Goal: Task Accomplishment & Management: Manage account settings

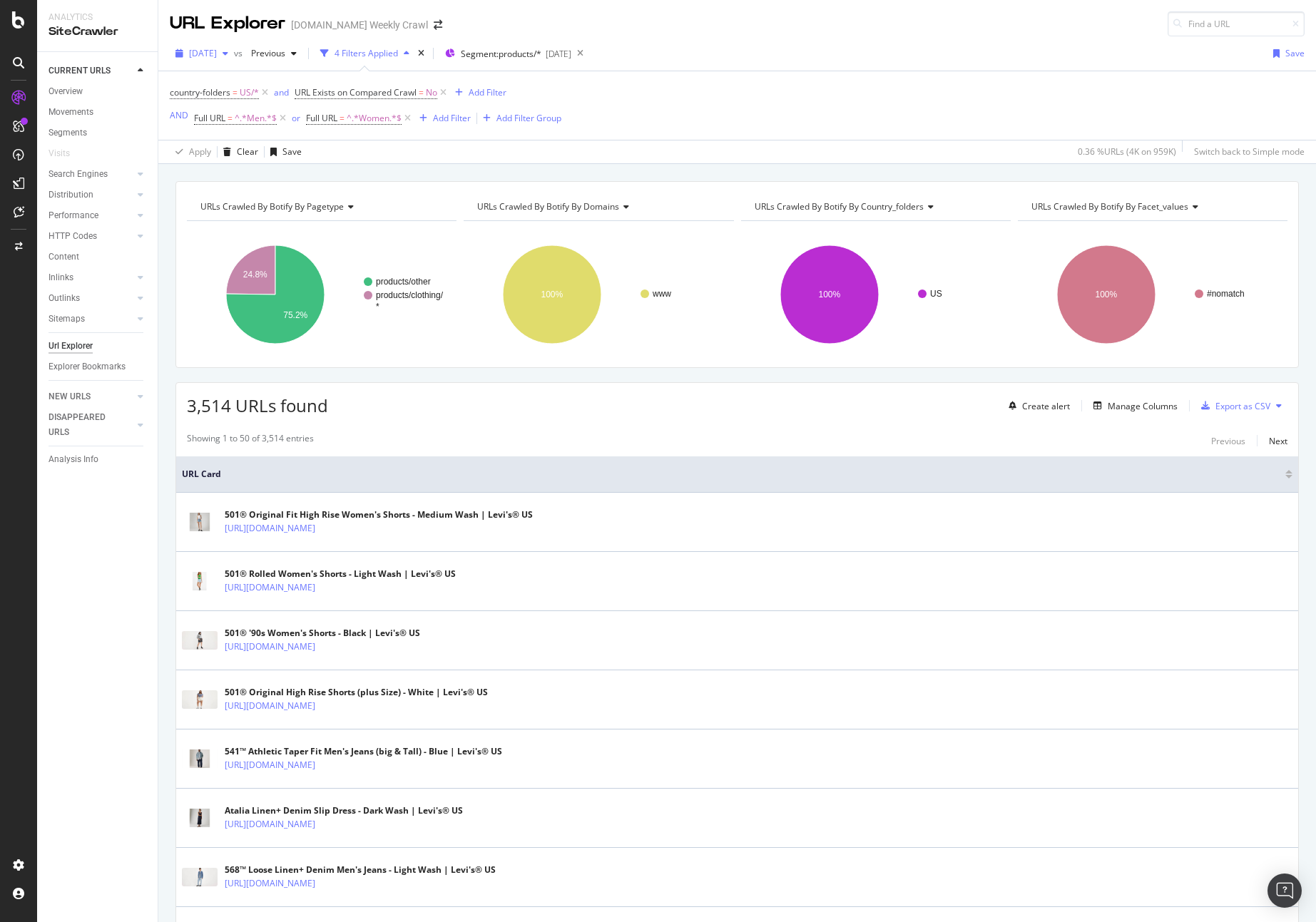
click at [234, 54] on div "button" at bounding box center [226, 53] width 17 height 8
click at [709, 109] on div "country-folders = US/* and URL Exists on Compared Crawl = No Add Filter AND Ful…" at bounding box center [737, 105] width 1134 height 69
click at [377, 117] on span "^.*Women.*$" at bounding box center [374, 118] width 55 height 20
click at [665, 110] on div "country-folders = US/* and URL Exists on Compared Crawl = No Add Filter AND Ful…" at bounding box center [737, 105] width 1134 height 69
click at [256, 118] on span "^.*Men.*$" at bounding box center [255, 118] width 42 height 20
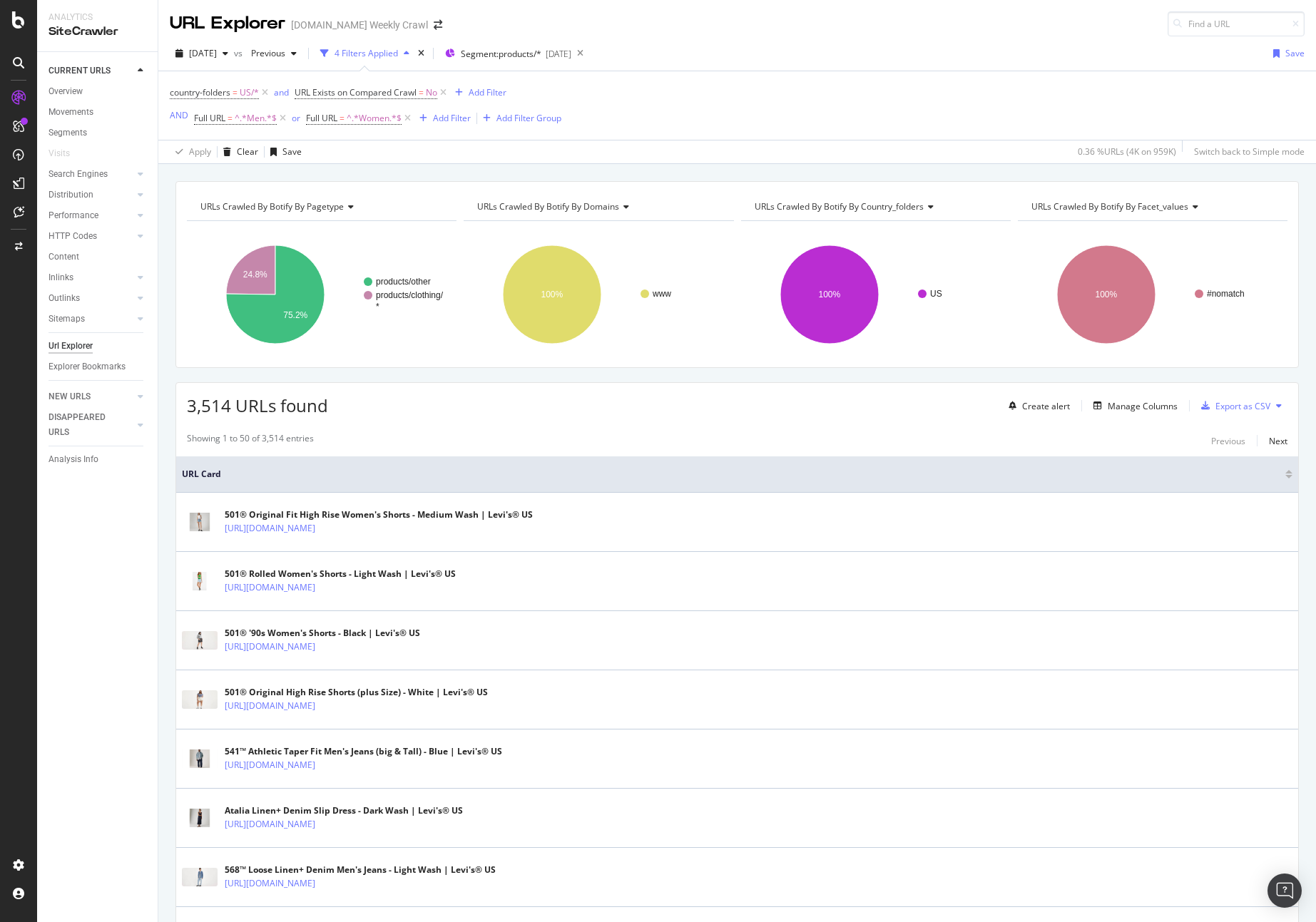
click at [760, 104] on div "country-folders = US/* and URL Exists on Compared Crawl = No Add Filter AND Ful…" at bounding box center [737, 105] width 1134 height 69
click at [434, 385] on div "3,514 URLs found Create alert Manage Columns Export as CSV" at bounding box center [737, 400] width 1122 height 35
click at [532, 48] on span "Segment: products/*" at bounding box center [501, 54] width 81 height 12
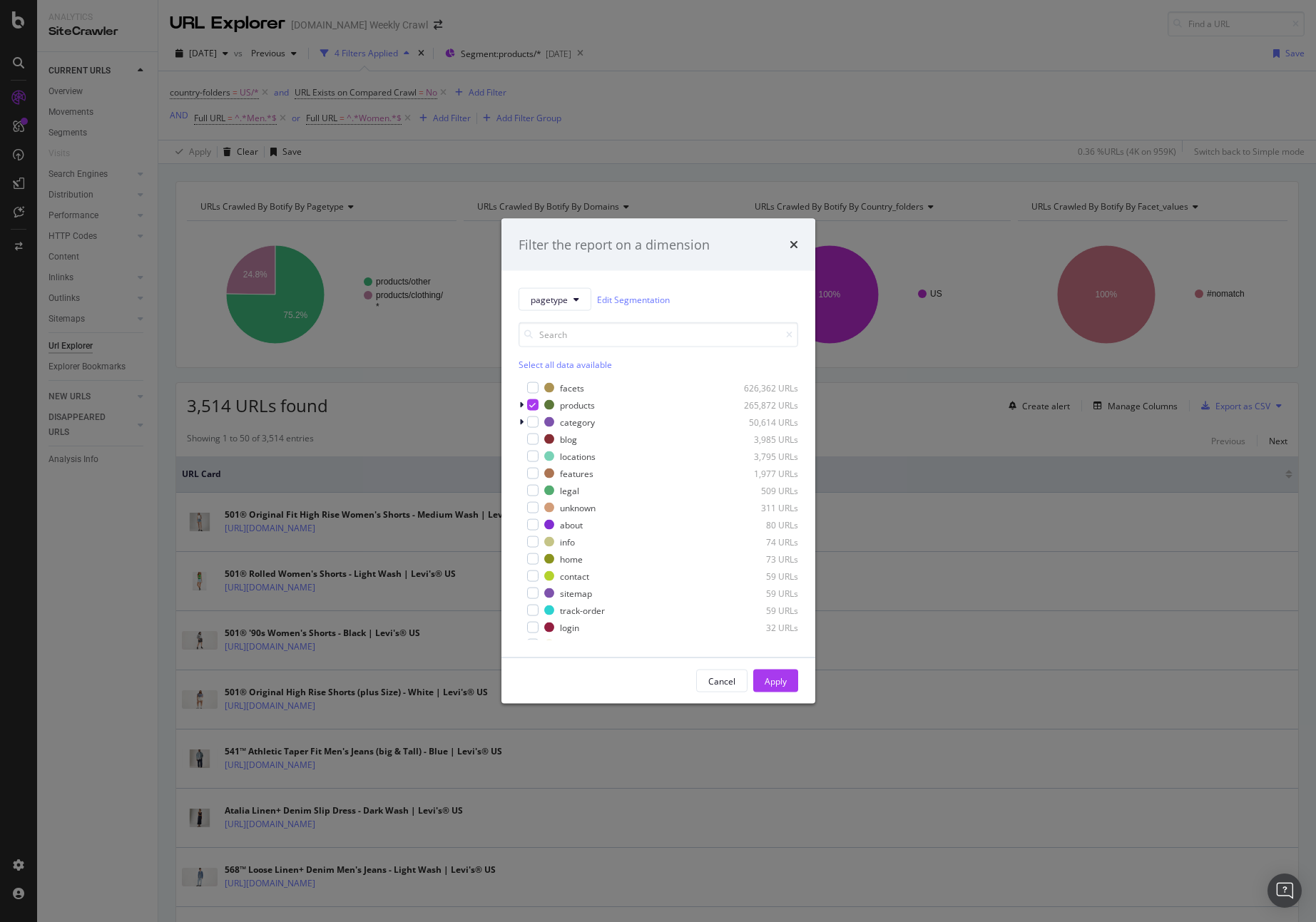
click at [827, 55] on div "Filter the report on a dimension pagetype Edit Segmentation Select all data ava…" at bounding box center [658, 461] width 1316 height 922
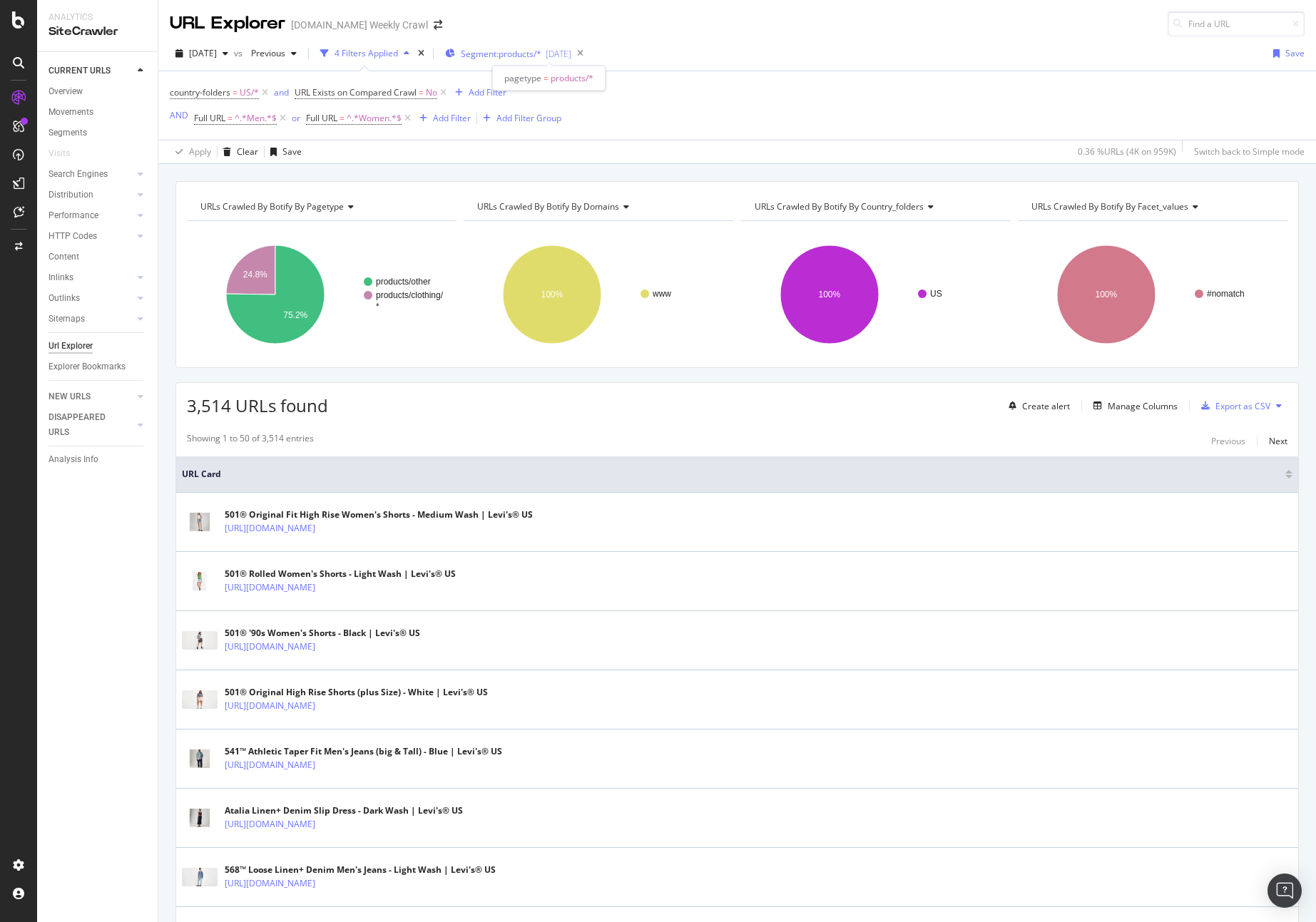
click at [541, 56] on span "Segment: products/*" at bounding box center [501, 54] width 81 height 12
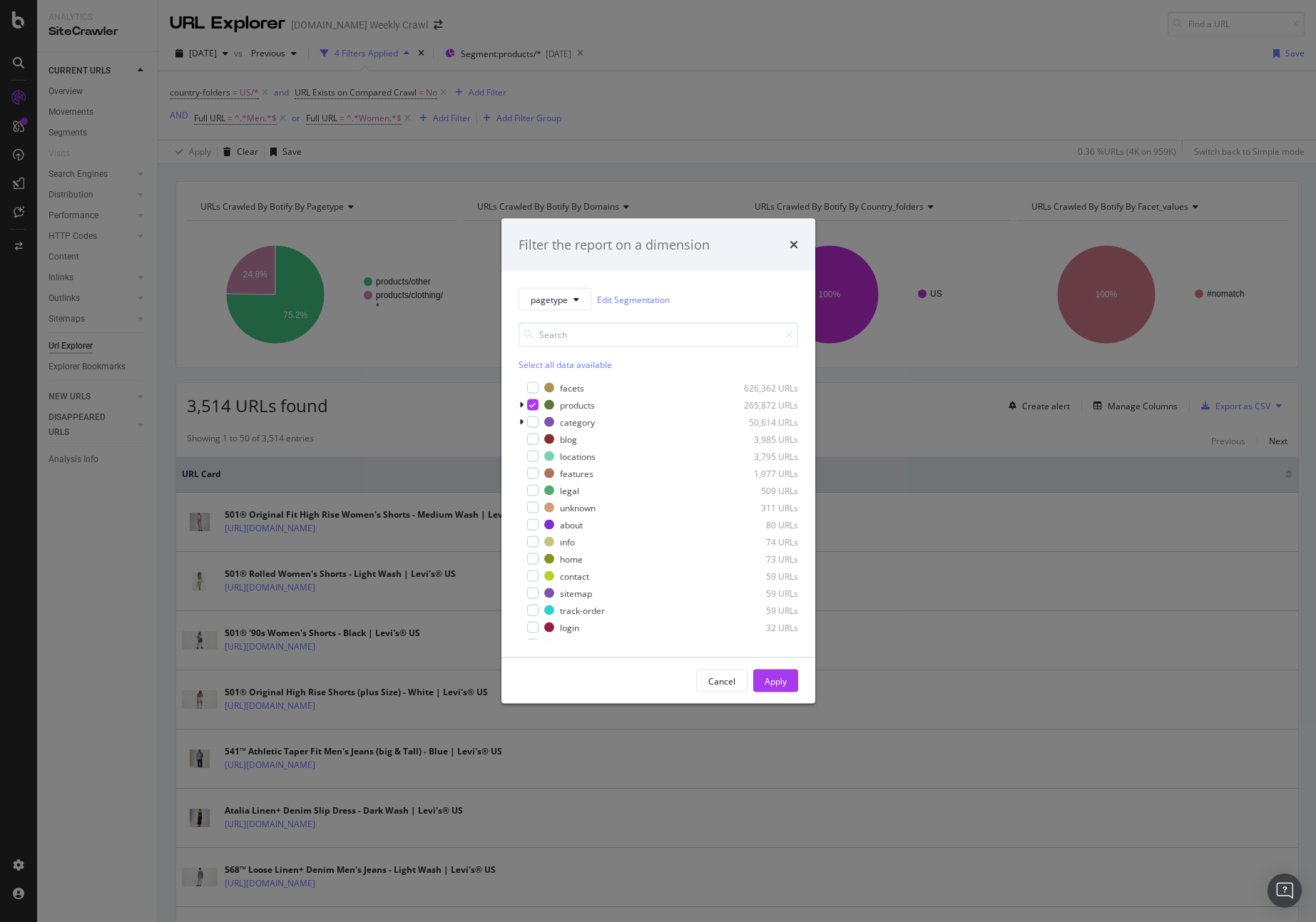
click at [796, 66] on div "Filter the report on a dimension pagetype Edit Segmentation Select all data ava…" at bounding box center [658, 461] width 1316 height 922
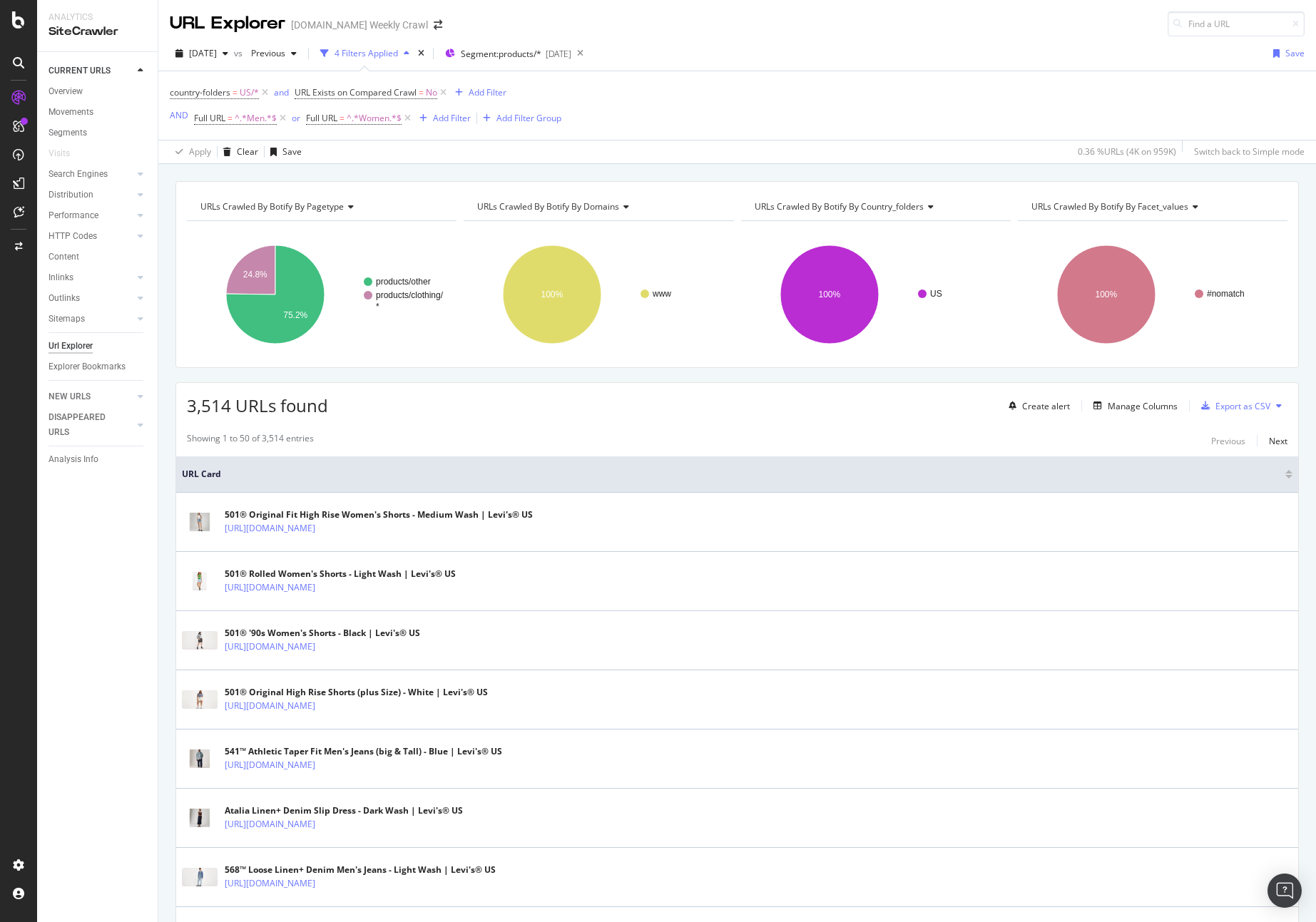
click at [398, 155] on div "Apply Clear Save 0.36 % URLs ( 4K on 959K ) Switch back to Simple mode" at bounding box center [737, 151] width 1158 height 24
click at [394, 151] on div "Apply Clear Save 0.36 % URLs ( 4K on 959K ) Switch back to Simple mode" at bounding box center [737, 151] width 1158 height 24
click at [666, 114] on div "country-folders = US/* and URL Exists on Compared Crawl = No Add Filter AND Ful…" at bounding box center [737, 105] width 1134 height 69
click at [234, 55] on div "button" at bounding box center [226, 53] width 17 height 8
click at [261, 107] on div "2025 Sep. 4th" at bounding box center [228, 105] width 76 height 13
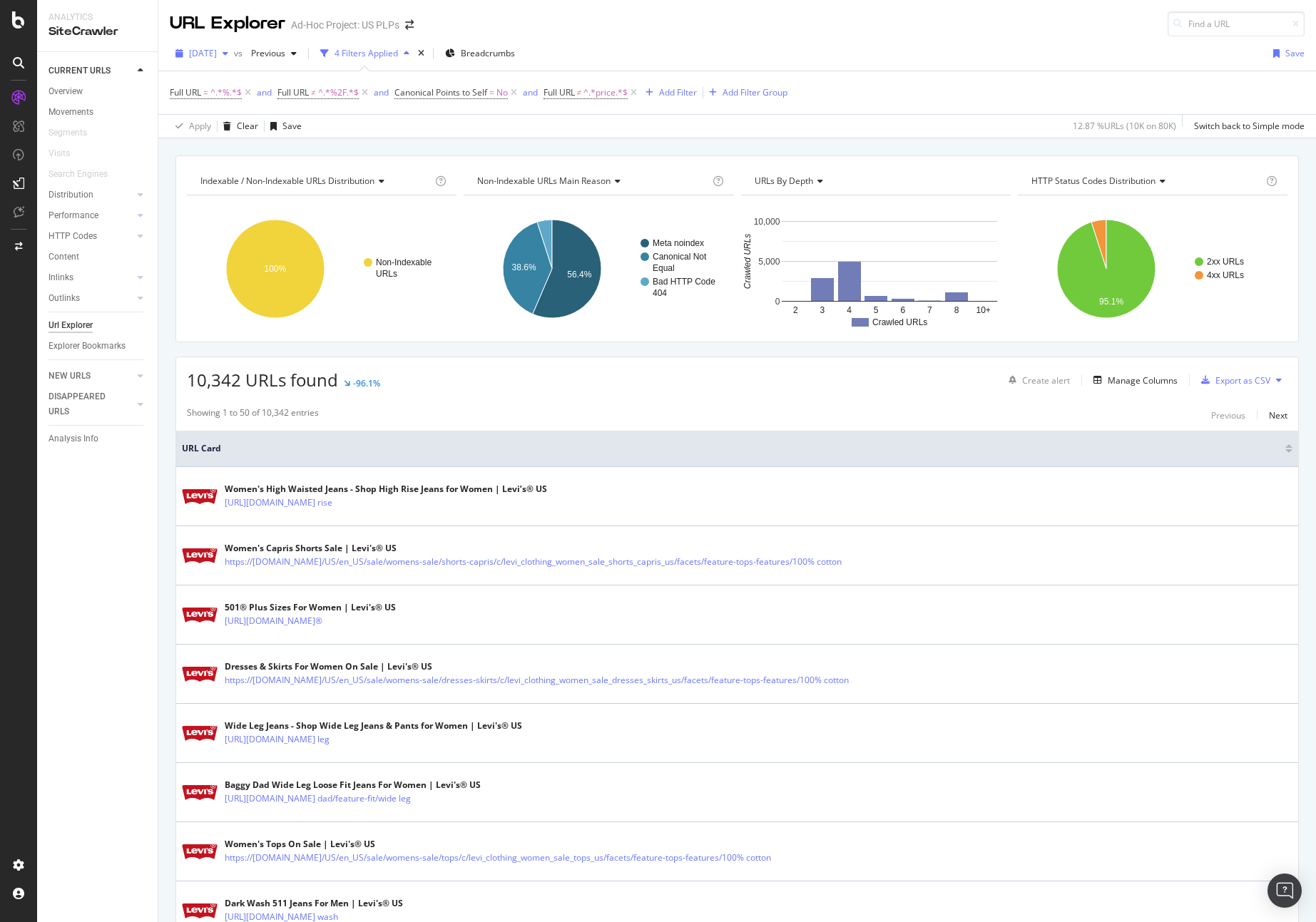
click at [217, 49] on span "2025 Sep. 8th" at bounding box center [203, 53] width 28 height 12
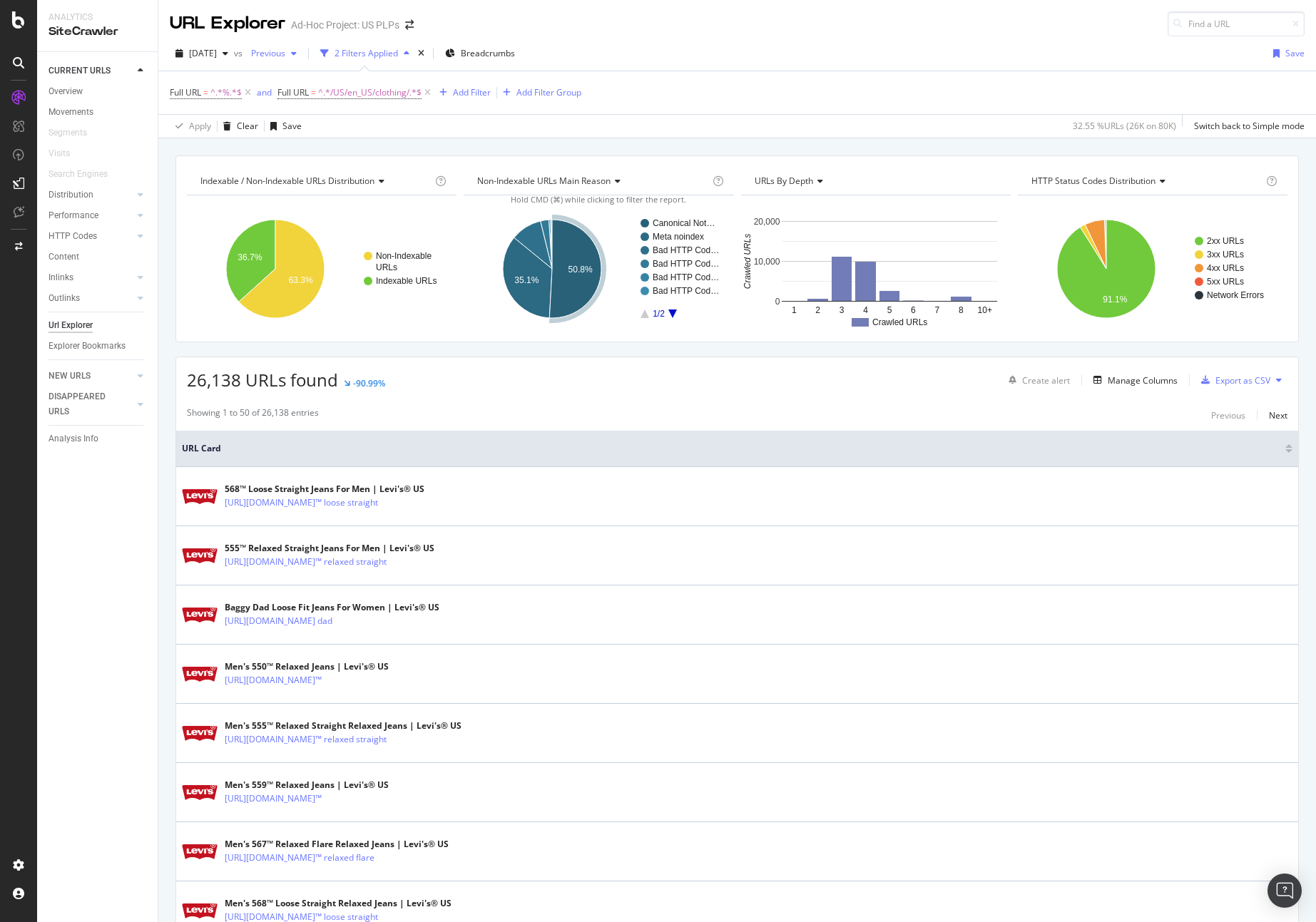
click at [285, 54] on span "Previous" at bounding box center [265, 53] width 40 height 12
click at [739, 24] on div "URL Explorer Ad-Hoc Project: US PLPs" at bounding box center [737, 18] width 1158 height 37
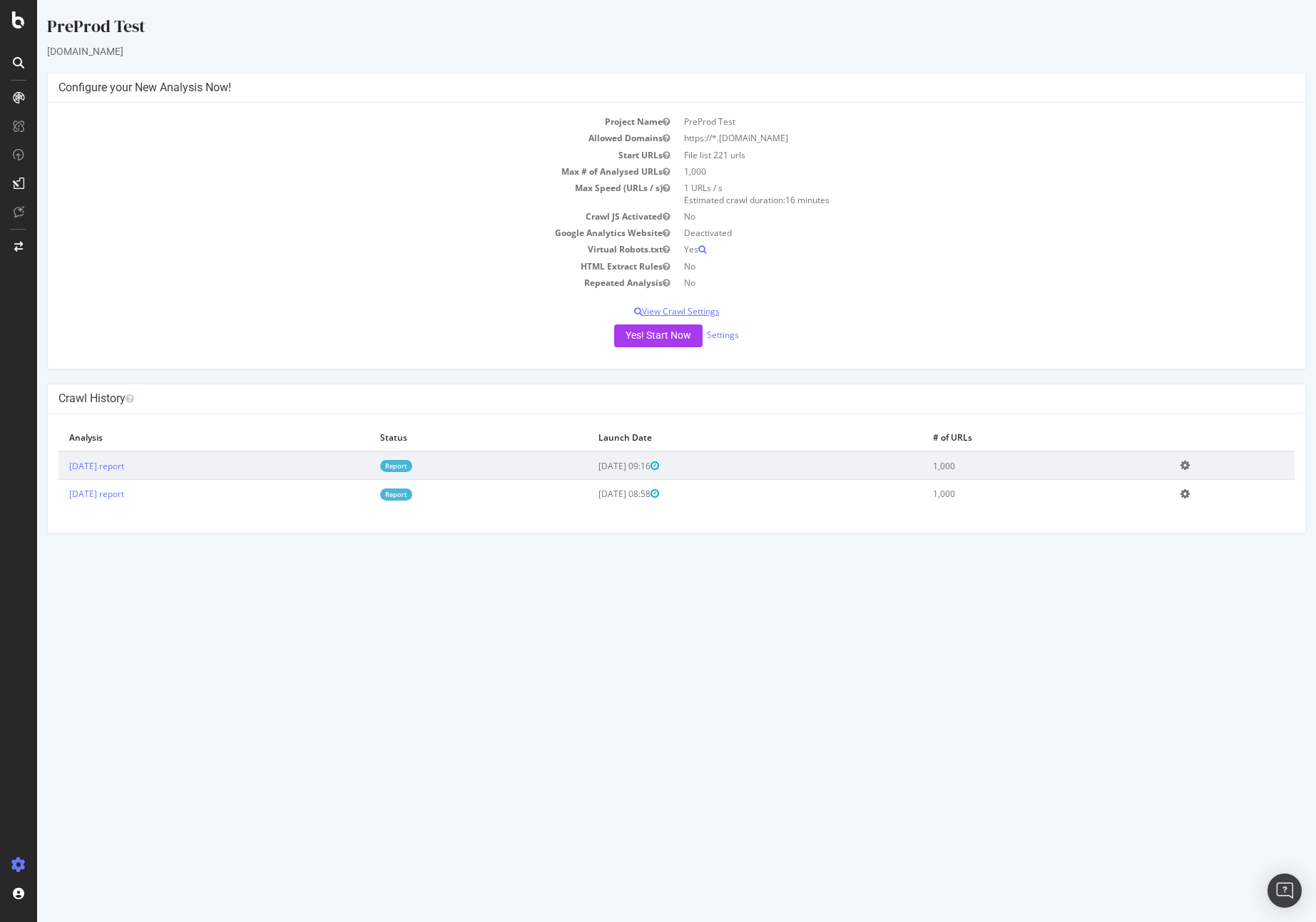
click at [693, 313] on p "View Crawl Settings" at bounding box center [676, 311] width 1236 height 12
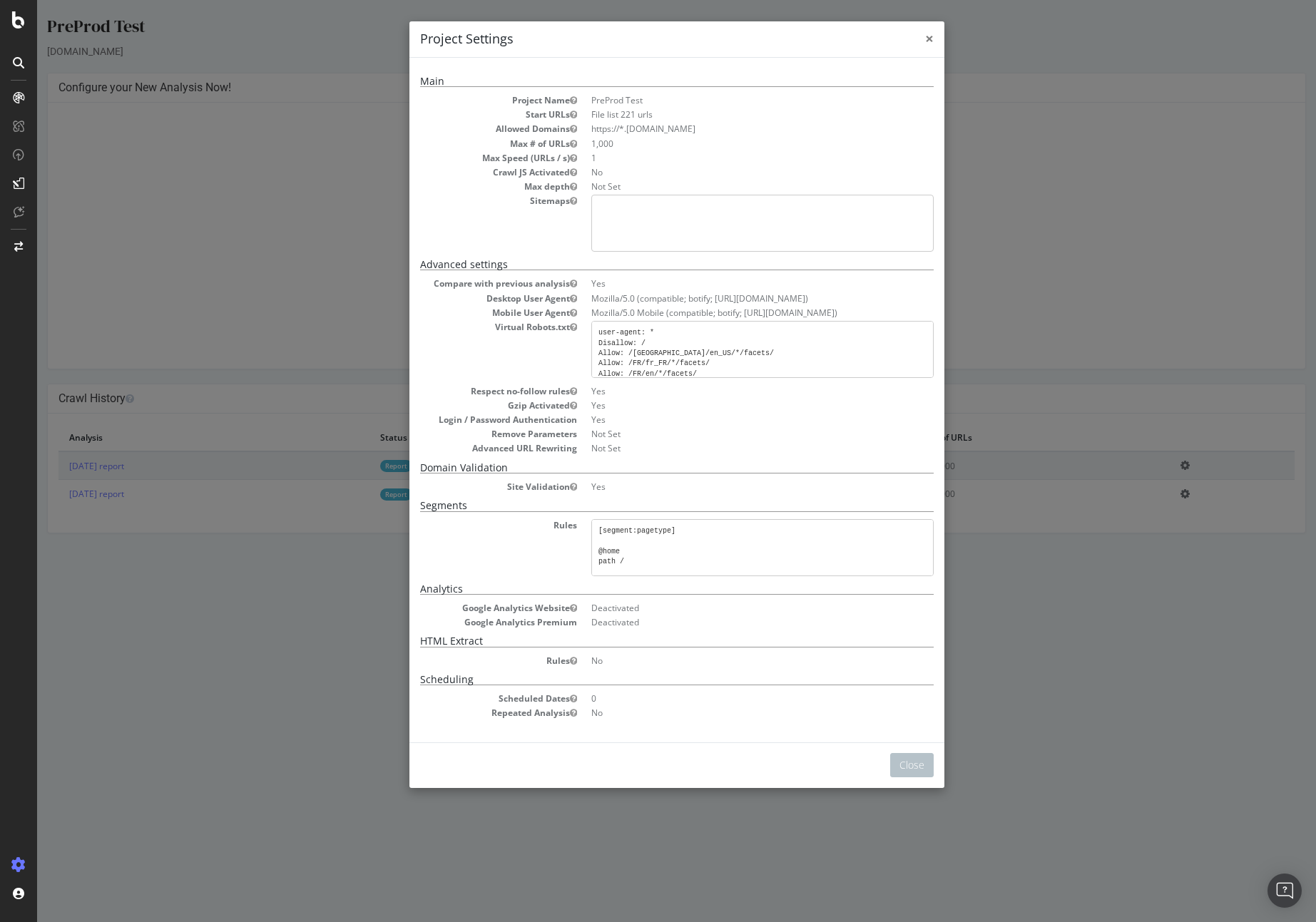
click at [926, 40] on span "×" at bounding box center [929, 38] width 8 height 20
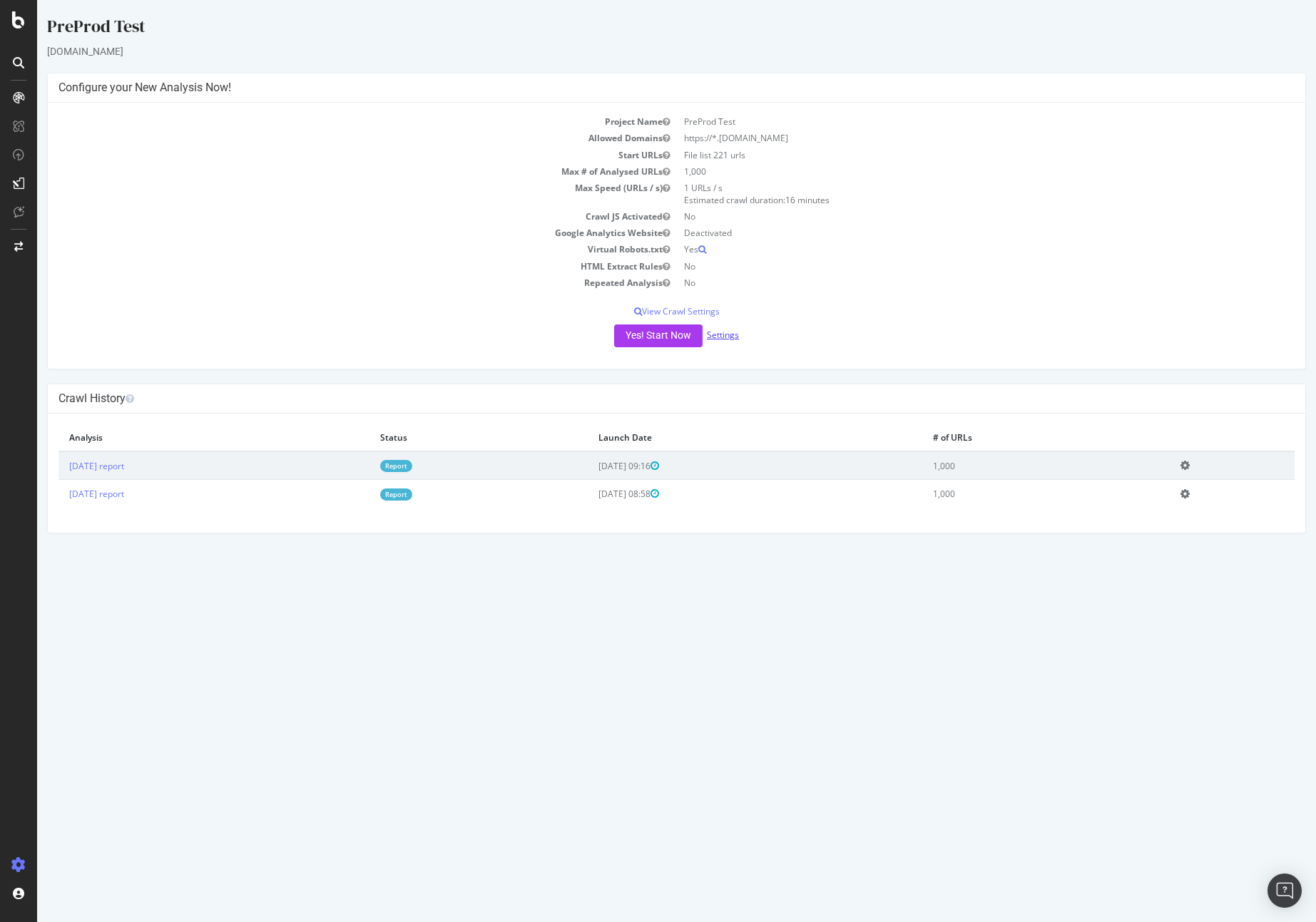
click at [725, 335] on link "Settings" at bounding box center [722, 335] width 32 height 12
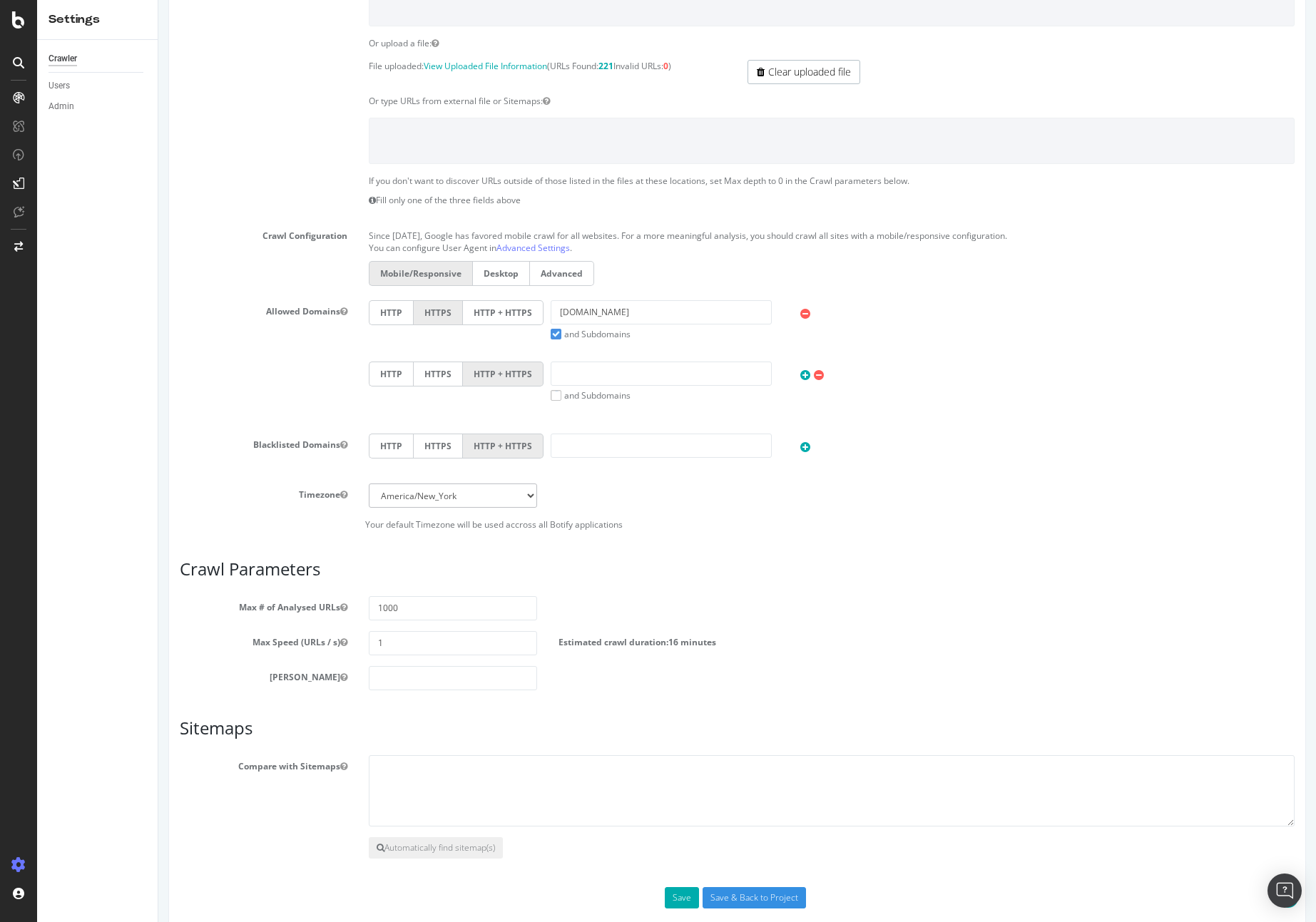
scroll to position [283, 0]
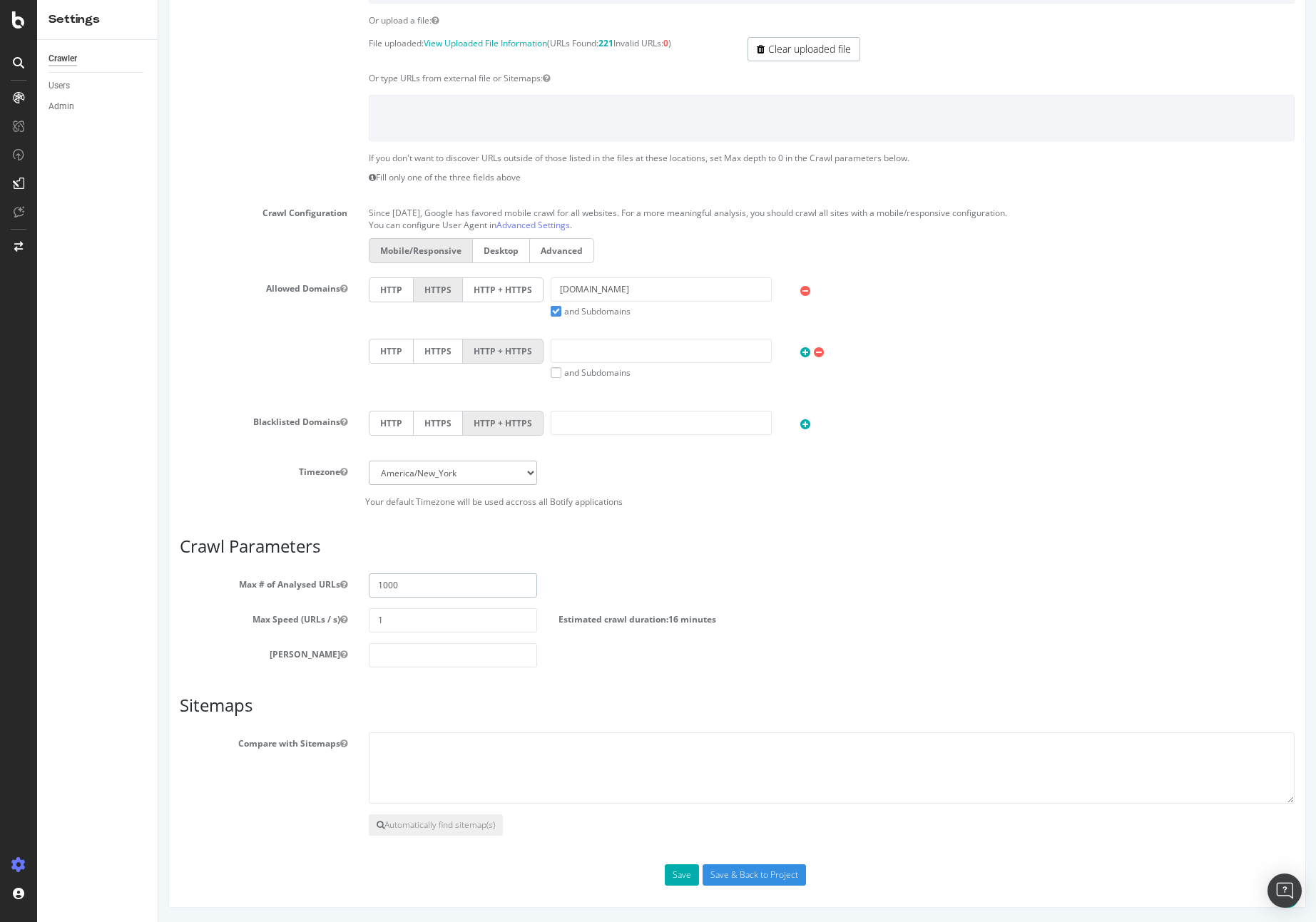
drag, startPoint x: 418, startPoint y: 589, endPoint x: 372, endPoint y: 582, distance: 46.5
click at [365, 583] on div "1000" at bounding box center [452, 586] width 189 height 24
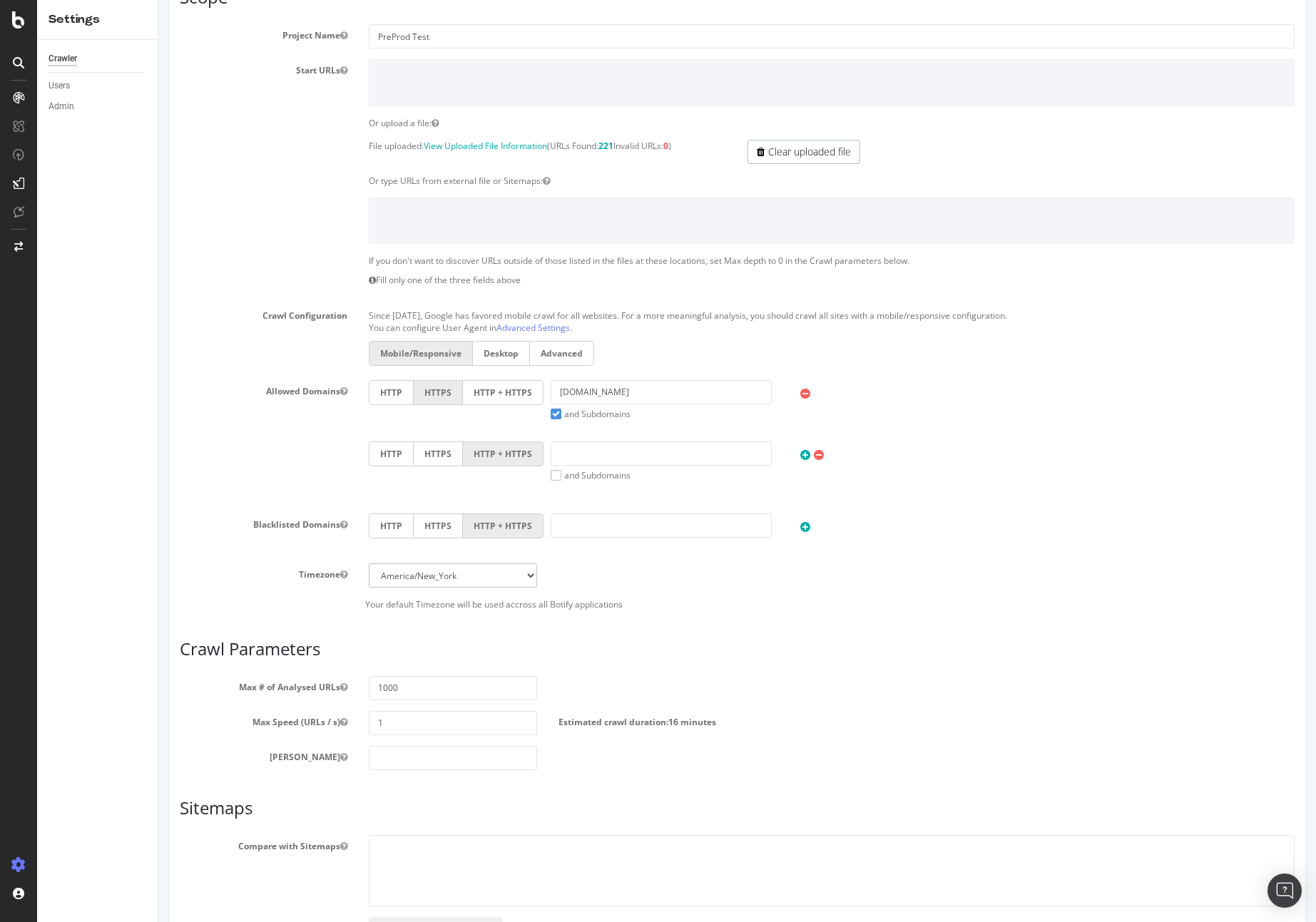
scroll to position [0, 0]
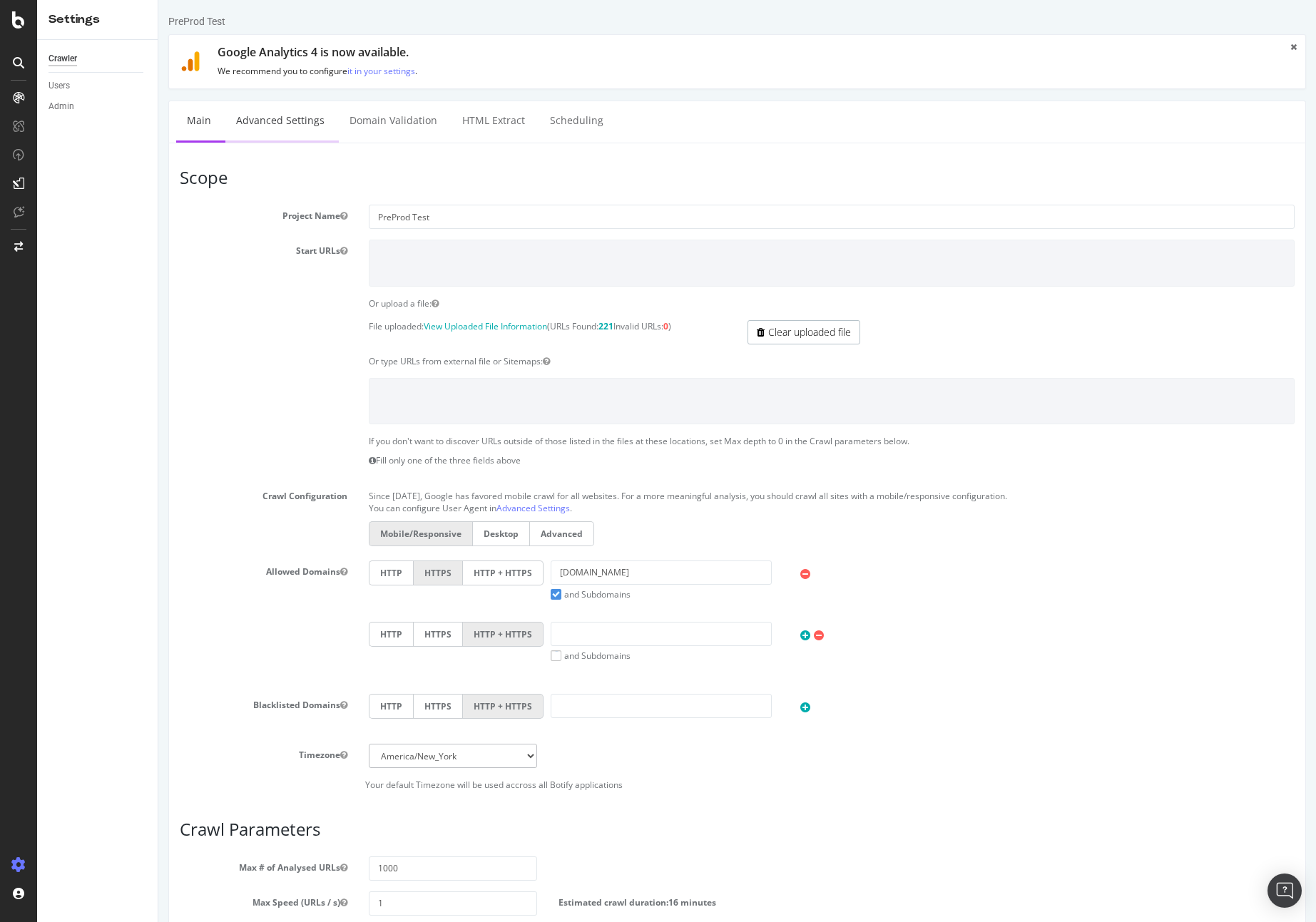
click at [282, 119] on link "Advanced Settings" at bounding box center [280, 121] width 110 height 40
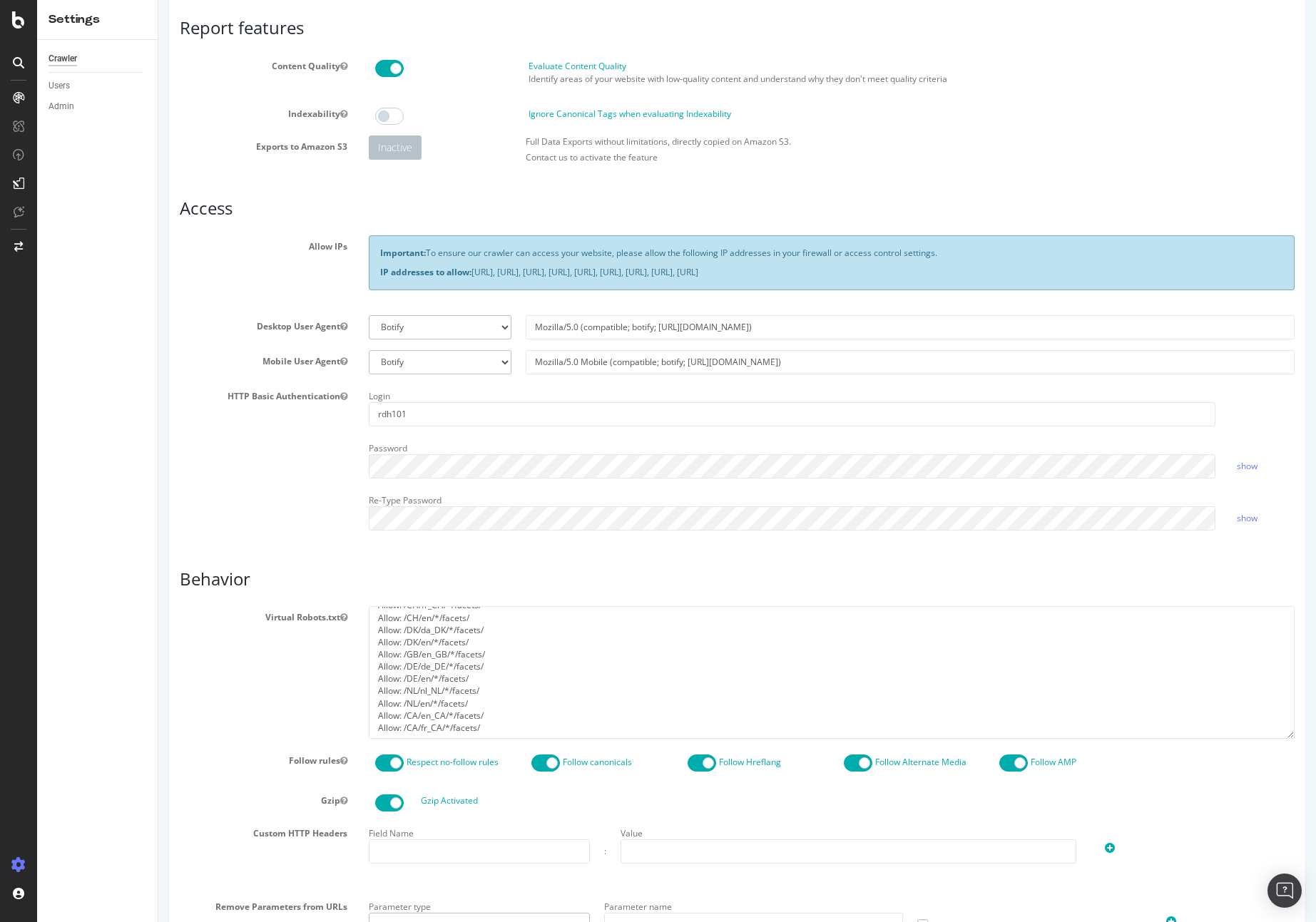
scroll to position [81, 0]
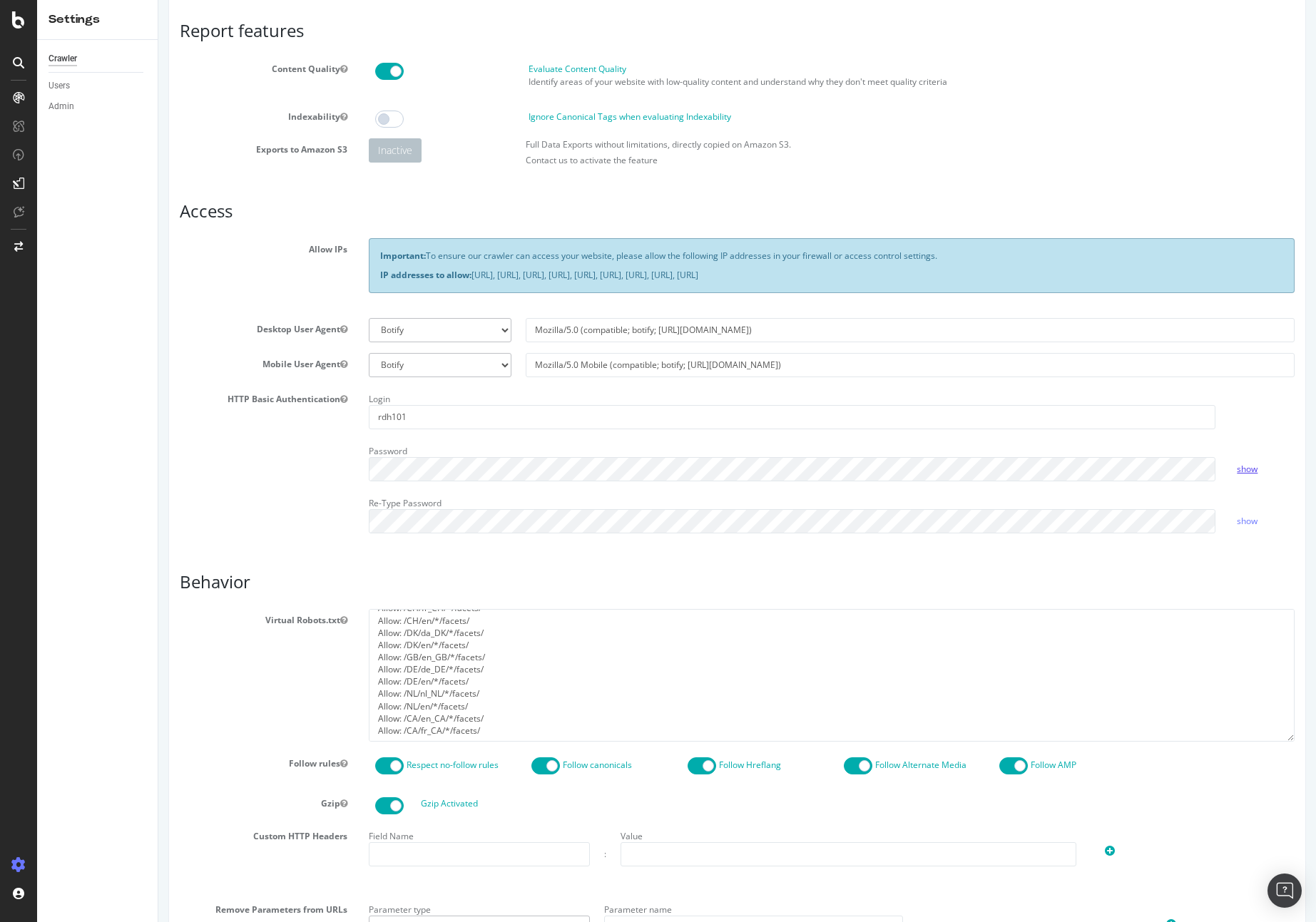
click at [1247, 469] on link "show" at bounding box center [1247, 469] width 21 height 12
click at [1247, 469] on link "hide" at bounding box center [1245, 469] width 17 height 12
click at [764, 556] on div "Report features Content Quality Evaluate Content Quality Identify areas of your…" at bounding box center [737, 576] width 1115 height 1109
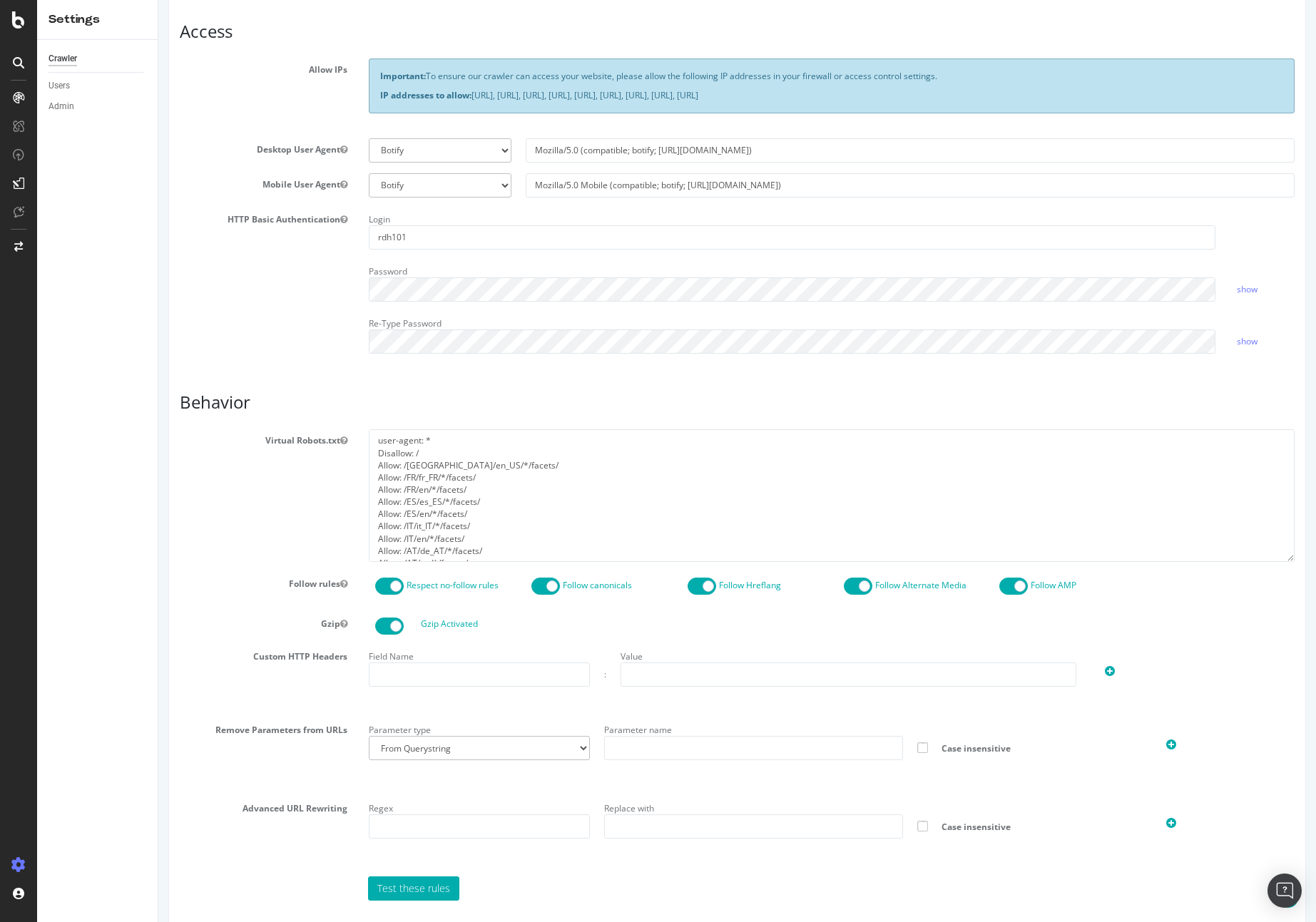
scroll to position [255, 0]
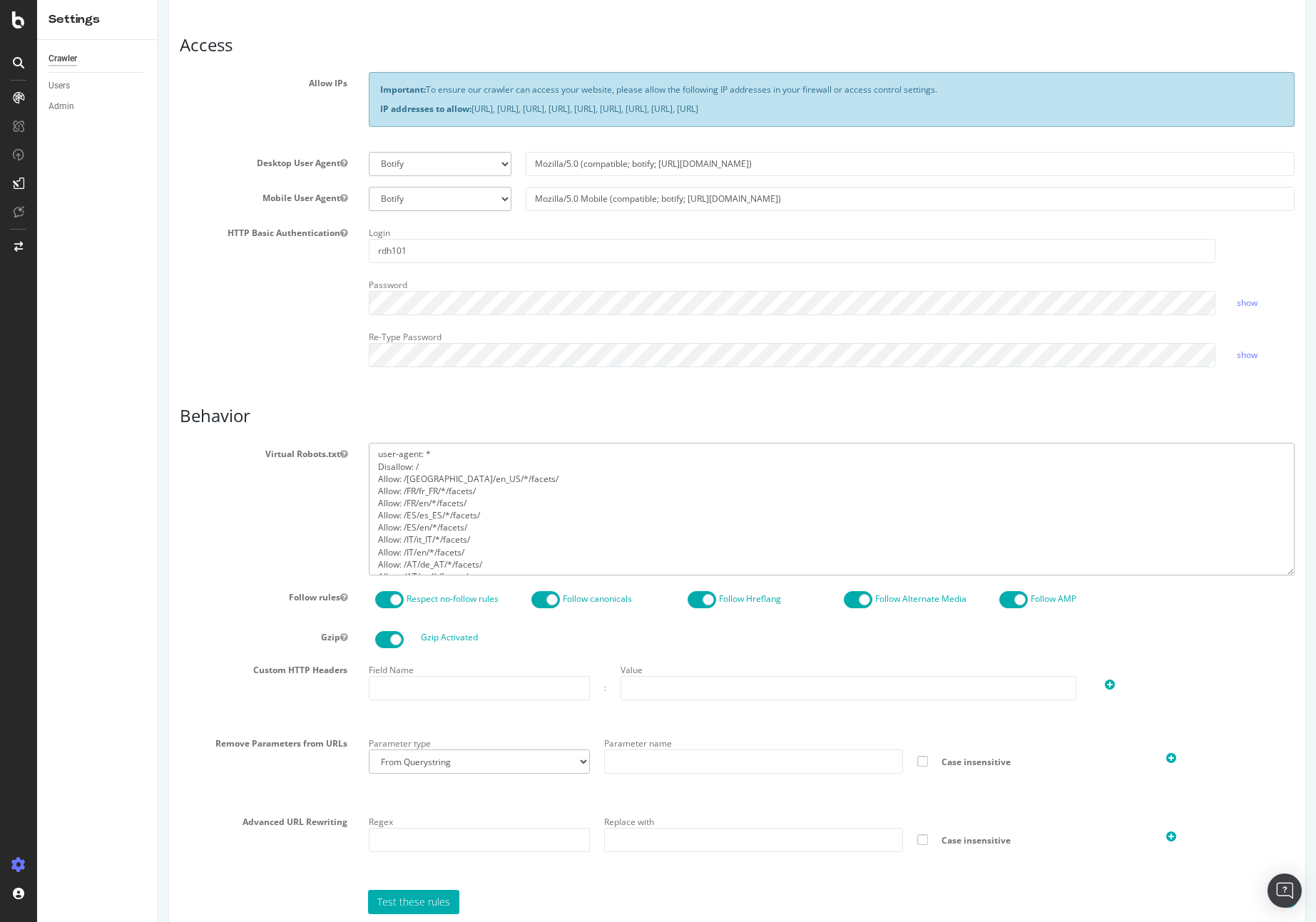
click at [375, 473] on textarea "user-agent: * Disallow: / Allow: /US/en_US/*/facets/ Allow: /FR/fr_FR/*/facets/…" at bounding box center [832, 509] width 926 height 132
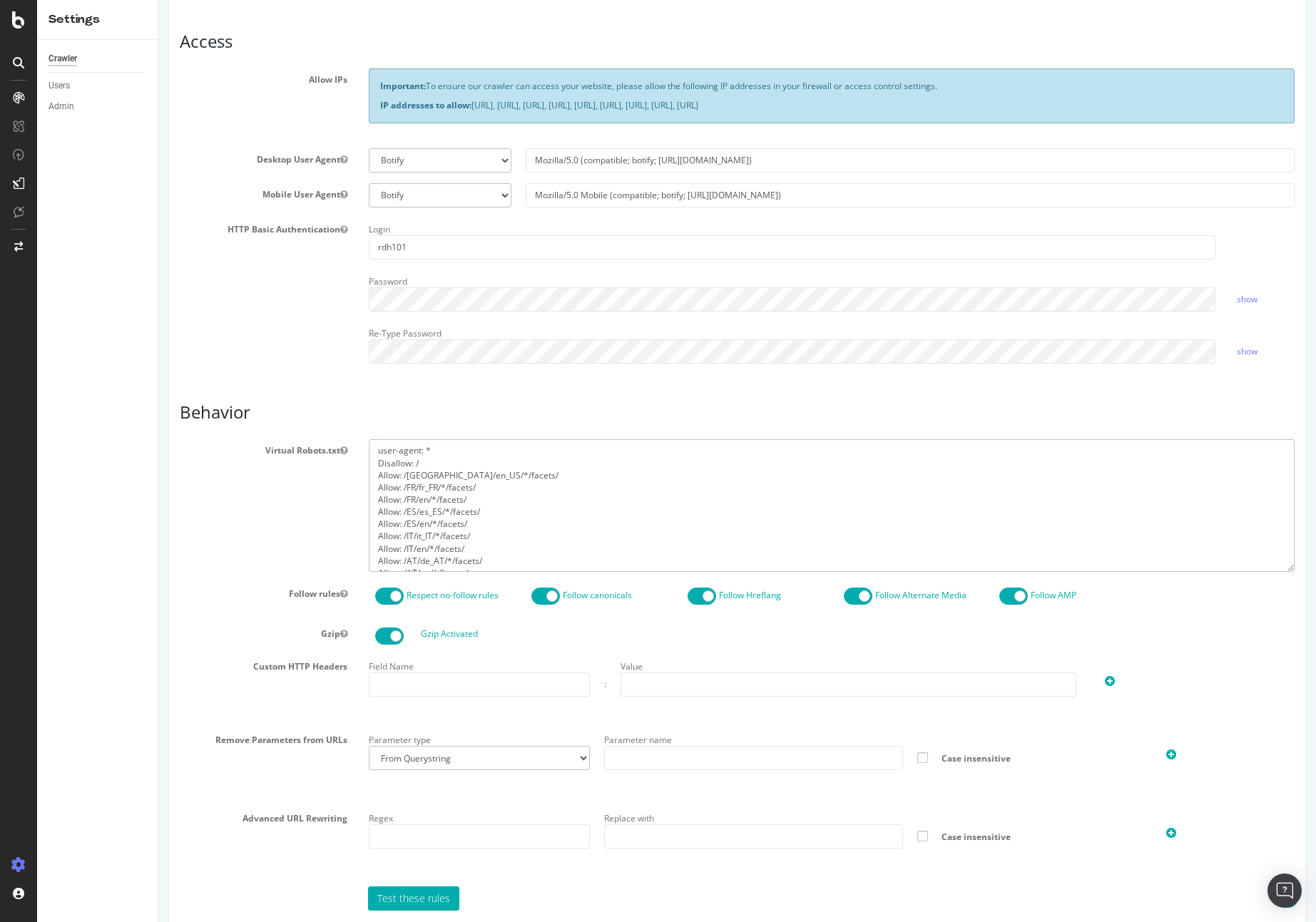
click at [379, 487] on textarea "user-agent: * Disallow: / Allow: /US/en_US/*/facets/ Allow: /FR/fr_FR/*/facets/…" at bounding box center [832, 505] width 926 height 132
drag, startPoint x: 378, startPoint y: 488, endPoint x: 414, endPoint y: 485, distance: 36.1
click at [414, 485] on textarea "user-agent: * Disallow: / Allow: /US/en_US/*/facets/ Allow: /FR/fr_FR/*/facets/…" at bounding box center [832, 505] width 926 height 132
drag, startPoint x: 377, startPoint y: 499, endPoint x: 403, endPoint y: 499, distance: 26.0
click at [403, 499] on textarea "user-agent: * Disallow: / Allow: /US/en_US/*/facets/ Allow: /FR/fr_FR/*/facets/…" at bounding box center [832, 505] width 926 height 132
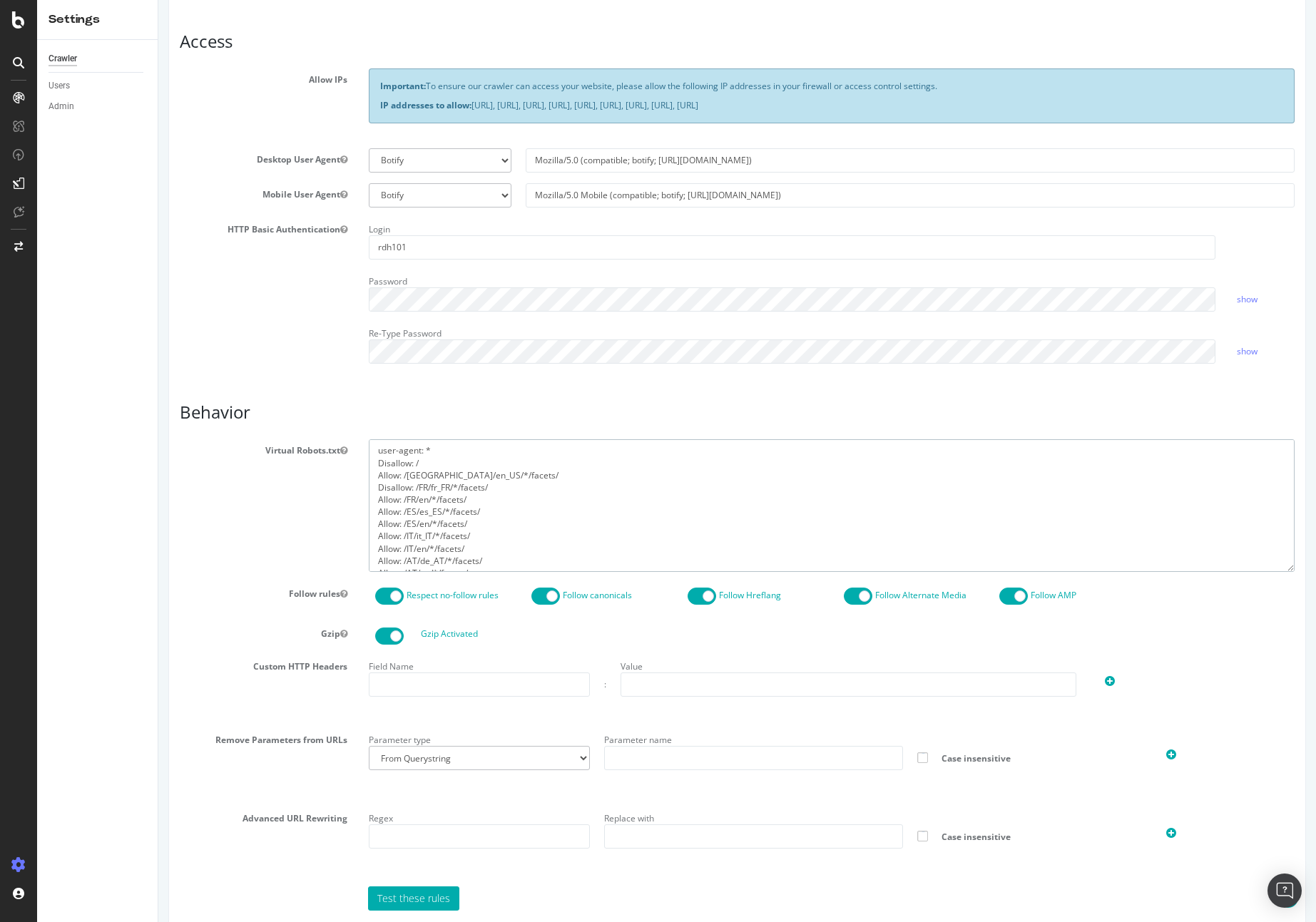
paste textarea "Disa"
drag, startPoint x: 388, startPoint y: 513, endPoint x: 403, endPoint y: 512, distance: 15.0
click at [403, 512] on textarea "user-agent: * Disallow: / Allow: /US/en_US/*/facets/ Allow: /FR/fr_FR/*/facets/…" at bounding box center [832, 505] width 926 height 132
paste textarea "Disa"
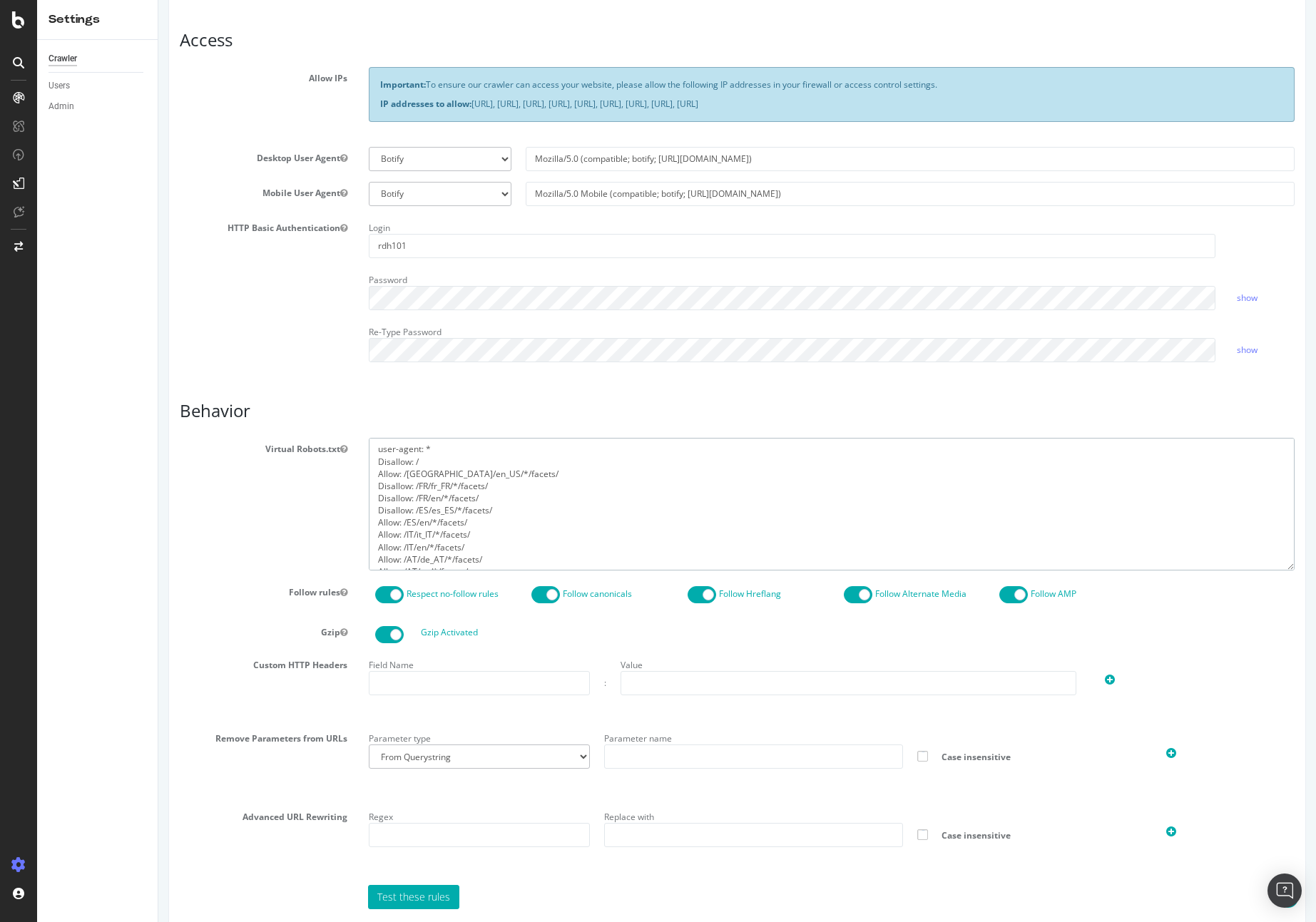
drag, startPoint x: 379, startPoint y: 523, endPoint x: 404, endPoint y: 522, distance: 25.0
click at [404, 522] on textarea "user-agent: * Disallow: / Allow: /US/en_US/*/facets/ Allow: /FR/fr_FR/*/facets/…" at bounding box center [832, 504] width 926 height 132
paste textarea "Disallow:"
drag, startPoint x: 398, startPoint y: 537, endPoint x: 371, endPoint y: 537, distance: 27.0
click at [371, 537] on textarea "user-agent: * Disallow: / Allow: /US/en_US/*/facets/ Allow: /FR/fr_FR/*/facets/…" at bounding box center [832, 504] width 926 height 132
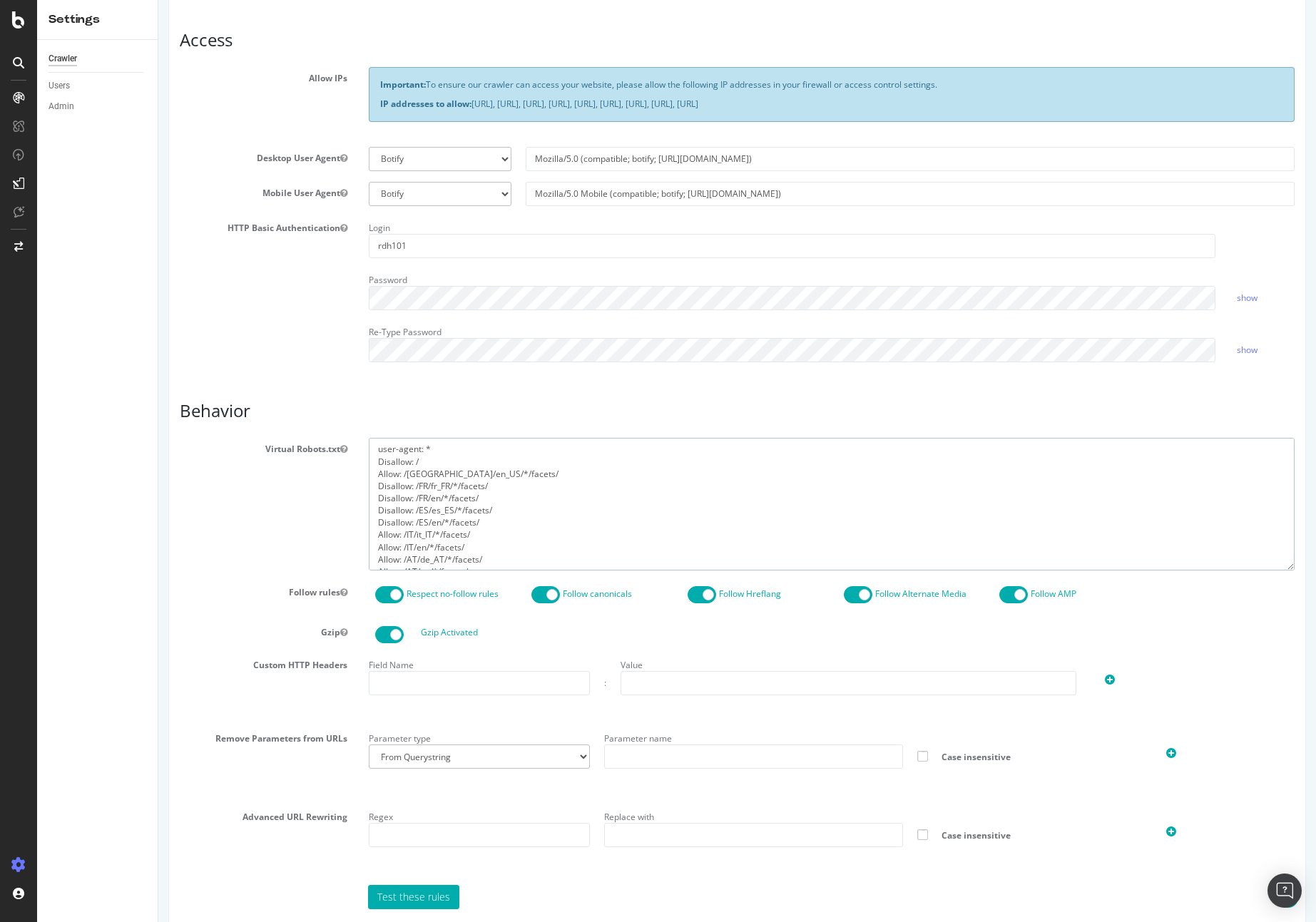
paste textarea "Disallow:"
drag, startPoint x: 400, startPoint y: 550, endPoint x: 371, endPoint y: 550, distance: 29.0
click at [371, 550] on textarea "user-agent: * Disallow: / Allow: /US/en_US/*/facets/ Allow: /FR/fr_FR/*/facets/…" at bounding box center [832, 504] width 926 height 132
paste textarea "Disallow:"
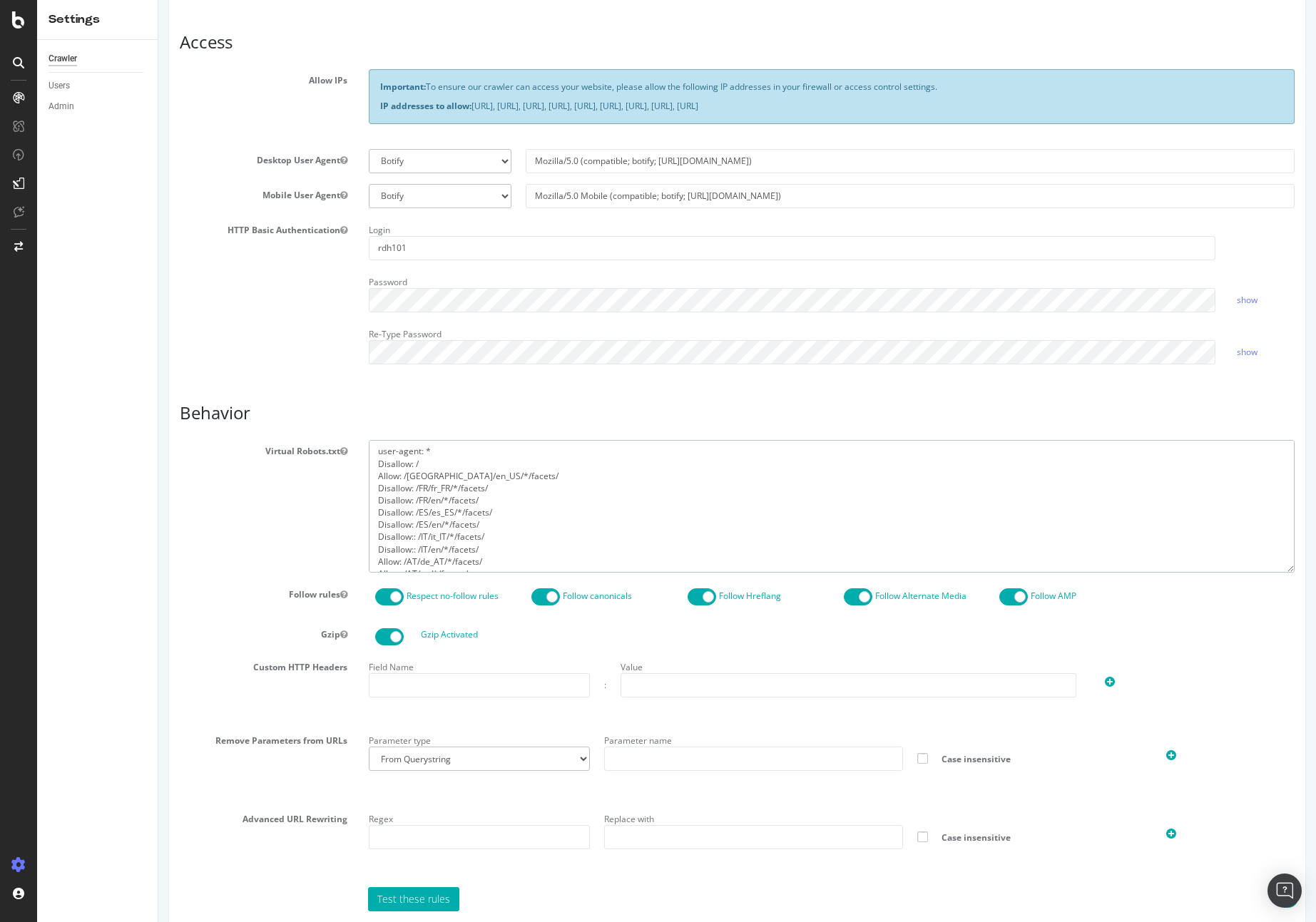
drag, startPoint x: 400, startPoint y: 561, endPoint x: 385, endPoint y: 482, distance: 80.4
click at [385, 482] on textarea "user-agent: * Disallow: / Allow: /US/en_US/*/facets/ Allow: /FR/fr_FR/*/facets/…" at bounding box center [832, 506] width 926 height 132
click at [391, 488] on textarea "user-agent: * Disallow: / Allow: /US/en_US/*/facets/ Allow: /FR/fr_FR/*/facets/…" at bounding box center [832, 504] width 926 height 132
drag, startPoint x: 401, startPoint y: 485, endPoint x: 375, endPoint y: 484, distance: 26.0
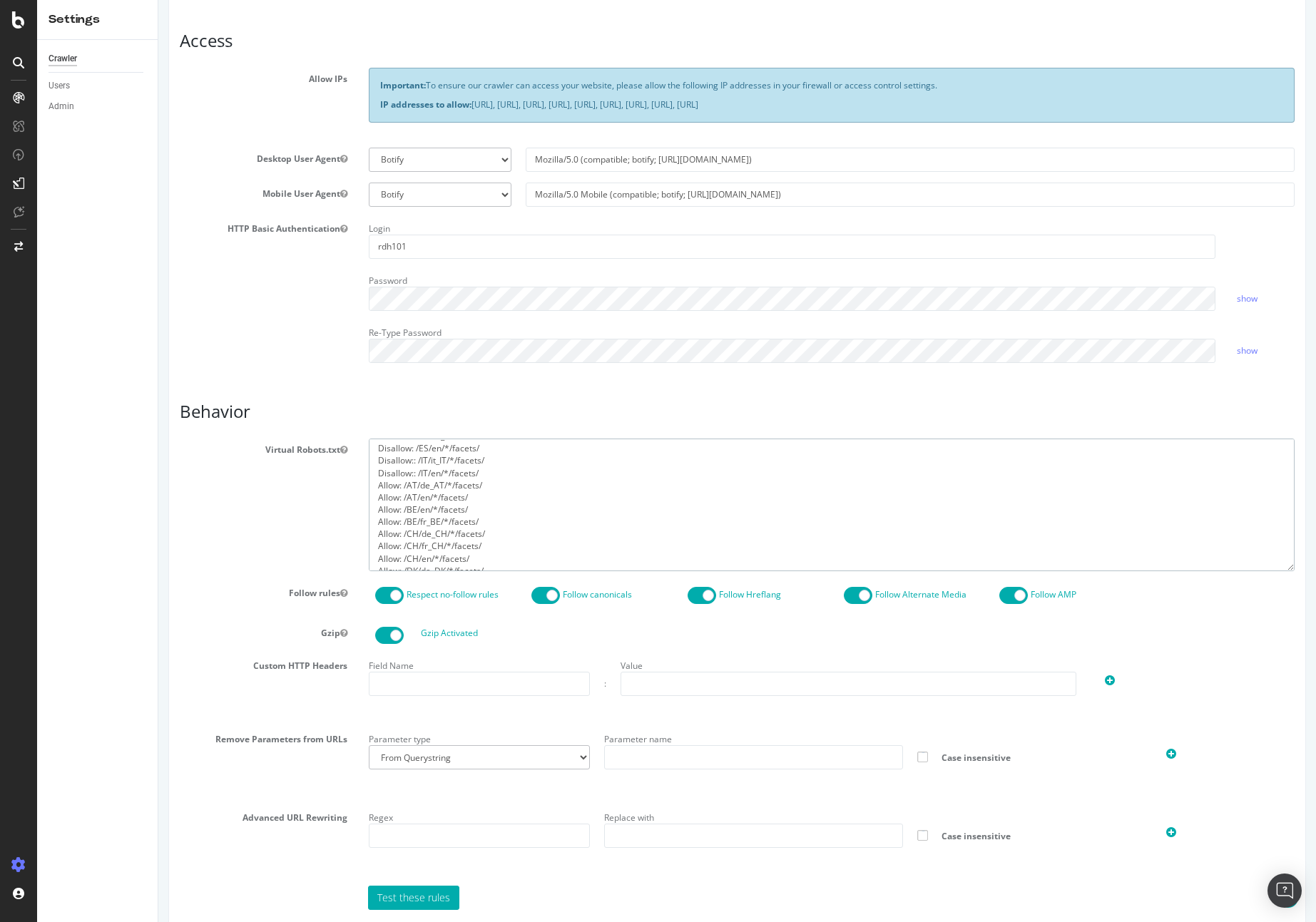
click at [375, 484] on textarea "user-agent: * Disallow: / Allow: /US/en_US/*/facets/ Allow: /FR/fr_FR/*/facets/…" at bounding box center [832, 504] width 926 height 132
paste textarea "Disallow:"
drag, startPoint x: 391, startPoint y: 497, endPoint x: 373, endPoint y: 495, distance: 18.1
click at [373, 495] on textarea "user-agent: * Disallow: / Allow: /US/en_US/*/facets/ Allow: /FR/fr_FR/*/facets/…" at bounding box center [832, 504] width 926 height 132
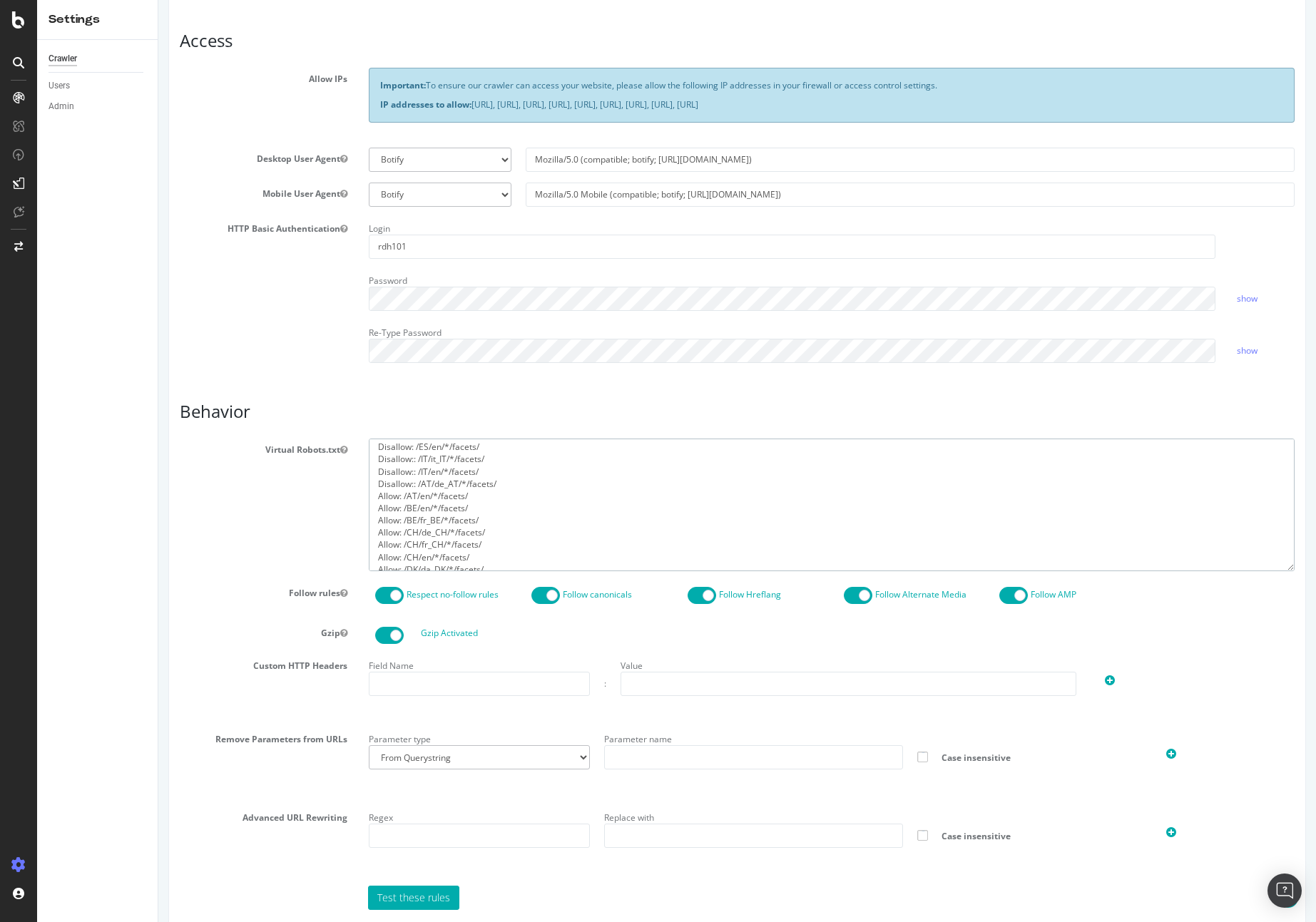
paste textarea "Disallow:"
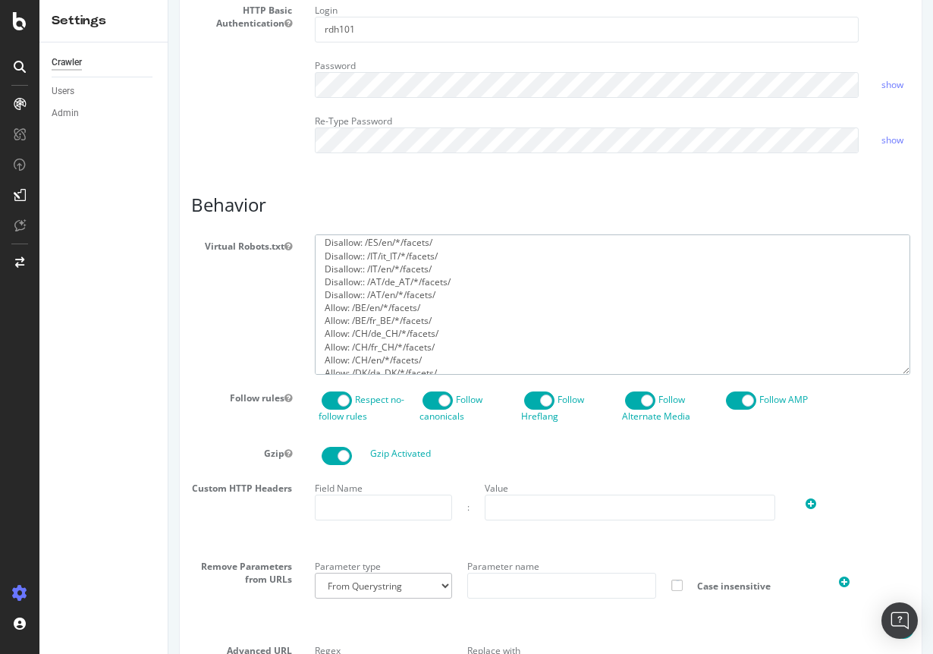
scroll to position [522, 0]
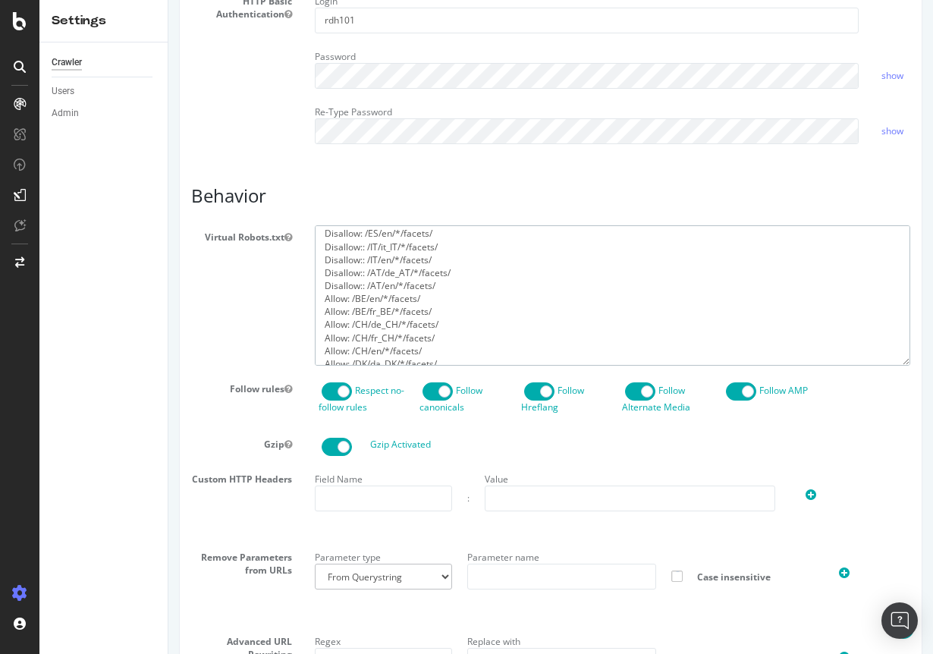
drag, startPoint x: 347, startPoint y: 311, endPoint x: 322, endPoint y: 309, distance: 25.1
click at [322, 309] on textarea "user-agent: * Disallow: / Allow: /US/en_US/*/facets/ Allow: /FR/fr_FR/*/facets/…" at bounding box center [612, 295] width 595 height 140
paste textarea "Disallow:"
click at [364, 297] on textarea "user-agent: * Disallow: / Allow: /US/en_US/*/facets/ Allow: /FR/fr_FR/*/facets/…" at bounding box center [612, 295] width 595 height 140
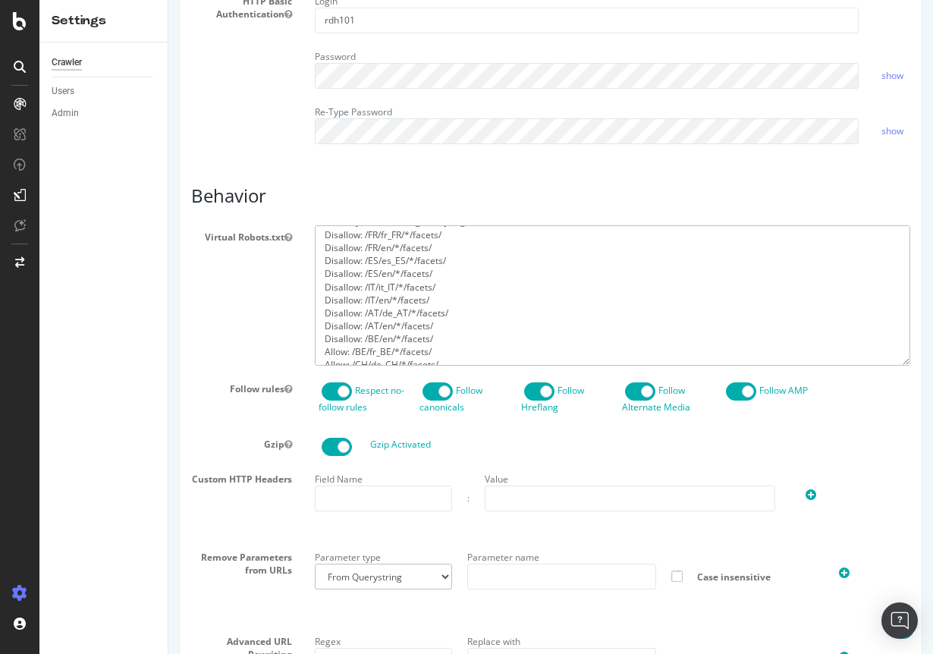
drag, startPoint x: 362, startPoint y: 344, endPoint x: 303, endPoint y: 346, distance: 59.2
click at [303, 346] on div "user-agent: * Disallow: / Allow: /US/en_US/*/facets/ Allow: /FR/fr_FR/*/facets/…" at bounding box center [612, 295] width 618 height 140
drag, startPoint x: 362, startPoint y: 349, endPoint x: 323, endPoint y: 348, distance: 39.4
click at [323, 348] on textarea "user-agent: * Disallow: / Allow: /US/en_US/*/facets/ Allow: /FR/fr_FR/*/facets/…" at bounding box center [612, 295] width 595 height 140
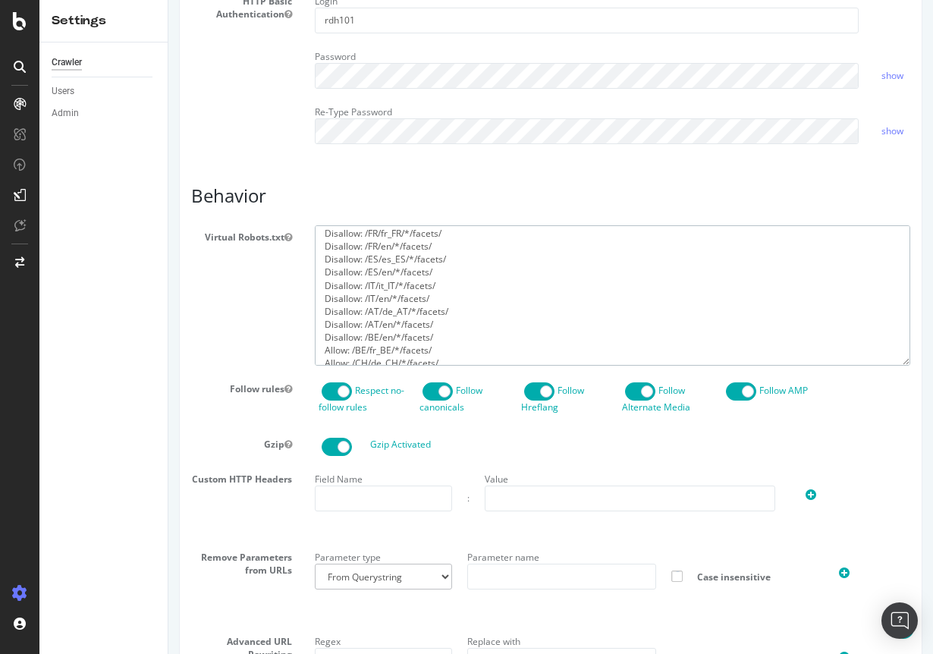
drag, startPoint x: 369, startPoint y: 371, endPoint x: 357, endPoint y: 368, distance: 12.5
click at [369, 366] on textarea "user-agent: * Disallow: / Allow: /US/en_US/*/facets/ Allow: /FR/fr_FR/*/facets/…" at bounding box center [612, 295] width 595 height 140
drag, startPoint x: 350, startPoint y: 360, endPoint x: 313, endPoint y: 359, distance: 36.4
click at [313, 359] on div "user-agent: * Disallow: / Allow: /US/en_US/*/facets/ Allow: /FR/fr_FR/*/facets/…" at bounding box center [612, 295] width 618 height 140
paste textarea "Disa"
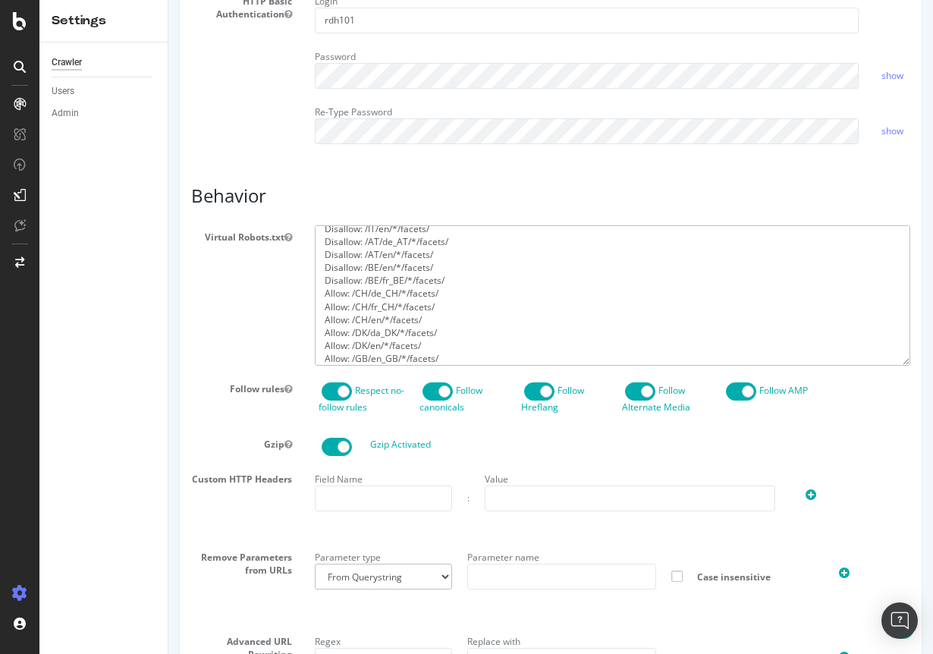
scroll to position [124, 0]
drag, startPoint x: 349, startPoint y: 293, endPoint x: 318, endPoint y: 292, distance: 30.3
click at [318, 292] on textarea "user-agent: * Disallow: / Allow: /US/en_US/*/facets/ Allow: /FR/fr_FR/*/facets/…" at bounding box center [612, 295] width 595 height 140
paste textarea "Disa"
drag, startPoint x: 349, startPoint y: 306, endPoint x: 315, endPoint y: 305, distance: 34.1
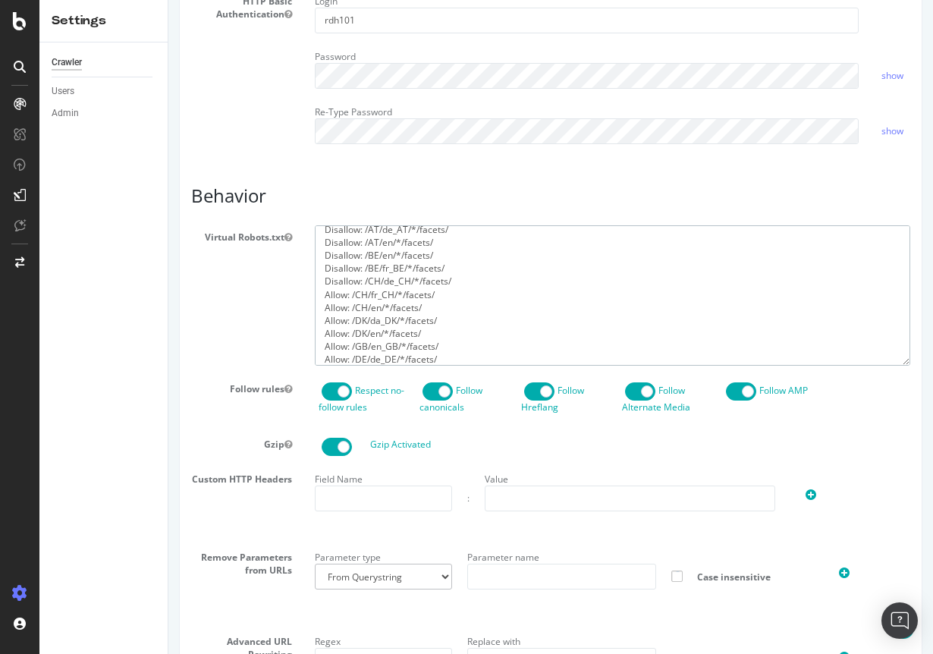
click at [315, 305] on textarea "user-agent: * Disallow: / Allow: /US/en_US/*/facets/ Allow: /FR/fr_FR/*/facets/…" at bounding box center [612, 295] width 595 height 140
paste textarea "Disa"
drag, startPoint x: 349, startPoint y: 318, endPoint x: 306, endPoint y: 316, distance: 42.5
click at [306, 316] on div "user-agent: * Disallow: / Allow: /US/en_US/*/facets/ Allow: /FR/fr_FR/*/facets/…" at bounding box center [612, 295] width 618 height 140
paste textarea "Disa"
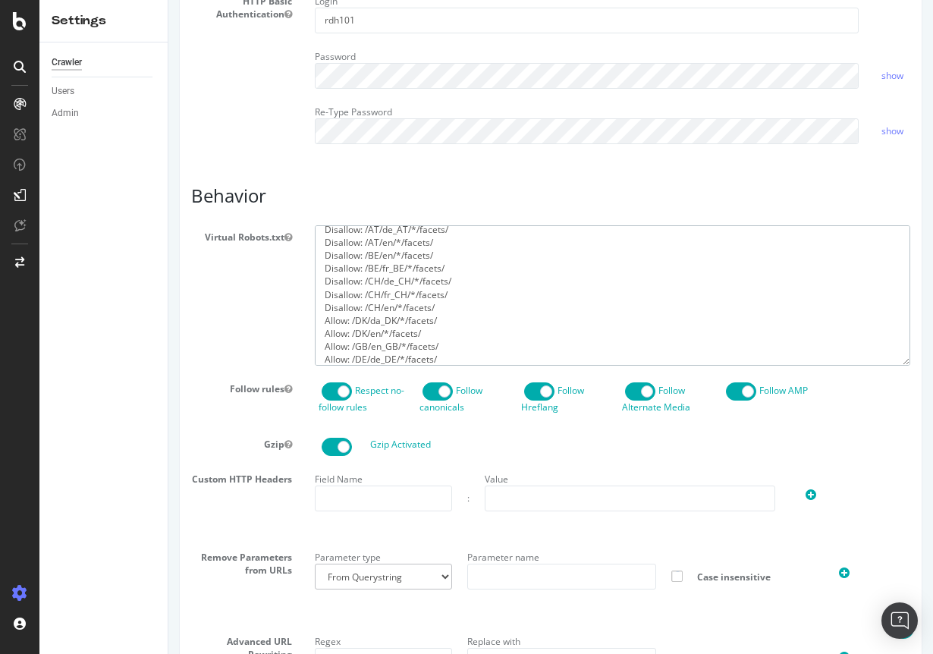
drag, startPoint x: 349, startPoint y: 329, endPoint x: 318, endPoint y: 328, distance: 31.1
click at [318, 328] on textarea "user-agent: * Disallow: / Allow: /US/en_US/*/facets/ Allow: /FR/fr_FR/*/facets/…" at bounding box center [612, 295] width 595 height 140
paste textarea "Disa"
drag, startPoint x: 349, startPoint y: 343, endPoint x: 318, endPoint y: 340, distance: 31.2
click at [318, 340] on textarea "user-agent: * Disallow: / Allow: /US/en_US/*/facets/ Allow: /FR/fr_FR/*/facets/…" at bounding box center [612, 295] width 595 height 140
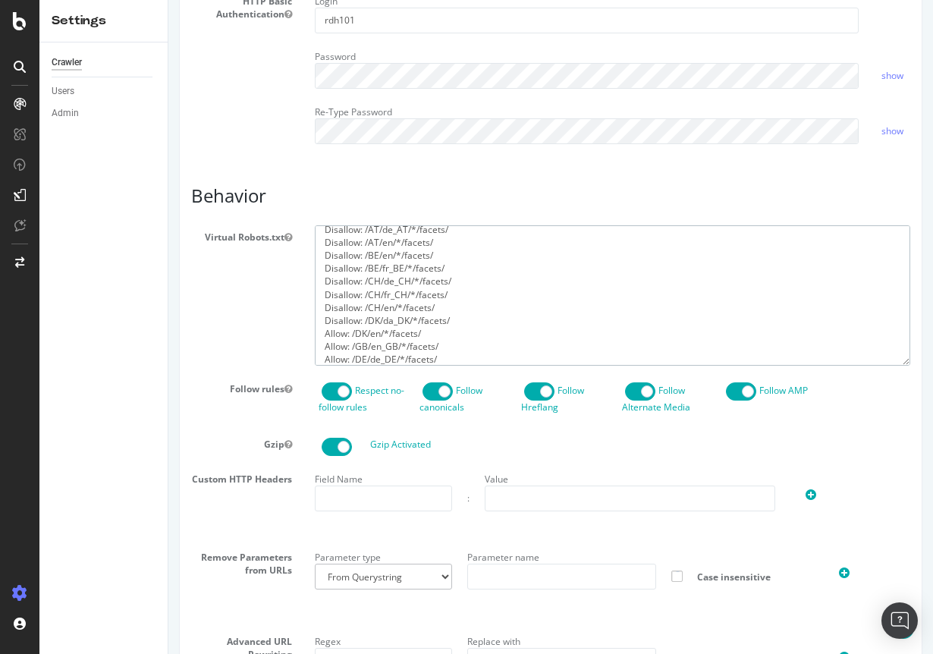
paste textarea "Disa"
drag, startPoint x: 331, startPoint y: 355, endPoint x: 310, endPoint y: 353, distance: 21.4
click at [310, 353] on div "user-agent: * Disallow: / Allow: /US/en_US/*/facets/ Allow: /FR/fr_FR/*/facets/…" at bounding box center [612, 295] width 618 height 140
drag, startPoint x: 348, startPoint y: 356, endPoint x: 315, endPoint y: 355, distance: 33.4
click at [315, 355] on textarea "user-agent: * Disallow: / Allow: /US/en_US/*/facets/ Allow: /FR/fr_FR/*/facets/…" at bounding box center [612, 295] width 595 height 140
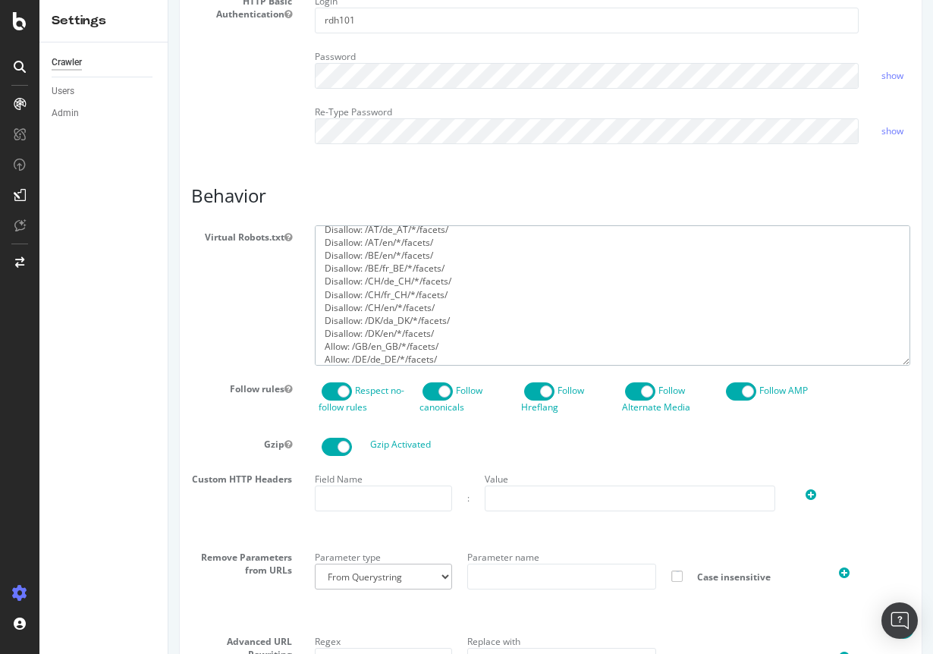
paste textarea "Disa"
drag, startPoint x: 344, startPoint y: 344, endPoint x: 320, endPoint y: 344, distance: 23.5
click at [320, 344] on textarea "user-agent: * Disallow: / Allow: /US/en_US/*/facets/ Allow: /FR/fr_FR/*/facets/…" at bounding box center [612, 295] width 595 height 140
paste textarea "Disa"
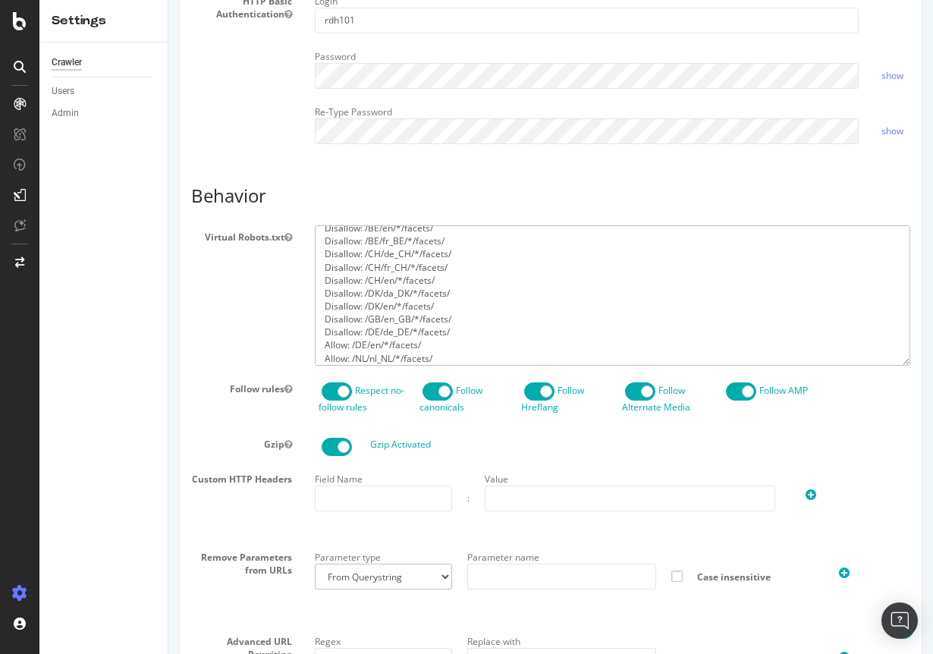
drag, startPoint x: 350, startPoint y: 356, endPoint x: 315, endPoint y: 355, distance: 34.2
click at [315, 355] on textarea "user-agent: * Disallow: / Allow: /US/en_US/*/facets/ Allow: /FR/fr_FR/*/facets/…" at bounding box center [612, 295] width 595 height 140
paste textarea "Disa"
drag, startPoint x: 349, startPoint y: 364, endPoint x: 311, endPoint y: 362, distance: 37.9
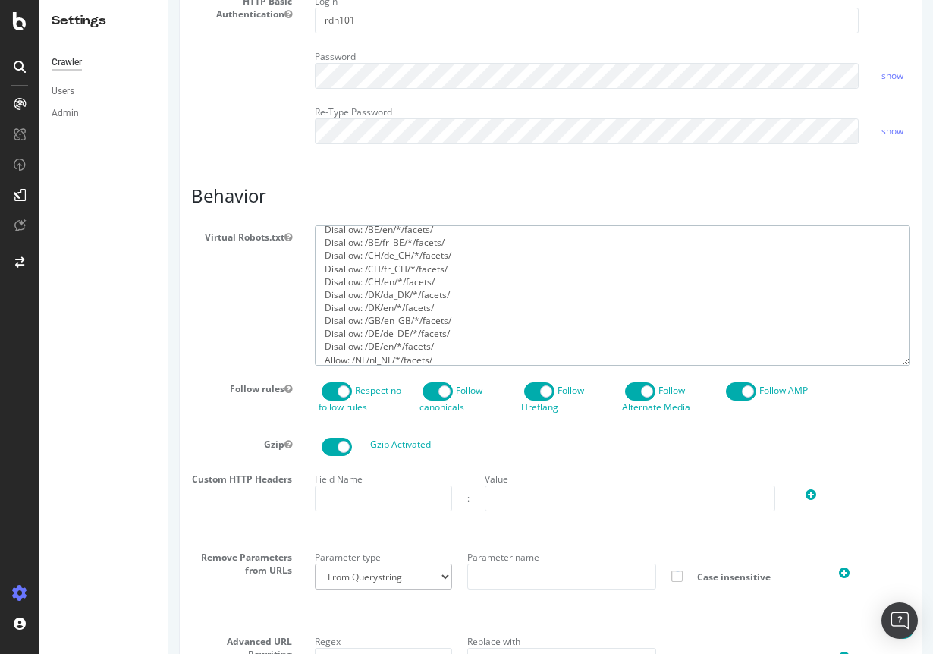
click at [311, 362] on div "user-agent: * Disallow: / Allow: /US/en_US/*/facets/ Allow: /FR/fr_FR/*/facets/…" at bounding box center [612, 295] width 618 height 140
click at [341, 366] on textarea "user-agent: * Disallow: / Allow: /US/en_US/*/facets/ Allow: /FR/fr_FR/*/facets/…" at bounding box center [612, 295] width 595 height 140
drag, startPoint x: 342, startPoint y: 369, endPoint x: 325, endPoint y: 369, distance: 17.4
click at [325, 366] on textarea "user-agent: * Disallow: / Allow: /US/en_US/*/facets/ Allow: /FR/fr_FR/*/facets/…" at bounding box center [612, 295] width 595 height 140
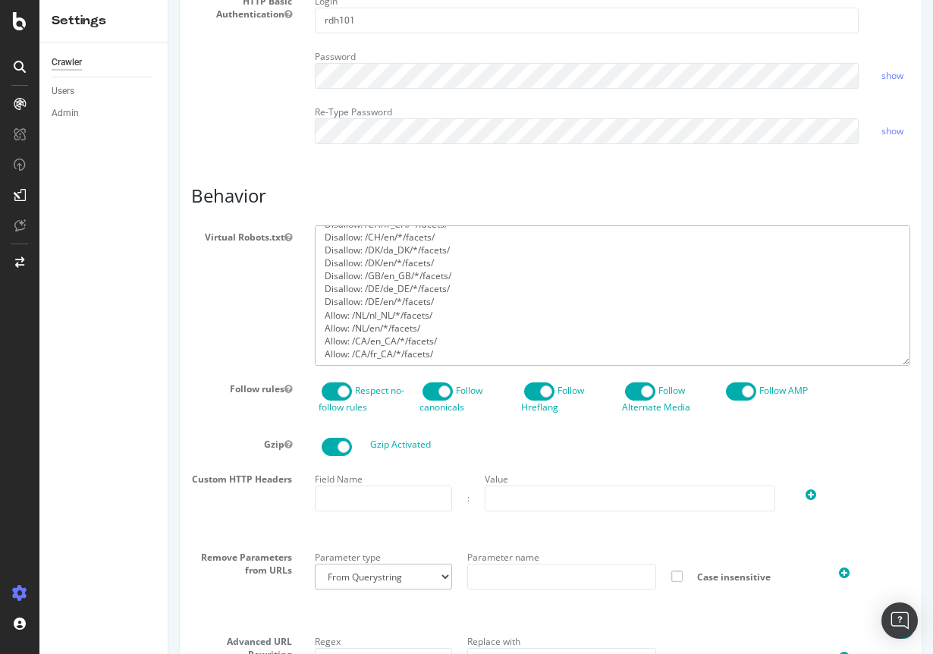
click at [345, 328] on textarea "user-agent: * Disallow: / Allow: /US/en_US/*/facets/ Allow: /FR/fr_FR/*/facets/…" at bounding box center [612, 295] width 595 height 140
drag, startPoint x: 347, startPoint y: 326, endPoint x: 317, endPoint y: 325, distance: 29.6
click at [317, 325] on textarea "user-agent: * Disallow: / Allow: /US/en_US/*/facets/ Allow: /FR/fr_FR/*/facets/…" at bounding box center [612, 295] width 595 height 140
paste textarea "Disallow:"
drag, startPoint x: 350, startPoint y: 337, endPoint x: 320, endPoint y: 337, distance: 29.6
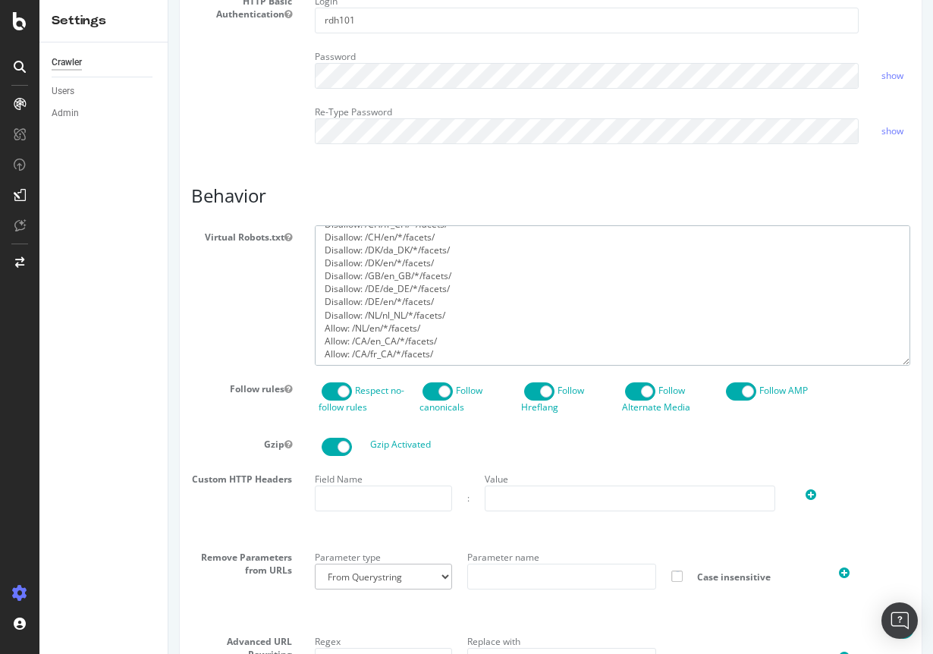
click at [320, 337] on textarea "user-agent: * Disallow: / Allow: /US/en_US/*/facets/ Allow: /FR/fr_FR/*/facets/…" at bounding box center [612, 295] width 595 height 140
paste textarea "Disa"
drag, startPoint x: 350, startPoint y: 352, endPoint x: 318, endPoint y: 350, distance: 31.1
click at [318, 350] on textarea "user-agent: * Disallow: / Allow: /US/en_US/*/facets/ Allow: /FR/fr_FR/*/facets/…" at bounding box center [612, 295] width 595 height 140
paste textarea "Disa"
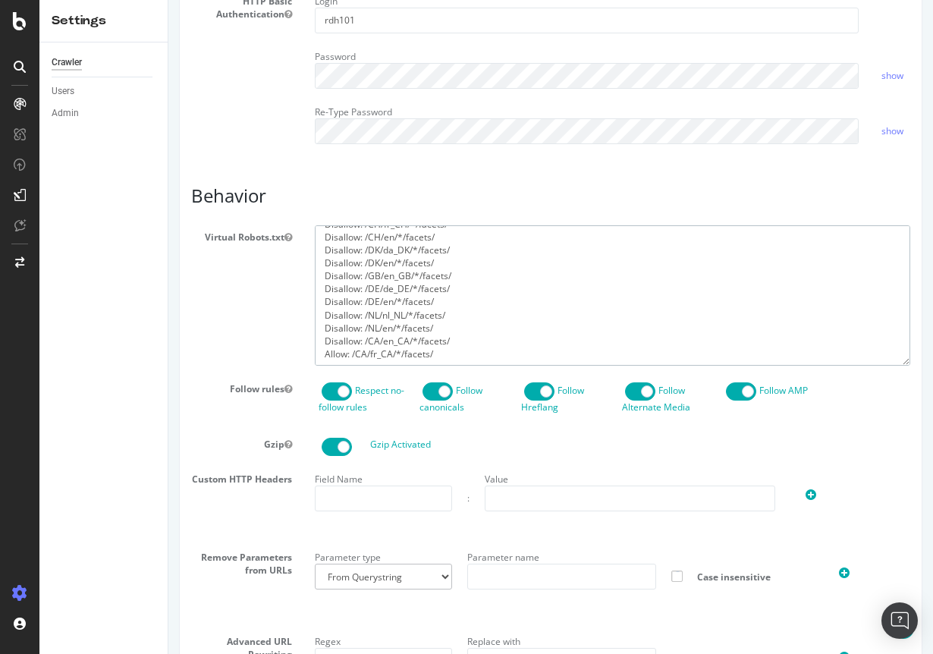
drag, startPoint x: 344, startPoint y: 365, endPoint x: 316, endPoint y: 363, distance: 28.1
click at [316, 363] on textarea "user-agent: * Disallow: / Allow: /US/en_US/*/facets/ Allow: /FR/fr_FR/*/facets/…" at bounding box center [612, 295] width 595 height 140
paste textarea "Disa"
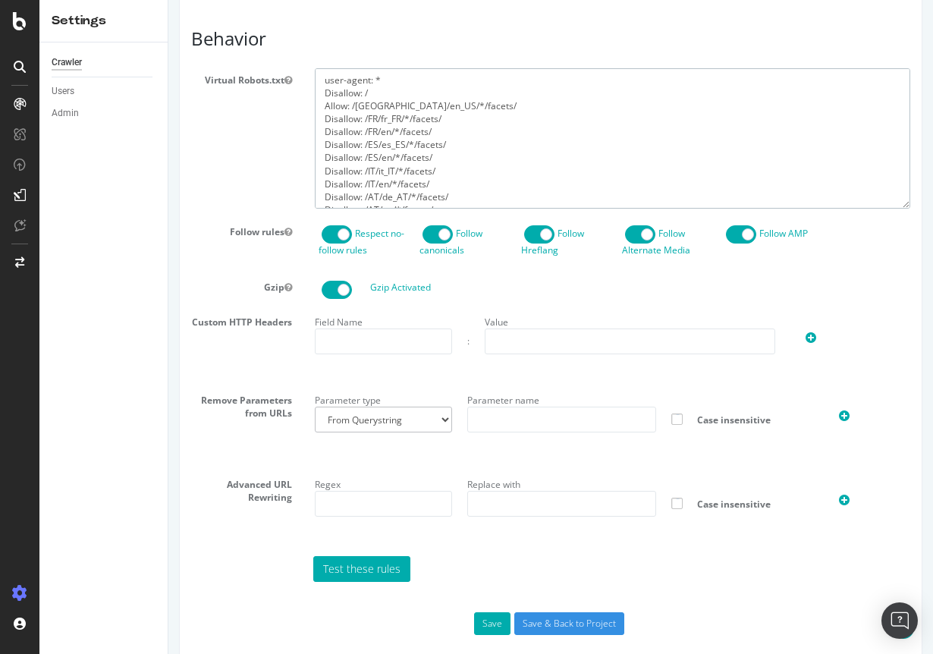
scroll to position [708, 0]
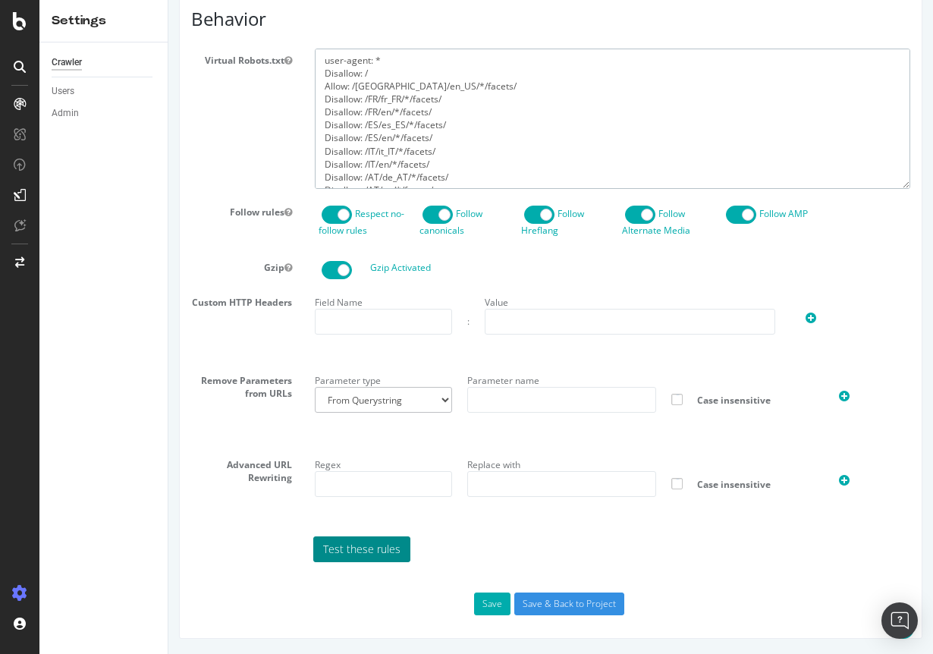
type textarea "user-agent: * Disallow: / Allow: /US/en_US/*/facets/ Disallow: /FR/fr_FR/*/face…"
click at [384, 556] on link "Test these rules" at bounding box center [361, 549] width 97 height 26
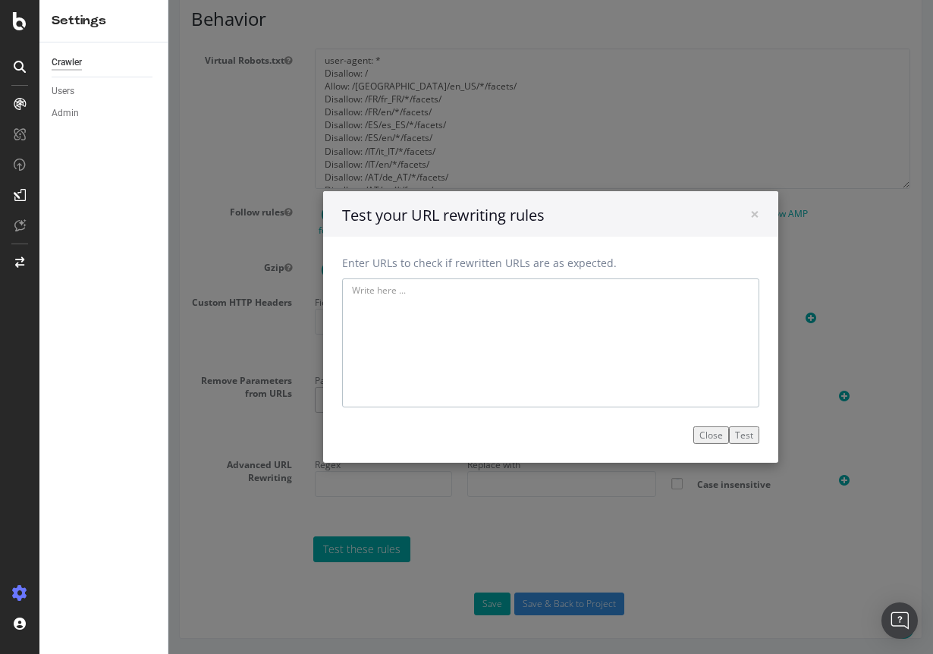
click at [392, 296] on textarea at bounding box center [550, 342] width 417 height 129
click at [755, 215] on span "×" at bounding box center [754, 213] width 9 height 21
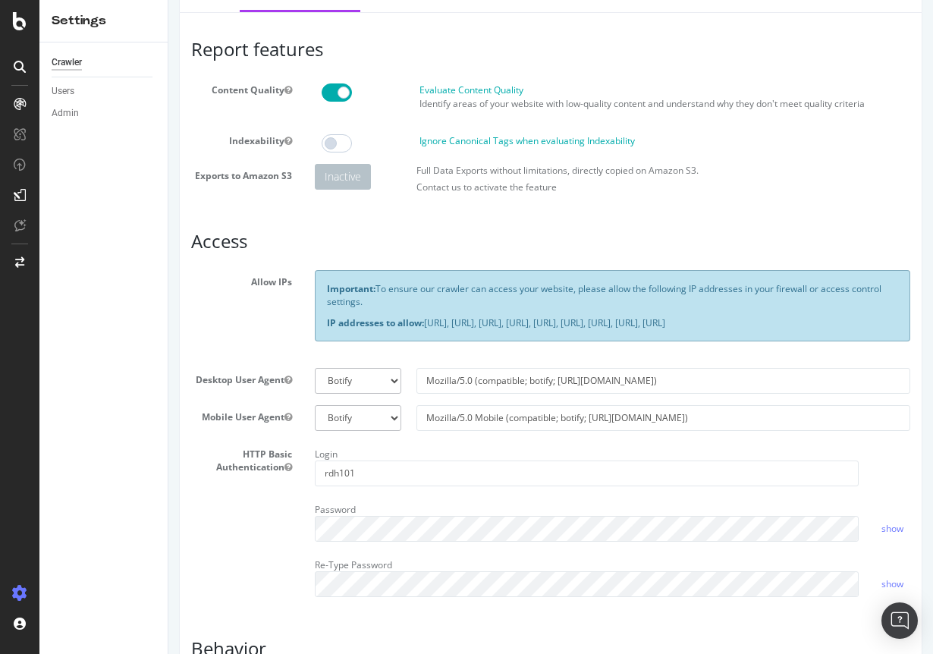
scroll to position [0, 0]
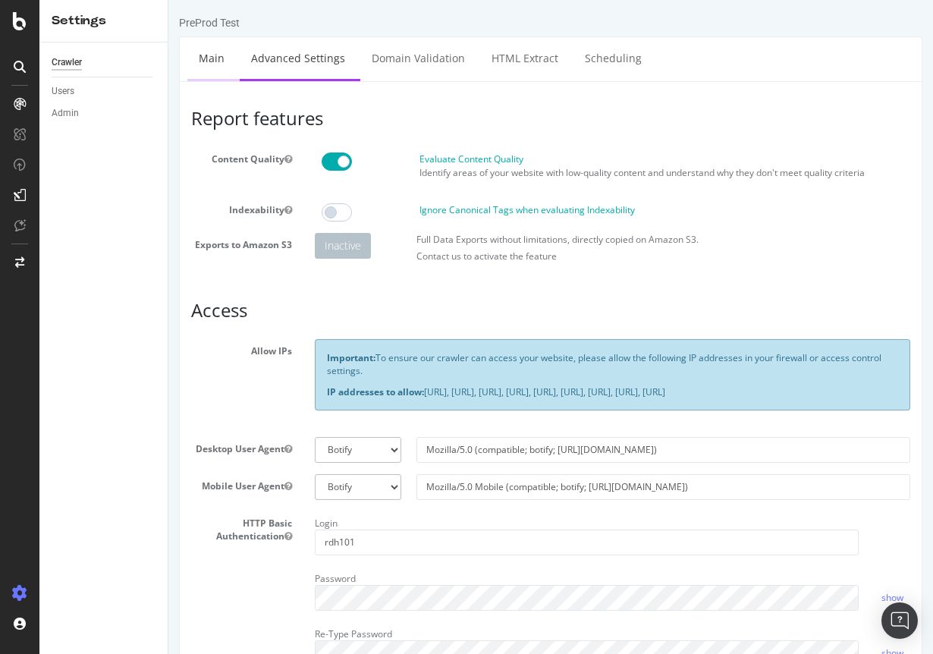
click at [216, 63] on link "Main" at bounding box center [211, 58] width 49 height 42
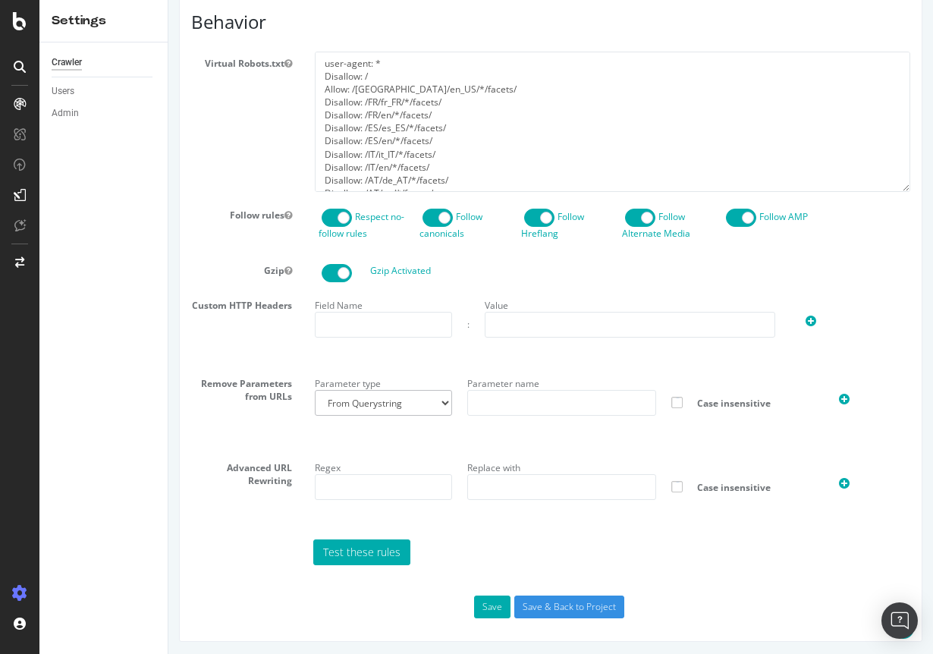
scroll to position [708, 0]
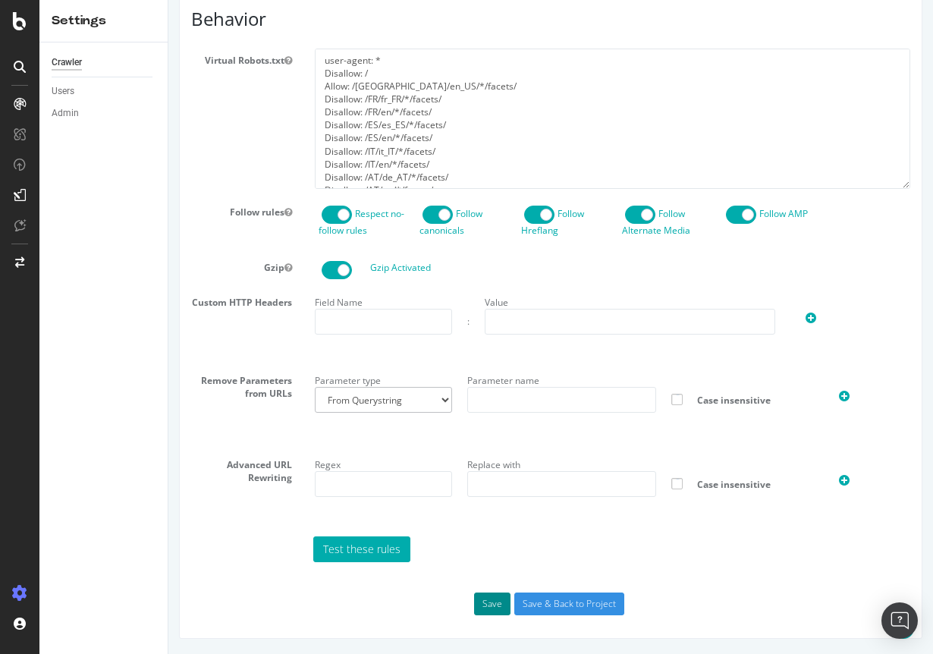
click at [482, 600] on button "Save" at bounding box center [492, 603] width 36 height 23
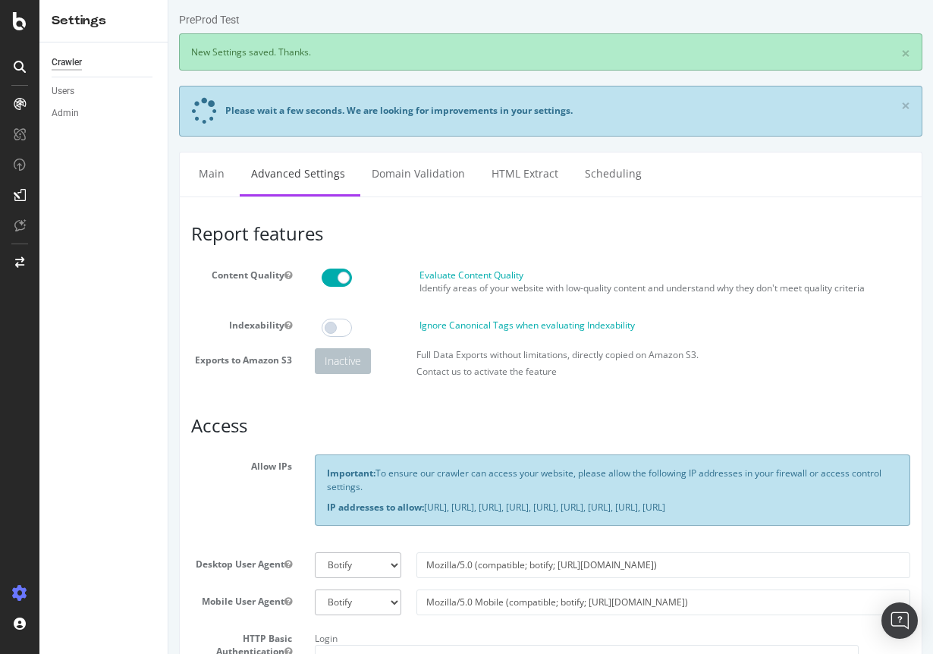
scroll to position [0, 0]
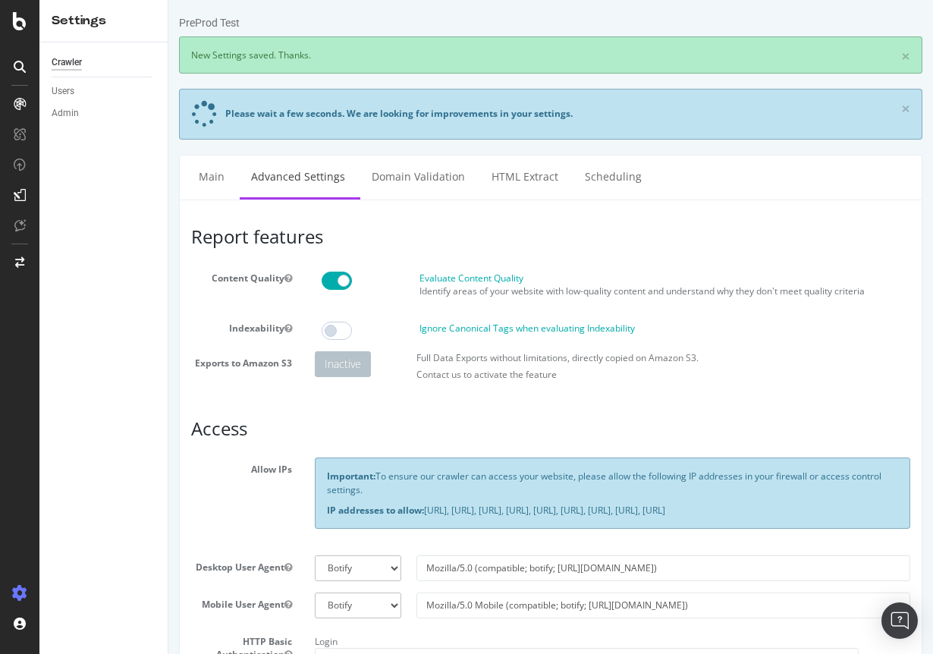
click at [460, 250] on article "Report features Content Quality Evaluate Content Quality Identify areas of your…" at bounding box center [550, 308] width 719 height 162
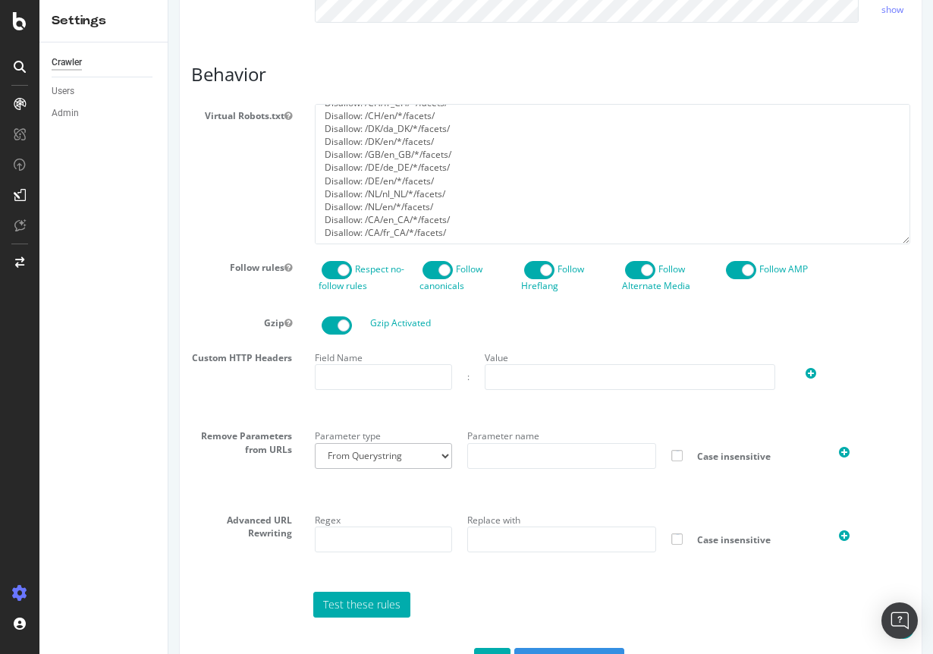
scroll to position [825, 0]
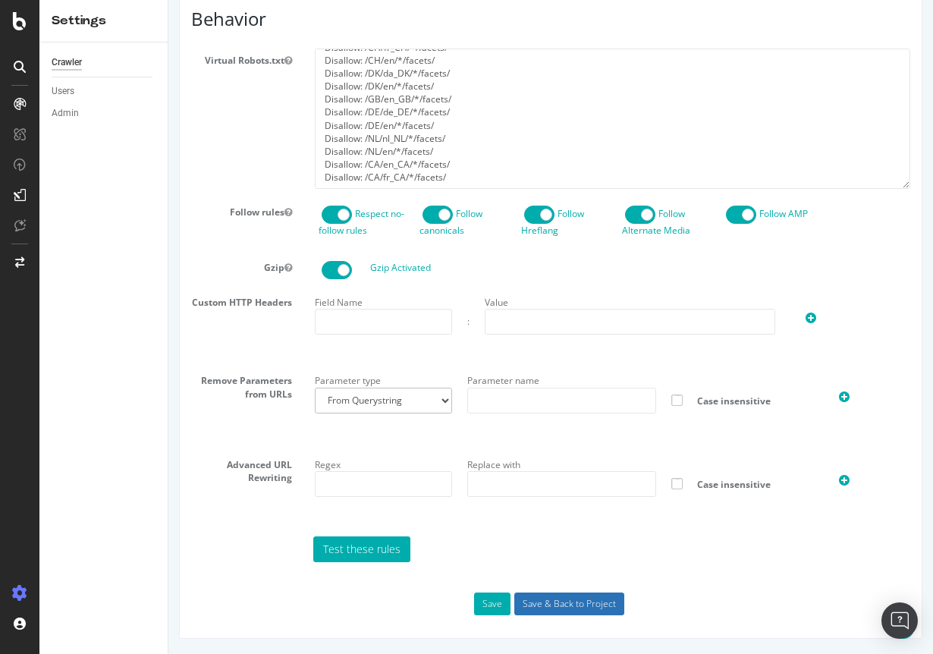
click at [536, 603] on input "Save & Back to Project" at bounding box center [569, 603] width 110 height 23
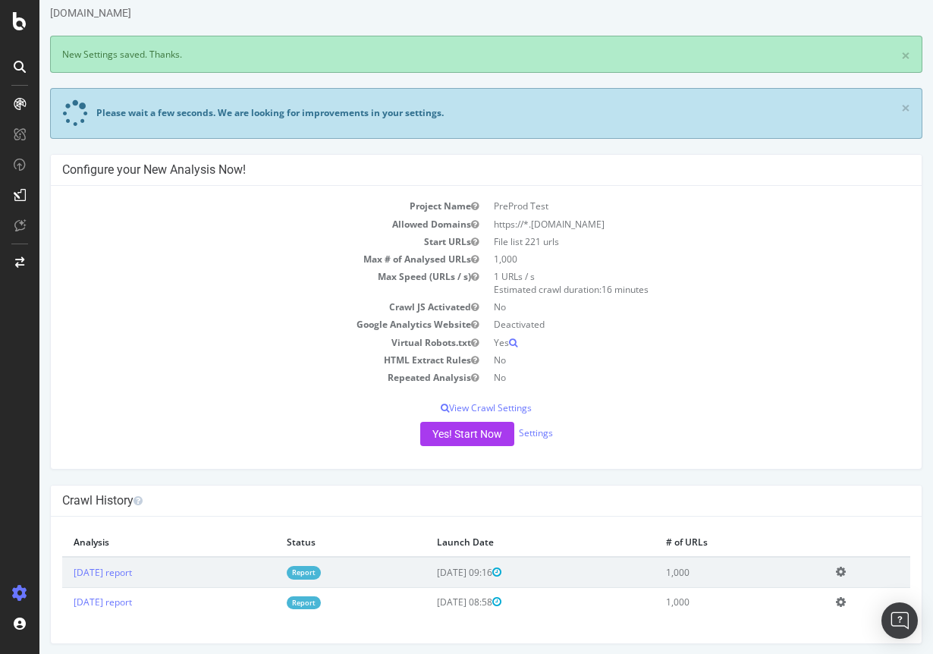
scroll to position [44, 0]
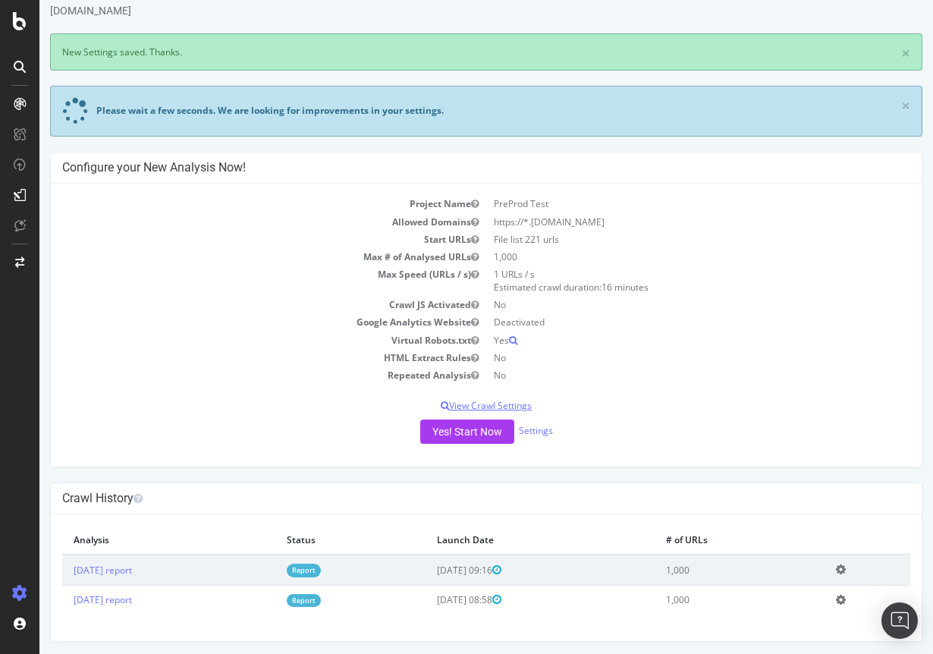
click at [491, 400] on p "View Crawl Settings" at bounding box center [486, 405] width 848 height 13
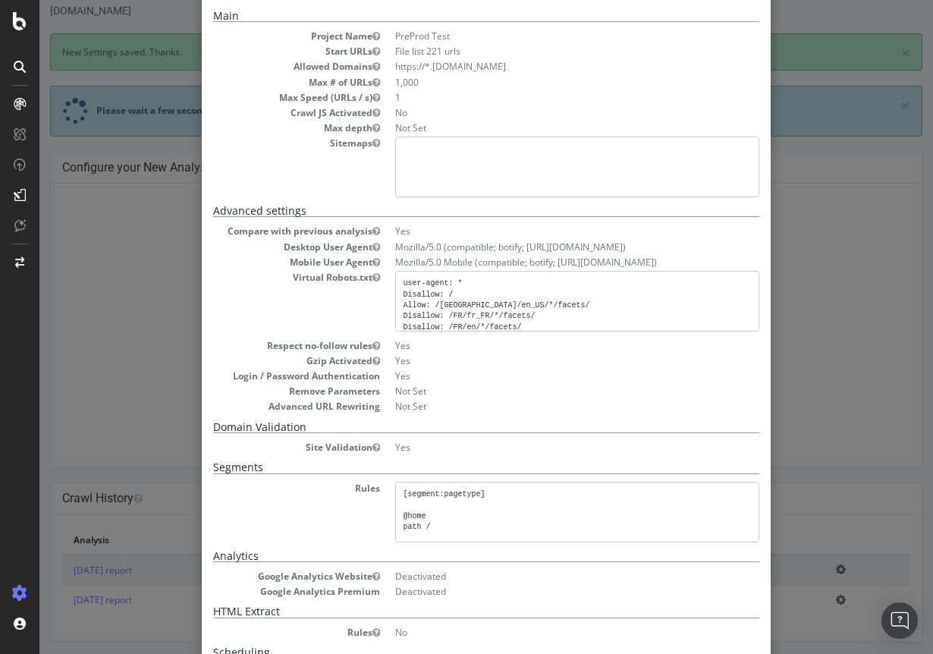
scroll to position [0, 0]
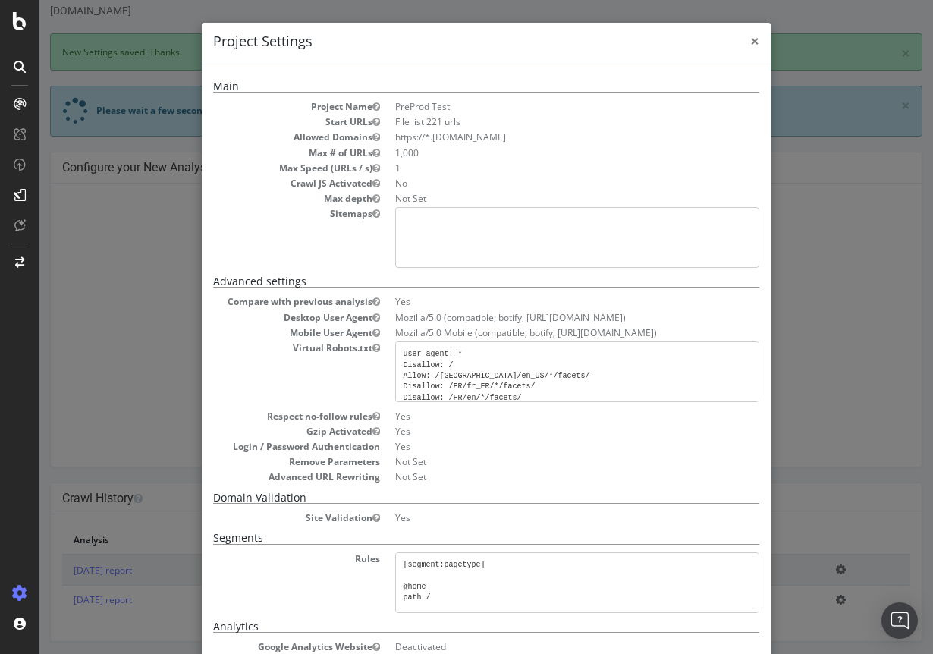
click at [755, 41] on span "×" at bounding box center [754, 40] width 9 height 21
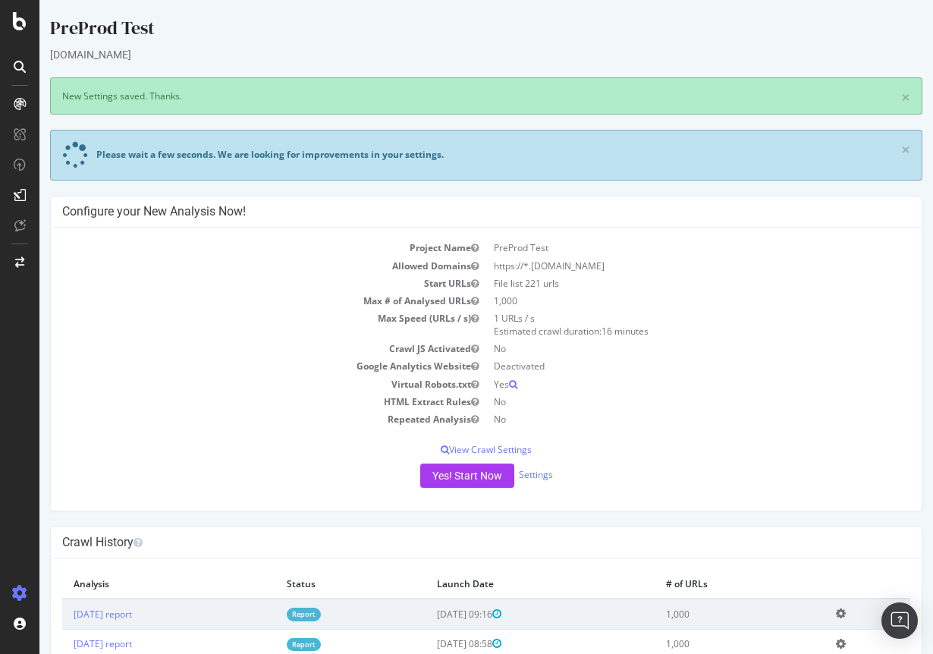
click at [143, 265] on td "Allowed Domains" at bounding box center [274, 265] width 424 height 17
click at [24, 74] on div at bounding box center [20, 67] width 24 height 24
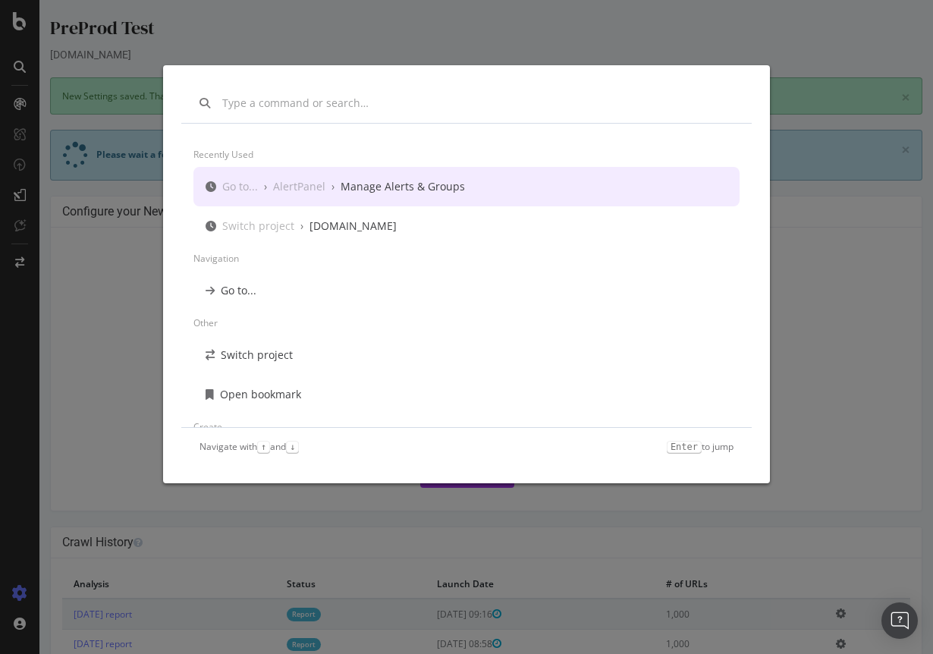
drag, startPoint x: 849, startPoint y: 42, endPoint x: 841, endPoint y: 46, distance: 9.2
click at [849, 42] on div "Recently used Go to... › AlertPanel › Manage Alerts & Groups Switch project › l…" at bounding box center [466, 327] width 933 height 654
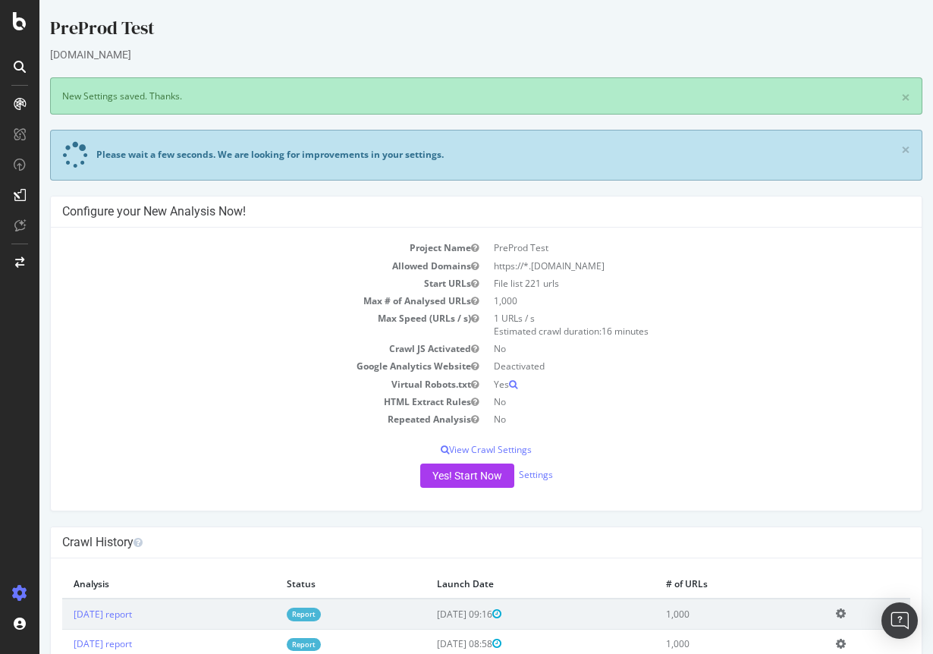
click at [716, 465] on div "Yes! Start Now Settings" at bounding box center [486, 475] width 848 height 24
click at [504, 450] on p "View Crawl Settings" at bounding box center [486, 449] width 848 height 13
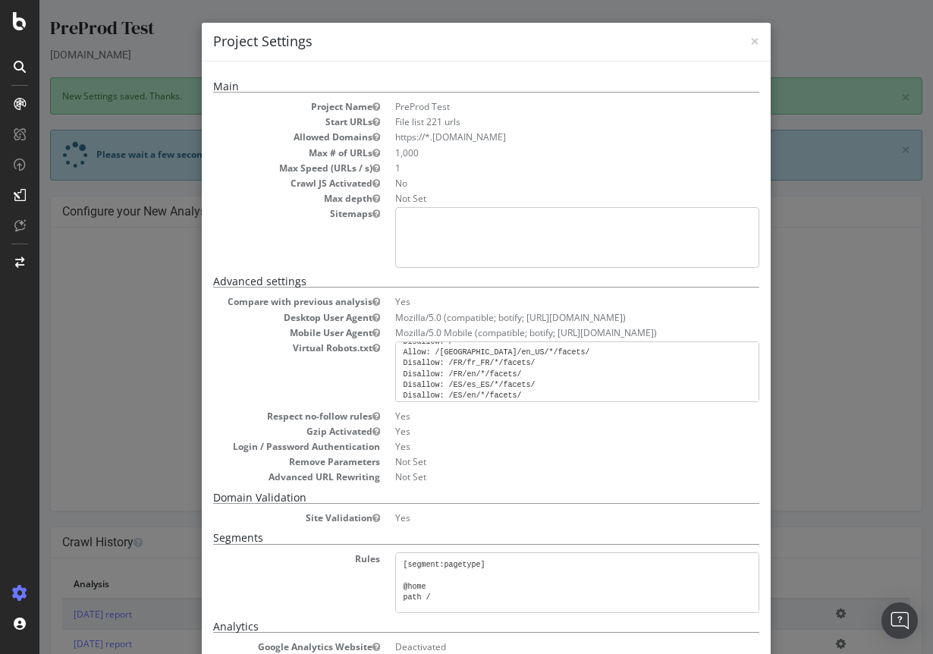
scroll to position [27, 0]
click at [820, 307] on div "× Close Project Settings Main Project Name PreProd Test Start URLs File list 22…" at bounding box center [485, 327] width 893 height 654
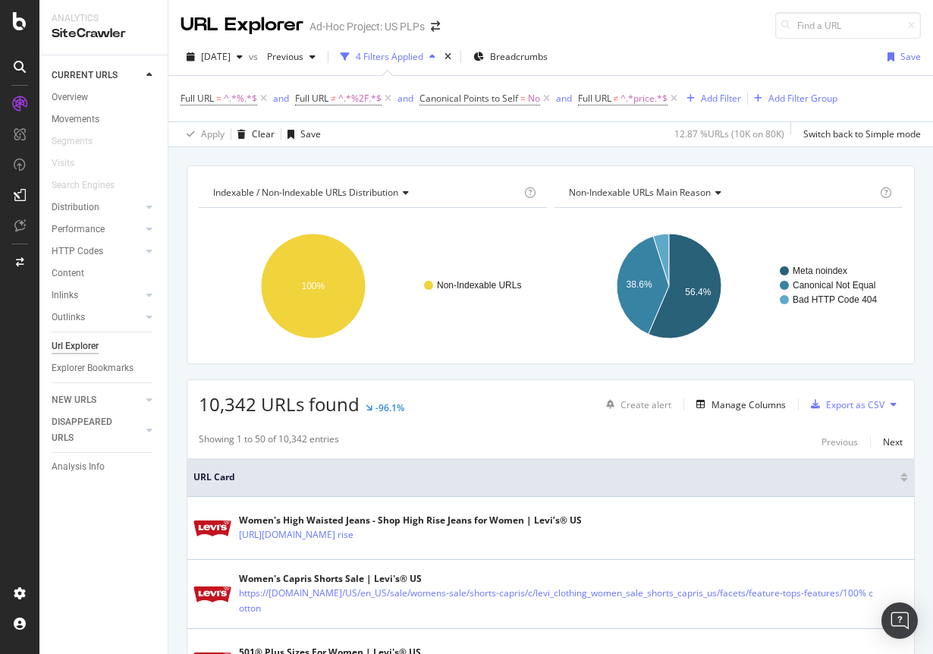
click at [399, 27] on div "Ad-Hoc Project: US PLPs" at bounding box center [366, 26] width 115 height 15
click at [330, 28] on div "Ad-Hoc Project: US PLPs" at bounding box center [366, 26] width 115 height 15
click at [438, 26] on icon "arrow-right-arrow-left" at bounding box center [435, 26] width 9 height 11
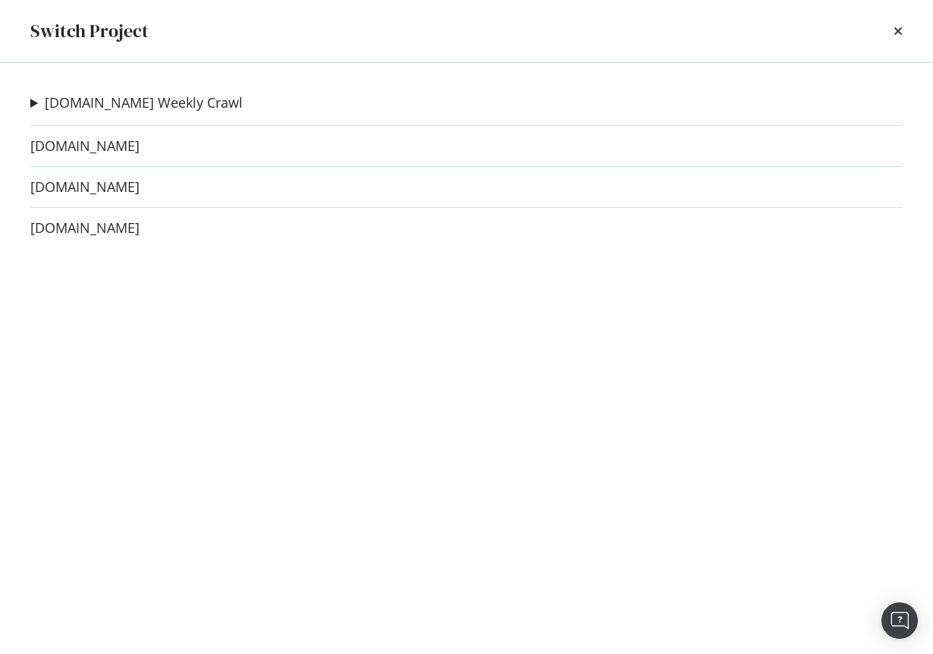
click at [31, 102] on summary "levi.com Weekly Crawl" at bounding box center [136, 103] width 212 height 20
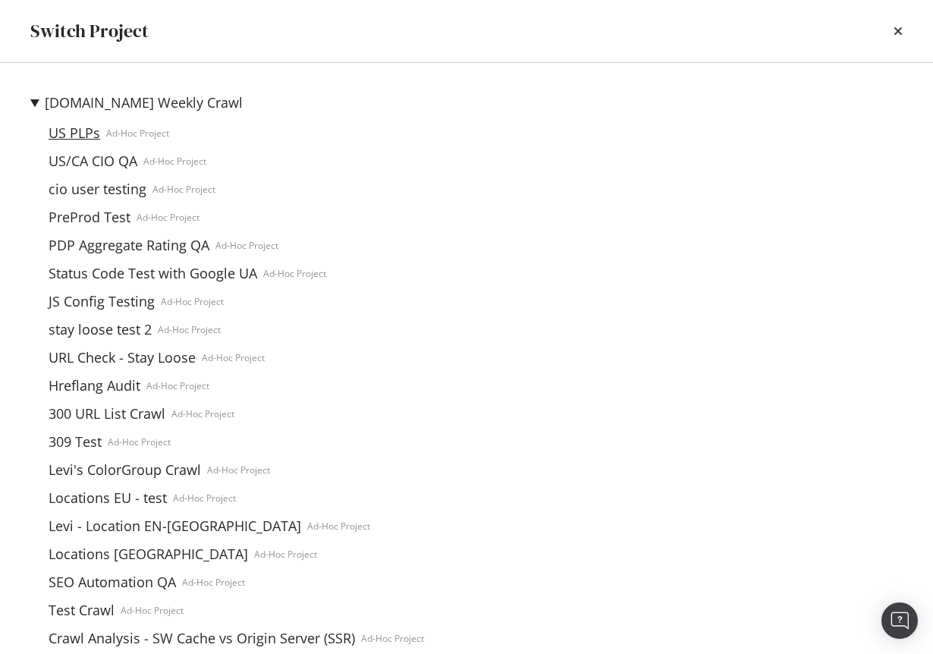
click at [80, 136] on link "US PLPs" at bounding box center [74, 133] width 64 height 16
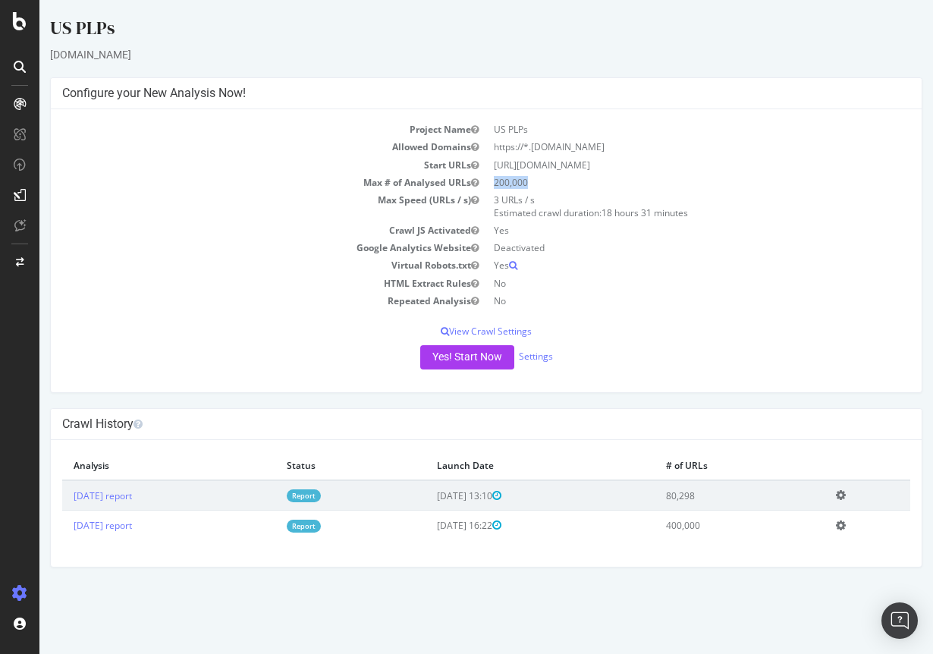
drag, startPoint x: 530, startPoint y: 181, endPoint x: 526, endPoint y: 169, distance: 13.0
click at [487, 179] on td "200,000" at bounding box center [698, 182] width 424 height 17
drag, startPoint x: 638, startPoint y: 162, endPoint x: 492, endPoint y: 160, distance: 145.6
click at [479, 158] on tr "Start URLs https://www.levi.com/US/en_US/" at bounding box center [486, 164] width 848 height 17
drag, startPoint x: 541, startPoint y: 186, endPoint x: 490, endPoint y: 177, distance: 51.5
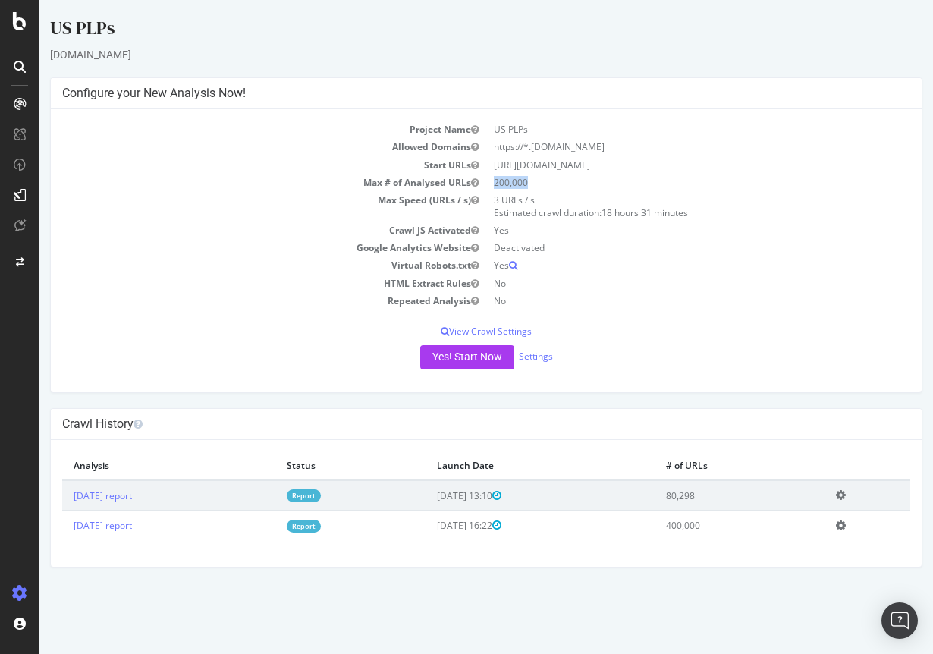
click at [490, 177] on td "200,000" at bounding box center [698, 182] width 424 height 17
drag, startPoint x: 543, startPoint y: 200, endPoint x: 498, endPoint y: 199, distance: 44.7
click at [486, 200] on td "3 URLs / s Estimated crawl duration: 18 hours 31 minutes" at bounding box center [698, 206] width 424 height 30
click at [568, 232] on td "Yes" at bounding box center [698, 229] width 424 height 17
copy td "/US/en_US/"
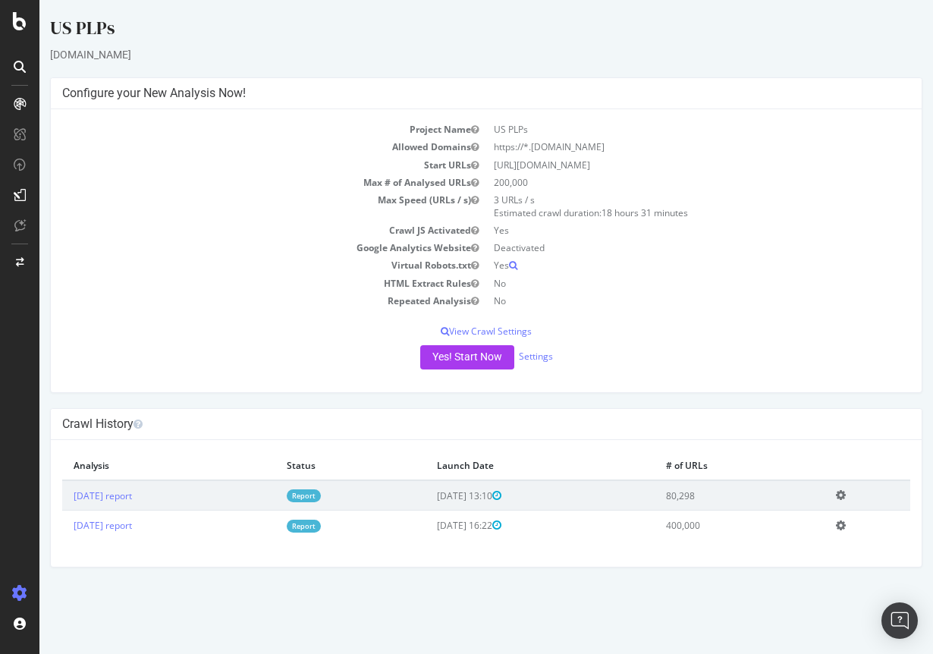
drag, startPoint x: 625, startPoint y: 165, endPoint x: 582, endPoint y: 159, distance: 42.8
click at [582, 159] on td "https://www.levi.com/US/en_US/" at bounding box center [698, 164] width 424 height 17
click at [477, 331] on p "View Crawl Settings" at bounding box center [486, 331] width 848 height 13
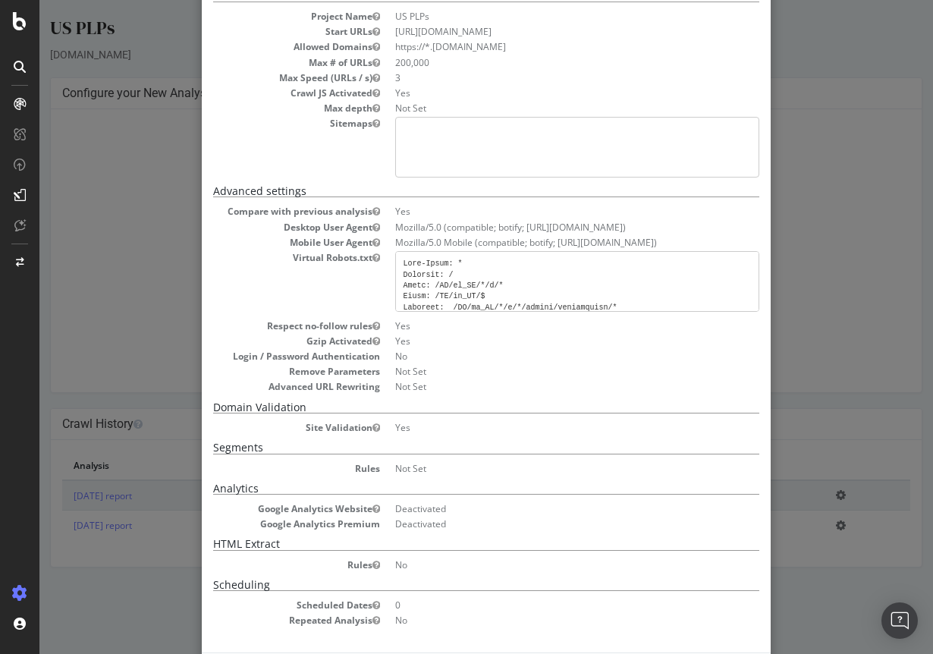
click at [500, 372] on dd "Not Set" at bounding box center [577, 371] width 364 height 13
click at [641, 215] on dl "Compare with previous analysis Yes Desktop User Agent Mozilla/5.0 (compatible; …" at bounding box center [486, 296] width 546 height 188
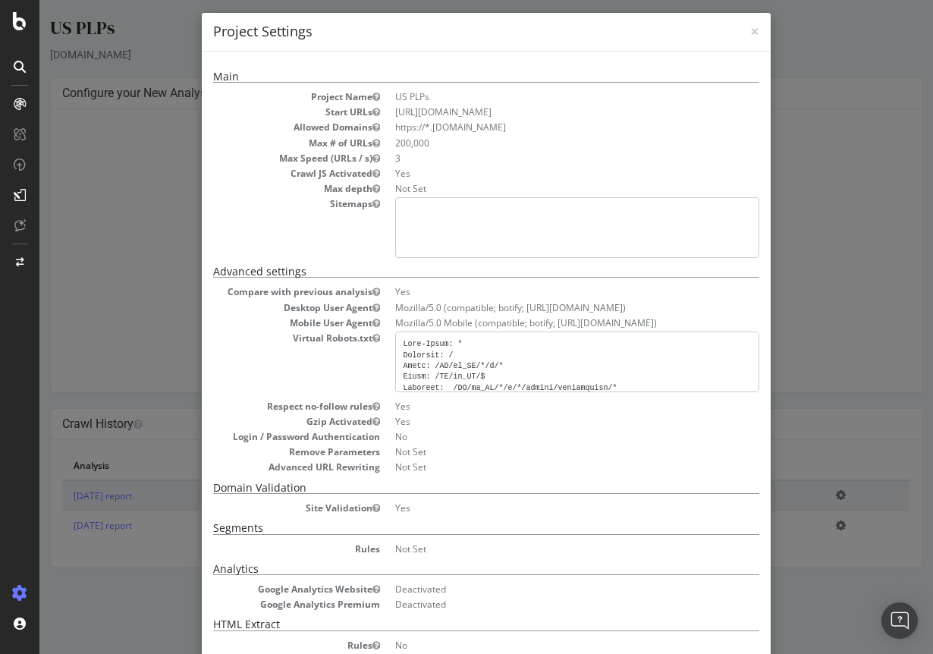
scroll to position [0, 0]
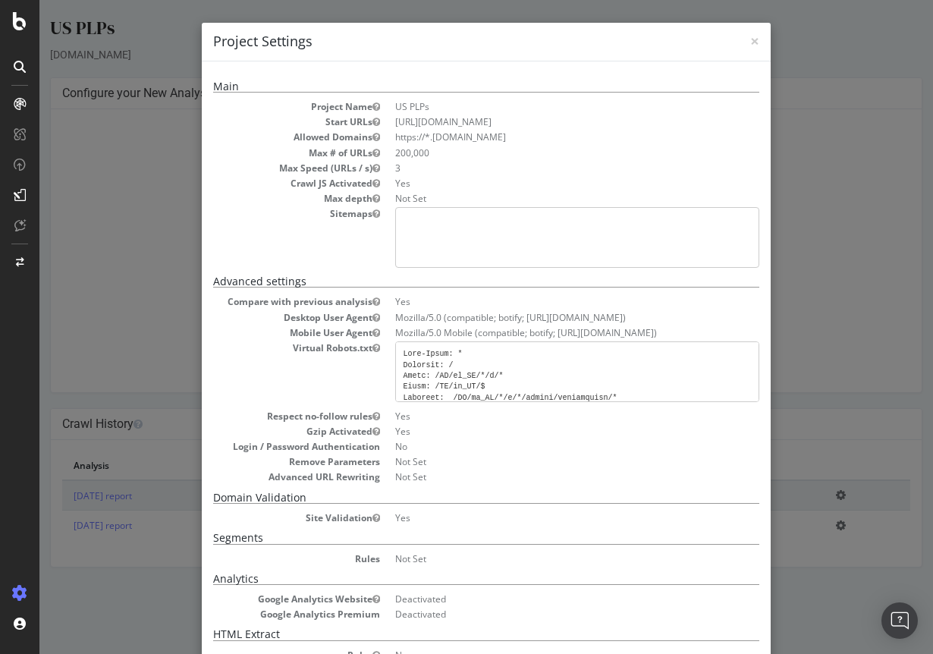
click at [471, 384] on pre at bounding box center [577, 371] width 364 height 61
click at [532, 400] on pre at bounding box center [577, 371] width 364 height 61
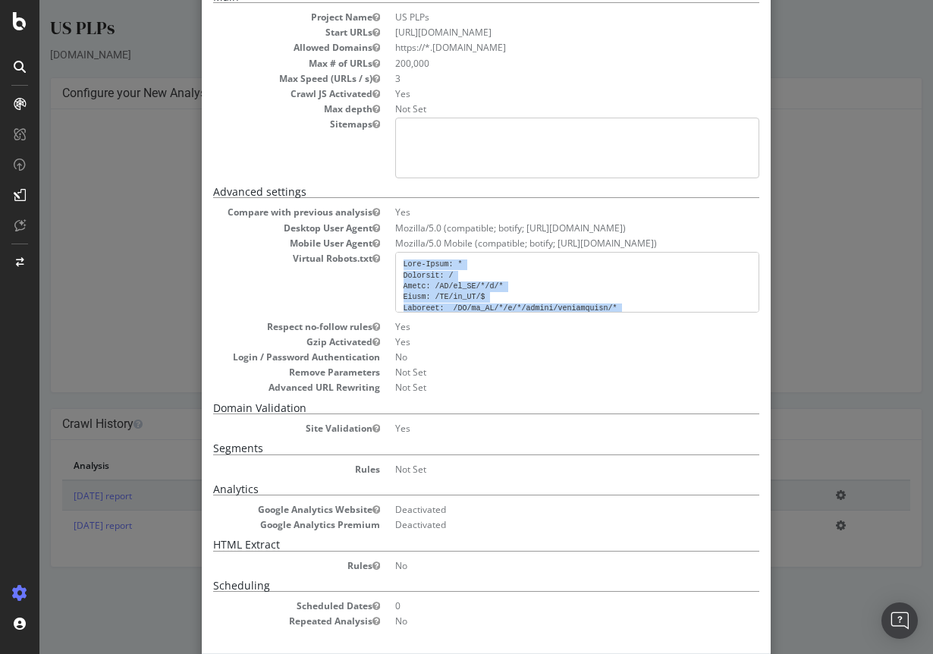
drag, startPoint x: 512, startPoint y: 297, endPoint x: 400, endPoint y: 262, distance: 117.0
click at [400, 262] on pre at bounding box center [577, 282] width 364 height 61
copy pre "User-Agent: * Disallow: / Allow: /US/en_US/*/c/* Allow: /US/en_US/$ Disallow: /…"
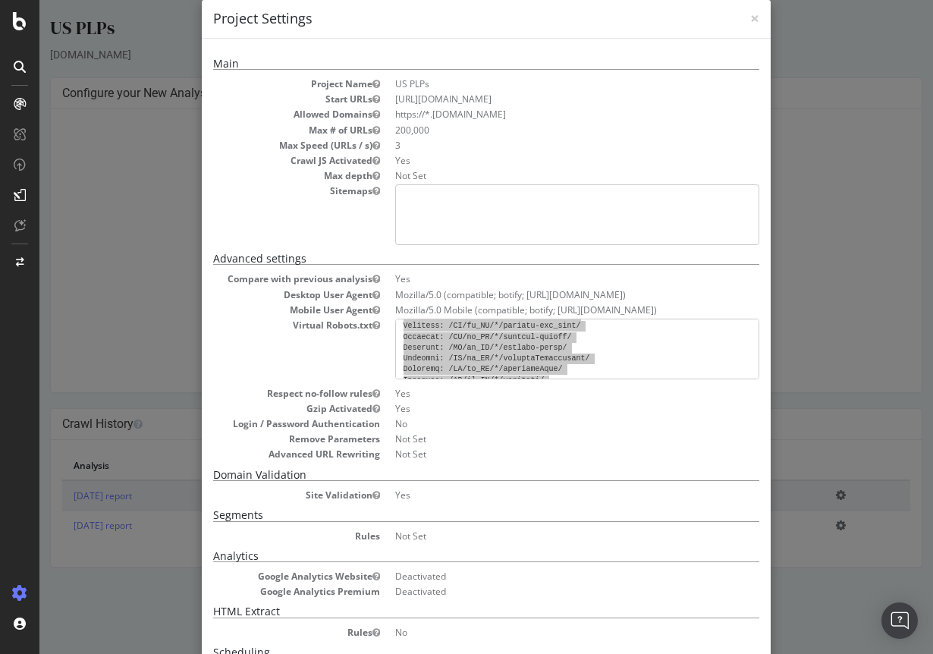
scroll to position [74, 0]
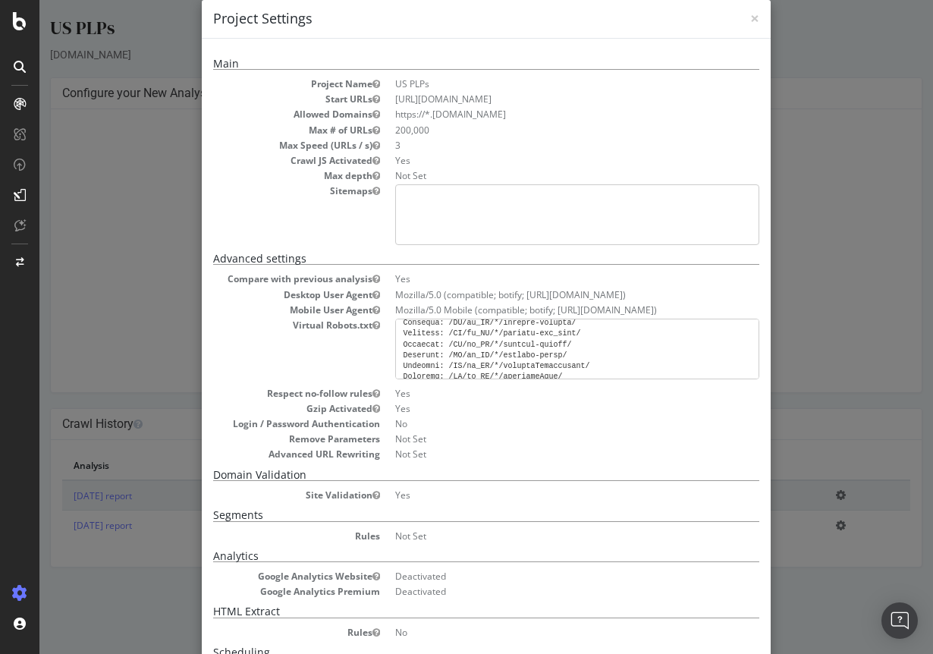
click at [700, 288] on dd "Mozilla/5.0 (compatible; botify; http://botify.com)" at bounding box center [577, 294] width 364 height 13
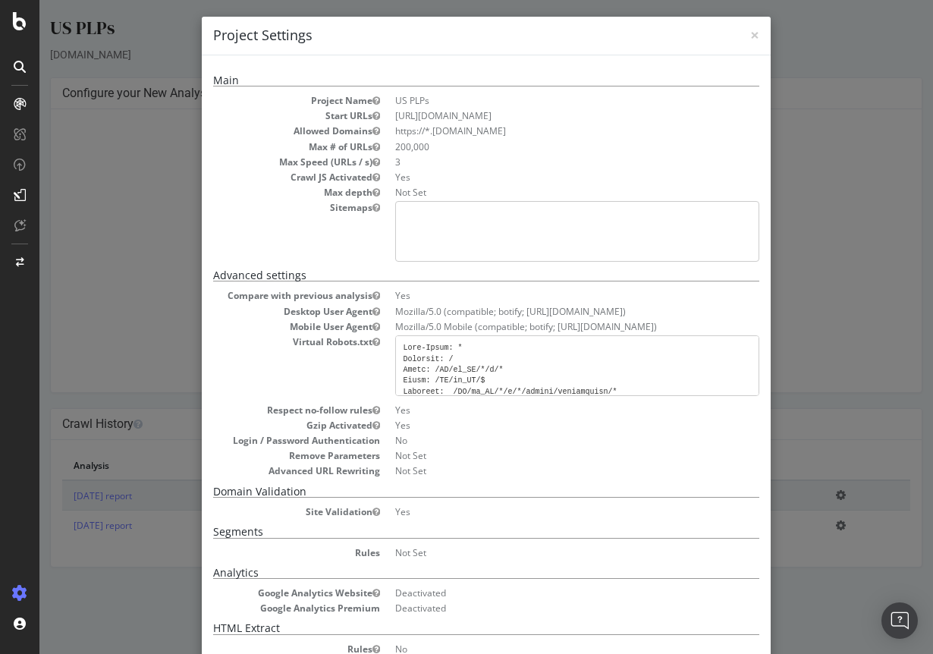
scroll to position [5, 0]
click at [610, 268] on div "Main Project Name US PLPs Start URLs https://www.levi.com/US/en_US/ Allowed Dom…" at bounding box center [486, 394] width 546 height 637
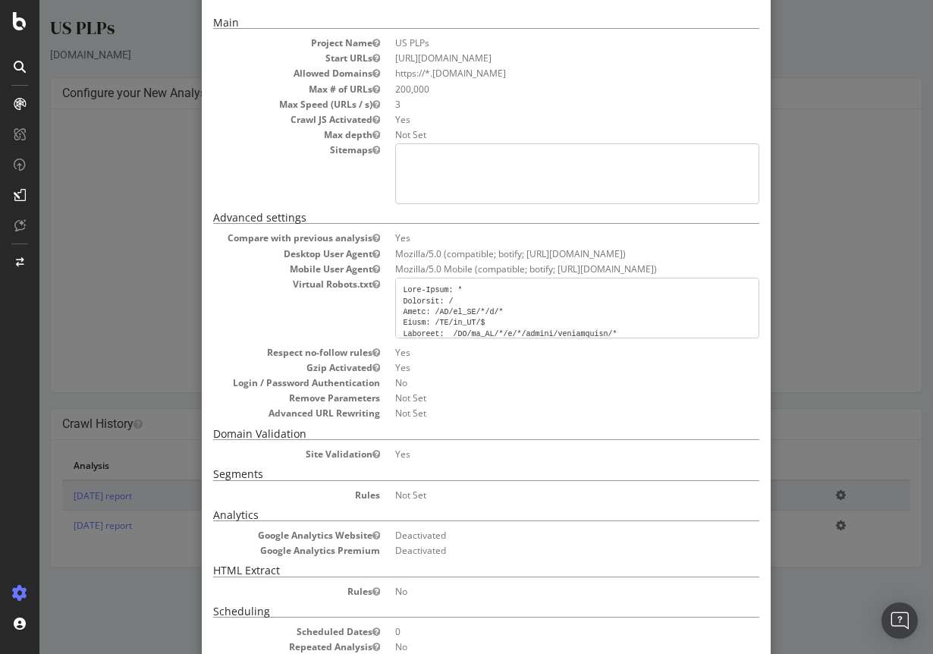
scroll to position [0, 0]
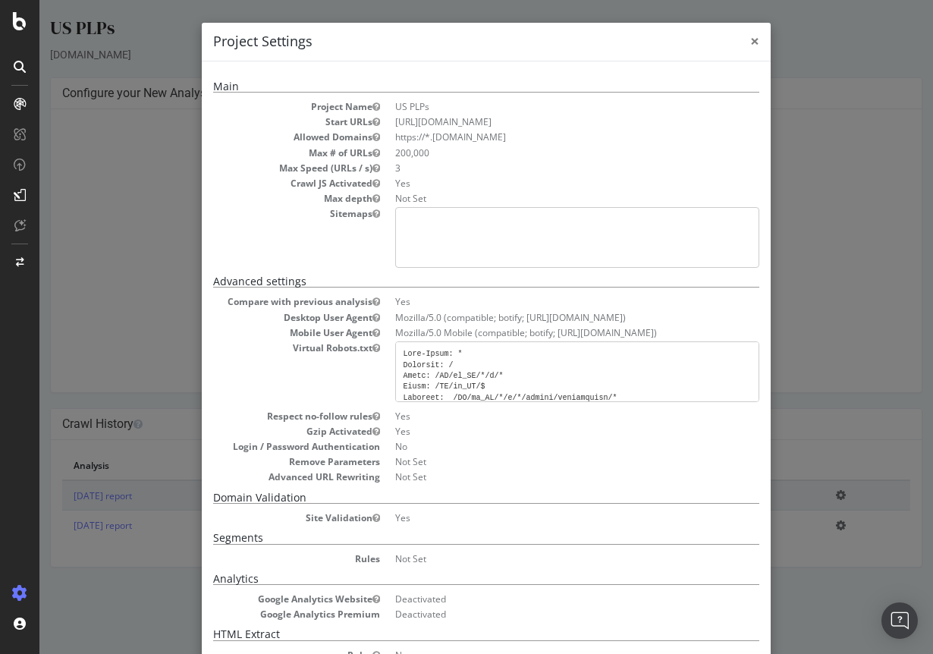
click at [756, 41] on span "×" at bounding box center [754, 40] width 9 height 21
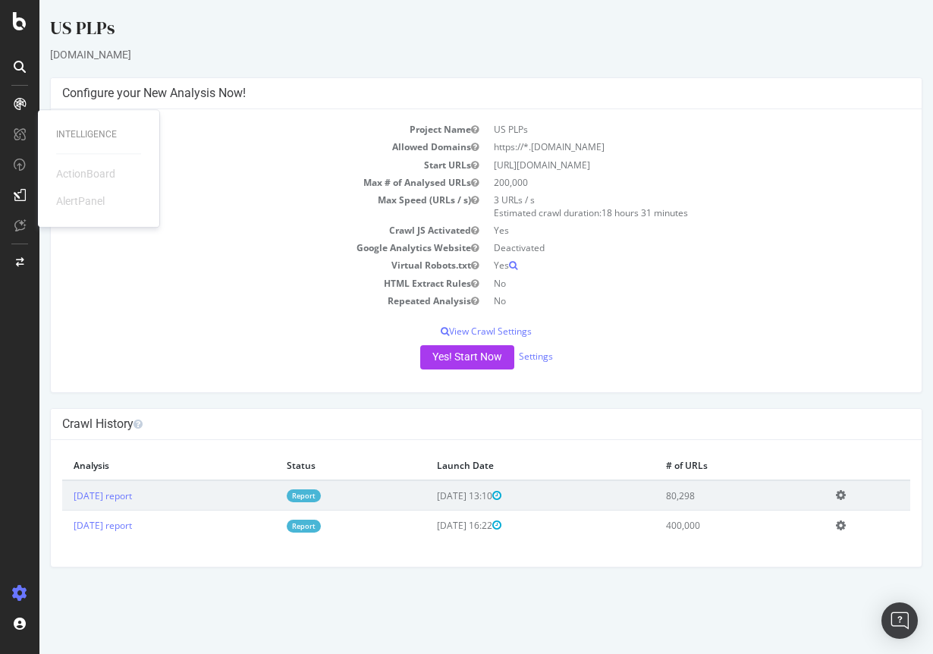
click at [600, 284] on td "No" at bounding box center [698, 283] width 424 height 17
click at [534, 356] on link "Settings" at bounding box center [536, 356] width 34 height 13
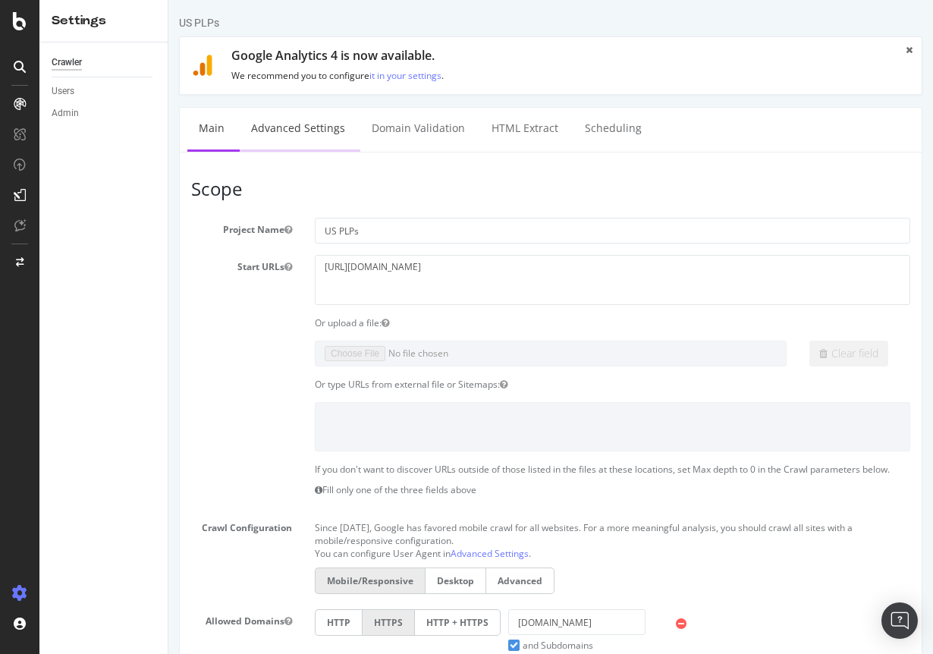
click at [280, 123] on link "Advanced Settings" at bounding box center [298, 129] width 117 height 42
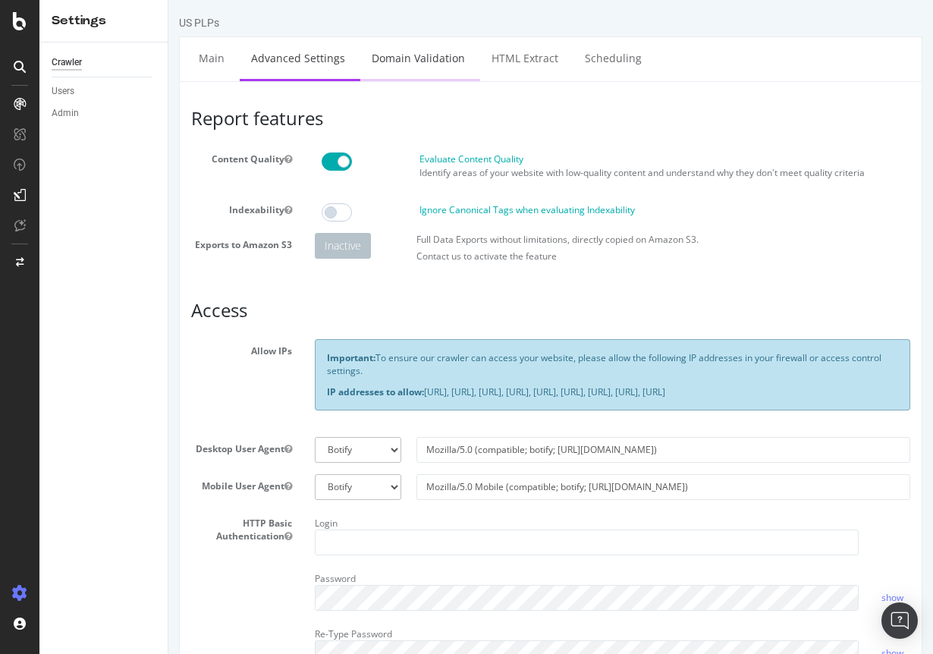
click at [424, 49] on link "Domain Validation" at bounding box center [418, 58] width 116 height 42
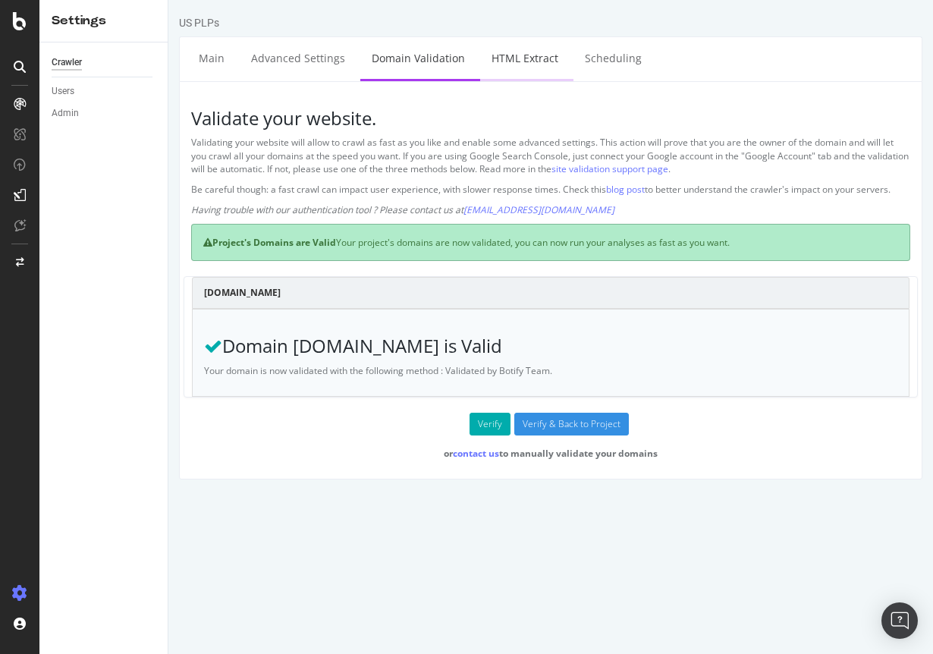
click at [519, 67] on link "HTML Extract" at bounding box center [524, 58] width 89 height 42
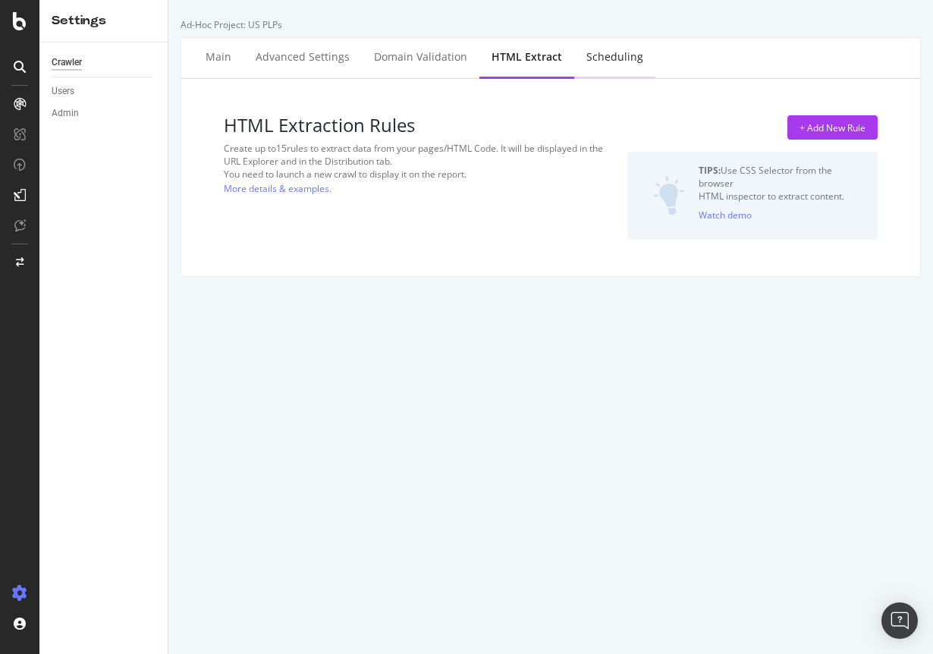
click at [604, 67] on div "Scheduling" at bounding box center [614, 58] width 81 height 42
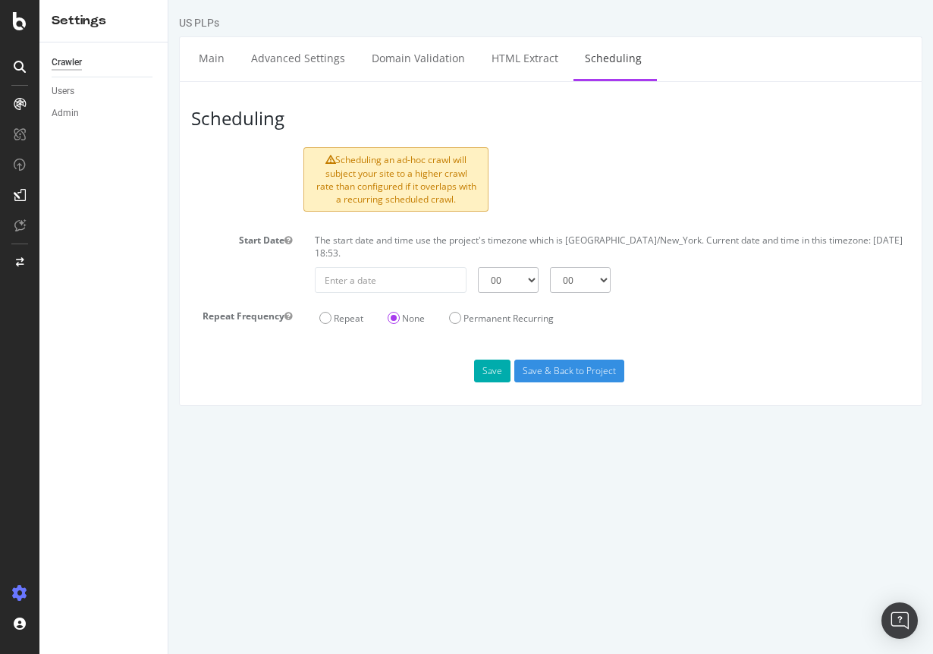
click at [744, 181] on div "Scheduling an ad-hoc crawl will subject your site to a higher crawl rate than c…" at bounding box center [551, 182] width 742 height 70
click at [14, 22] on icon at bounding box center [20, 21] width 14 height 18
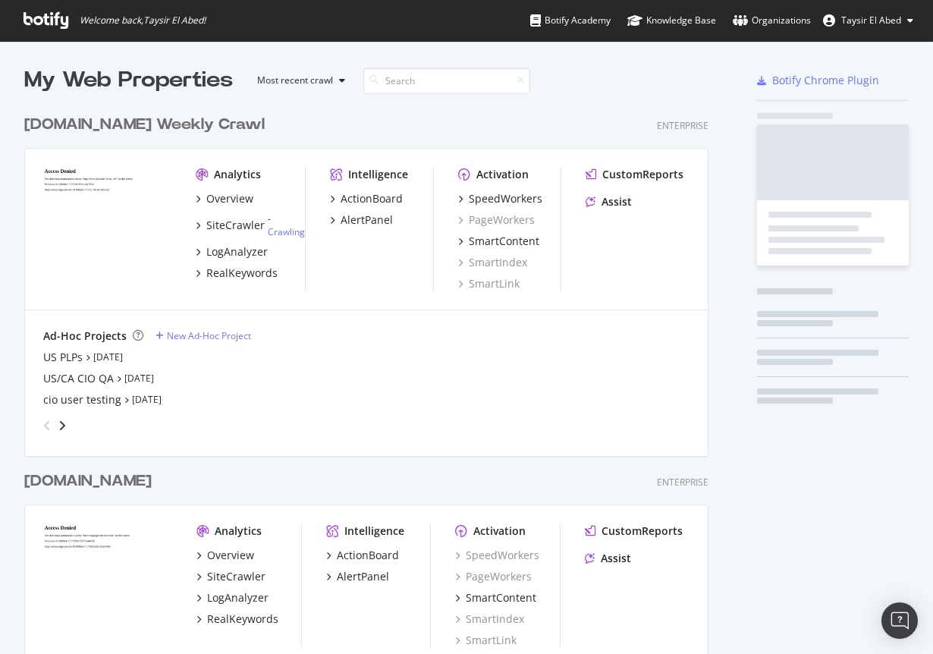
scroll to position [654, 933]
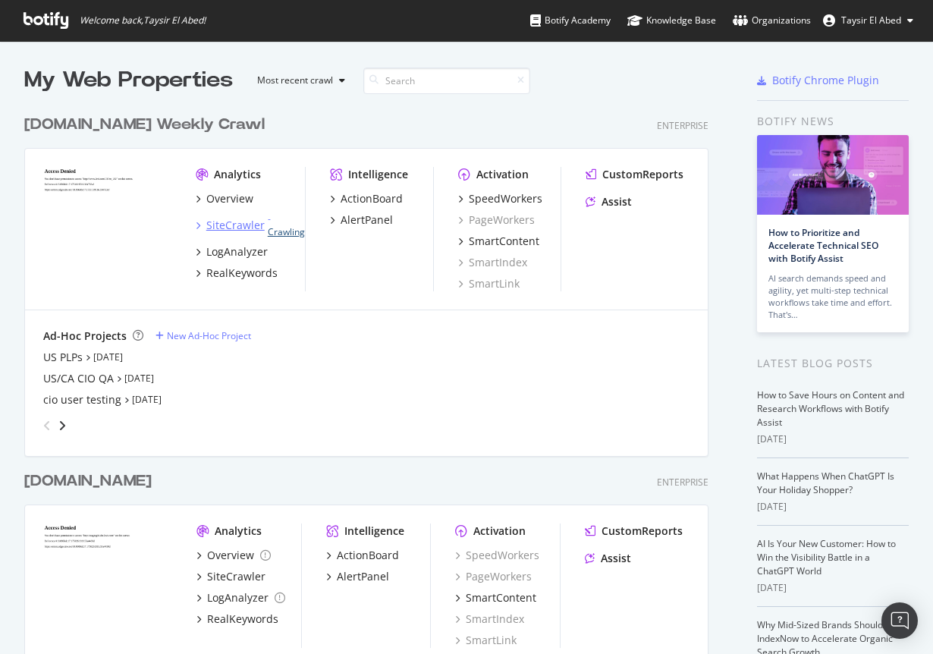
click at [287, 231] on link "Crawling" at bounding box center [286, 231] width 37 height 13
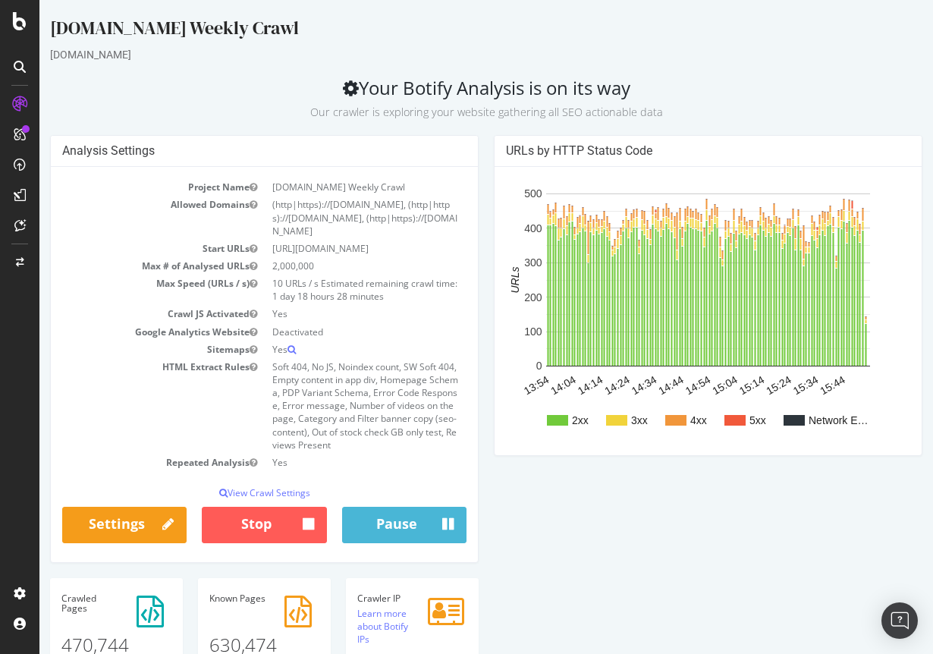
click at [347, 87] on icon at bounding box center [351, 88] width 16 height 18
click at [303, 486] on p "View Crawl Settings" at bounding box center [264, 492] width 404 height 13
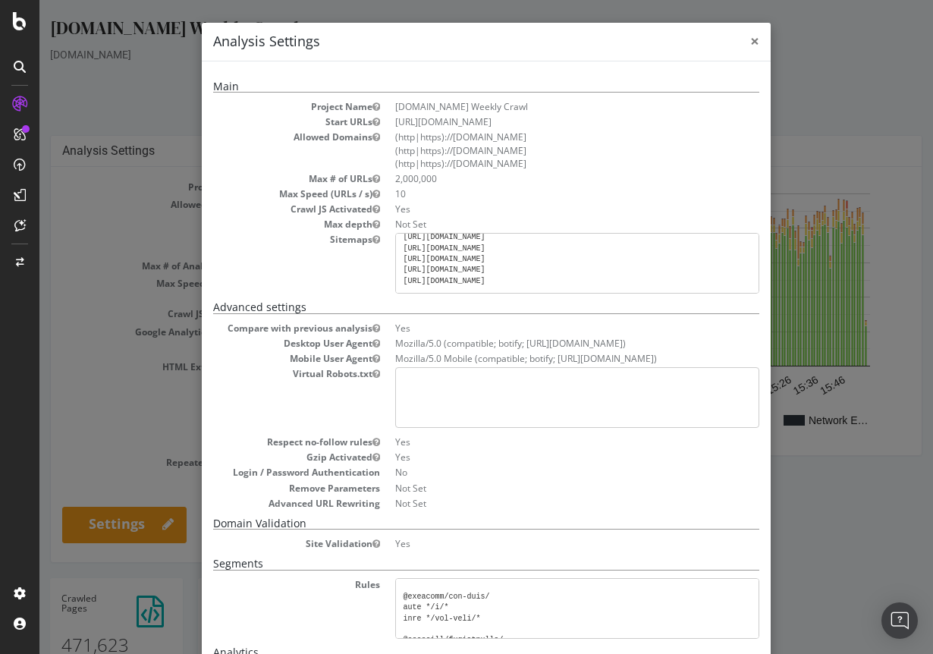
click at [756, 41] on span "×" at bounding box center [754, 40] width 9 height 21
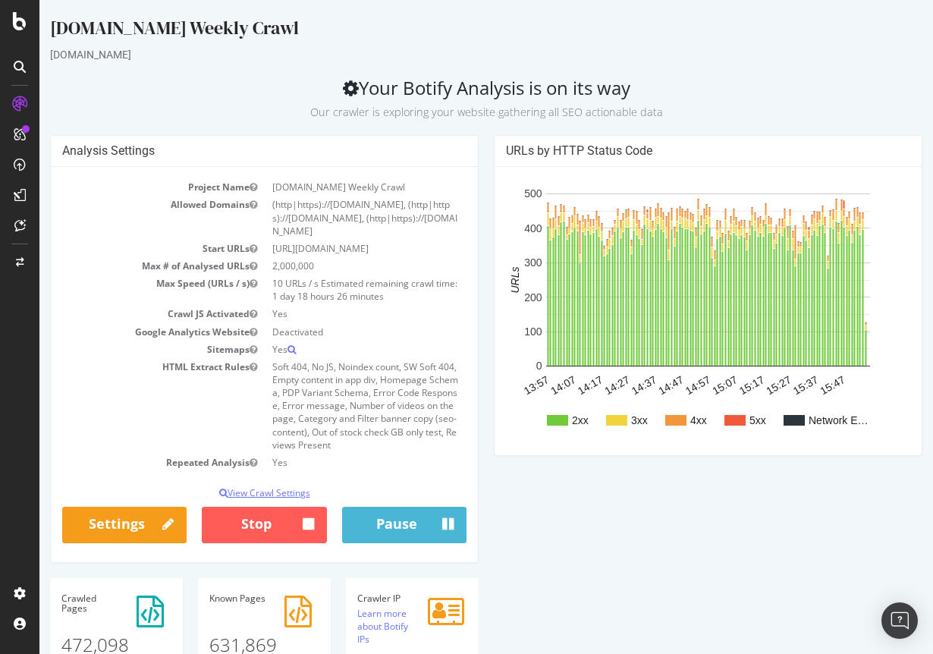
click at [286, 486] on p "View Crawl Settings" at bounding box center [264, 492] width 404 height 13
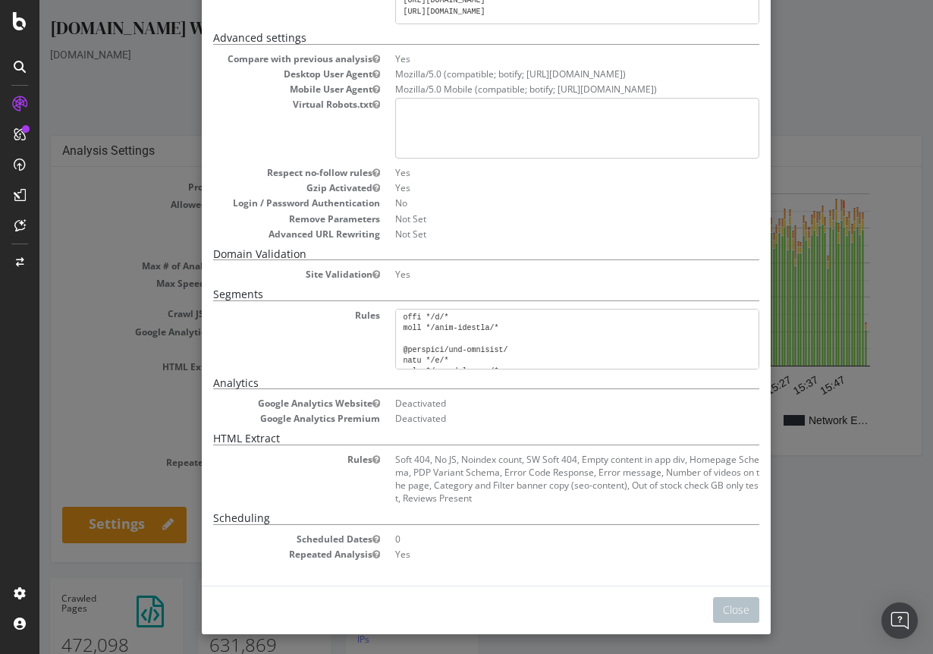
scroll to position [1098, 0]
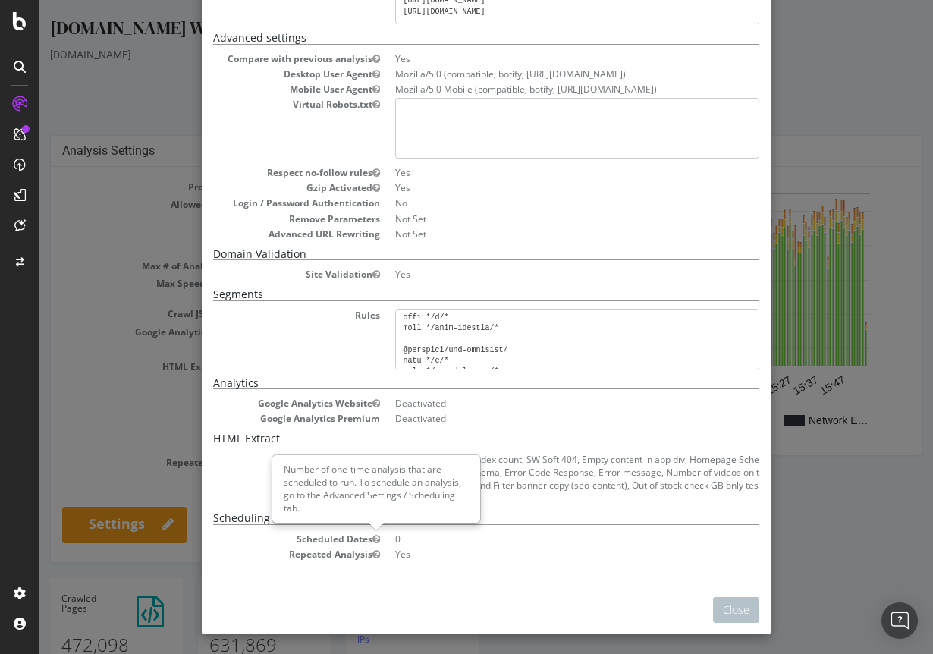
click at [378, 535] on icon "button" at bounding box center [376, 539] width 8 height 9
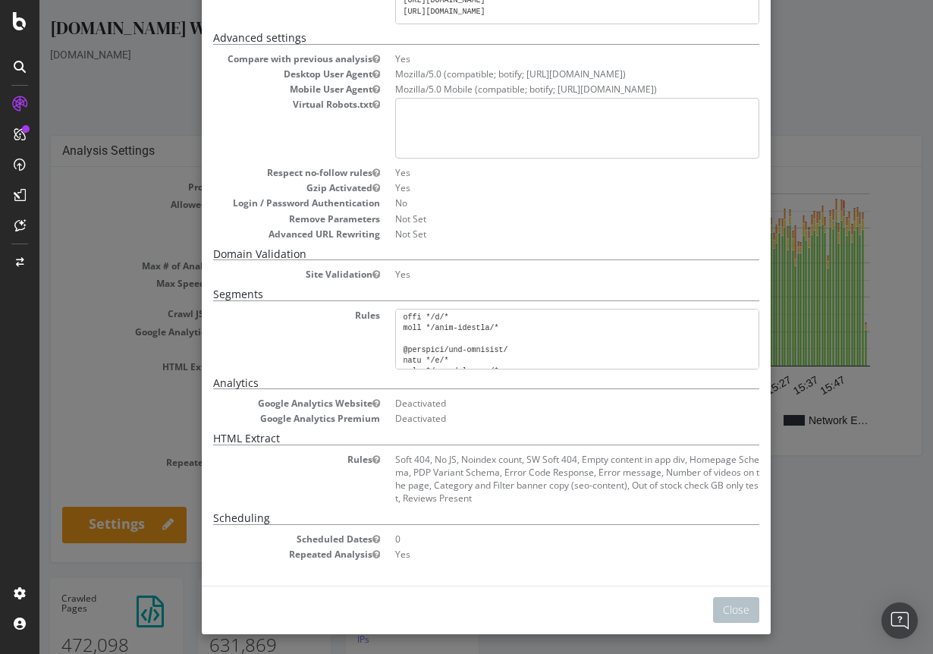
click at [265, 469] on dl "Rules Soft 404, No JS, Noindex count, SW Soft 404, Empty content in app div, Ho…" at bounding box center [486, 479] width 546 height 52
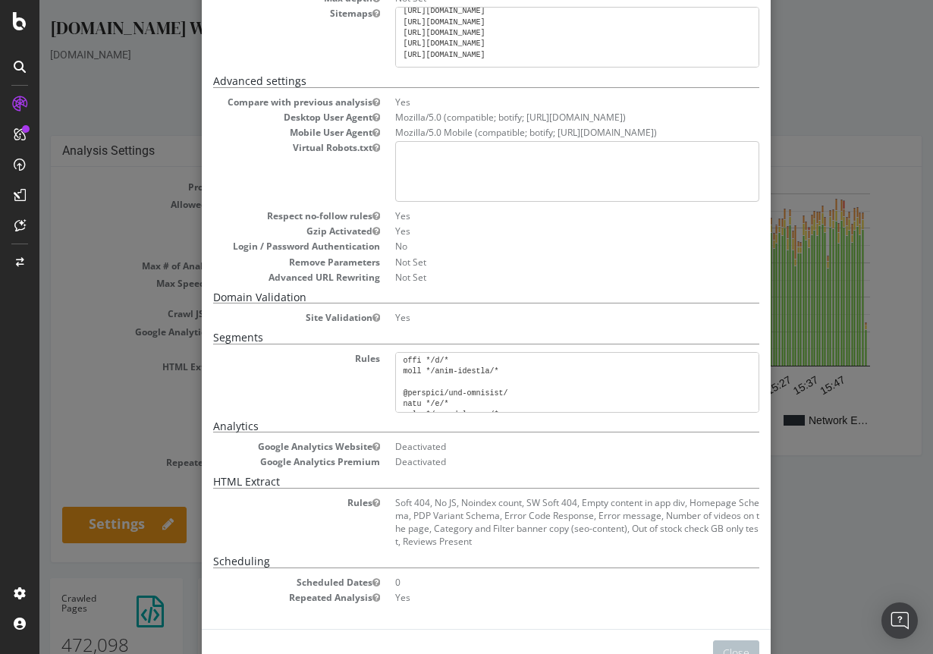
scroll to position [0, 0]
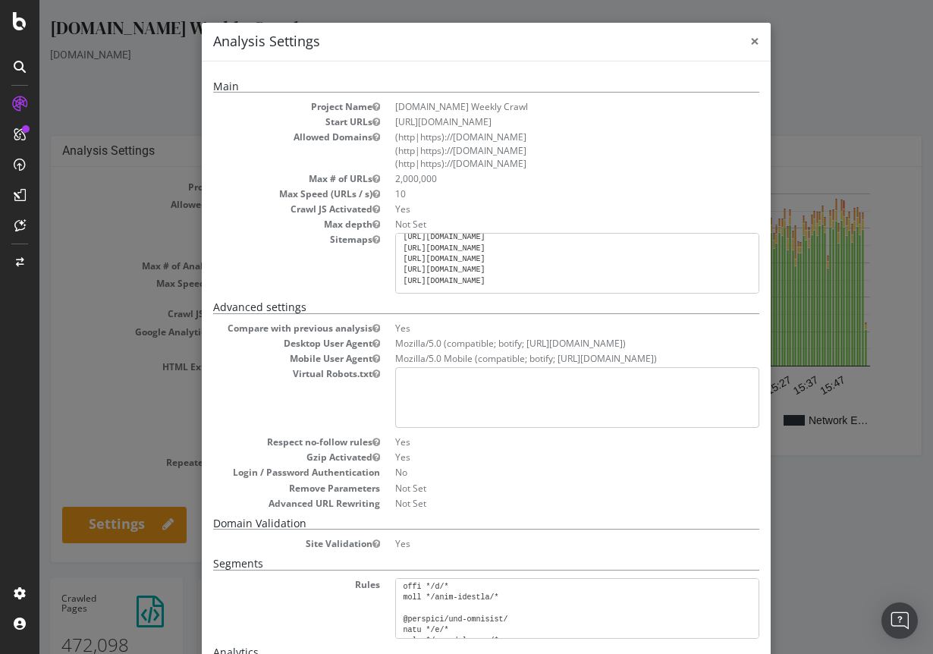
click at [755, 43] on span "×" at bounding box center [754, 40] width 9 height 21
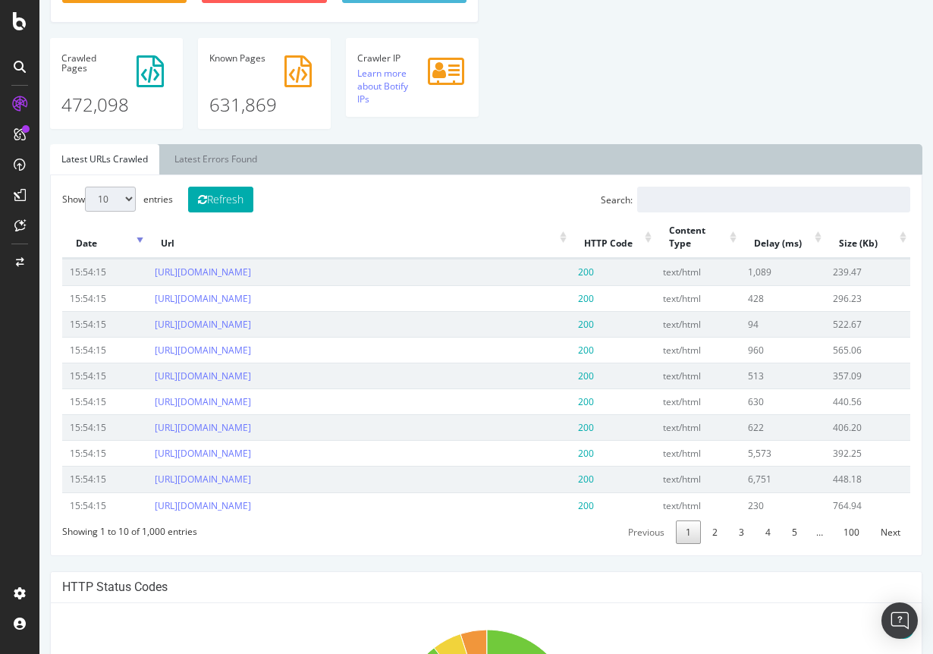
scroll to position [549, 0]
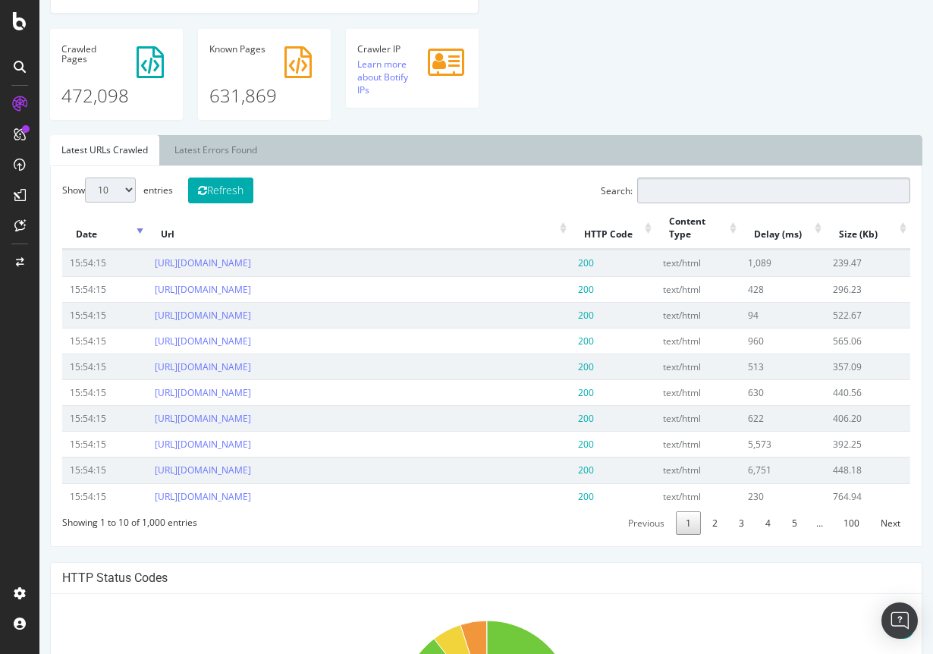
click at [662, 177] on input "Search:" at bounding box center [773, 190] width 273 height 26
type input "/US/"
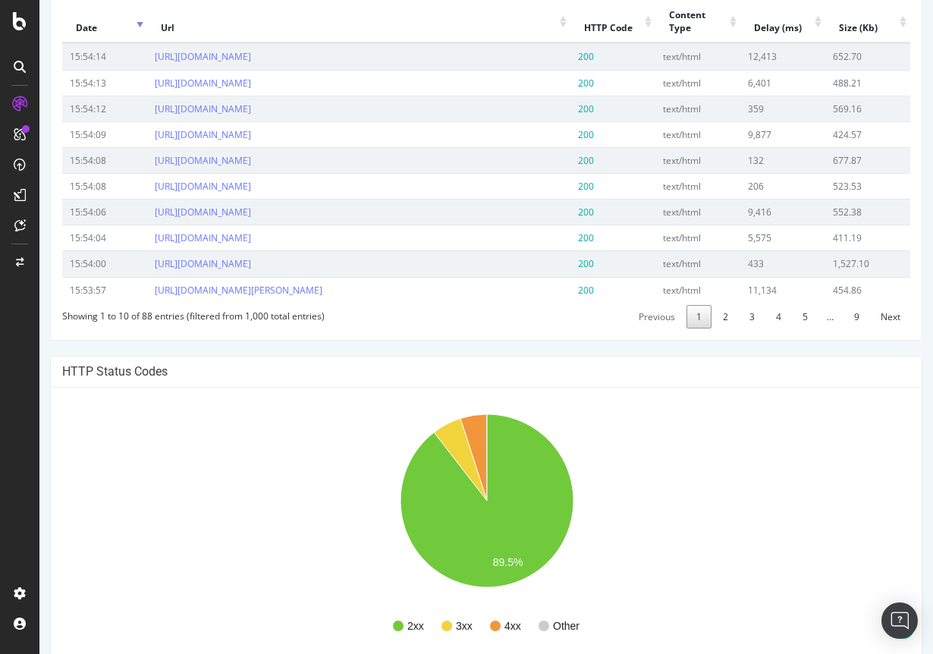
scroll to position [767, 0]
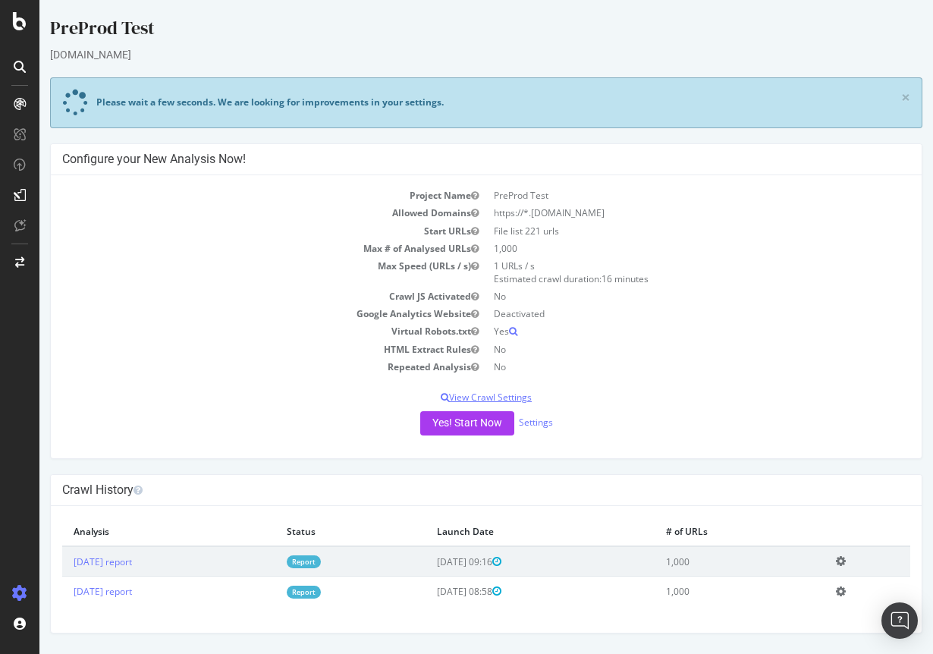
click at [473, 396] on p "View Crawl Settings" at bounding box center [486, 397] width 848 height 13
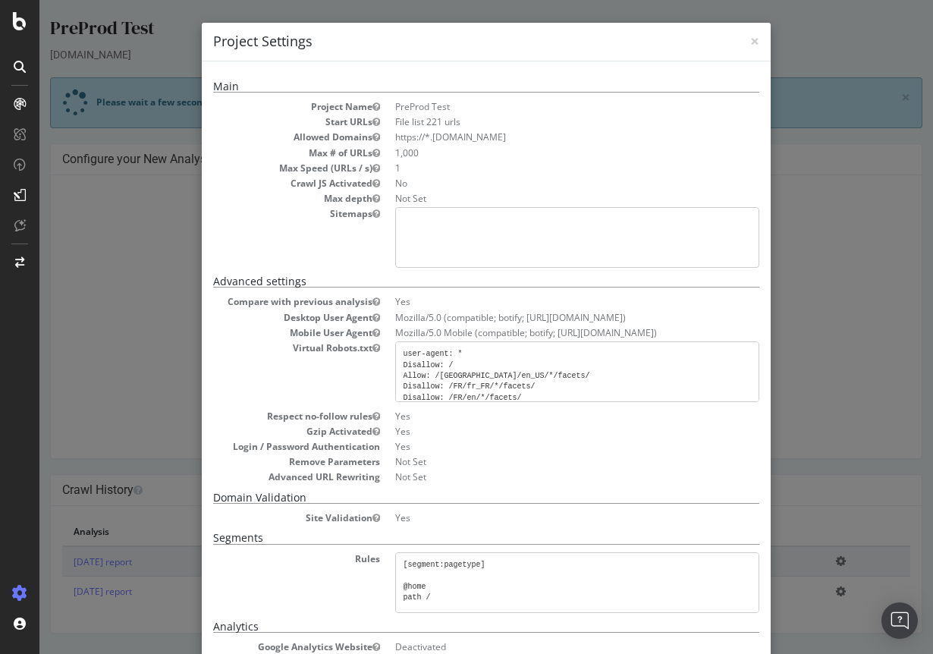
drag, startPoint x: 418, startPoint y: 155, endPoint x: 477, endPoint y: 162, distance: 59.5
click at [477, 162] on dl "Project Name PreProd Test Start URLs File list 221 urls Allowed Domains https:/…" at bounding box center [486, 184] width 546 height 168
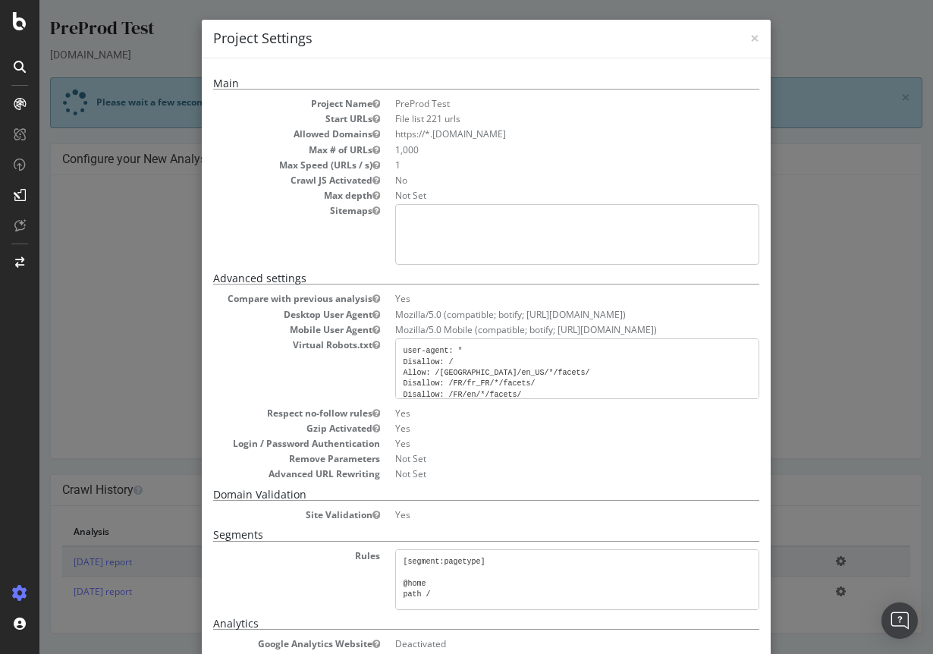
click at [468, 180] on dd "No" at bounding box center [577, 180] width 364 height 13
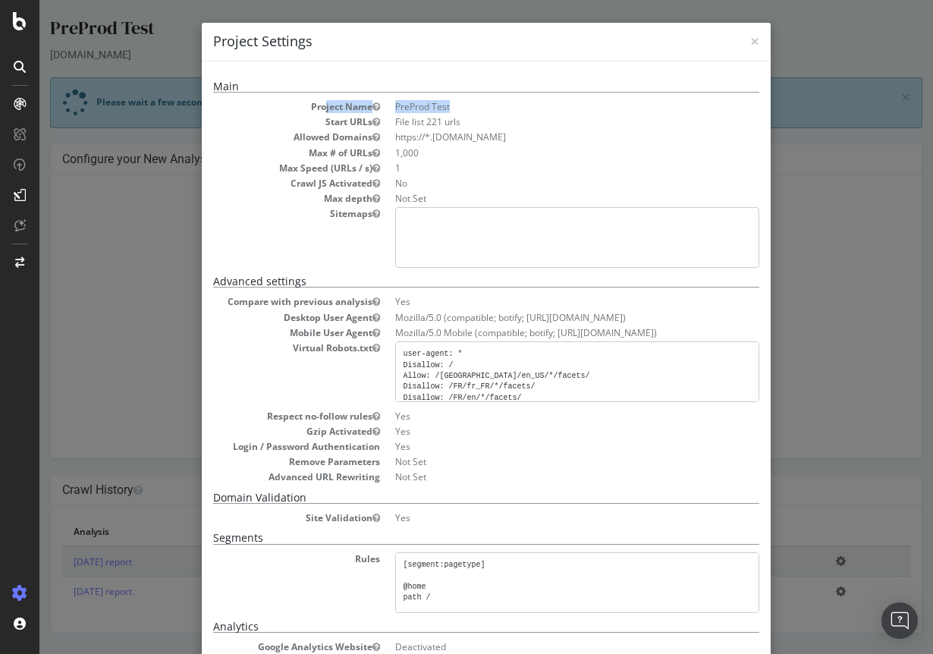
drag, startPoint x: 334, startPoint y: 105, endPoint x: 487, endPoint y: 110, distance: 152.5
click at [487, 110] on dl "Project Name PreProd Test Start URLs File list 221 urls Allowed Domains https:/…" at bounding box center [486, 184] width 546 height 168
drag, startPoint x: 488, startPoint y: 143, endPoint x: 347, endPoint y: 142, distance: 141.8
click at [347, 142] on dl "Project Name PreProd Test Start URLs File list 221 urls Allowed Domains https:/…" at bounding box center [486, 184] width 546 height 168
click at [538, 149] on dd "1,000" at bounding box center [577, 152] width 364 height 13
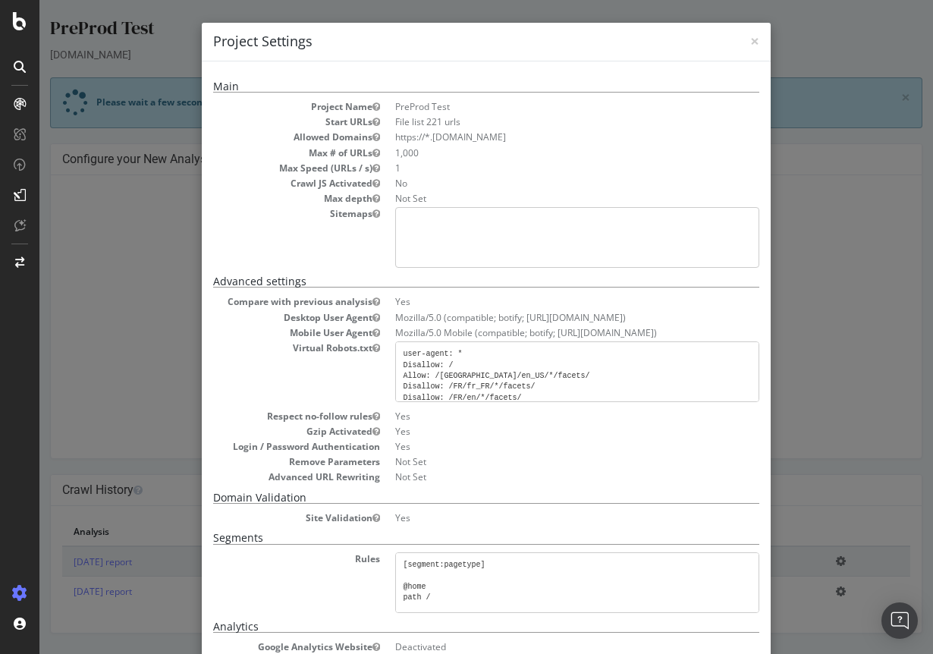
copy li "https://*.staging07.dtc.levi.com"
drag, startPoint x: 529, startPoint y: 137, endPoint x: 394, endPoint y: 136, distance: 135.7
click at [394, 136] on dl "Project Name PreProd Test Start URLs File list 221 urls Allowed Domains https:/…" at bounding box center [486, 184] width 546 height 168
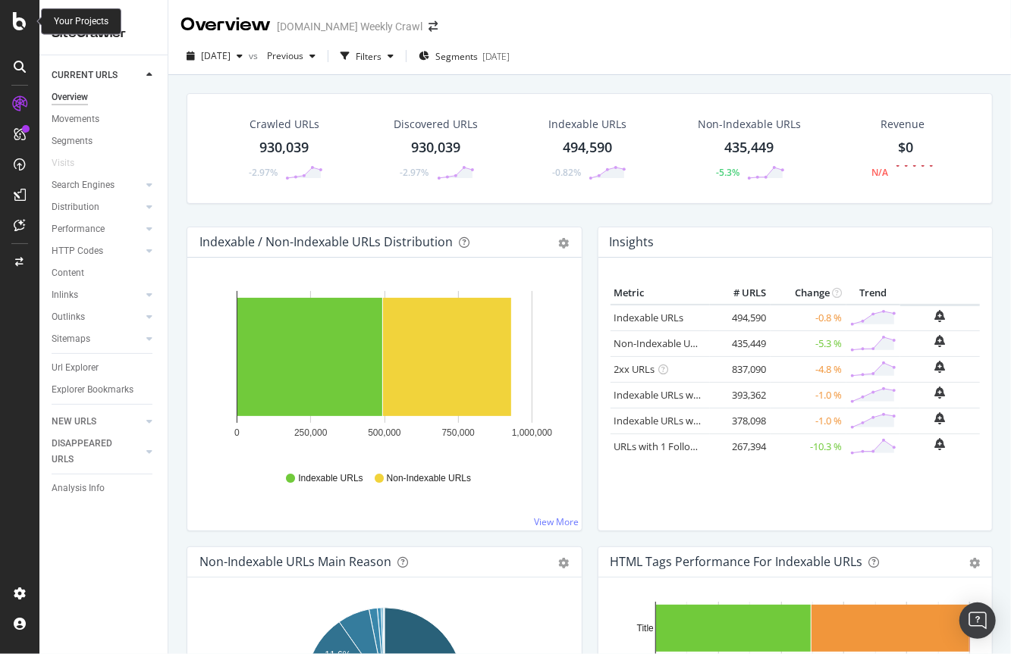
click at [19, 21] on icon at bounding box center [20, 21] width 14 height 18
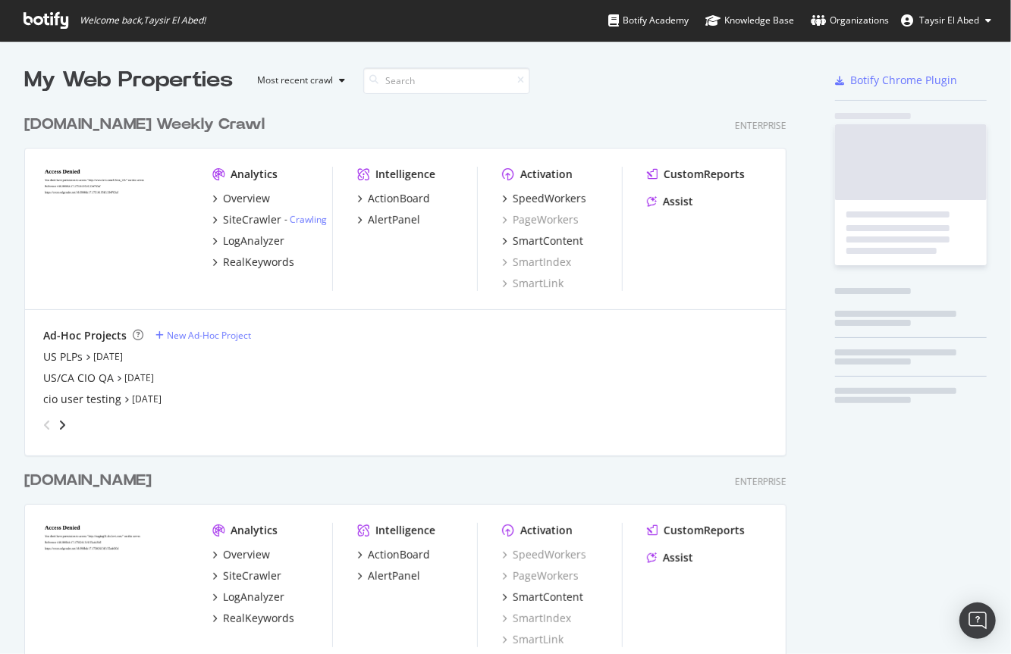
scroll to position [654, 1011]
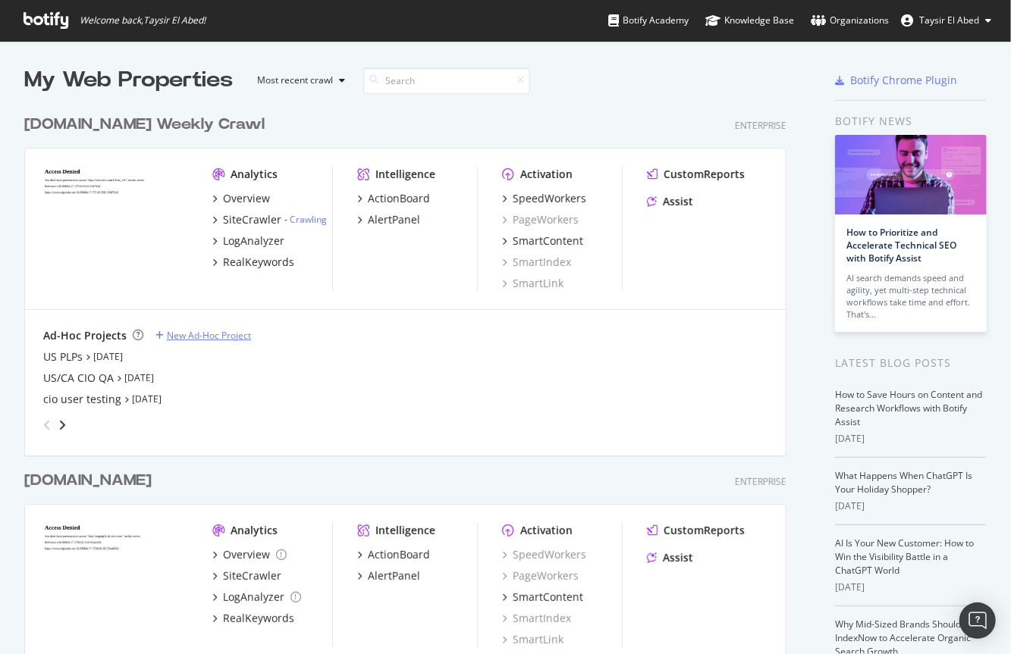
click at [188, 334] on div "New Ad-Hoc Project" at bounding box center [209, 335] width 84 height 13
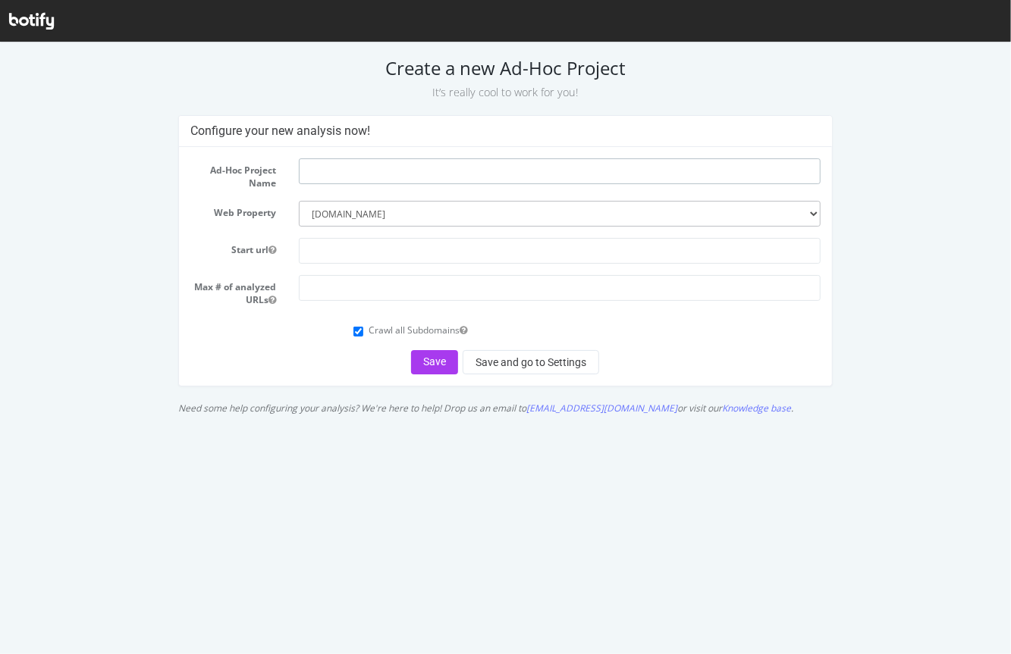
click at [360, 168] on input "text" at bounding box center [560, 171] width 522 height 26
type input "PreProd Test II"
click at [377, 212] on select "--------- [DOMAIN_NAME] [DOMAIN_NAME] [DOMAIN_NAME] [DOMAIN_NAME]" at bounding box center [560, 213] width 522 height 26
click at [593, 214] on select "--------- [DOMAIN_NAME] [DOMAIN_NAME] [DOMAIN_NAME] [DOMAIN_NAME]" at bounding box center [560, 213] width 522 height 26
click at [339, 255] on input "text" at bounding box center [560, 250] width 522 height 26
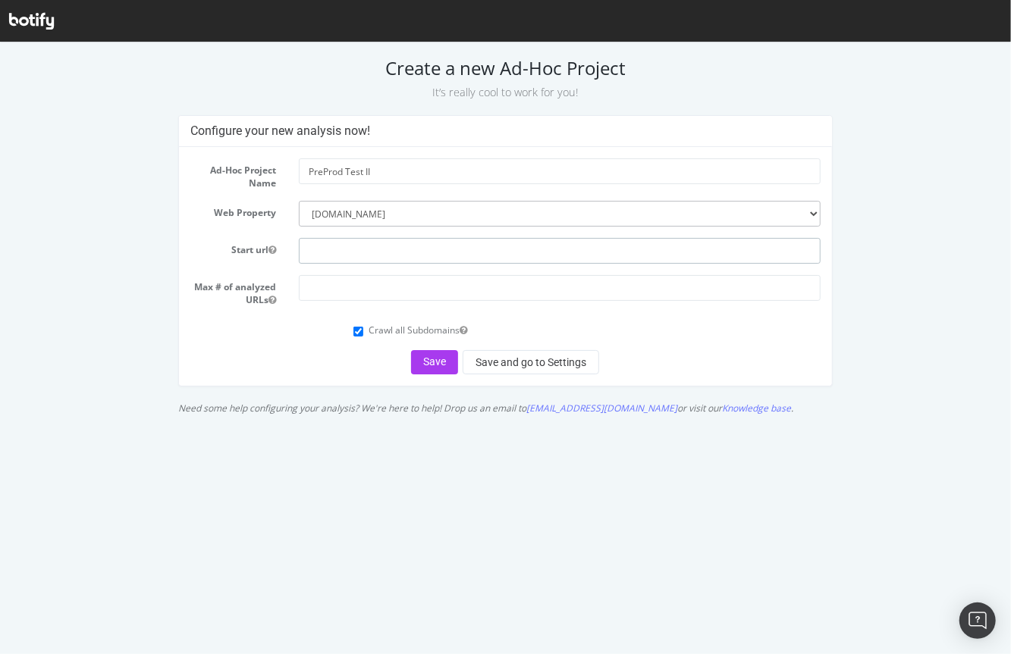
paste input "[URL][DOMAIN_NAME]"
type input "[URL][DOMAIN_NAME]"
click at [465, 290] on input "number" at bounding box center [560, 288] width 522 height 26
click at [413, 282] on input "number" at bounding box center [560, 288] width 522 height 26
drag, startPoint x: 324, startPoint y: 286, endPoint x: 353, endPoint y: 290, distance: 29.2
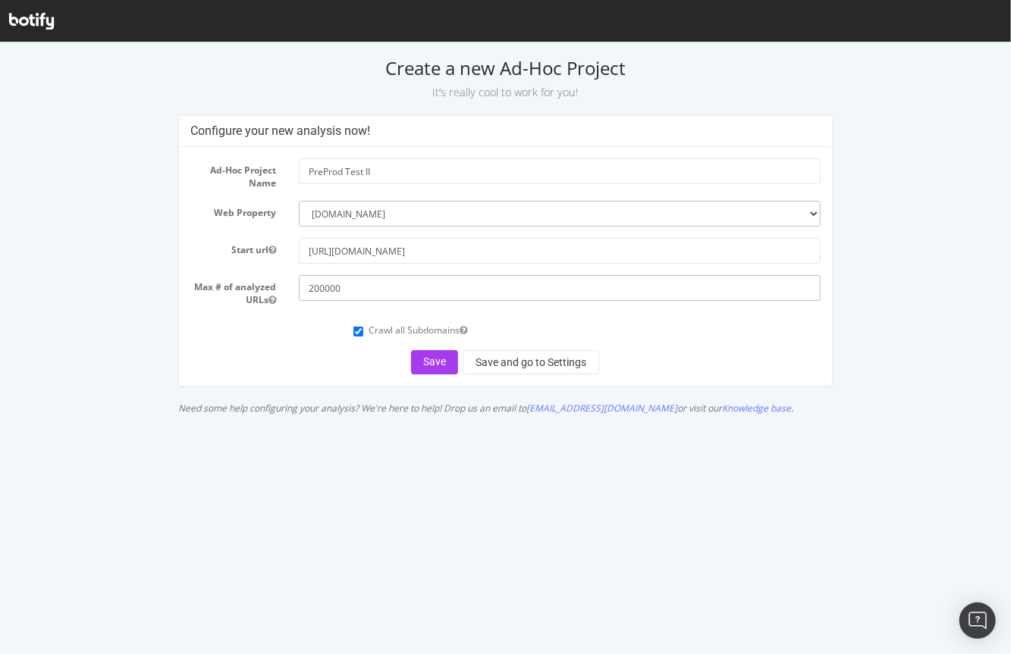
click at [353, 290] on input "200000" at bounding box center [560, 288] width 522 height 26
type input "200000"
click at [299, 318] on div "Crawl all Subdomains" at bounding box center [505, 328] width 653 height 20
drag, startPoint x: 378, startPoint y: 170, endPoint x: 269, endPoint y: 175, distance: 108.6
click at [269, 175] on div "Ad-Hoc Project Name PreProd Test II" at bounding box center [505, 173] width 653 height 31
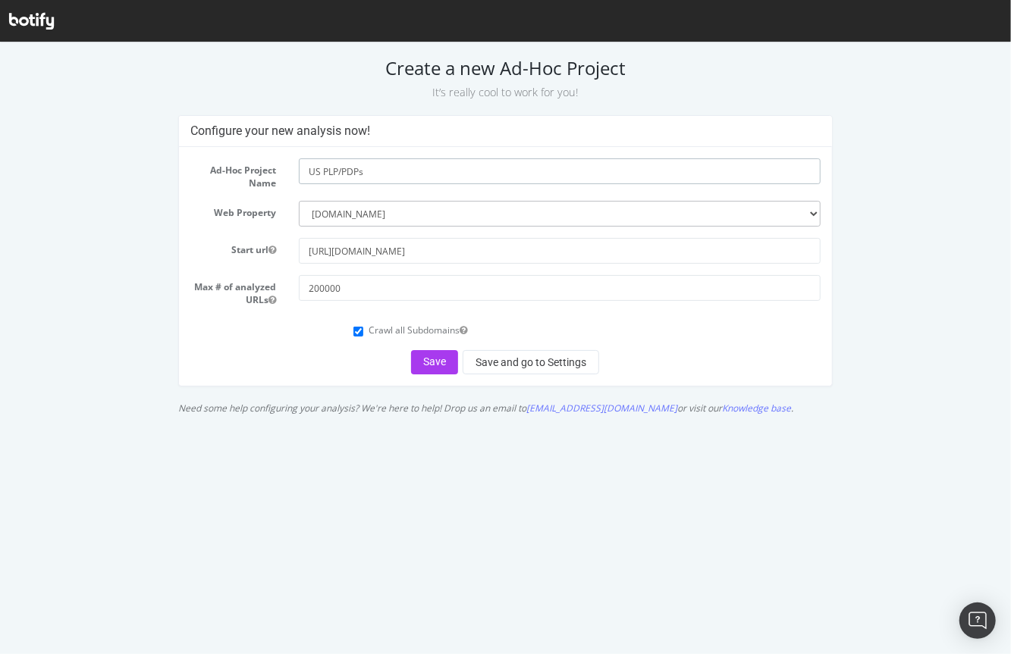
type input "US PLP/PDPs"
click at [359, 331] on input "Crawl all Subdomains" at bounding box center [358, 331] width 10 height 10
checkbox input "false"
click at [507, 366] on button "Save and go to Settings" at bounding box center [531, 362] width 136 height 24
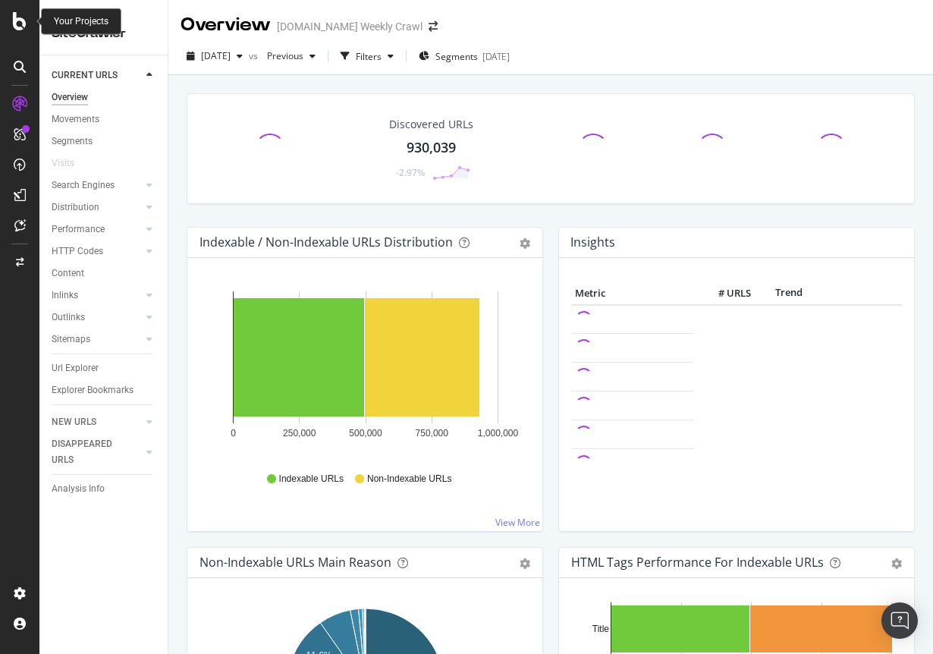
click at [20, 22] on icon at bounding box center [20, 21] width 14 height 18
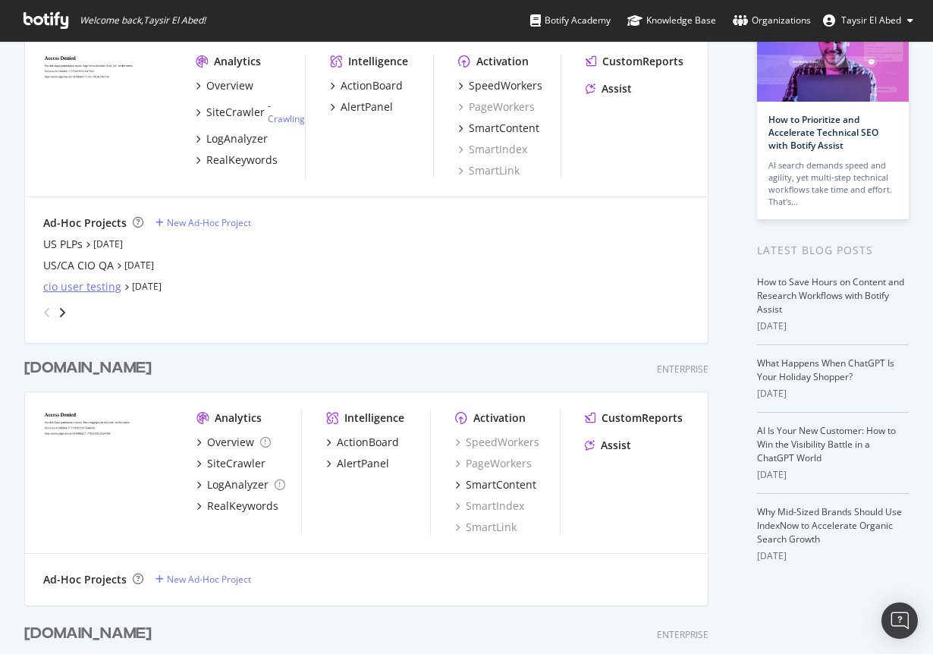
scroll to position [111, 0]
click at [86, 290] on div "cio user testing" at bounding box center [82, 288] width 78 height 15
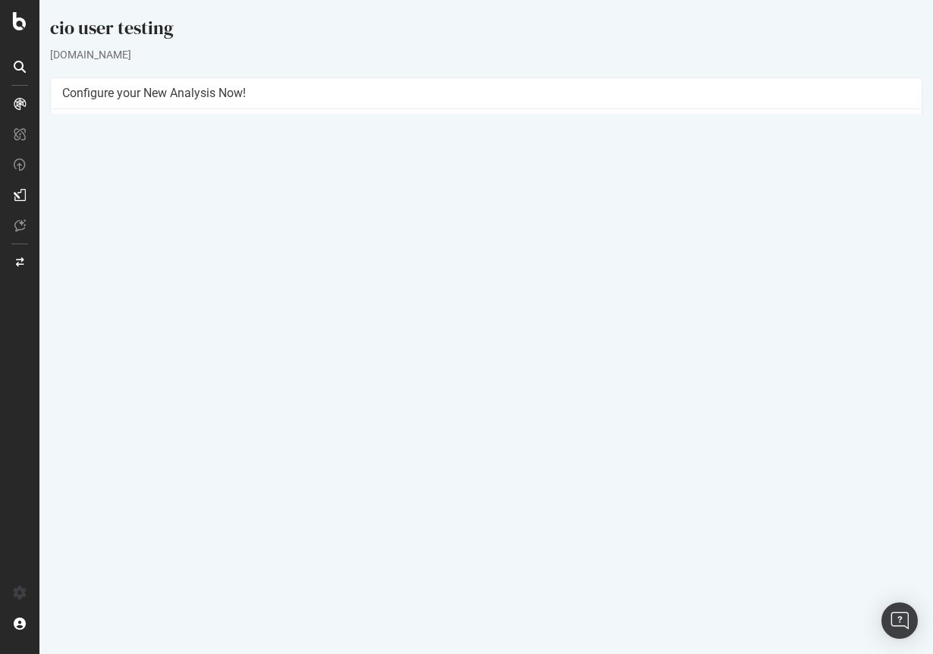
drag, startPoint x: 513, startPoint y: 149, endPoint x: 491, endPoint y: 149, distance: 22.0
click at [491, 149] on td "https://*.[DOMAIN_NAME]" at bounding box center [698, 146] width 424 height 17
drag, startPoint x: 581, startPoint y: 162, endPoint x: 427, endPoint y: 157, distance: 154.0
click at [427, 157] on tr "Start URLs File list 425 urls" at bounding box center [486, 164] width 848 height 17
click at [228, 196] on td "Max Speed (URLs / s)" at bounding box center [274, 206] width 424 height 30
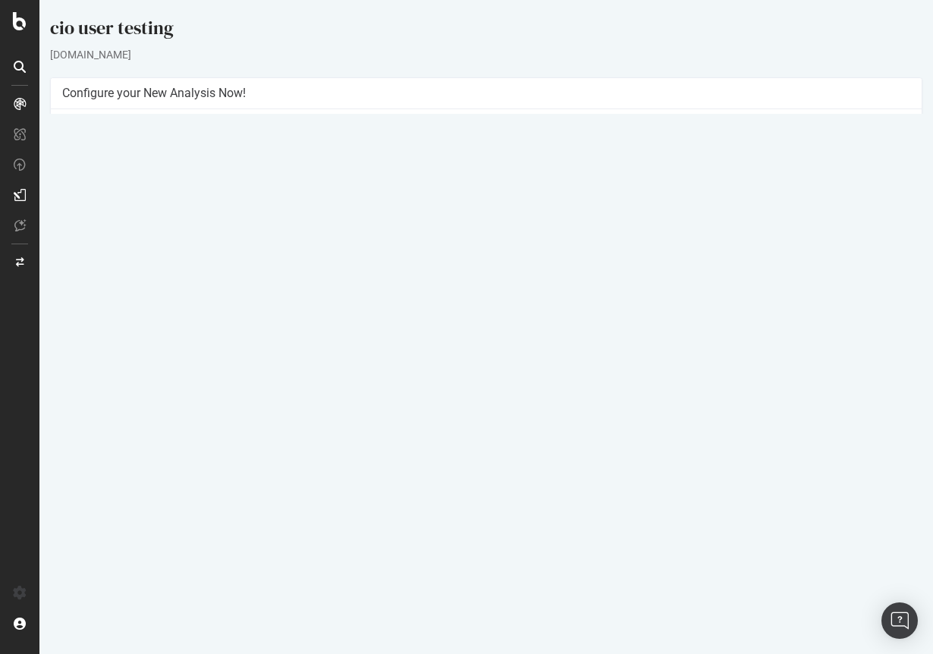
drag, startPoint x: 70, startPoint y: 93, endPoint x: 350, endPoint y: 93, distance: 280.6
click at [350, 93] on h4 "Configure your New Analysis Now!" at bounding box center [486, 93] width 848 height 15
click at [597, 193] on td "1 URLs / s Estimated crawl duration: 33 minutes" at bounding box center [698, 206] width 424 height 30
click at [247, 131] on td "Project Name" at bounding box center [274, 129] width 424 height 17
click at [15, 24] on icon at bounding box center [20, 21] width 14 height 18
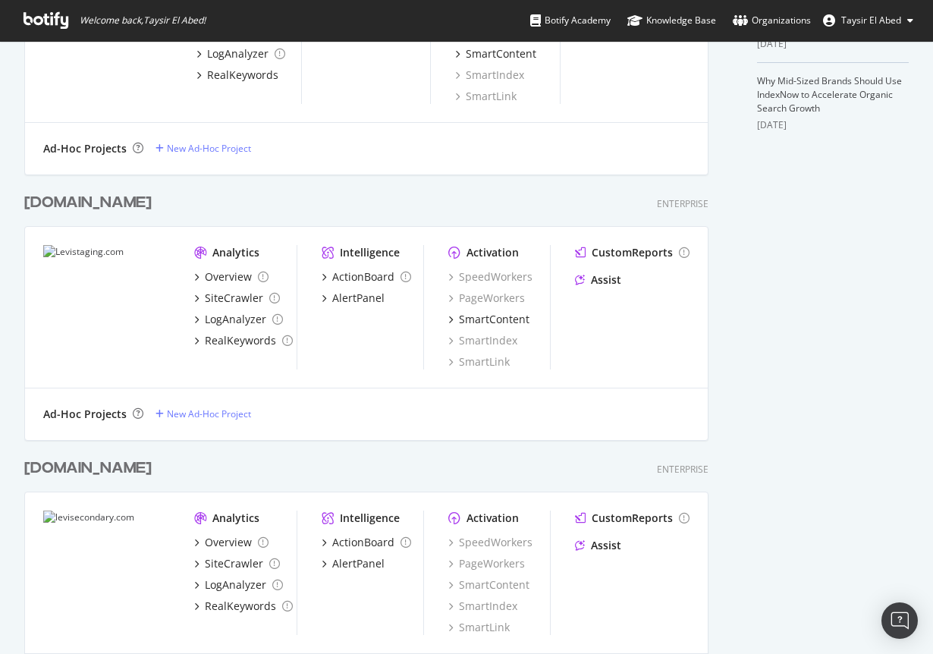
scroll to position [538, 0]
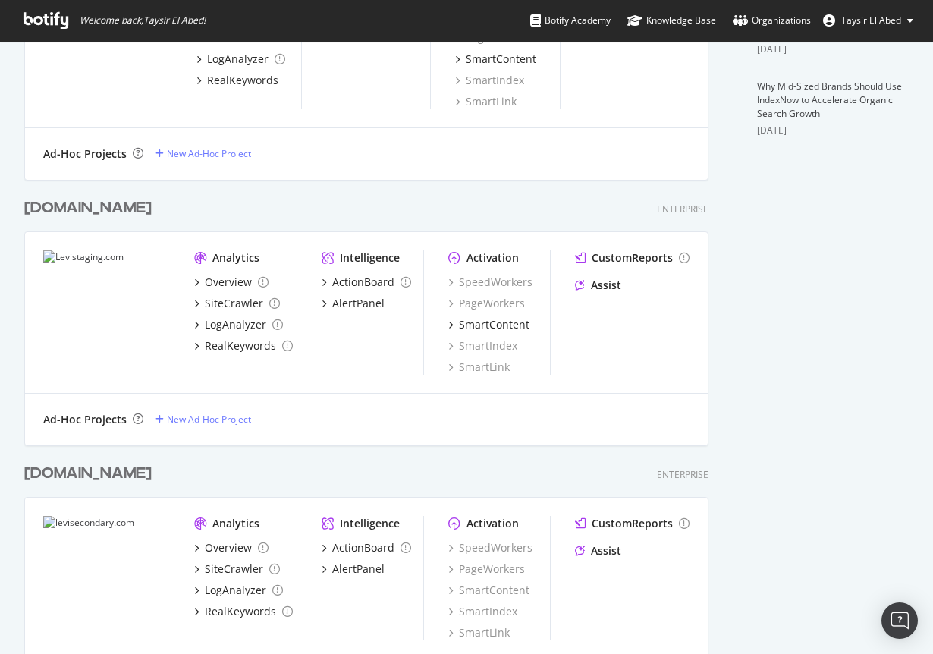
click at [101, 256] on img "grid" at bounding box center [106, 312] width 127 height 124
click at [234, 284] on div "Overview" at bounding box center [228, 282] width 47 height 15
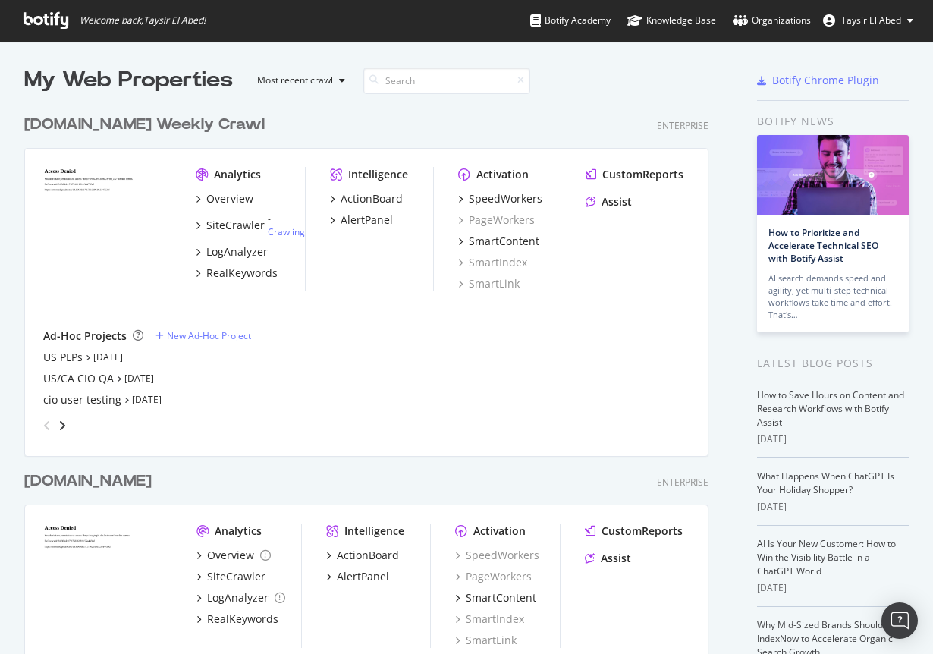
scroll to position [654, 933]
click at [83, 378] on div "US/CA CIO QA" at bounding box center [78, 378] width 71 height 15
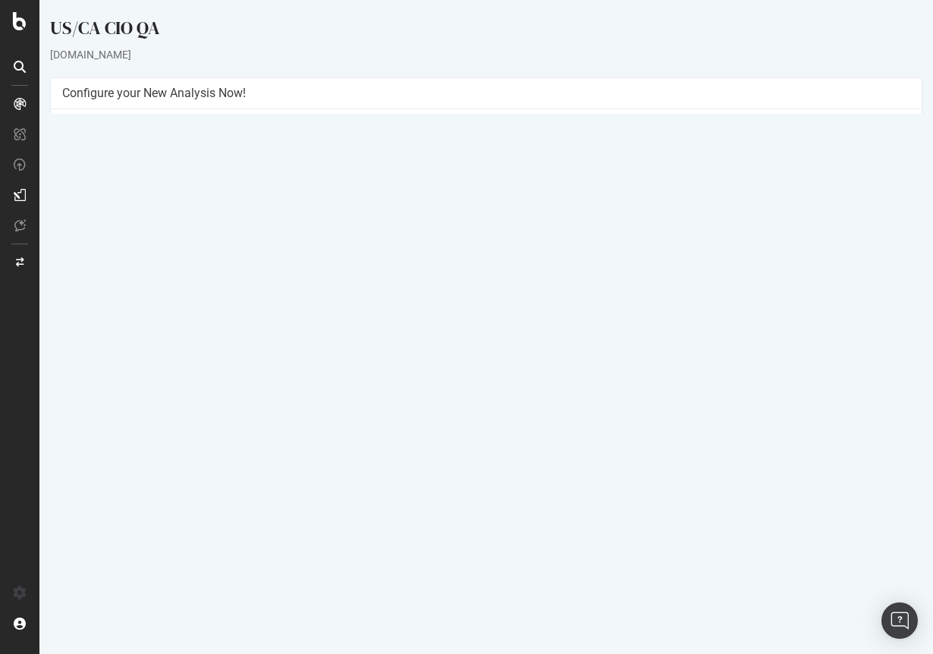
drag, startPoint x: 570, startPoint y: 149, endPoint x: 455, endPoint y: 149, distance: 115.3
click at [455, 149] on tr "Allowed Domains https://*.levi.com" at bounding box center [486, 146] width 848 height 17
drag, startPoint x: 689, startPoint y: 164, endPoint x: 585, endPoint y: 162, distance: 103.9
click at [678, 165] on td "File list 732 urls" at bounding box center [698, 164] width 424 height 17
drag, startPoint x: 556, startPoint y: 161, endPoint x: 483, endPoint y: 162, distance: 72.8
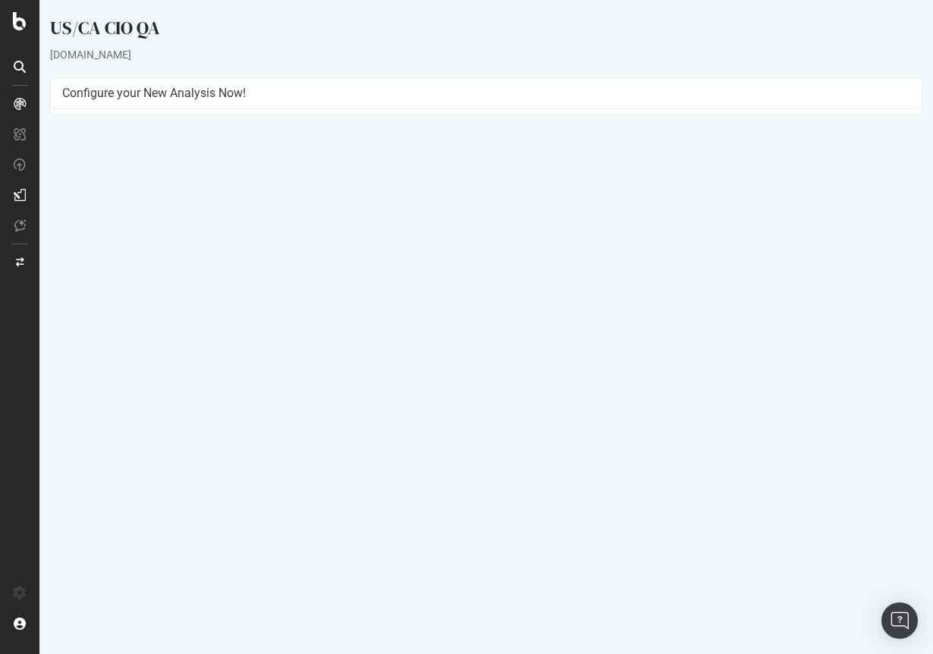
click at [483, 162] on tr "Start URLs File list 732 urls" at bounding box center [486, 164] width 848 height 17
click at [743, 152] on td "https://*.levi.com" at bounding box center [698, 146] width 424 height 17
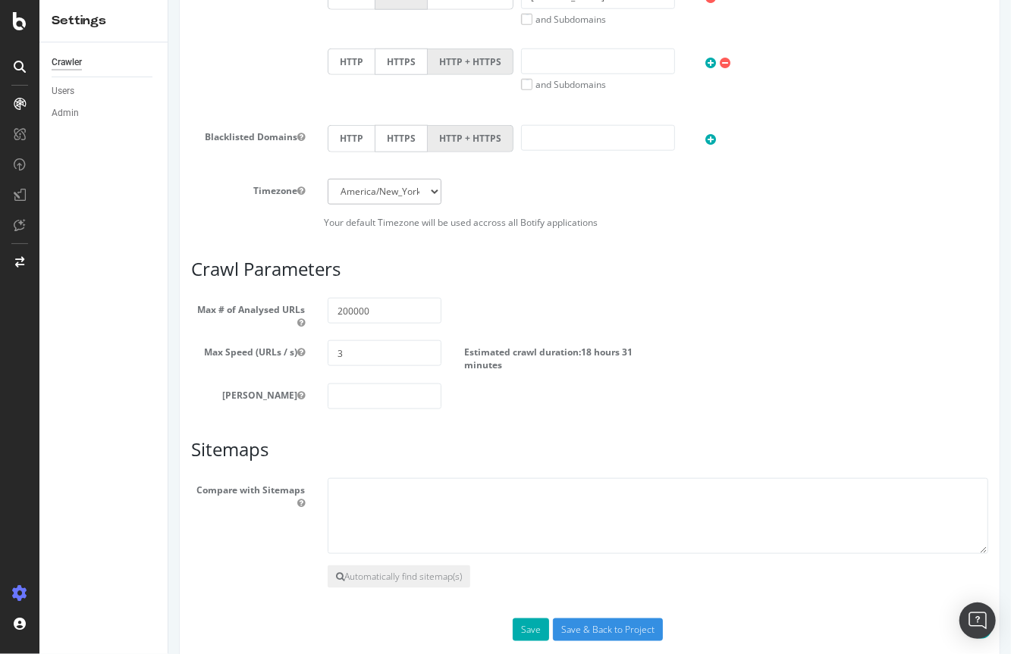
scroll to position [764, 0]
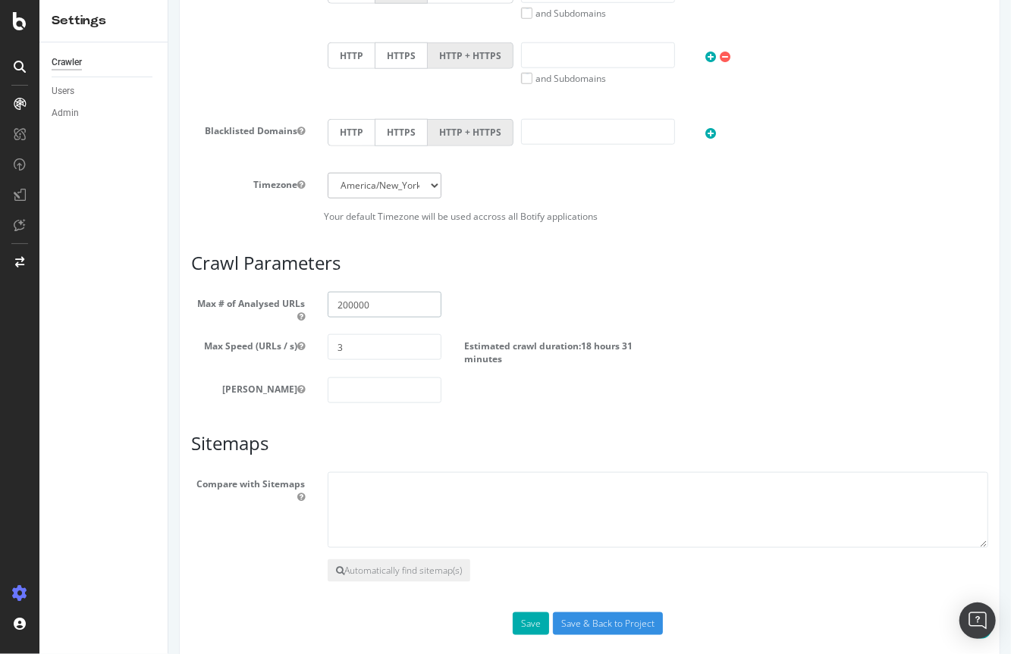
click at [340, 297] on input "200000" at bounding box center [384, 305] width 114 height 26
click at [345, 303] on input "100000" at bounding box center [384, 305] width 114 height 26
type input "150000"
click at [494, 293] on div "Max # of Analysed URLs 150000" at bounding box center [589, 307] width 820 height 31
click at [429, 419] on div "Scope Project Name US PLP/PDPs Start URLs [URL][DOMAIN_NAME] Or upload a file: …" at bounding box center [588, 91] width 797 height 1088
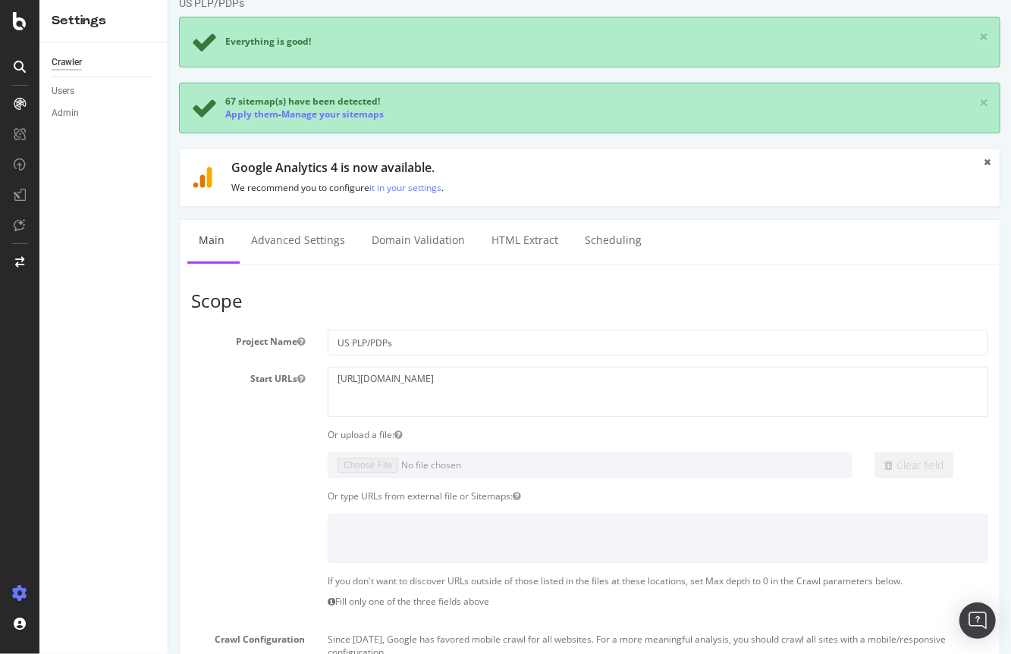
scroll to position [0, 0]
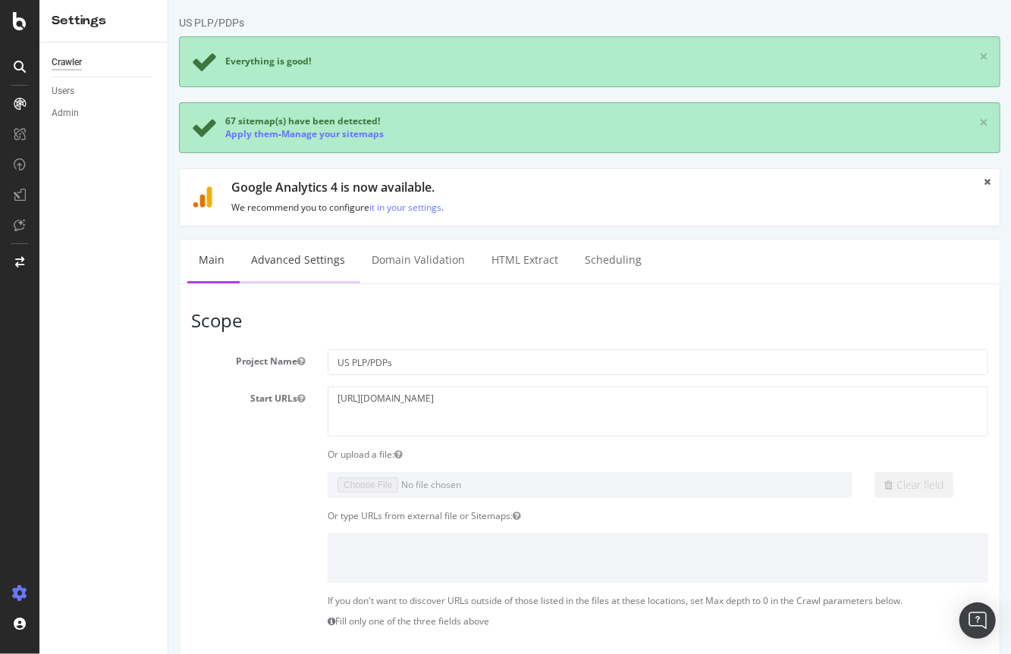
click at [320, 265] on link "Advanced Settings" at bounding box center [297, 261] width 117 height 42
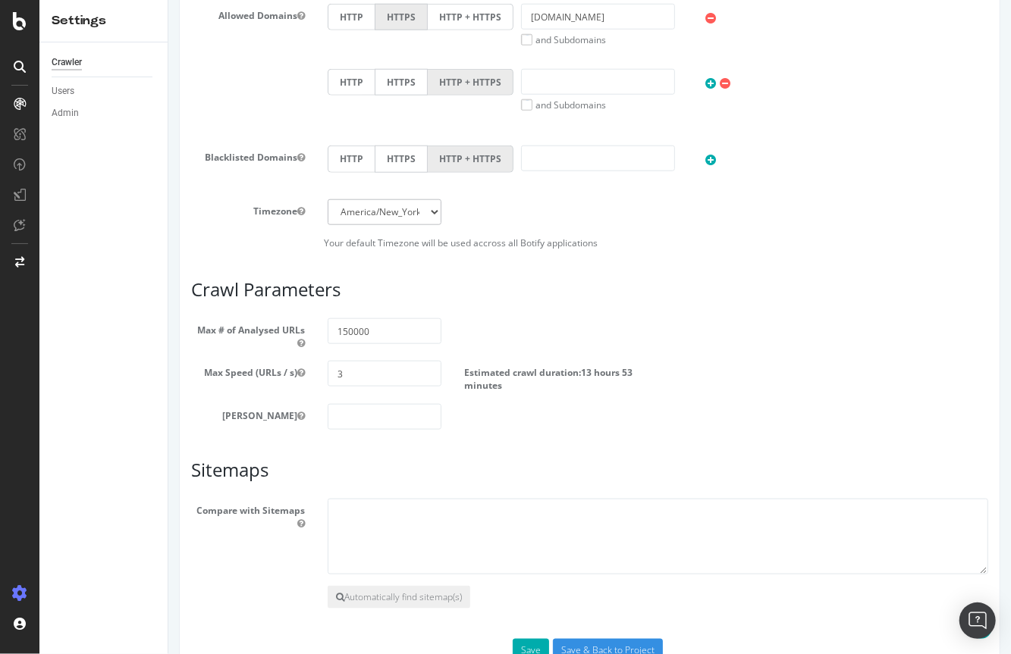
scroll to position [777, 0]
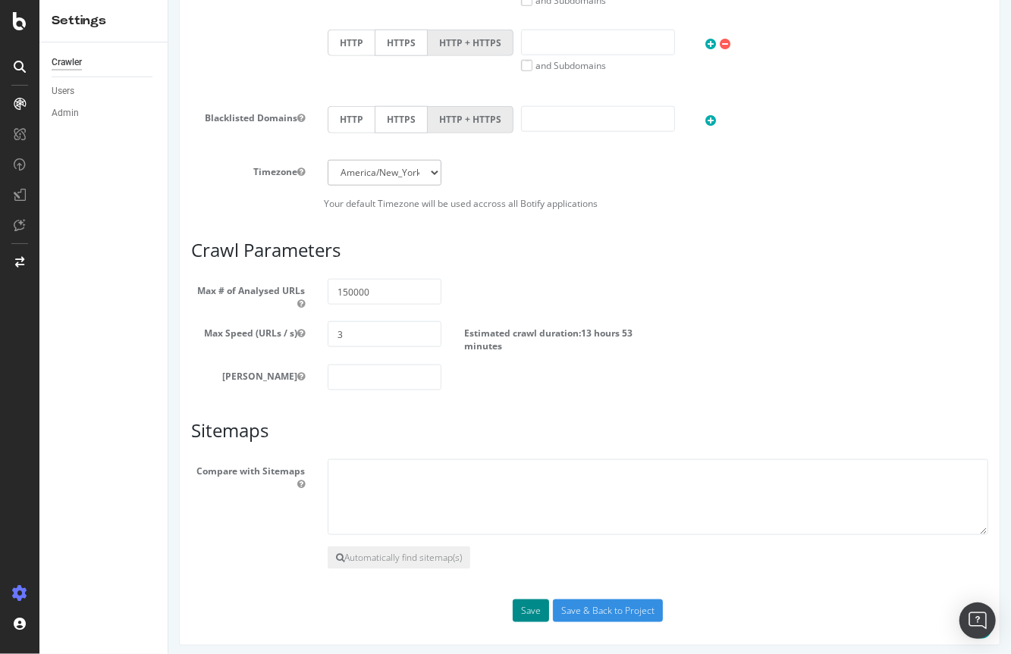
click at [538, 606] on button "Save" at bounding box center [530, 611] width 36 height 23
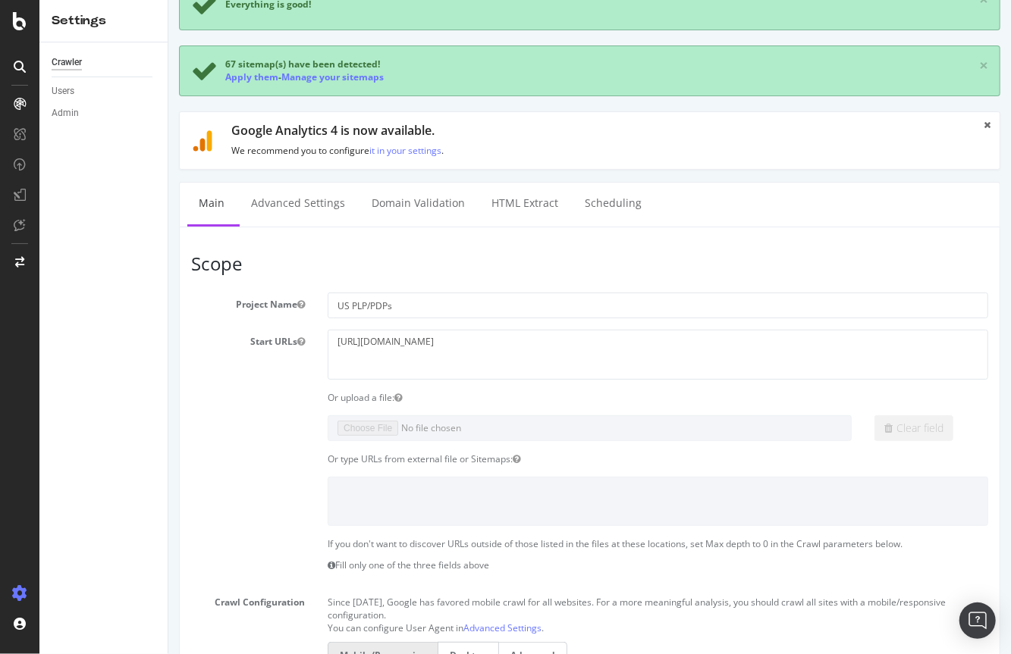
scroll to position [0, 0]
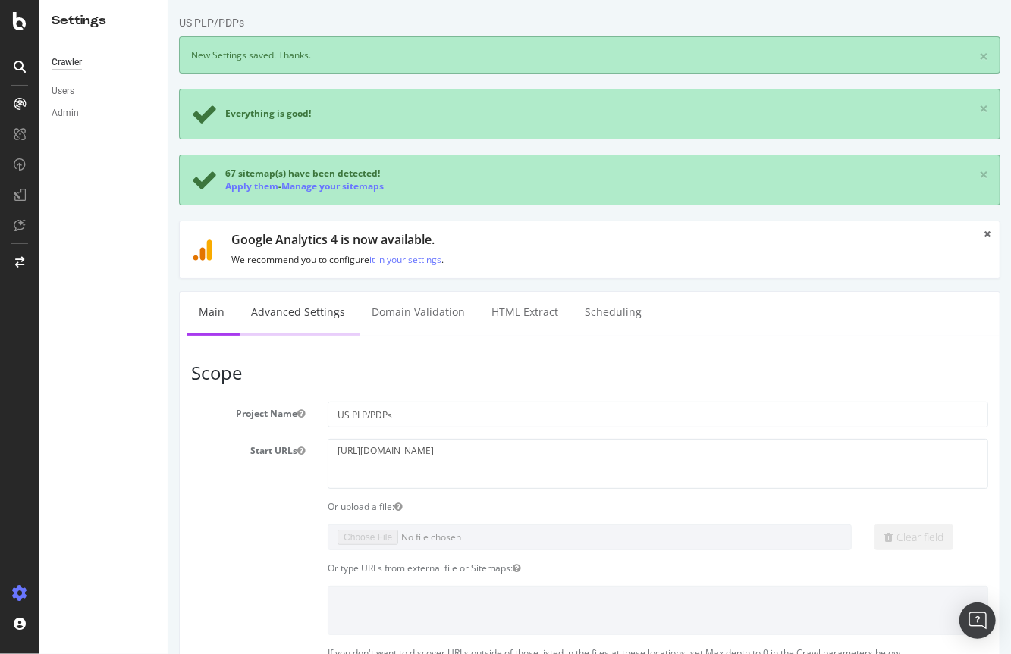
click at [300, 315] on link "Advanced Settings" at bounding box center [297, 313] width 117 height 42
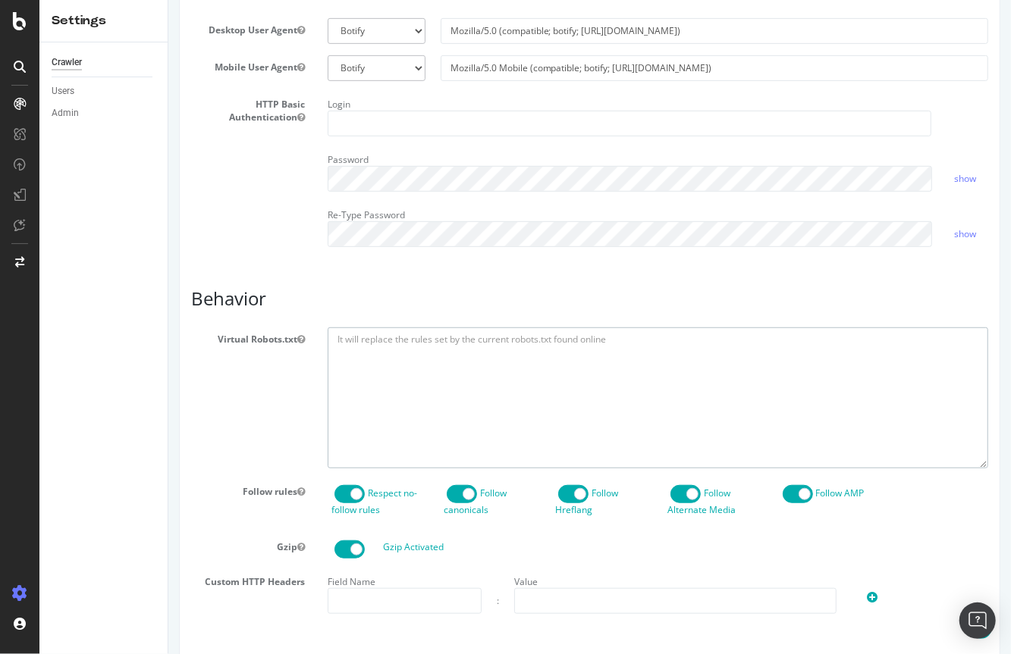
click at [388, 350] on textarea at bounding box center [657, 398] width 660 height 140
paste textarea "User-Agent: * Disallow: / Allow: /[GEOGRAPHIC_DATA]/en_US/*/c/* Allow: /[GEOGRA…"
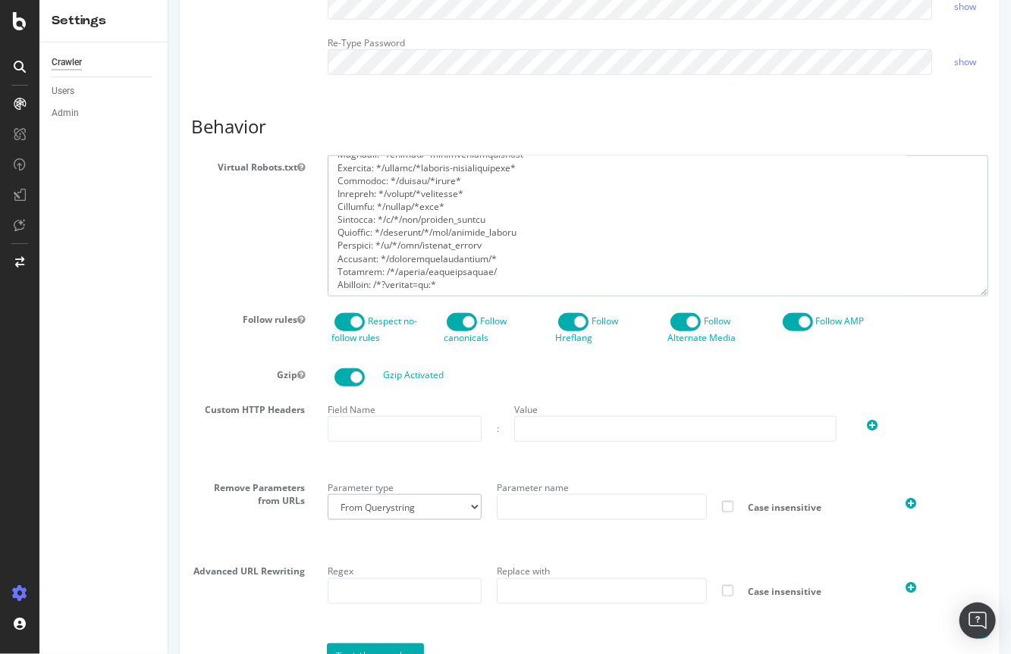
scroll to position [575, 0]
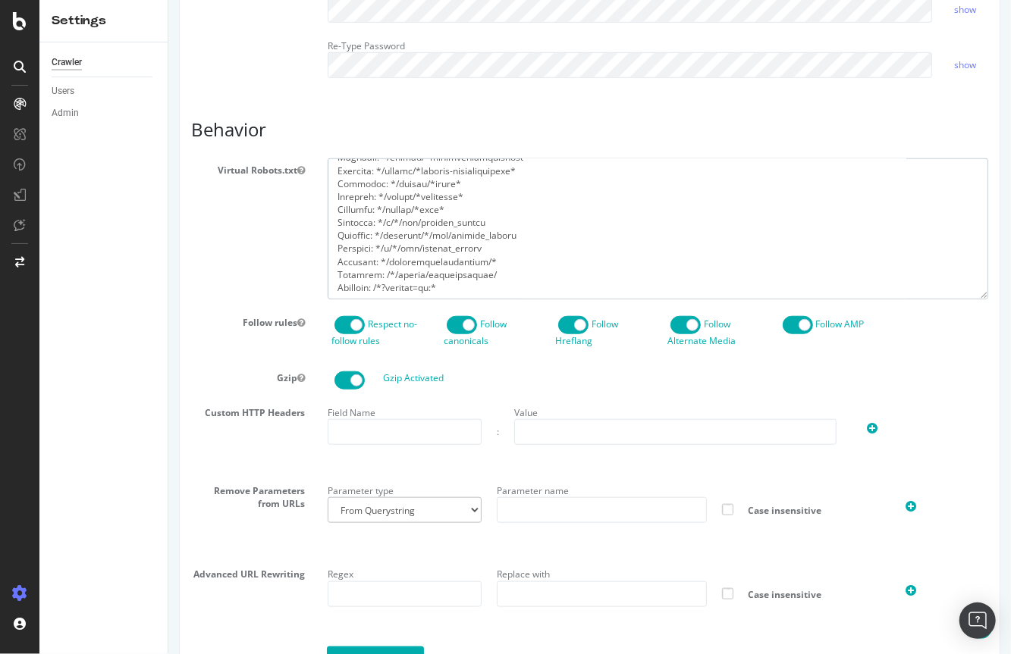
type textarea "User-Agent: * Disallow: / Allow: /[GEOGRAPHIC_DATA]/en_US/*/c/* Allow: /[GEOGRA…"
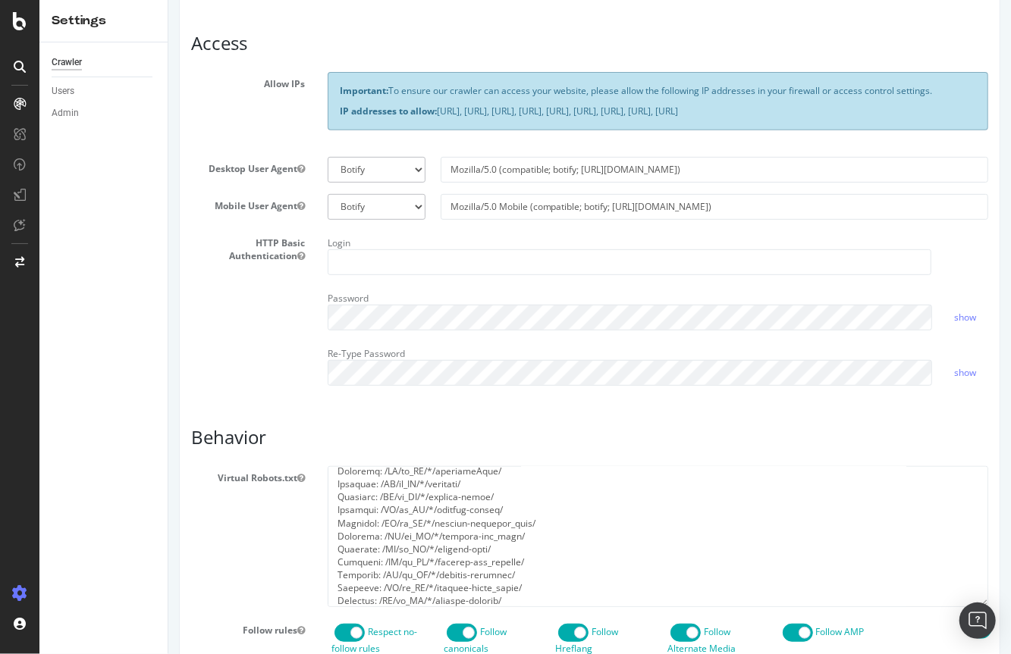
scroll to position [695, 0]
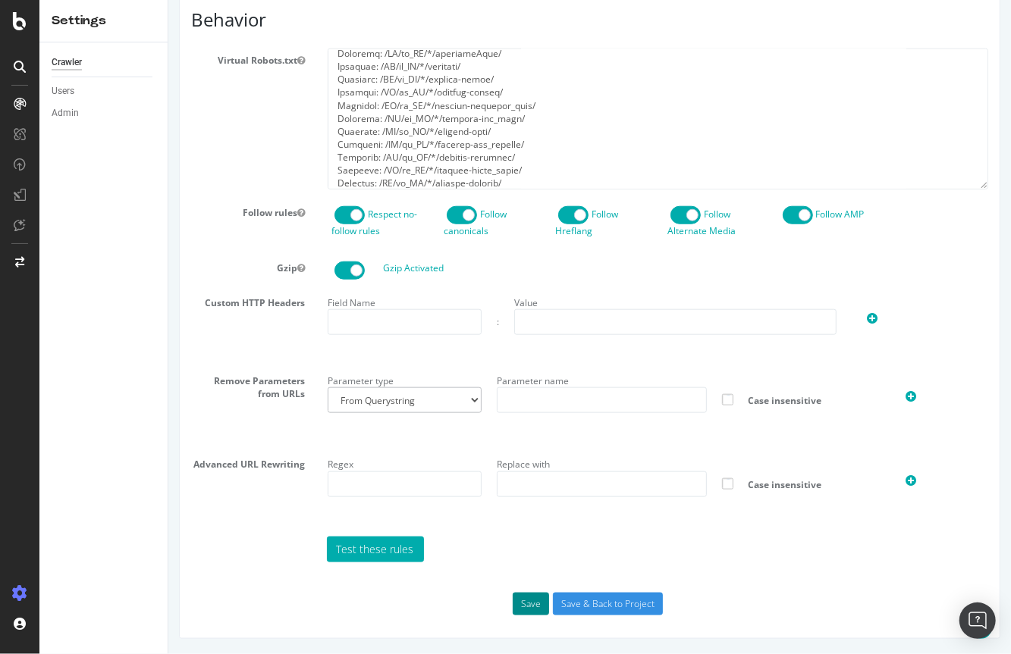
click at [523, 605] on button "Save" at bounding box center [530, 604] width 36 height 23
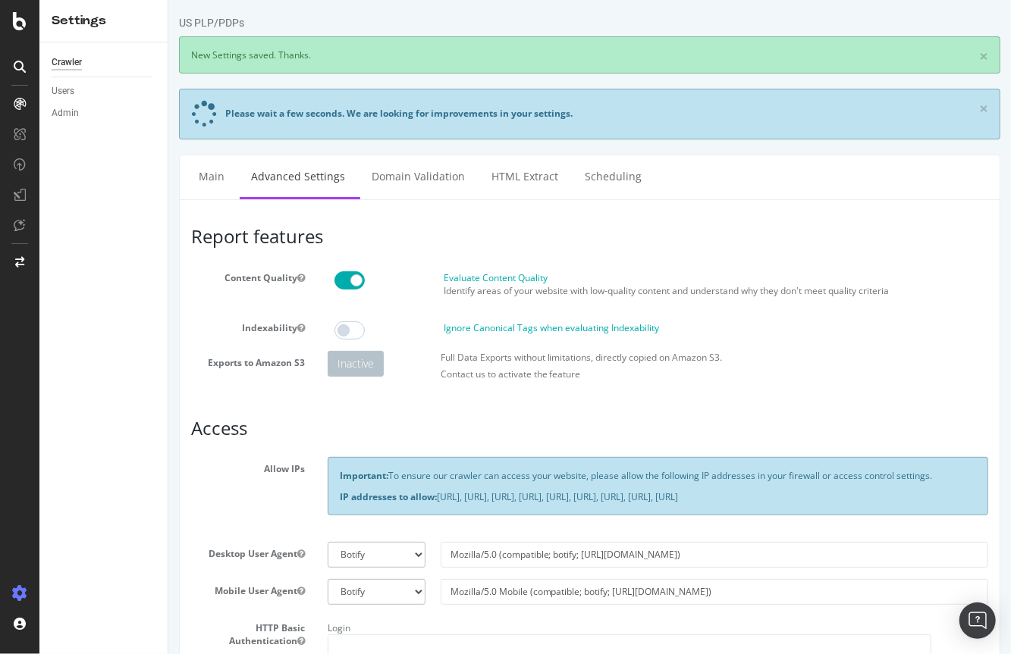
scroll to position [0, 0]
click at [425, 180] on link "Domain Validation" at bounding box center [417, 176] width 116 height 42
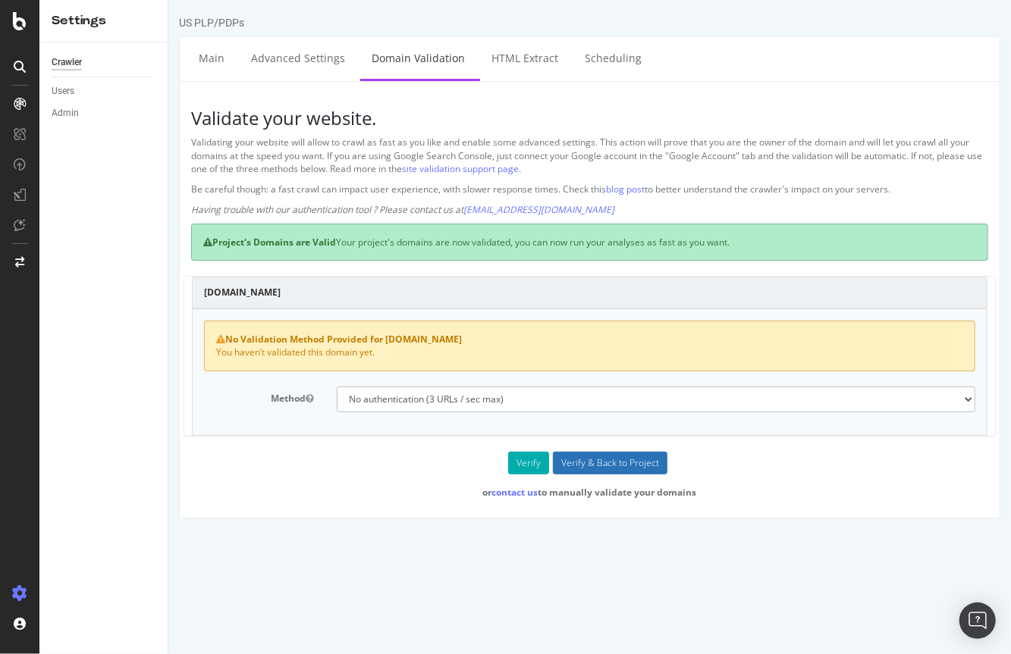
click at [627, 463] on input "Verify & Back to Project" at bounding box center [609, 463] width 115 height 23
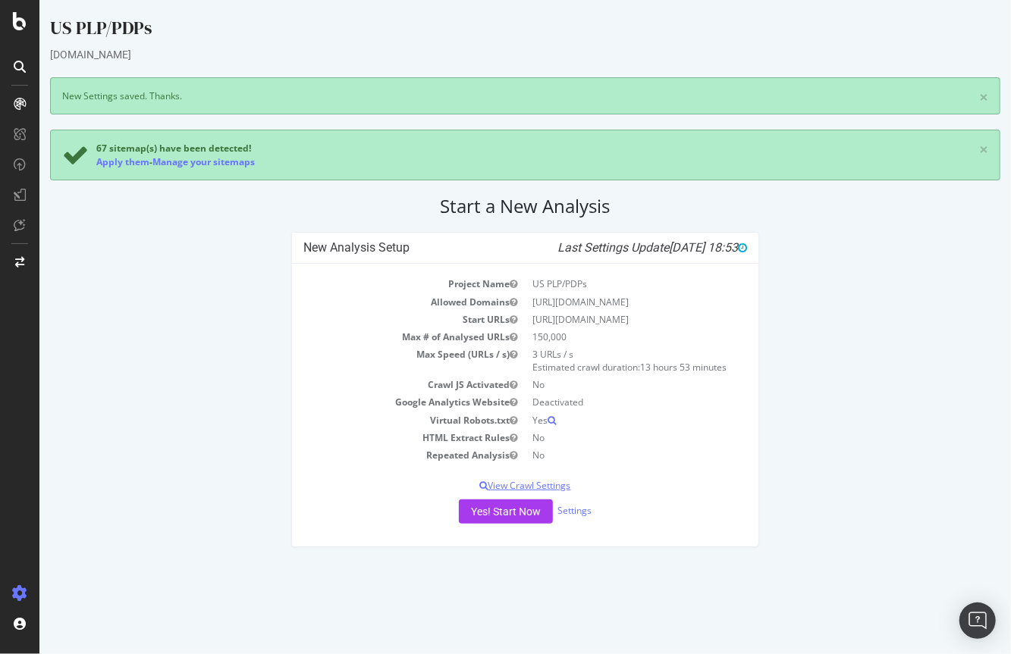
click at [542, 486] on p "View Crawl Settings" at bounding box center [525, 485] width 444 height 13
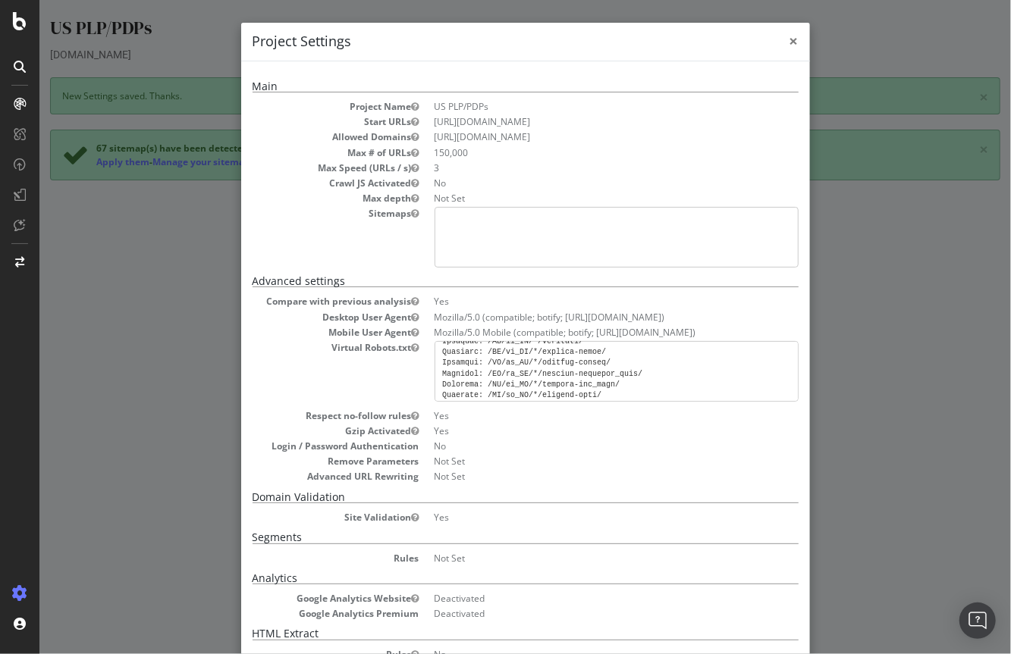
click at [791, 40] on span "×" at bounding box center [793, 40] width 9 height 21
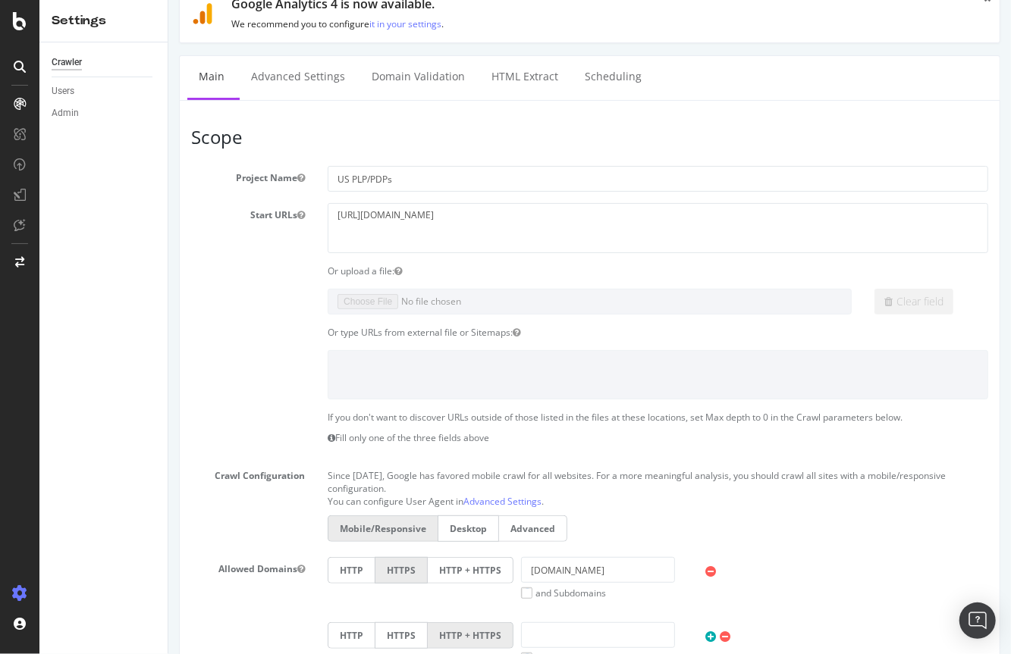
scroll to position [96, 0]
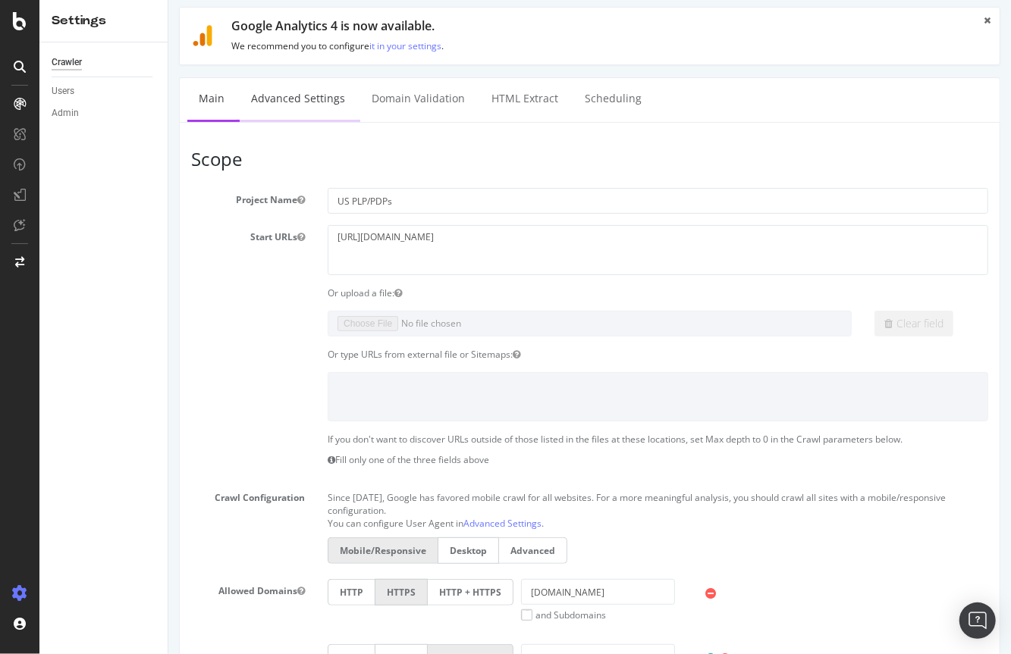
click at [306, 104] on link "Advanced Settings" at bounding box center [297, 99] width 117 height 42
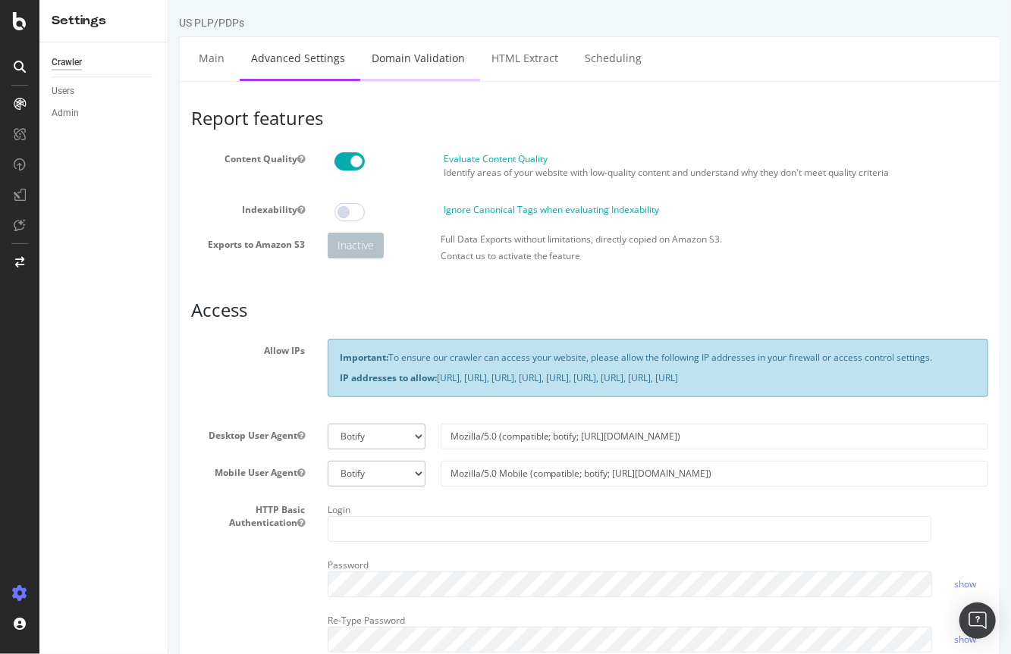
click at [386, 58] on link "Domain Validation" at bounding box center [417, 58] width 116 height 42
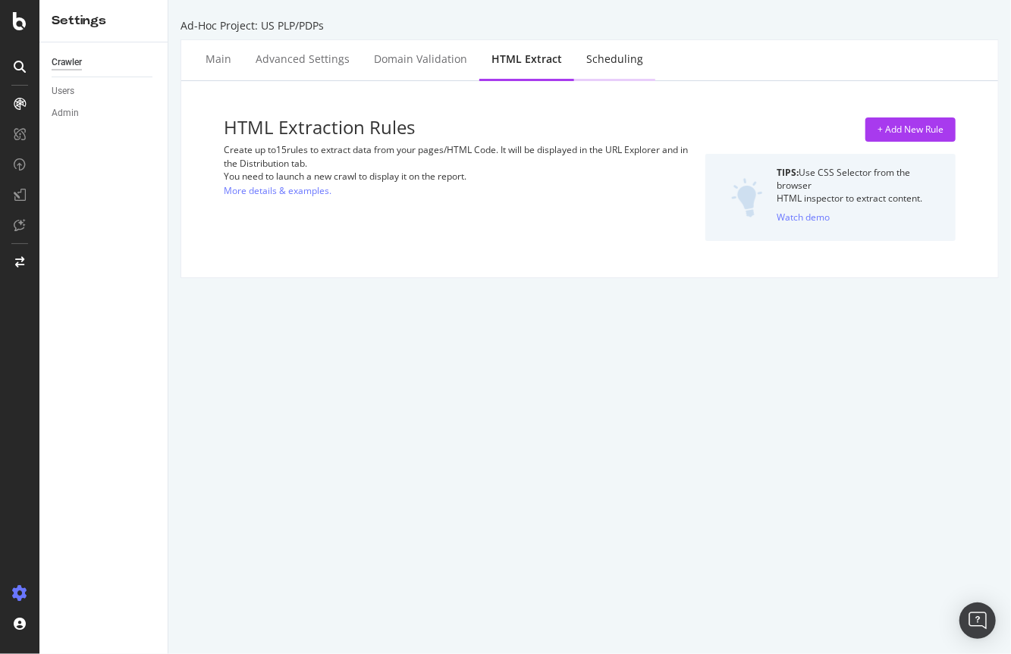
click at [601, 61] on div "Scheduling" at bounding box center [614, 59] width 57 height 15
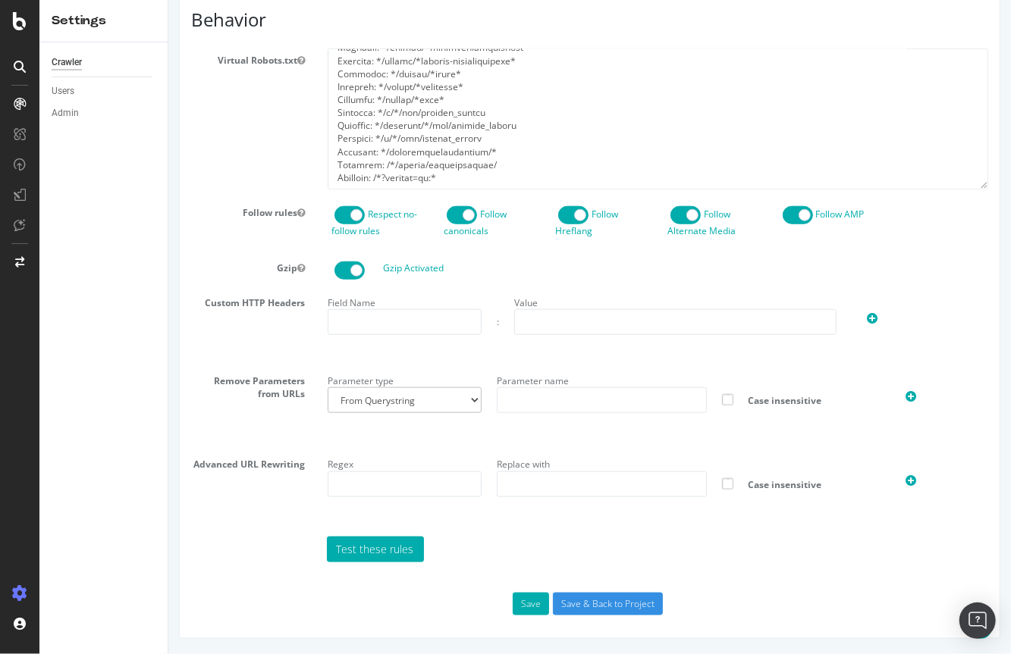
scroll to position [695, 0]
click at [617, 453] on section "Virtual Robots.txt Follow rules Respect no-follow rules Follow canonicals Follo…" at bounding box center [588, 305] width 797 height 513
click at [610, 607] on input "Save & Back to Project" at bounding box center [607, 604] width 110 height 23
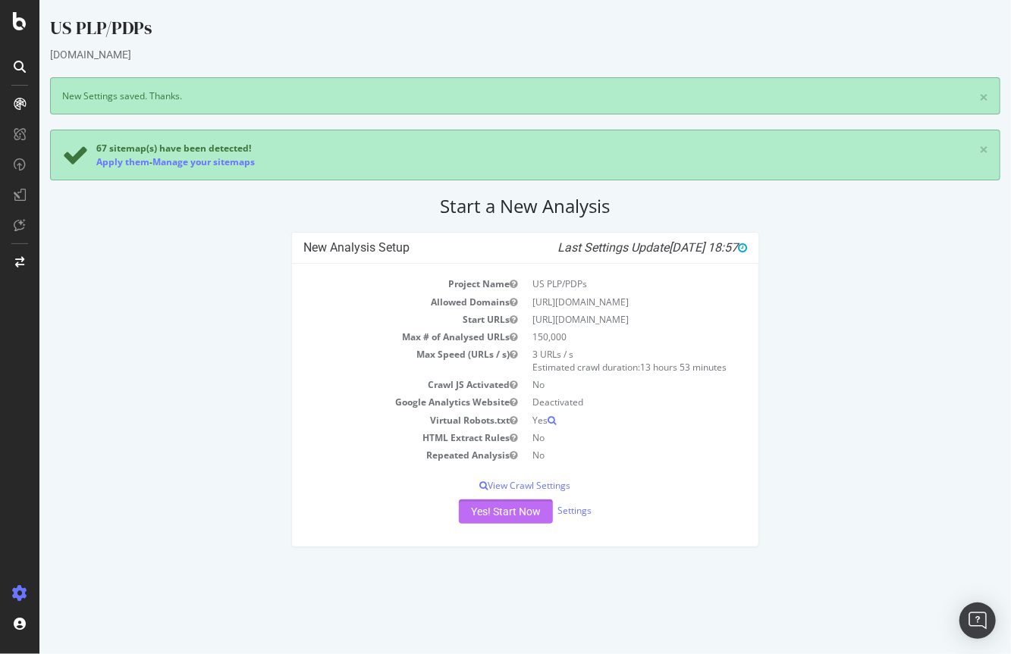
click at [488, 514] on button "Yes! Start Now" at bounding box center [505, 512] width 94 height 24
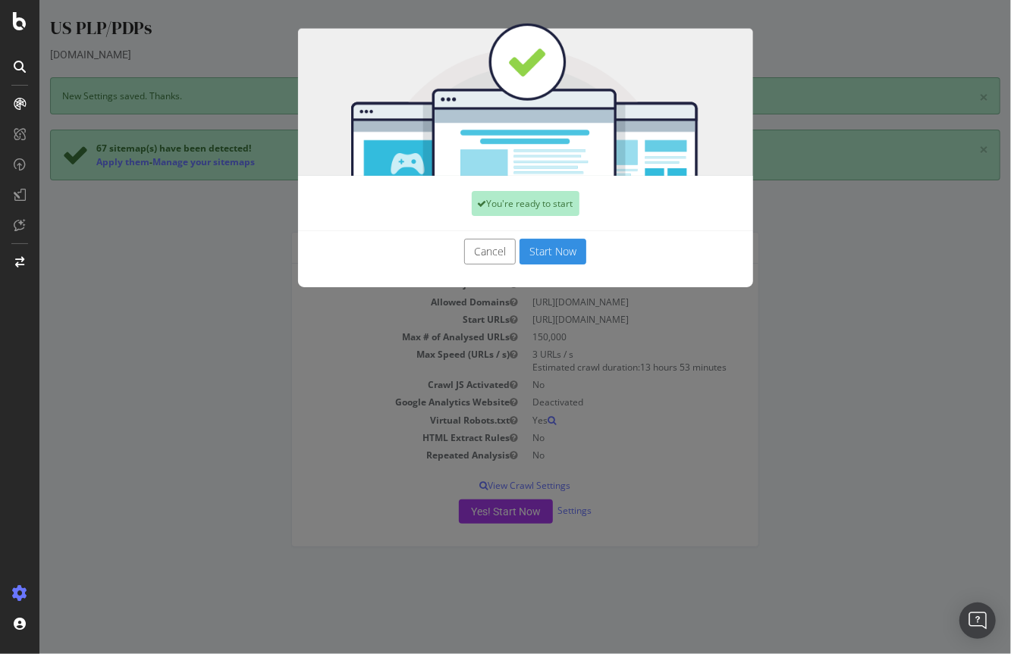
click at [569, 261] on button "Start Now" at bounding box center [552, 252] width 67 height 26
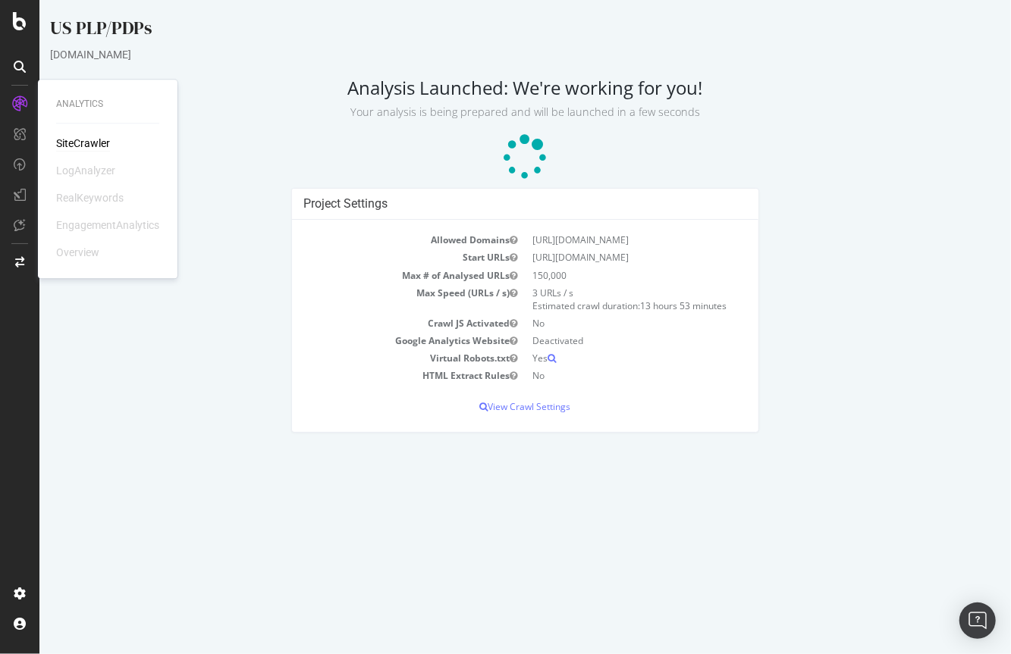
click at [573, 448] on html "US PLP/PDPs [DOMAIN_NAME] Analysis Launched: We're working for you! Your analys…" at bounding box center [524, 224] width 971 height 448
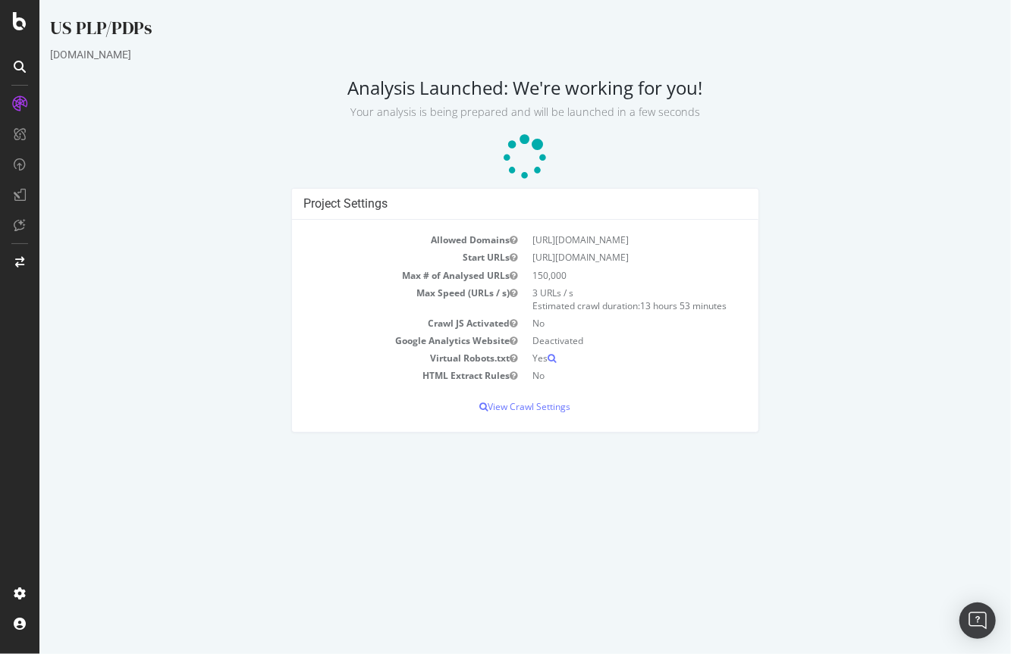
copy div "US PLP/PDPs"
drag, startPoint x: 146, startPoint y: 29, endPoint x: 51, endPoint y: 30, distance: 95.6
click at [51, 30] on div "US PLP/PDPs" at bounding box center [524, 31] width 950 height 32
click at [23, 28] on icon at bounding box center [20, 21] width 14 height 18
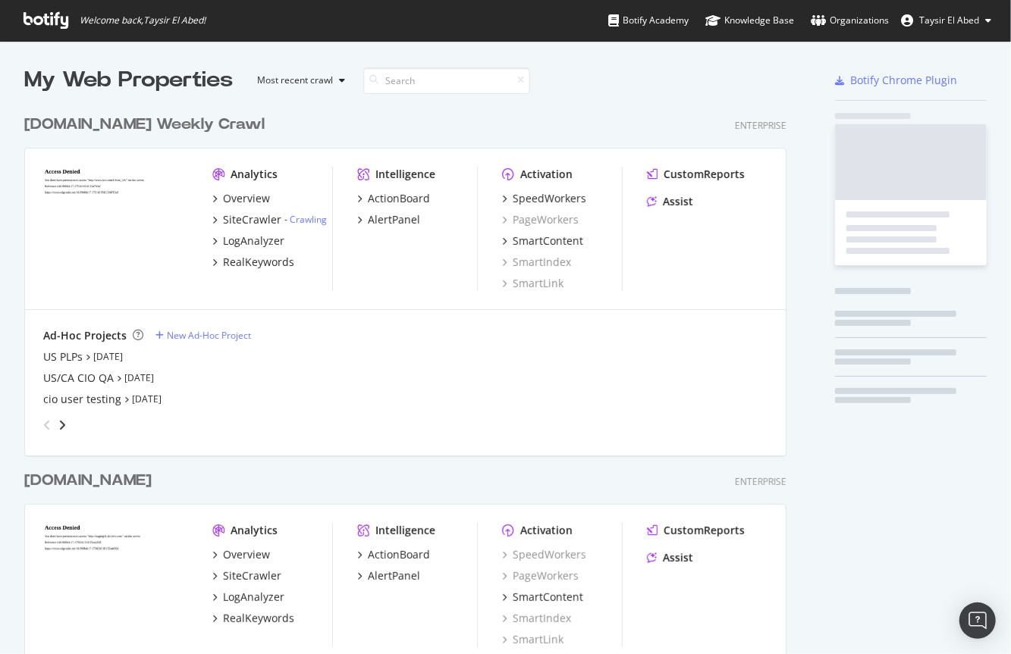
scroll to position [654, 1011]
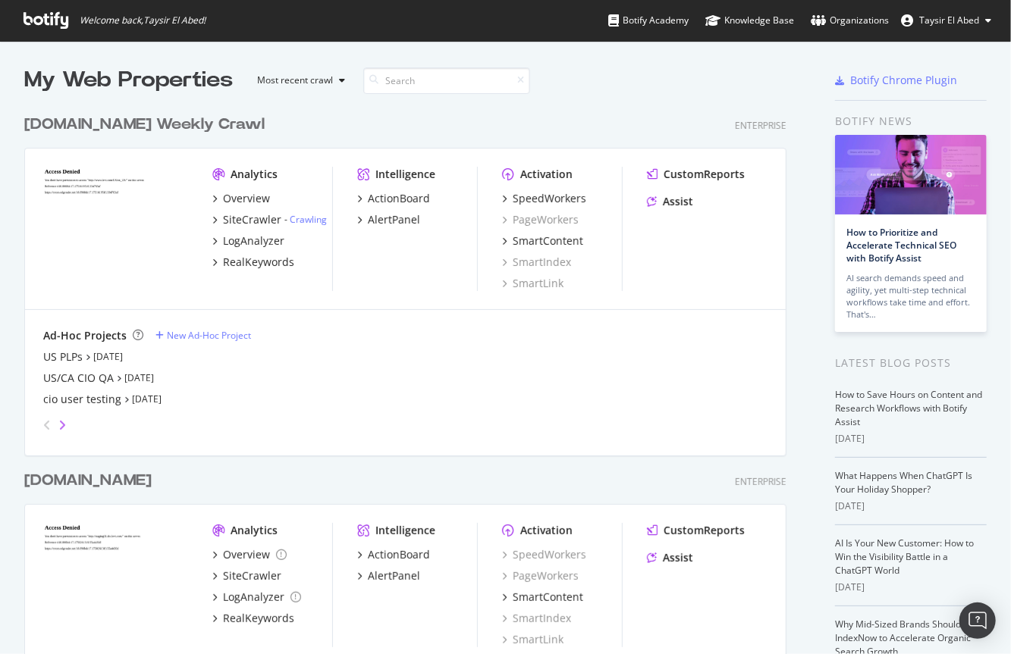
click at [62, 423] on icon "angle-right" at bounding box center [62, 425] width 8 height 12
click at [44, 426] on icon "angle-left" at bounding box center [47, 425] width 8 height 12
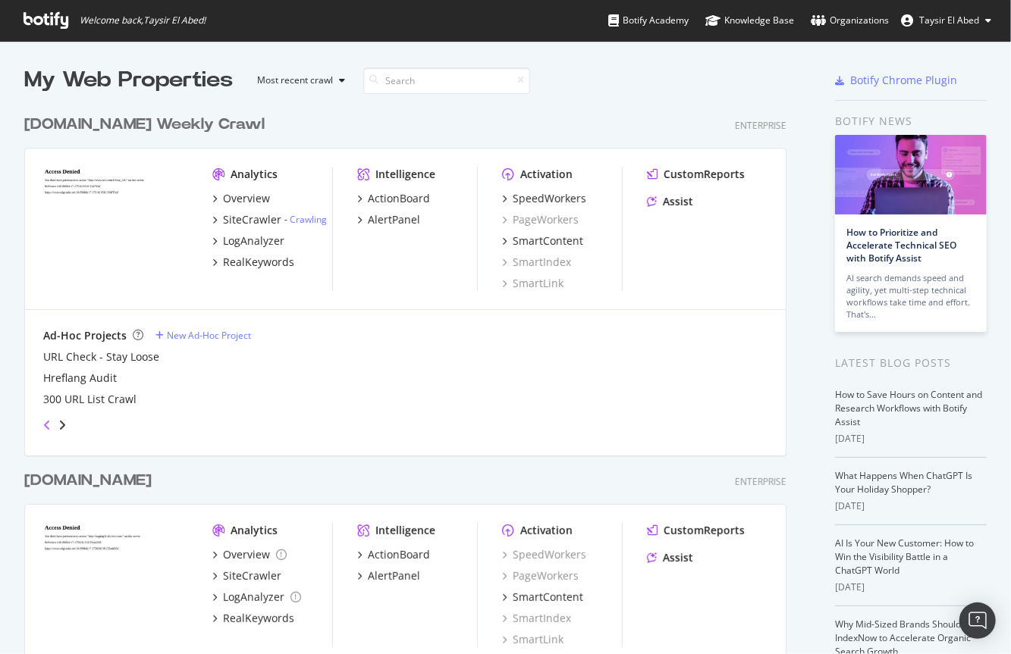
click at [45, 425] on icon "angle-left" at bounding box center [47, 425] width 8 height 12
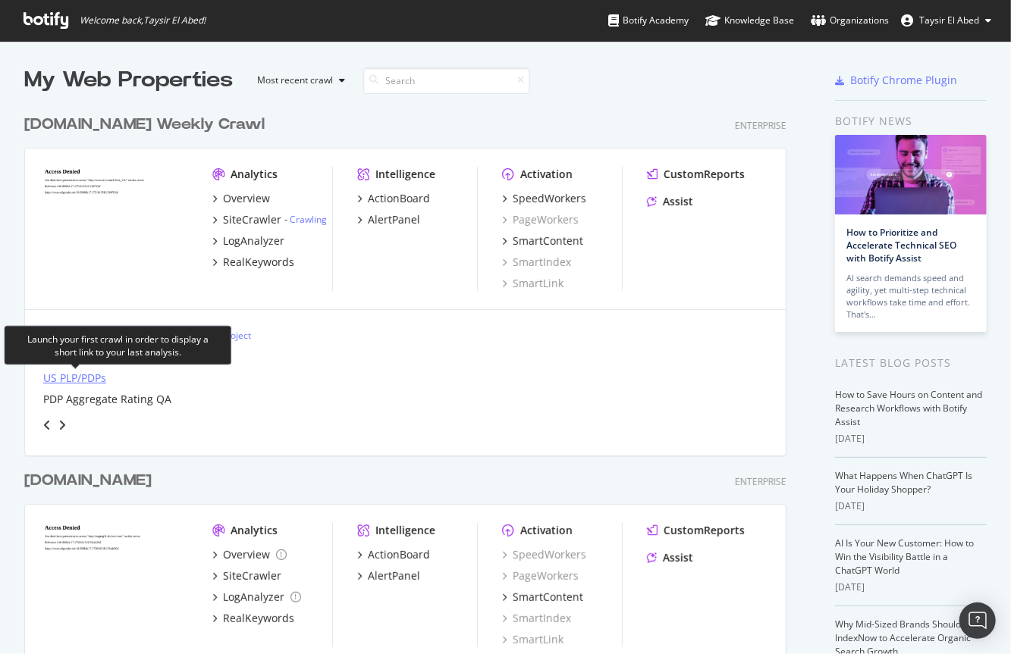
click at [76, 375] on div "US PLP/PDPs" at bounding box center [74, 378] width 63 height 15
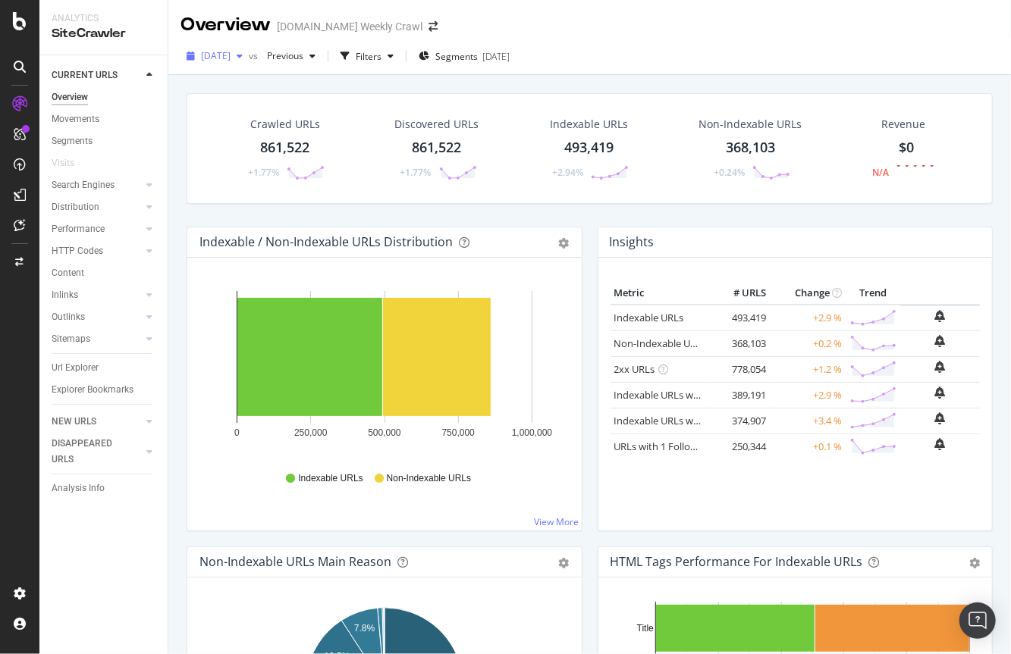
click at [246, 64] on div "2025 Aug. 21st" at bounding box center [214, 56] width 68 height 23
click at [676, 58] on div "2025 Aug. 21st vs Previous Filters Segments 2025-08-06" at bounding box center [589, 59] width 842 height 30
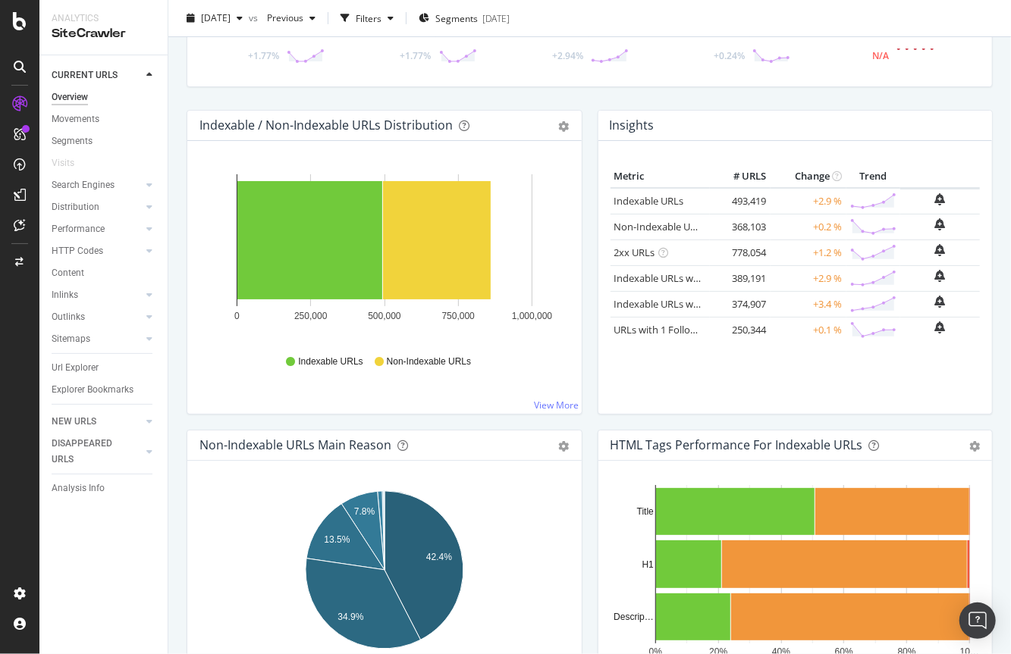
scroll to position [123, 0]
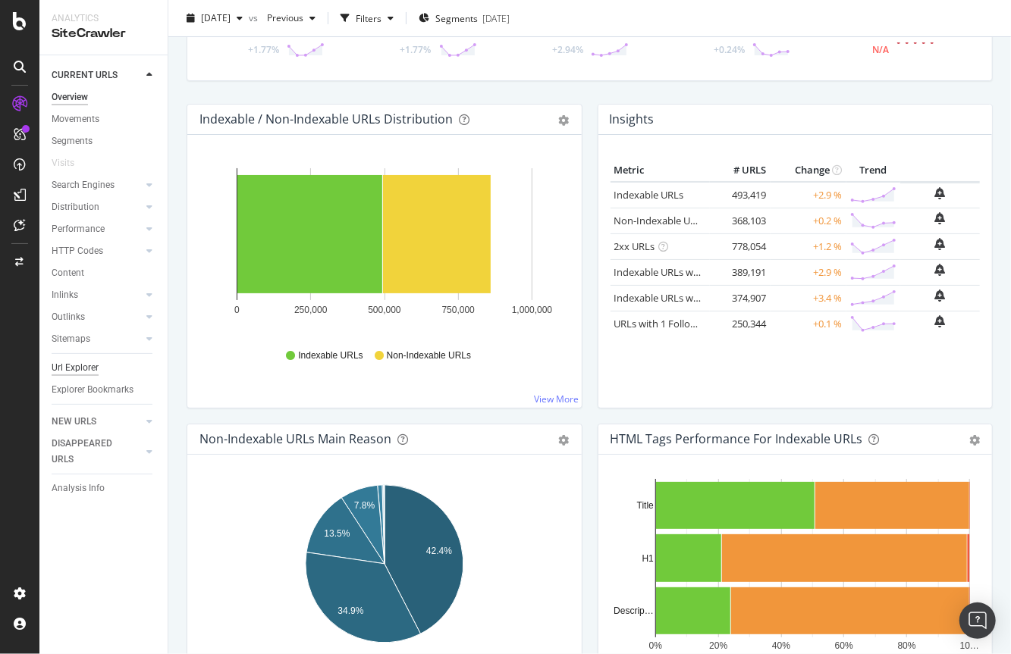
click at [89, 370] on div "Url Explorer" at bounding box center [75, 368] width 47 height 16
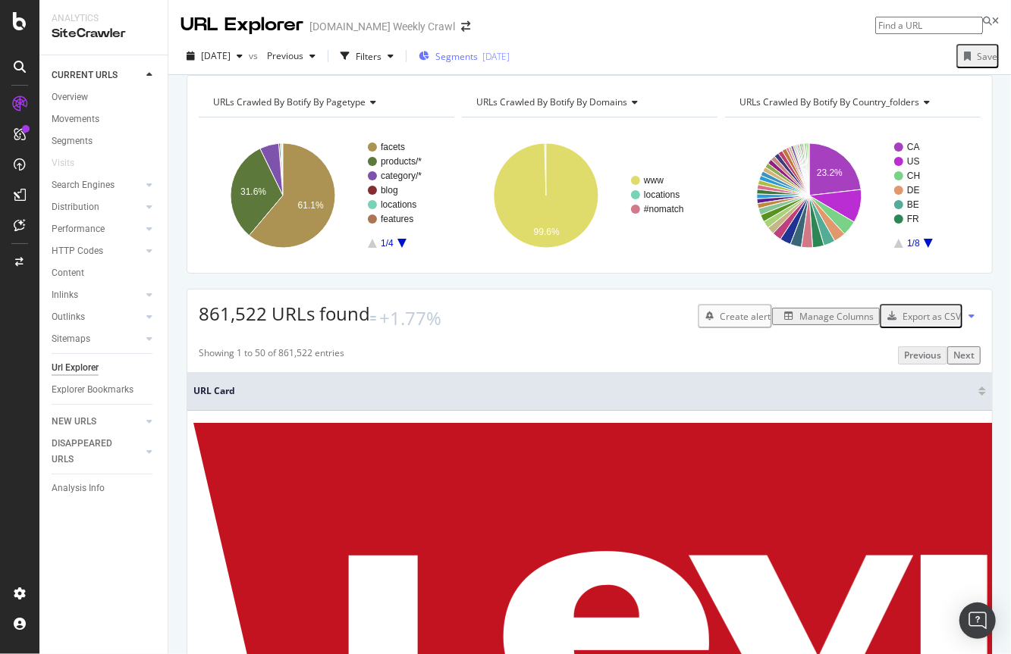
click at [510, 57] on div "[DATE]" at bounding box center [495, 56] width 27 height 13
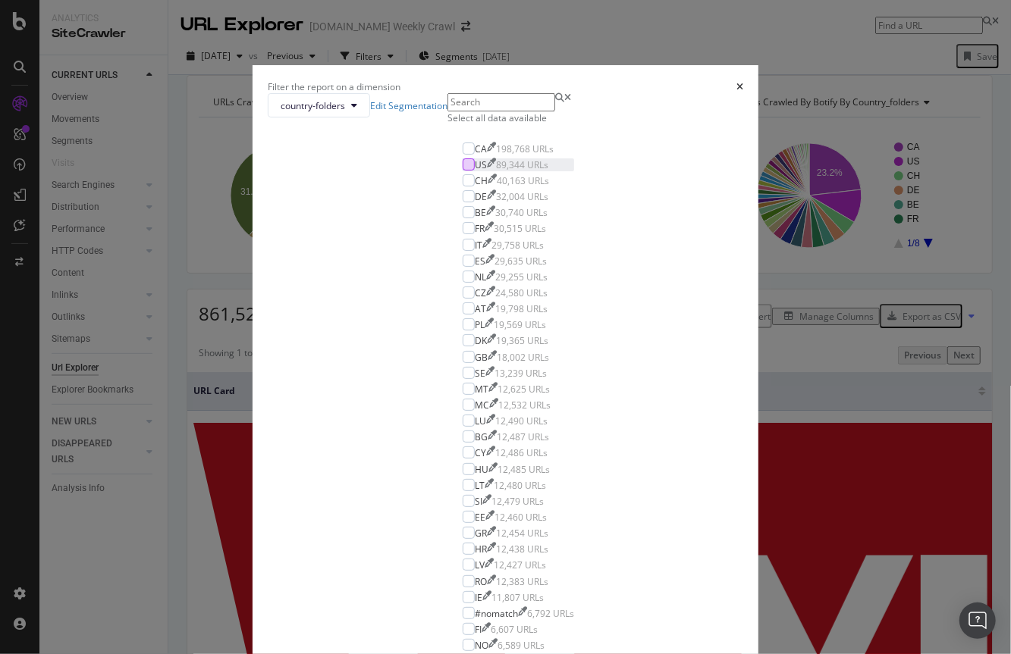
click at [463, 171] on div "modal" at bounding box center [469, 164] width 12 height 12
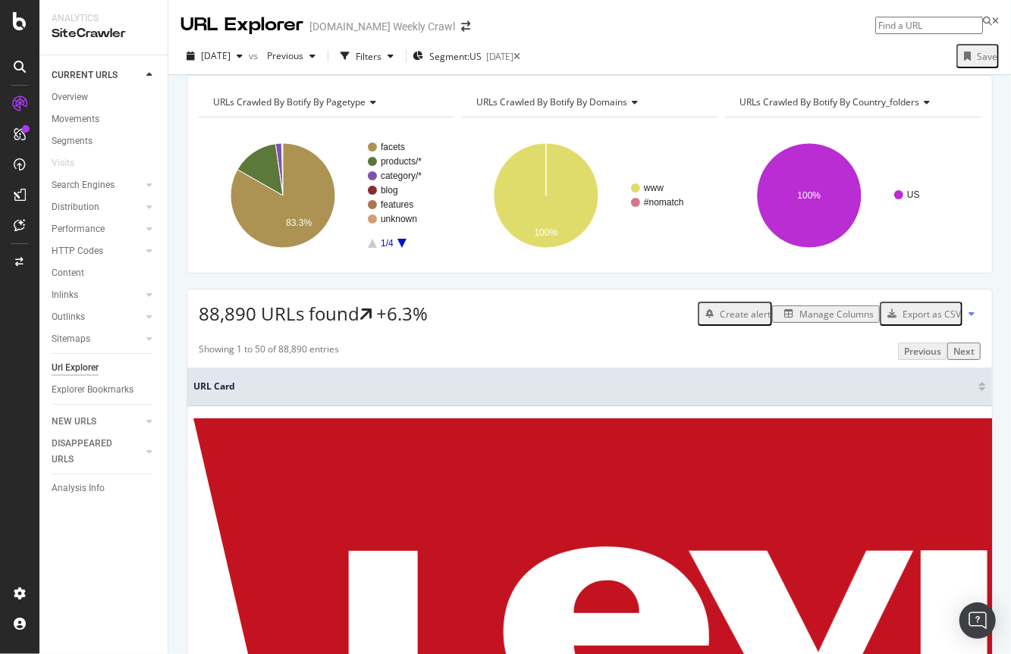
click at [483, 320] on div "88,890 URLs found +6.3% Create alert Manage Columns Export as CSV" at bounding box center [589, 308] width 805 height 37
click at [544, 360] on div "Showing 1 to 50 of 88,890 entries Previous Next" at bounding box center [589, 351] width 805 height 17
click at [400, 248] on icon "A chart." at bounding box center [401, 243] width 9 height 9
click at [369, 248] on icon "A chart." at bounding box center [372, 243] width 9 height 9
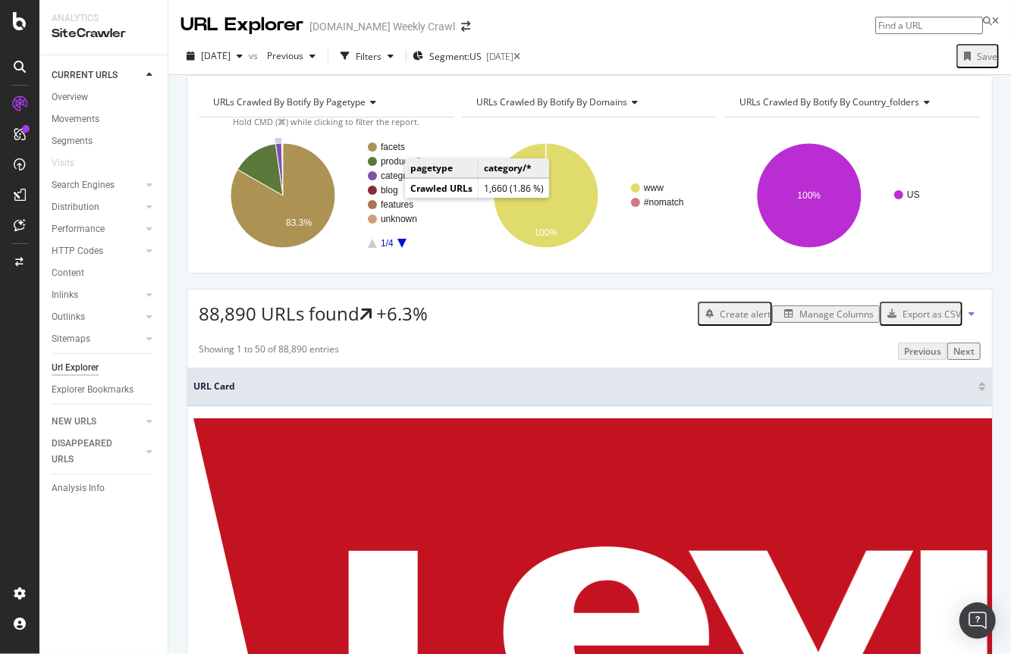
click at [387, 181] on text "category/*" at bounding box center [401, 176] width 41 height 11
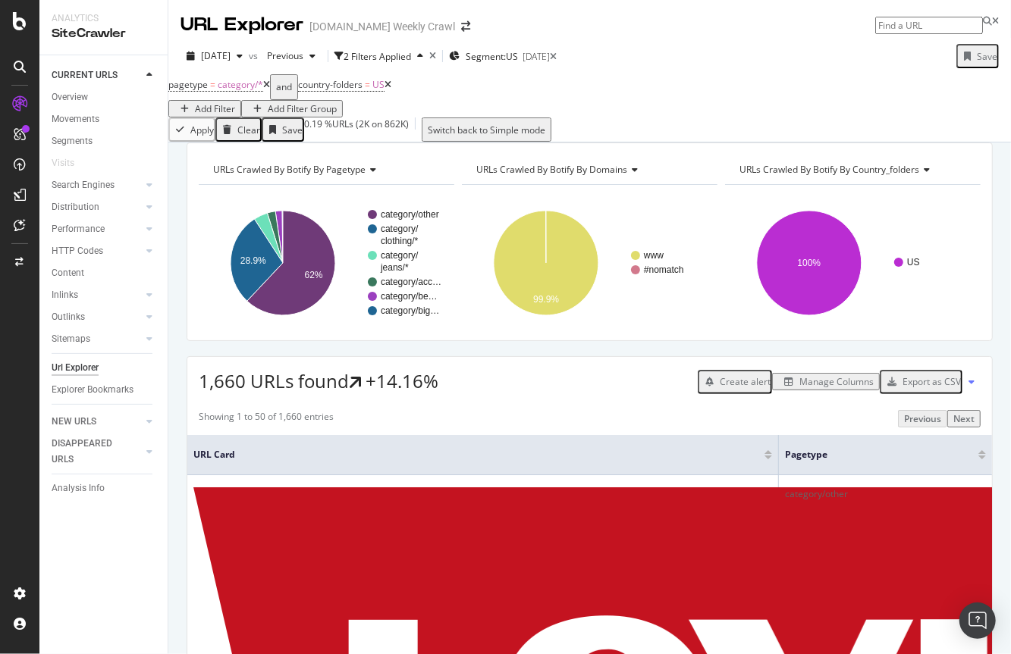
click at [941, 388] on div "Export as CSV" at bounding box center [931, 381] width 58 height 13
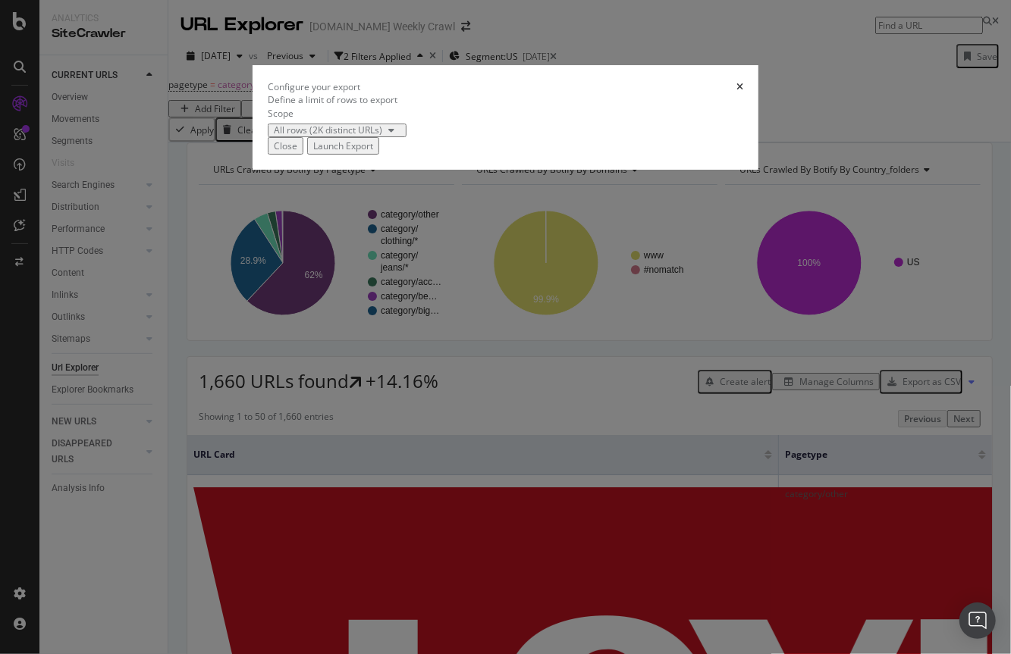
click at [373, 152] on div "Launch Export" at bounding box center [343, 146] width 60 height 13
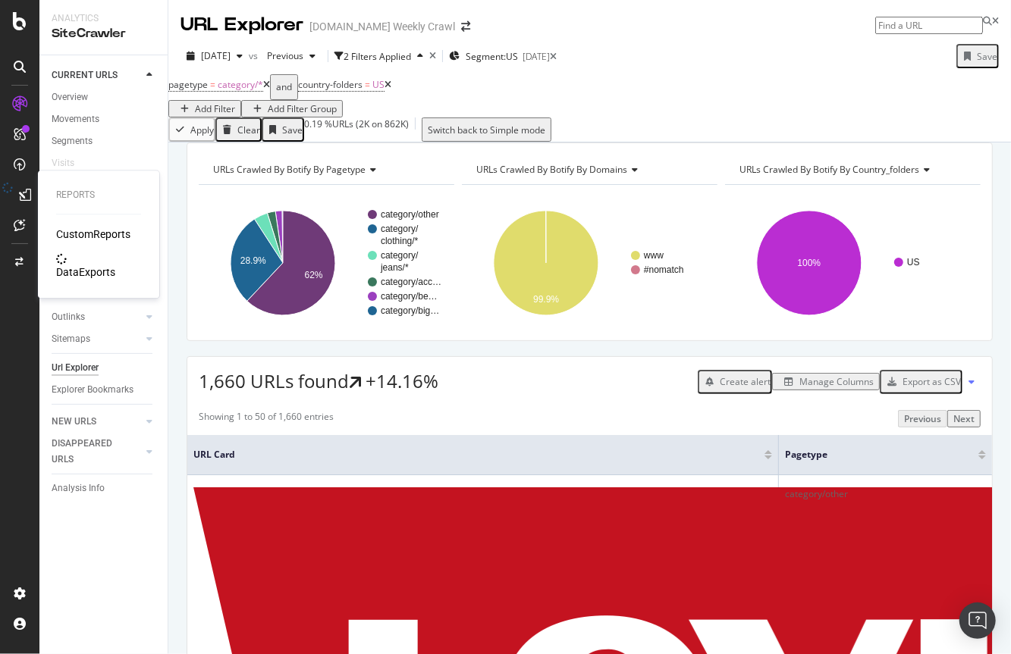
click at [20, 196] on icon at bounding box center [25, 195] width 12 height 12
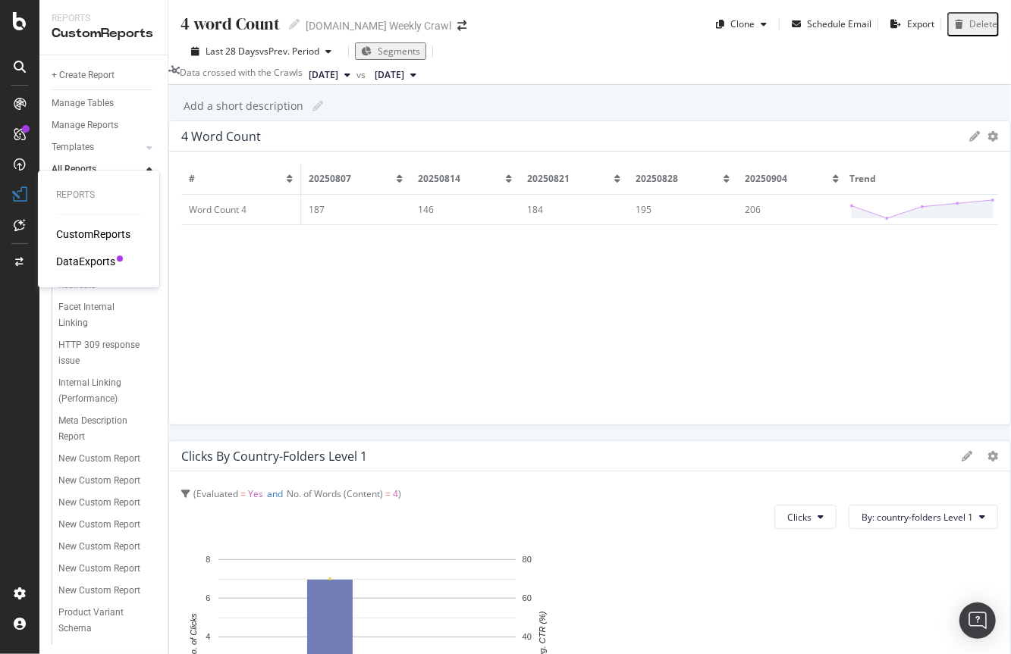
click at [93, 258] on div "DataExports" at bounding box center [85, 261] width 59 height 15
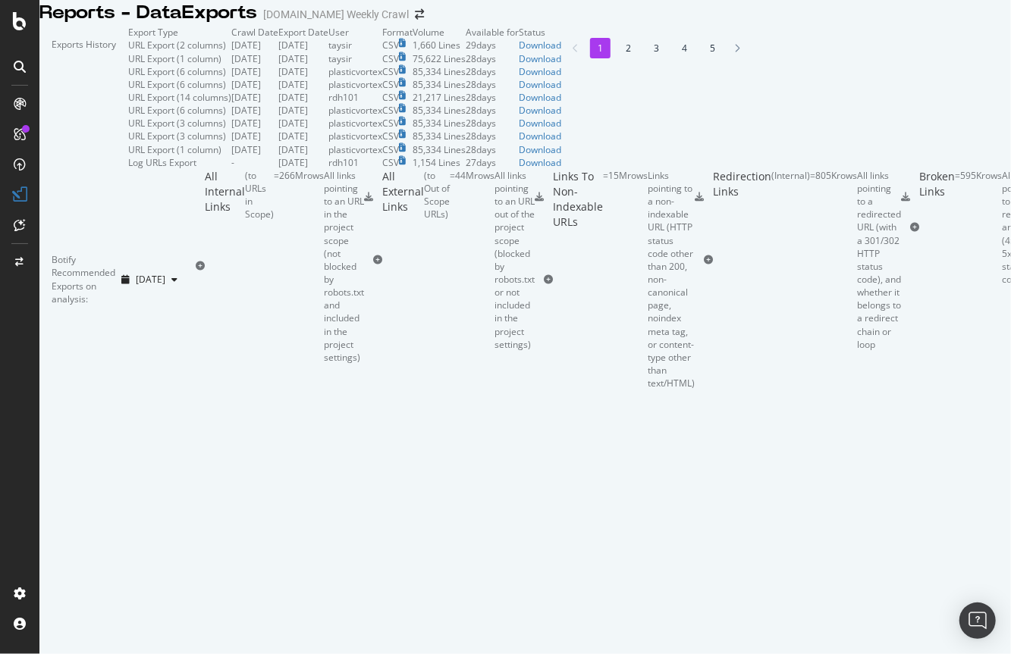
click at [128, 79] on div "Exports History" at bounding box center [83, 97] width 89 height 143
click at [561, 52] on div "Download" at bounding box center [540, 45] width 42 height 13
click at [128, 86] on div "Exports History" at bounding box center [83, 97] width 89 height 143
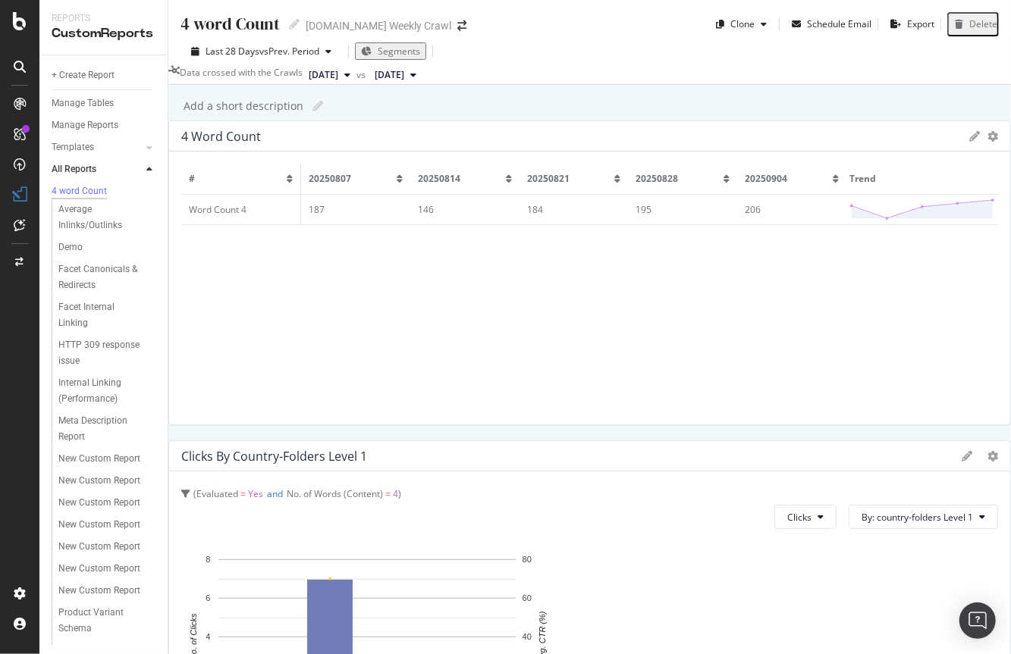
click at [510, 136] on div "4 word Count 4 word Count levi.com Weekly Crawl Clone Schedule Email Export Del…" at bounding box center [589, 327] width 842 height 654
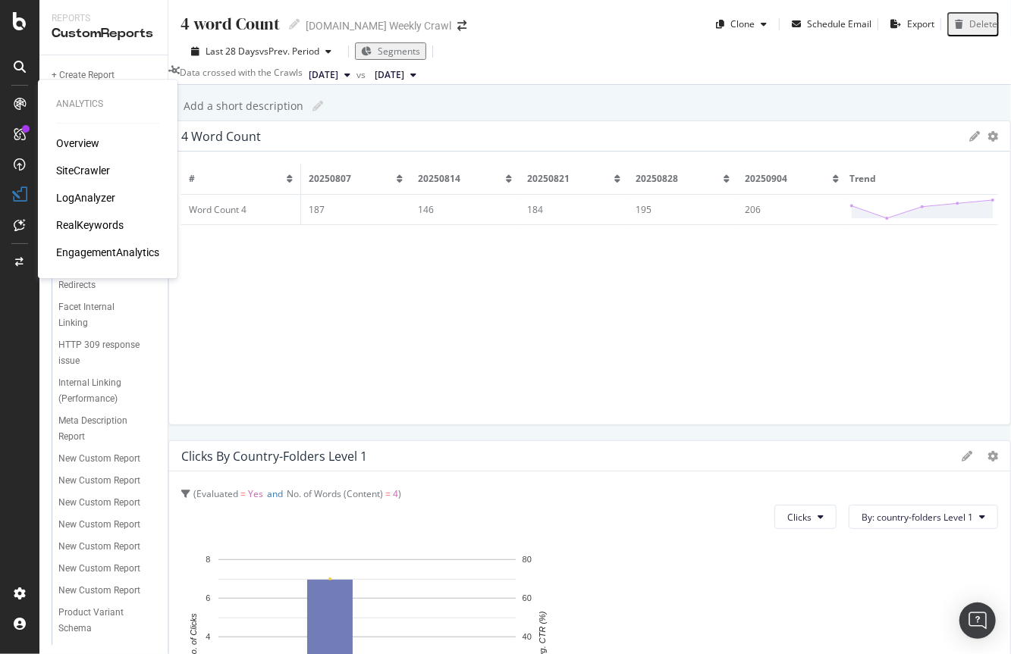
click at [83, 164] on div "SiteCrawler" at bounding box center [83, 170] width 54 height 15
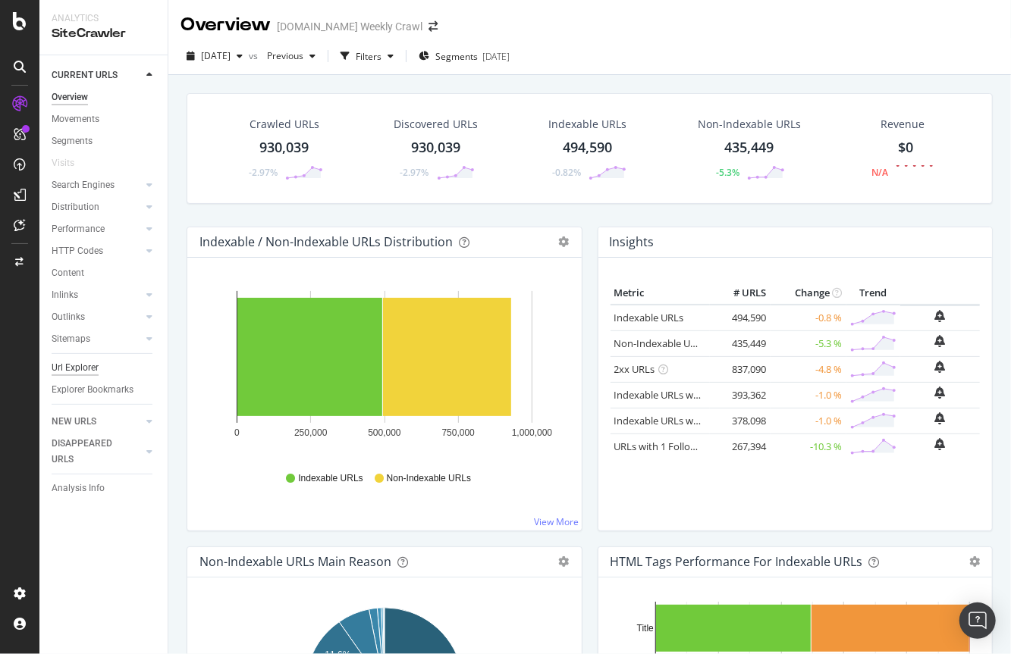
click at [82, 369] on div "Url Explorer" at bounding box center [75, 368] width 47 height 16
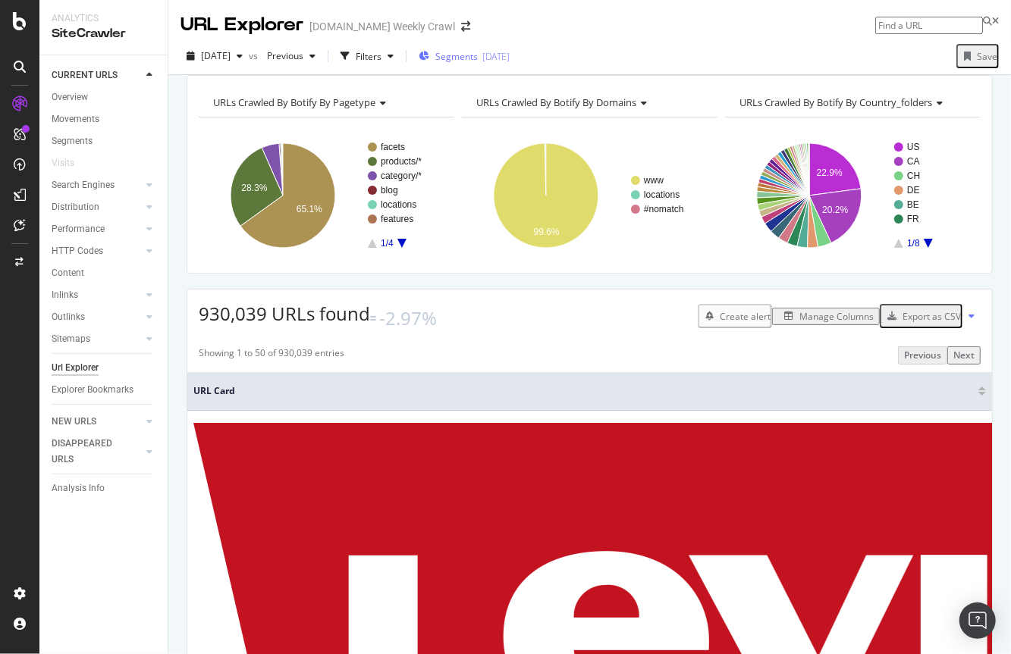
click at [478, 56] on span "Segments" at bounding box center [456, 56] width 42 height 13
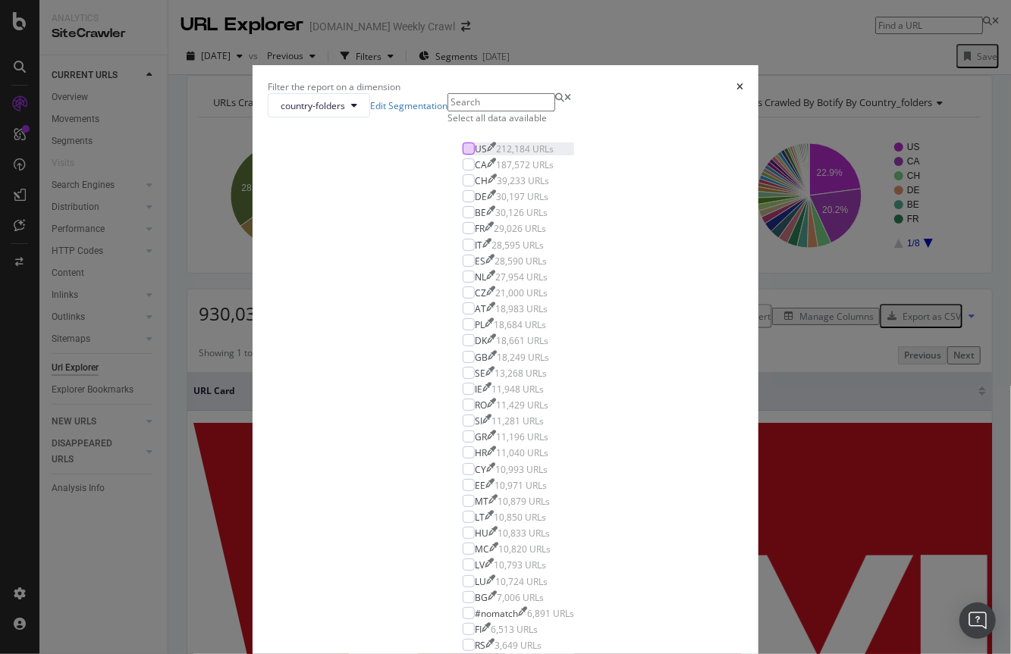
click at [463, 155] on div "modal" at bounding box center [469, 149] width 12 height 12
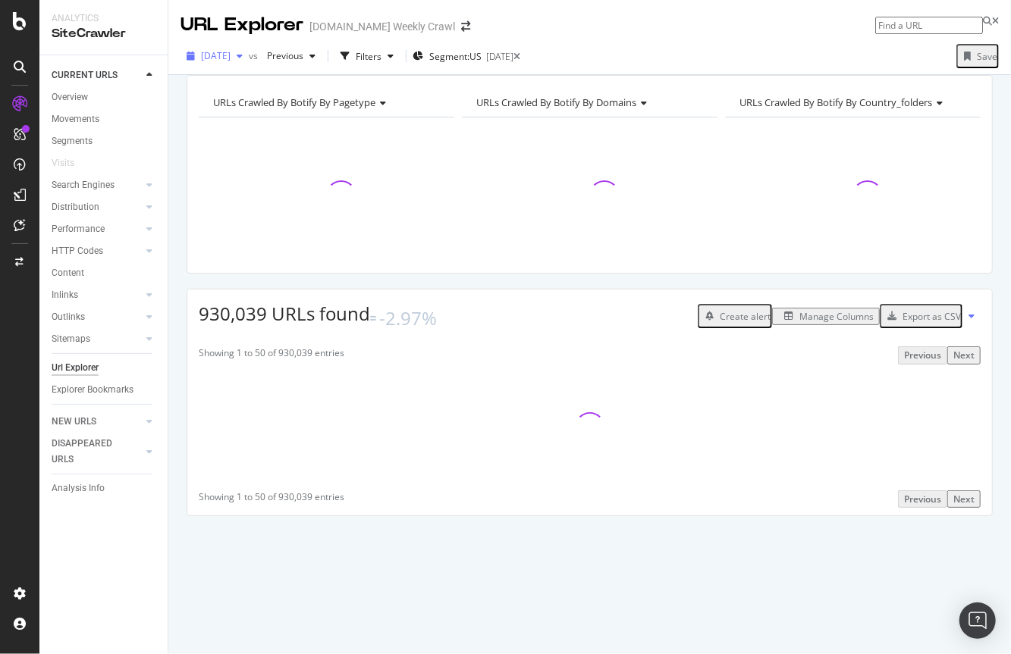
click at [231, 54] on span "2025 Sep. 4th" at bounding box center [216, 55] width 30 height 13
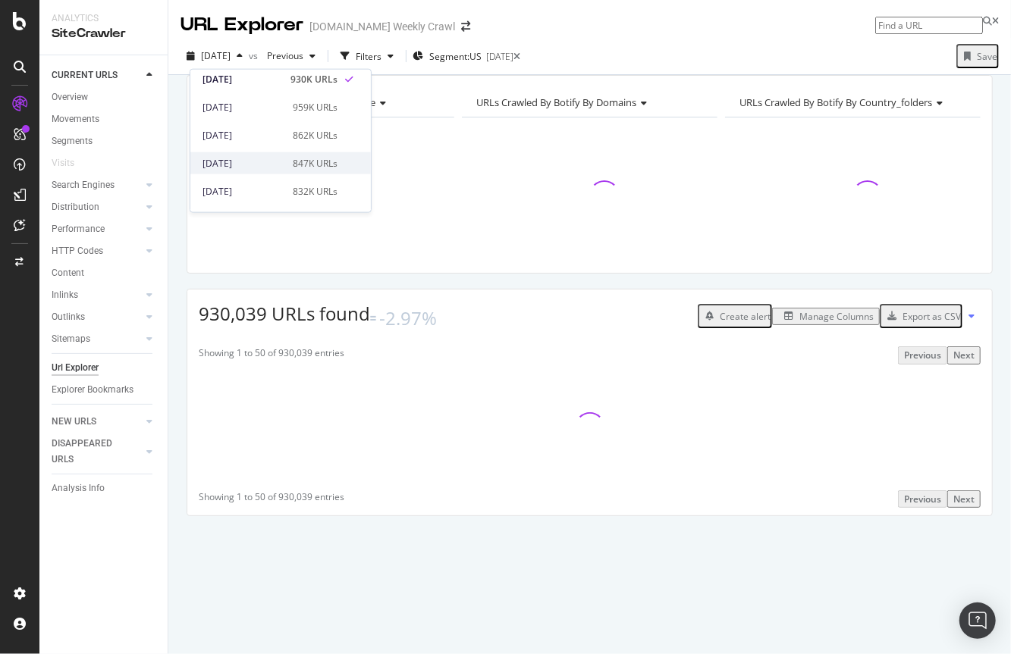
scroll to position [16, 0]
click at [269, 155] on div "2025 Aug. 21st" at bounding box center [242, 151] width 81 height 14
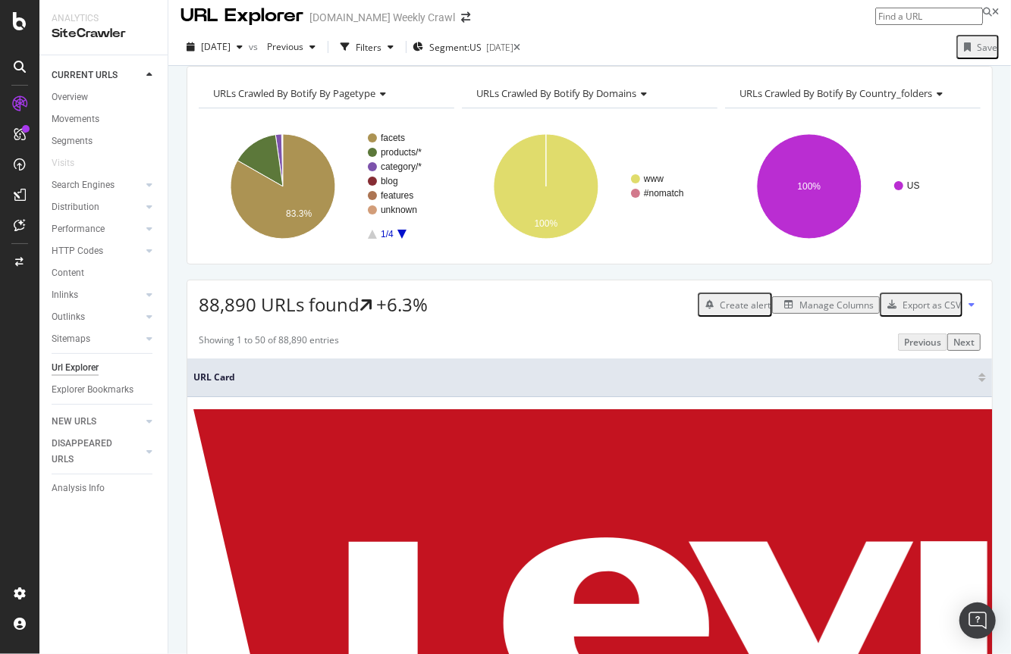
scroll to position [11, 0]
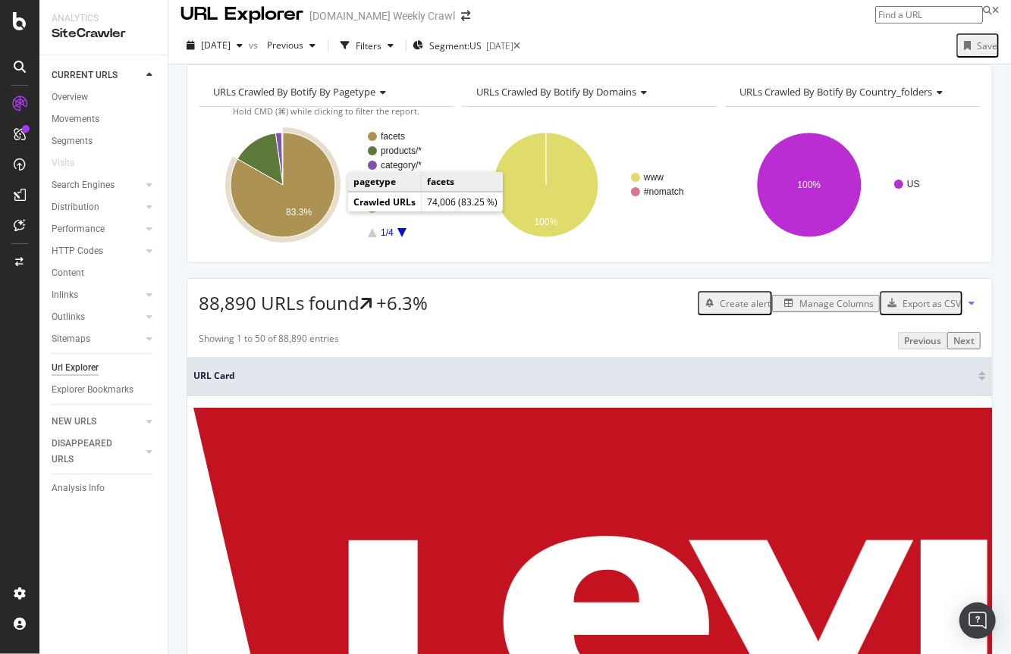
click at [332, 210] on icon "A chart." at bounding box center [283, 185] width 105 height 105
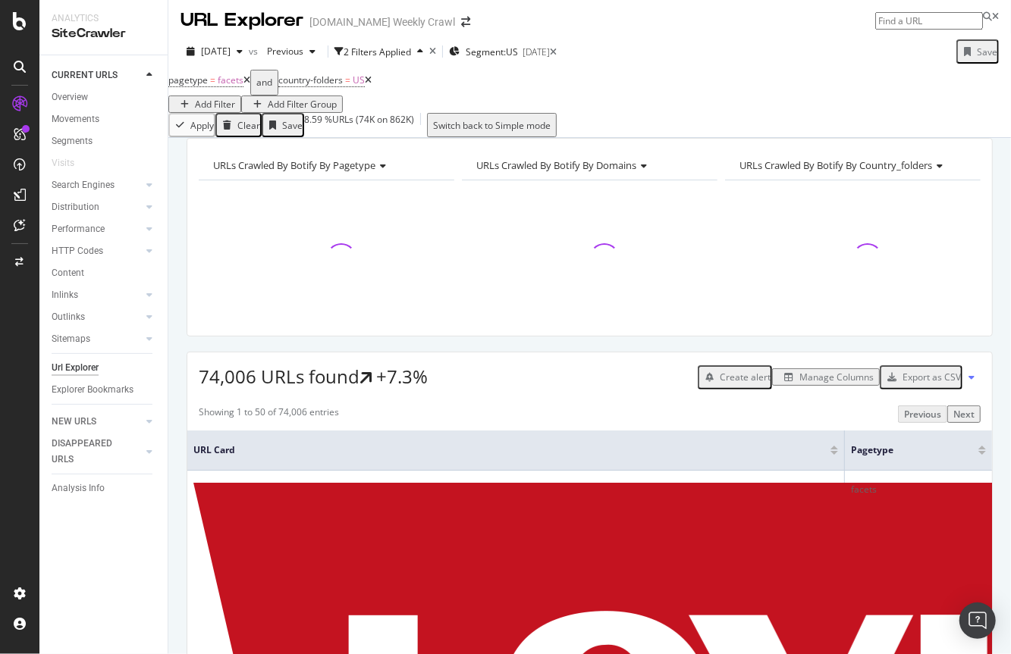
scroll to position [11, 0]
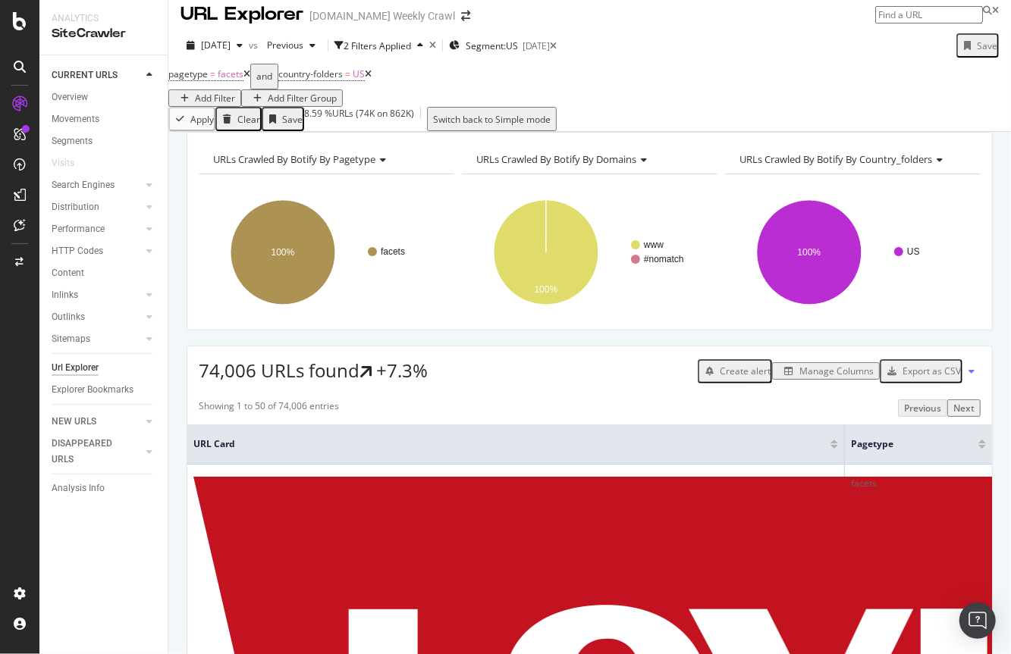
click at [548, 384] on div "74,006 URLs found +7.3% Create alert Manage Columns Export as CSV" at bounding box center [589, 365] width 805 height 37
click at [931, 378] on div "Export as CSV" at bounding box center [931, 371] width 58 height 13
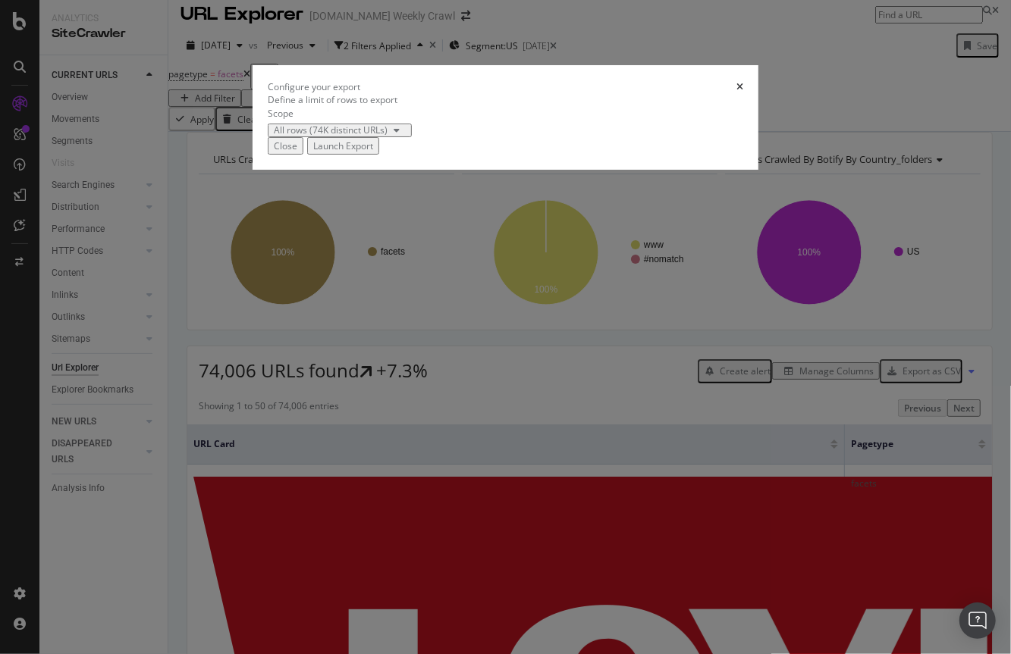
click at [373, 152] on div "Launch Export" at bounding box center [343, 146] width 60 height 13
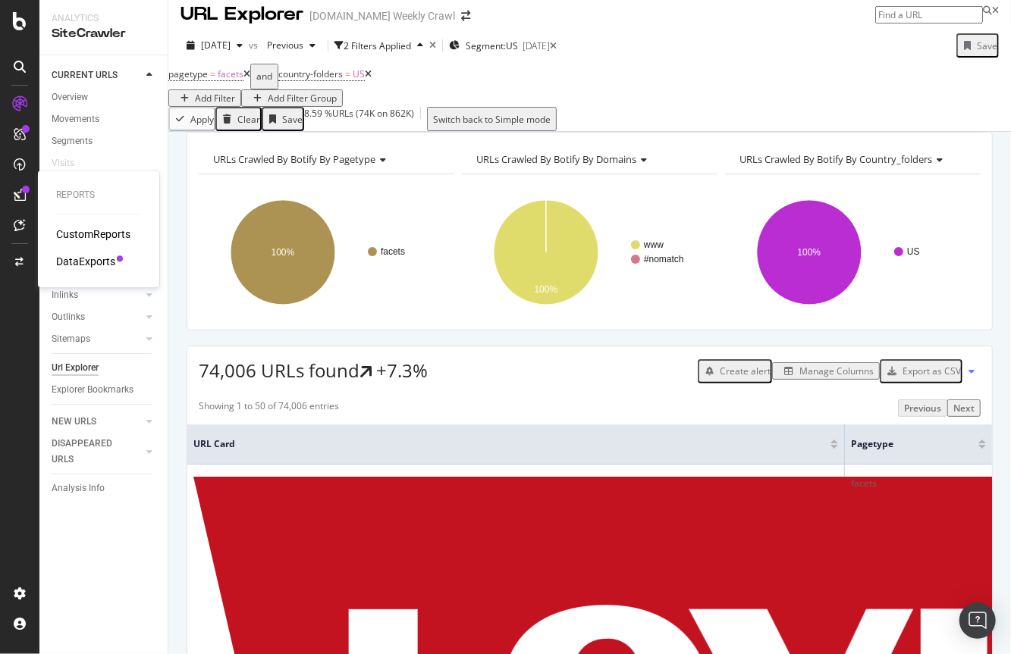
click at [89, 261] on div "DataExports" at bounding box center [85, 261] width 59 height 15
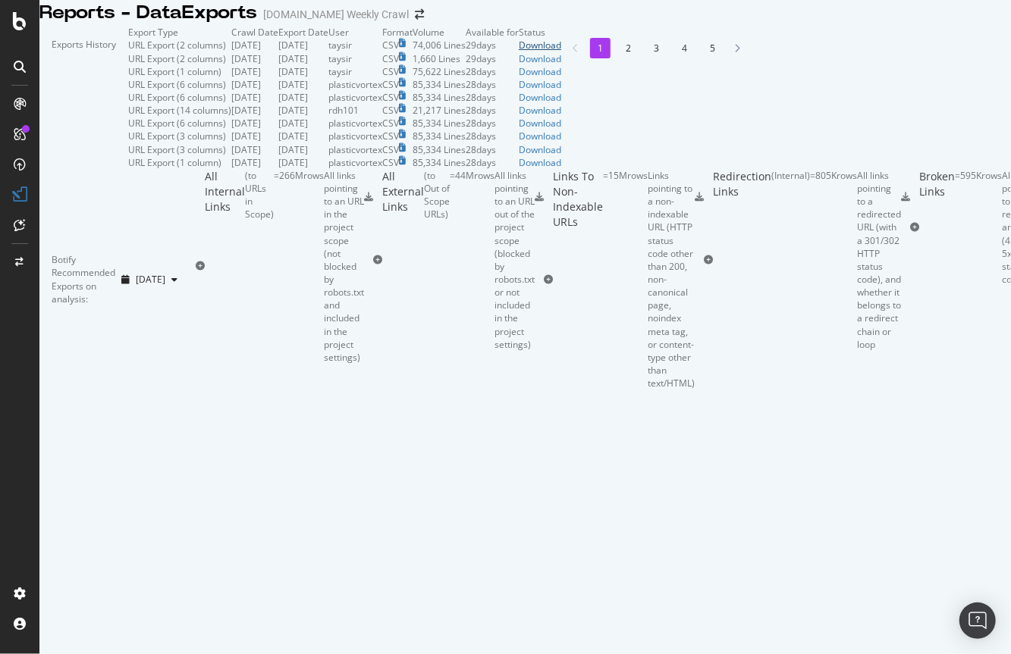
click at [561, 52] on div "Download" at bounding box center [540, 45] width 42 height 13
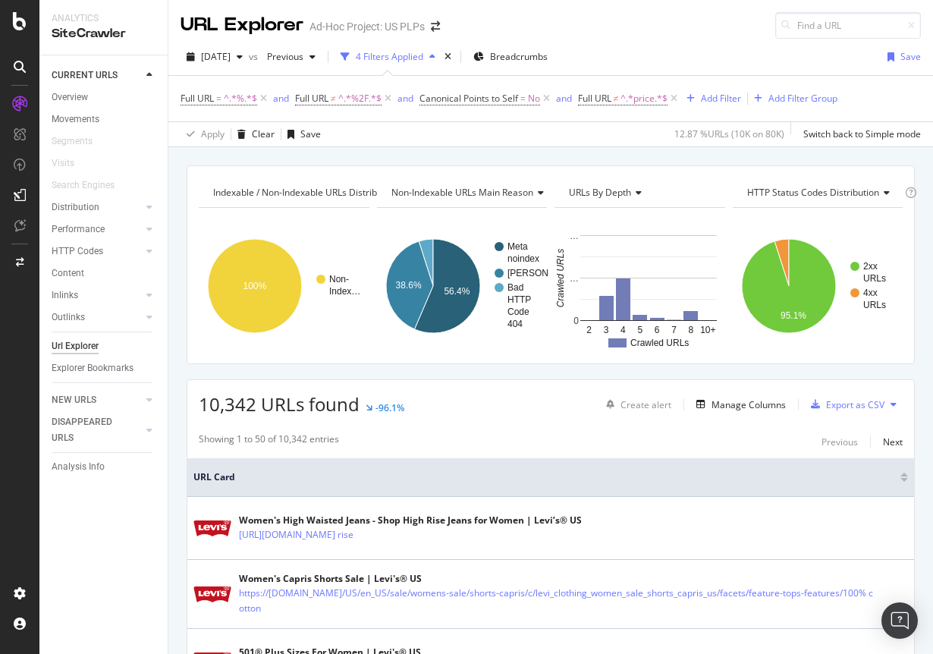
click at [544, 31] on div "URL Explorer Ad-Hoc Project: US PLPs" at bounding box center [550, 19] width 764 height 39
click at [598, 37] on div "URL Explorer Ad-Hoc Project: US PLPs" at bounding box center [550, 19] width 764 height 39
drag, startPoint x: 559, startPoint y: 32, endPoint x: 504, endPoint y: 37, distance: 55.6
click at [559, 32] on div "URL Explorer Ad-Hoc Project: US PLPs" at bounding box center [550, 19] width 764 height 39
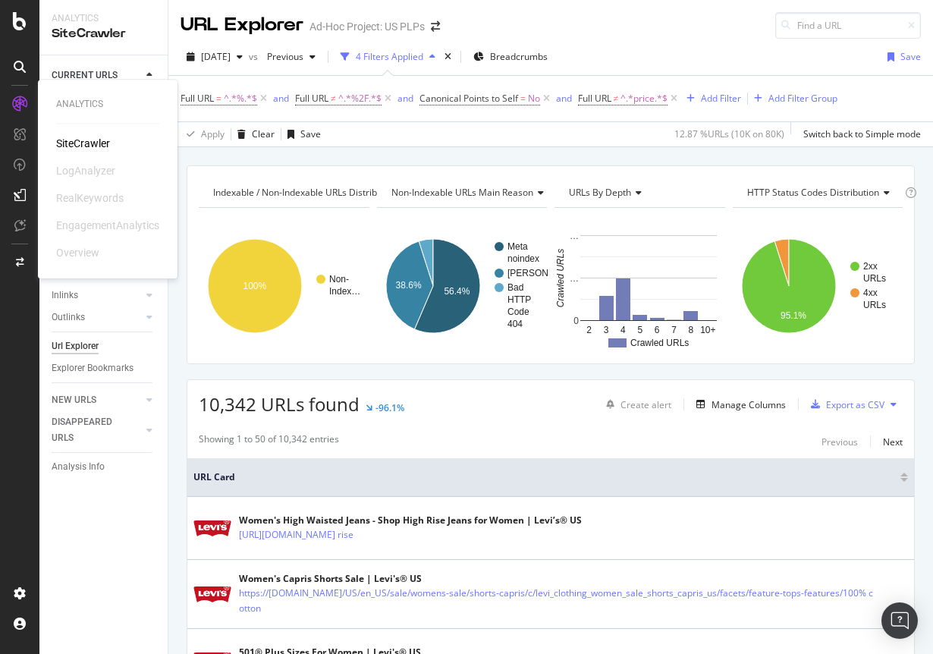
click at [83, 143] on div "SiteCrawler" at bounding box center [83, 143] width 54 height 15
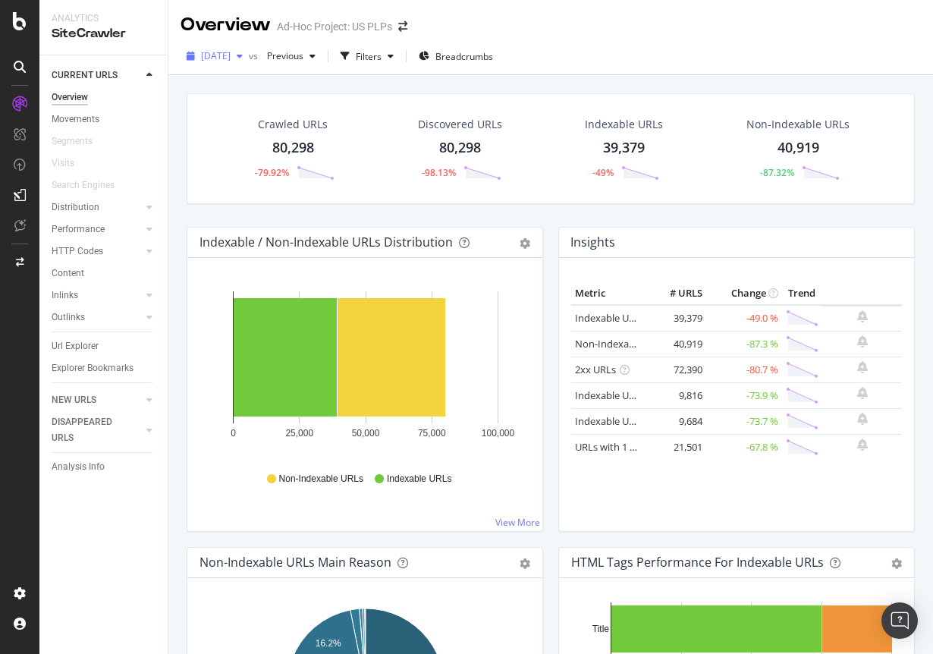
click at [249, 55] on div "button" at bounding box center [240, 56] width 18 height 9
click at [647, 39] on div "2025 Sep. 8th vs Previous Filters Breadcrumbs" at bounding box center [550, 56] width 764 height 37
click at [95, 350] on div "Url Explorer" at bounding box center [75, 346] width 47 height 16
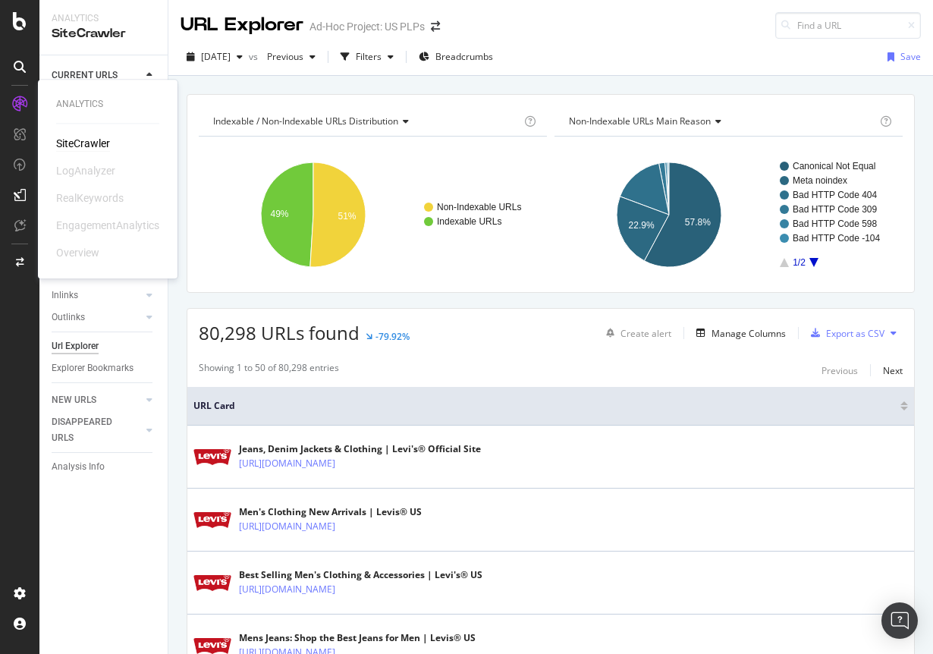
click at [18, 105] on icon at bounding box center [19, 103] width 15 height 15
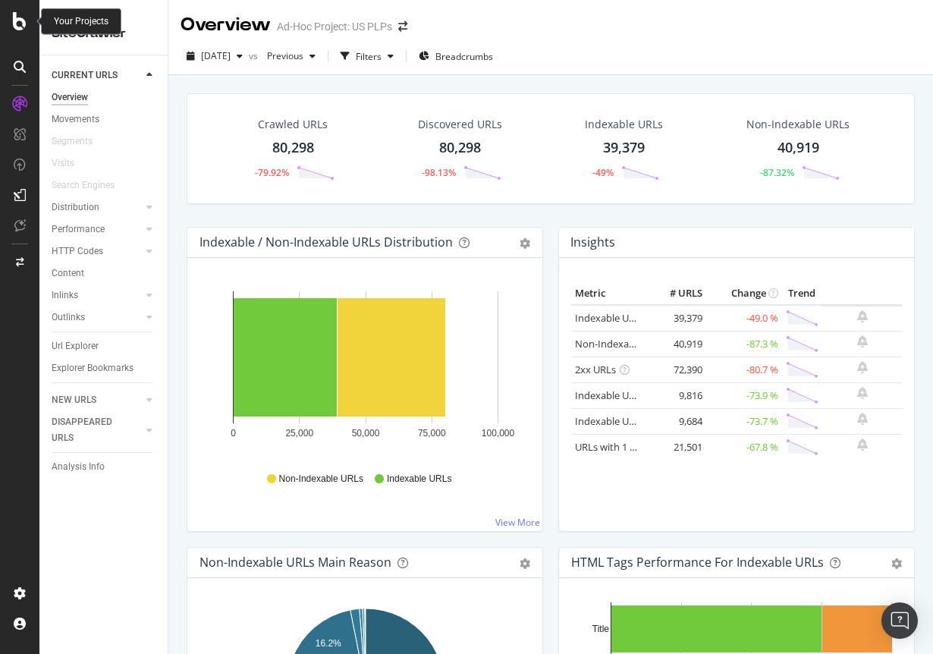
click at [20, 23] on icon at bounding box center [20, 21] width 14 height 18
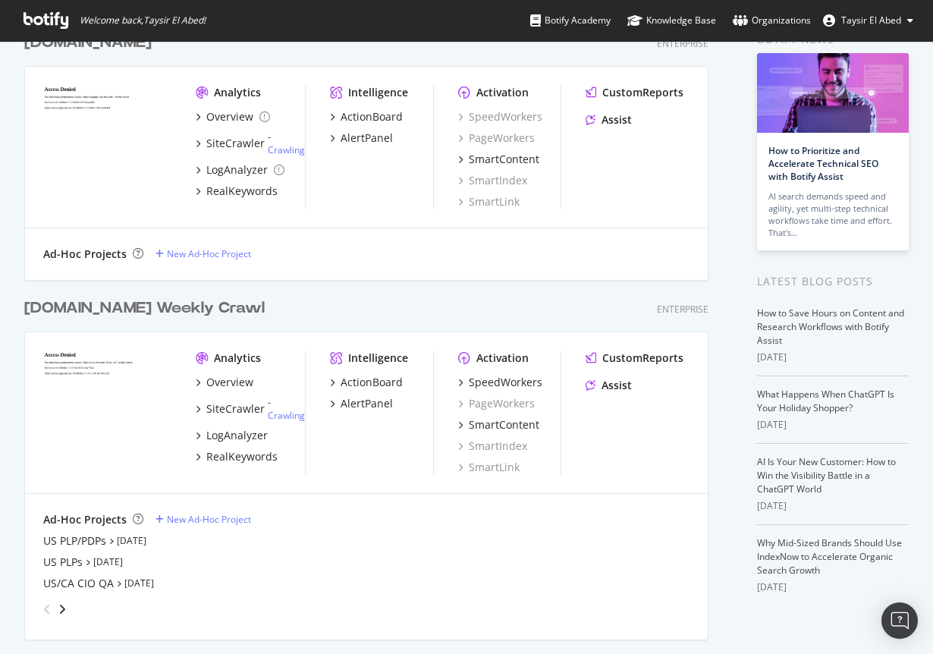
scroll to position [114, 0]
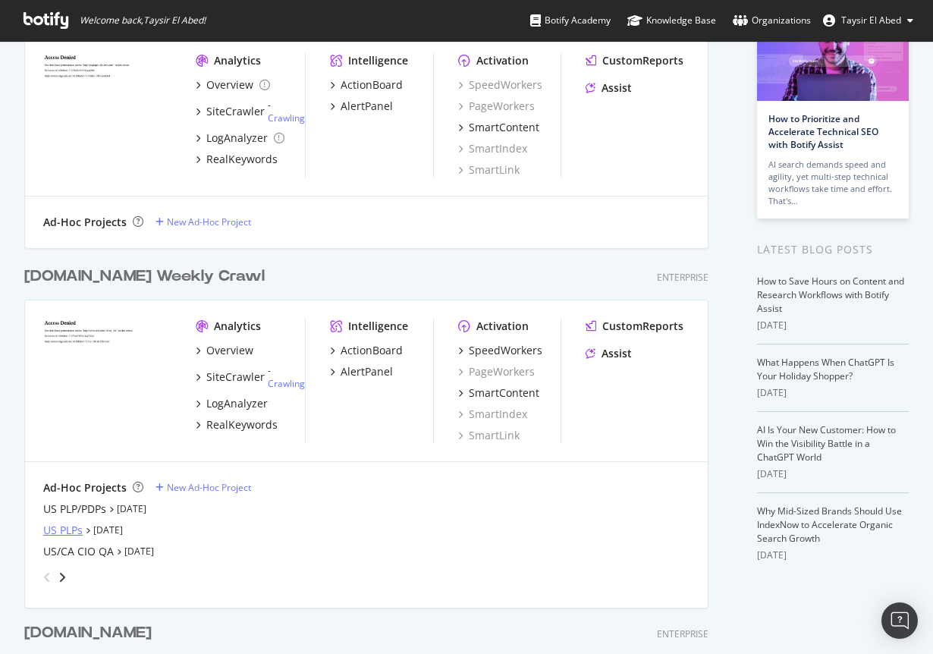
click at [67, 531] on div "US PLPs" at bounding box center [62, 529] width 39 height 15
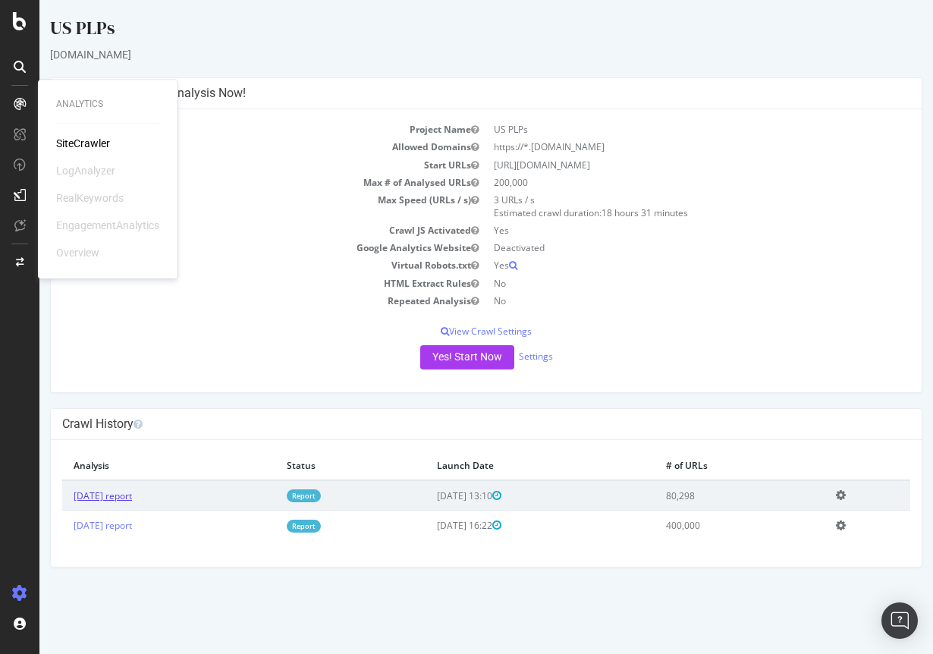
click at [132, 497] on link "2025 Sep. 8th report" at bounding box center [103, 495] width 58 height 13
click at [291, 30] on div "US PLPs" at bounding box center [486, 31] width 872 height 32
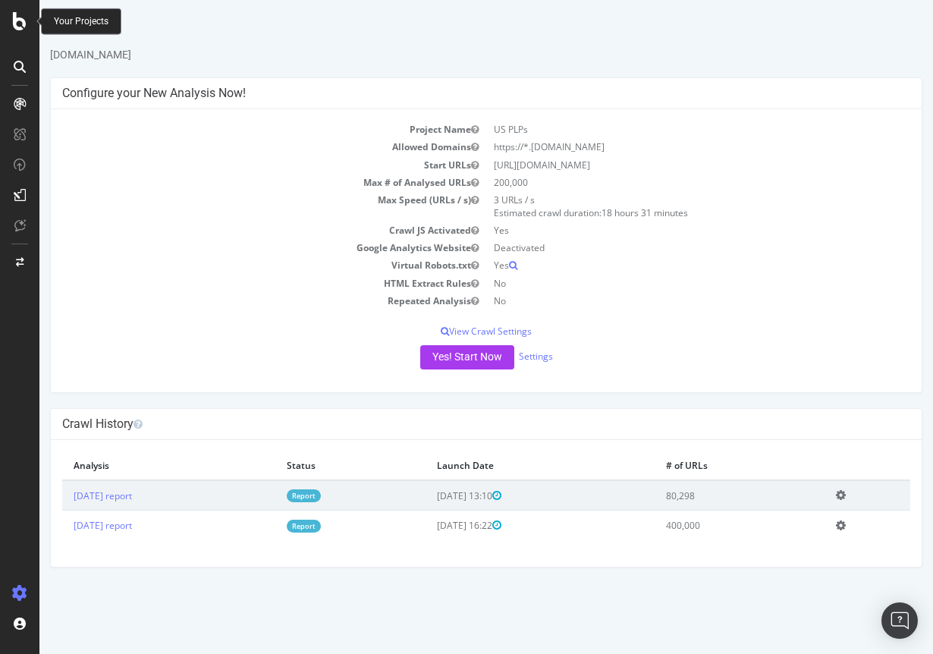
click at [20, 25] on icon at bounding box center [20, 21] width 14 height 18
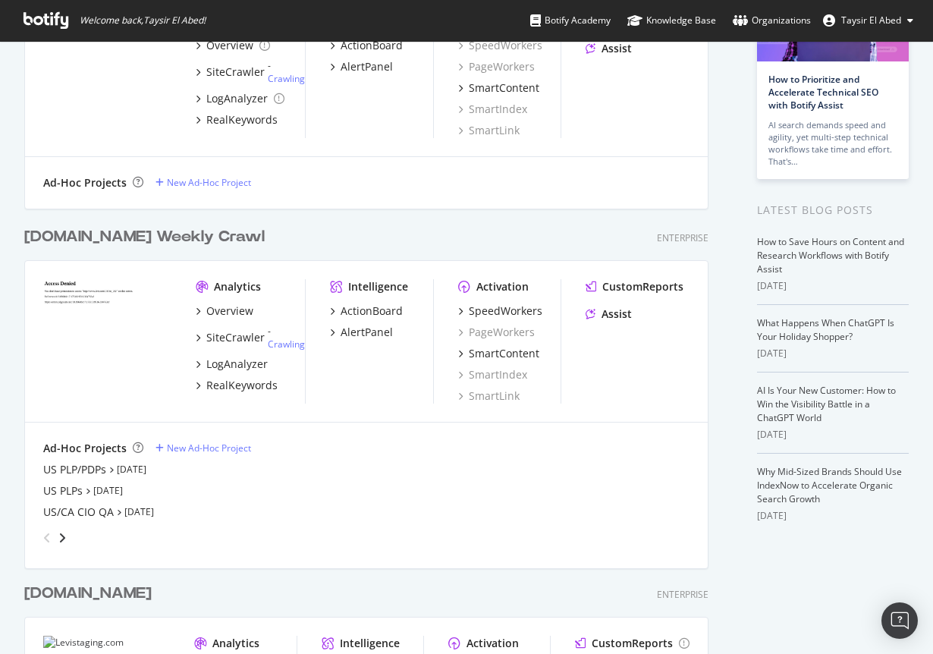
scroll to position [176, 0]
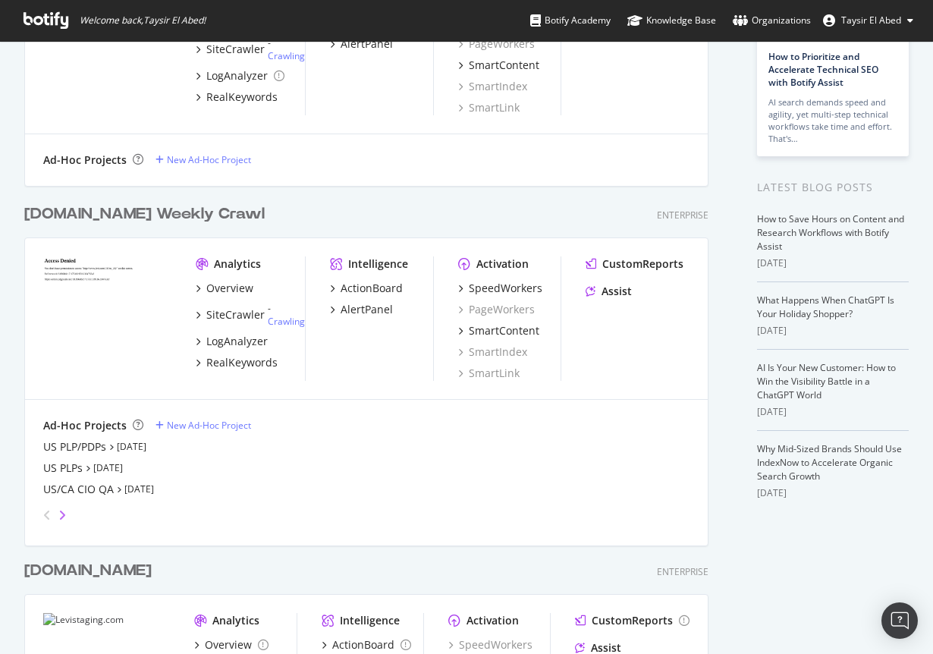
click at [61, 516] on icon "angle-right" at bounding box center [62, 515] width 8 height 12
click at [86, 466] on div "PreProd Test" at bounding box center [75, 467] width 64 height 15
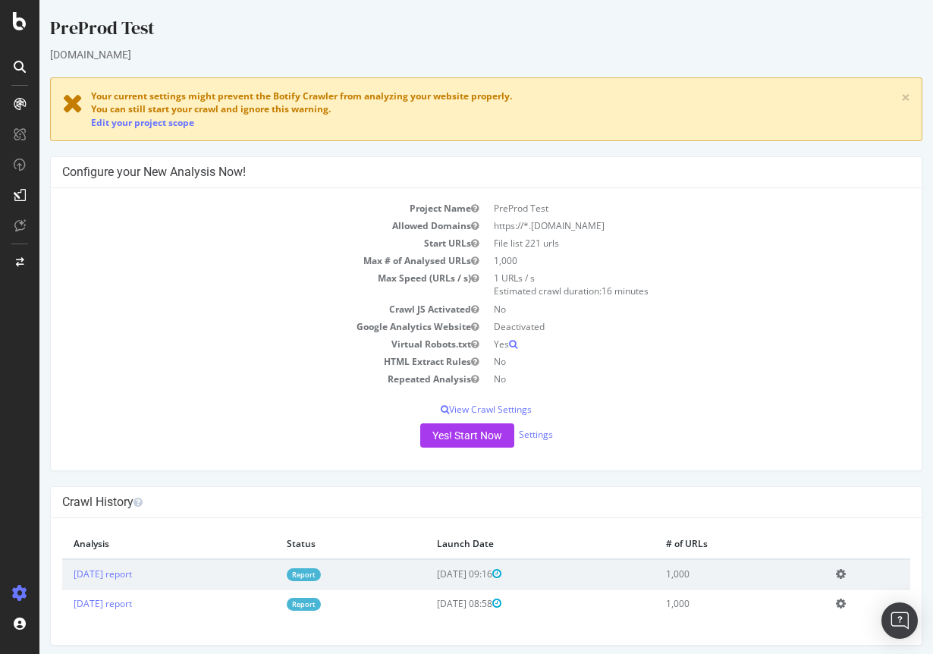
scroll to position [5, 0]
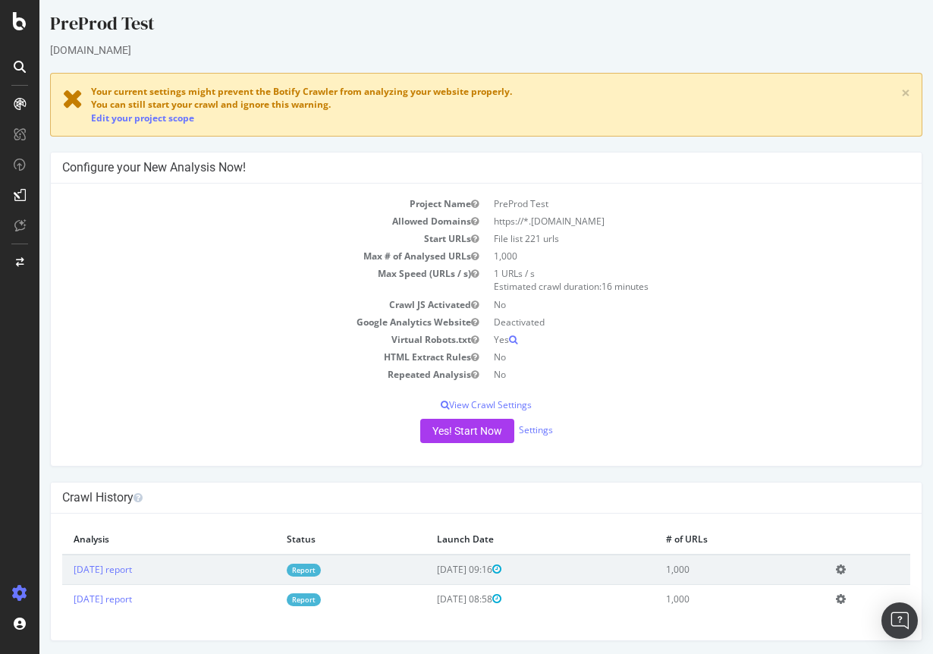
click at [289, 297] on td "Crawl JS Activated" at bounding box center [274, 304] width 424 height 17
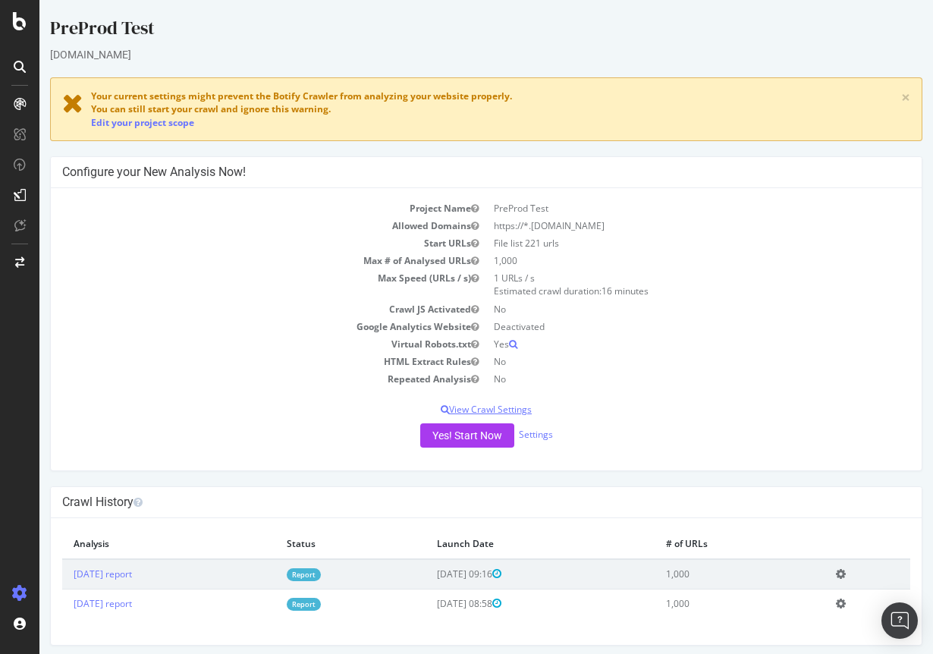
click at [482, 409] on p "View Crawl Settings" at bounding box center [486, 409] width 848 height 13
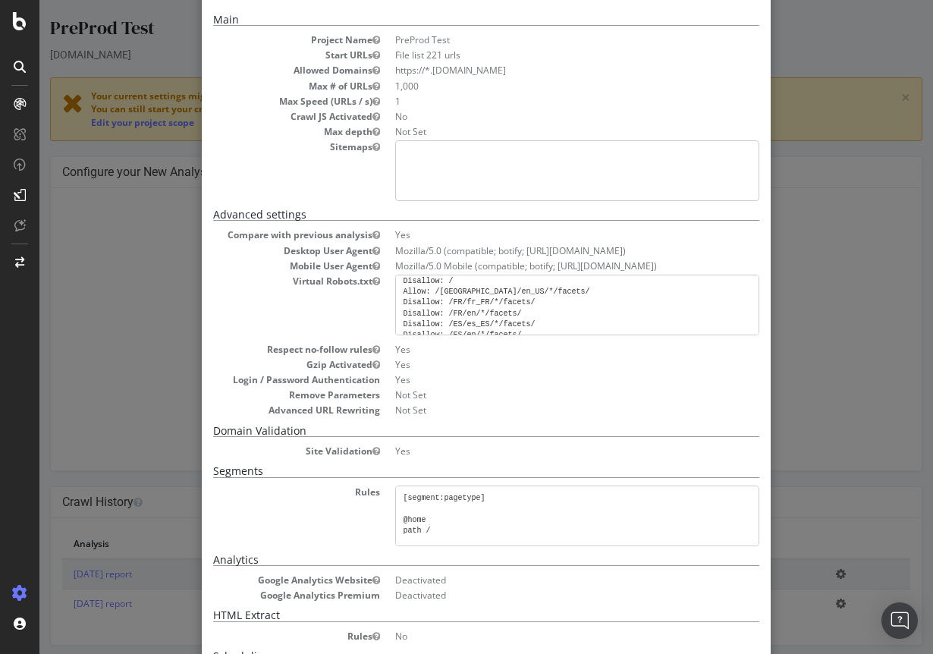
scroll to position [20, 0]
click at [419, 297] on pre "user-agent: * Disallow: / Allow: /[GEOGRAPHIC_DATA]/en_US/*/facets/ Disallow: /…" at bounding box center [577, 305] width 364 height 61
drag, startPoint x: 434, startPoint y: 297, endPoint x: 401, endPoint y: 296, distance: 32.6
click at [401, 296] on pre "user-agent: * Disallow: / Allow: /[GEOGRAPHIC_DATA]/en_US/*/facets/ Disallow: /…" at bounding box center [577, 305] width 364 height 61
drag, startPoint x: 426, startPoint y: 285, endPoint x: 401, endPoint y: 284, distance: 25.1
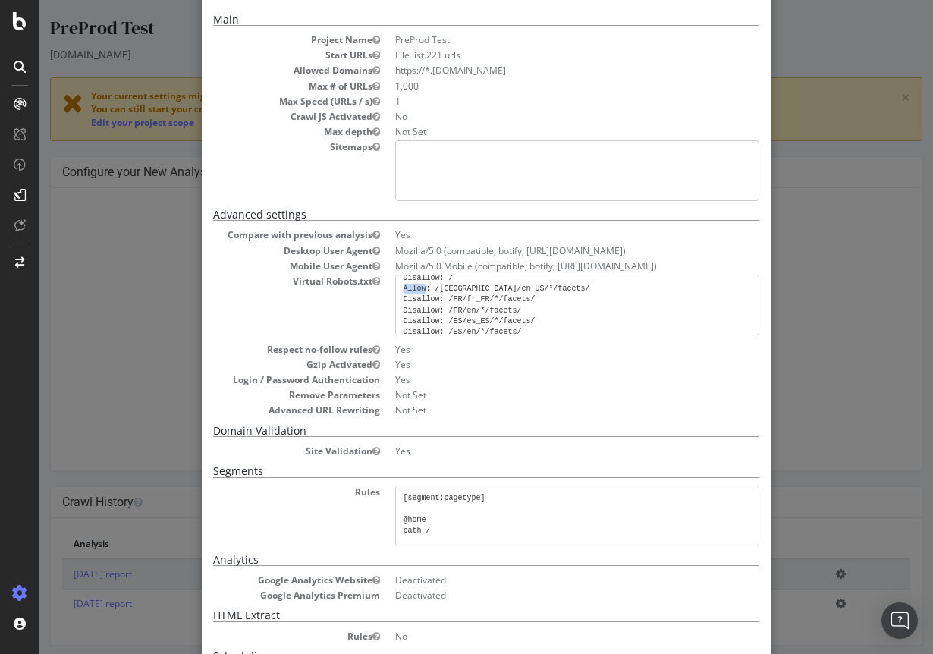
click at [401, 284] on pre "user-agent: * Disallow: / Allow: /[GEOGRAPHIC_DATA]/en_US/*/facets/ Disallow: /…" at bounding box center [577, 305] width 364 height 61
copy pre "Allow"
drag, startPoint x: 437, startPoint y: 297, endPoint x: 399, endPoint y: 296, distance: 37.9
click at [399, 296] on pre "user-agent: * Disallow: / Allow: /[GEOGRAPHIC_DATA]/en_US/*/facets/ Disallow: /…" at bounding box center [577, 305] width 364 height 61
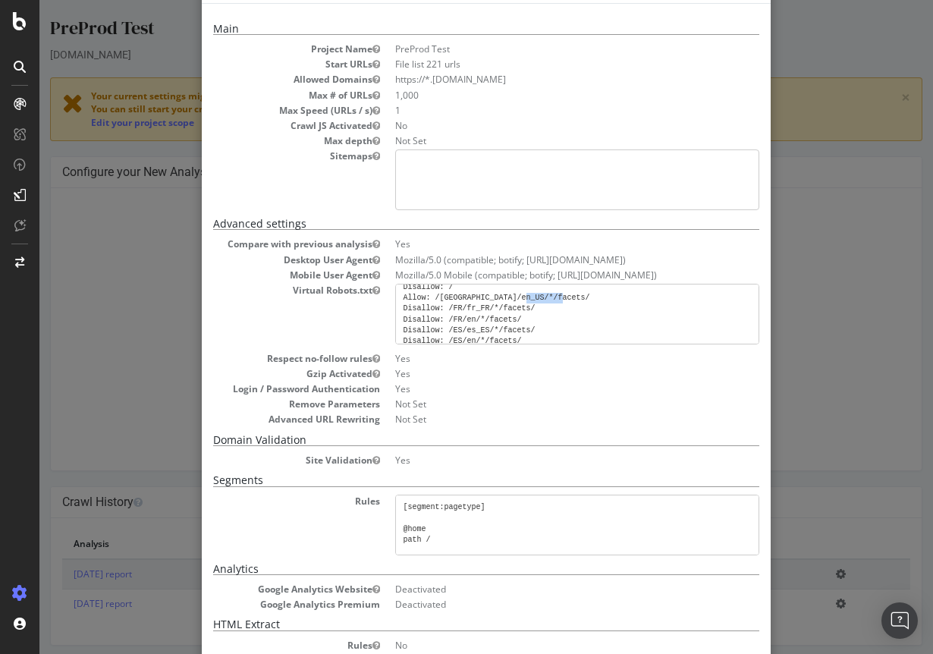
scroll to position [46, 0]
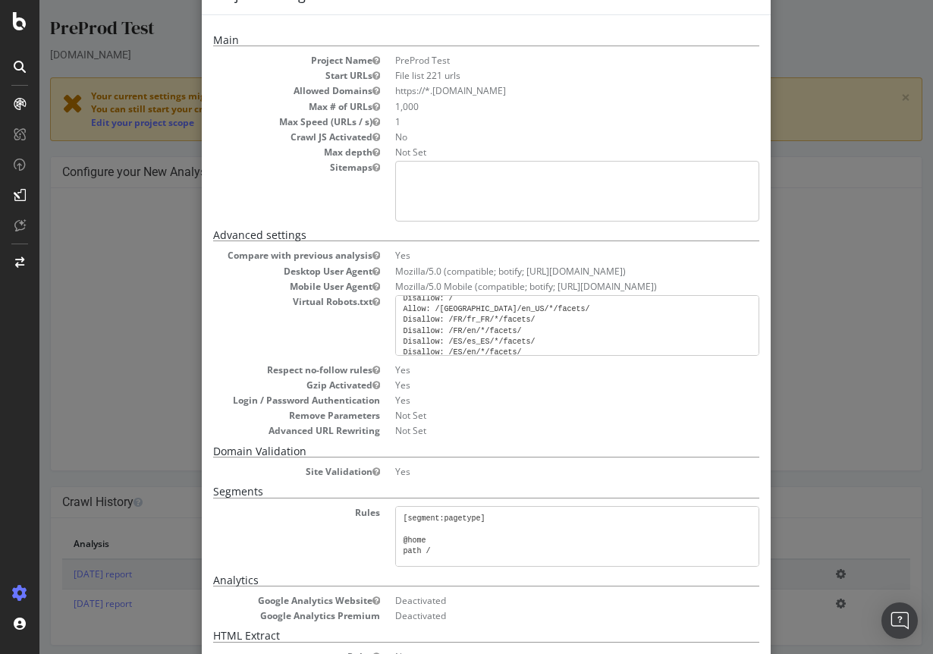
drag, startPoint x: 432, startPoint y: 319, endPoint x: 422, endPoint y: 319, distance: 10.6
click at [432, 319] on pre "user-agent: * Disallow: / Allow: /[GEOGRAPHIC_DATA]/en_US/*/facets/ Disallow: /…" at bounding box center [577, 325] width 364 height 61
click at [418, 318] on pre "user-agent: * Disallow: / Allow: /[GEOGRAPHIC_DATA]/en_US/*/facets/ Disallow: /…" at bounding box center [577, 325] width 364 height 61
drag, startPoint x: 425, startPoint y: 307, endPoint x: 402, endPoint y: 306, distance: 22.8
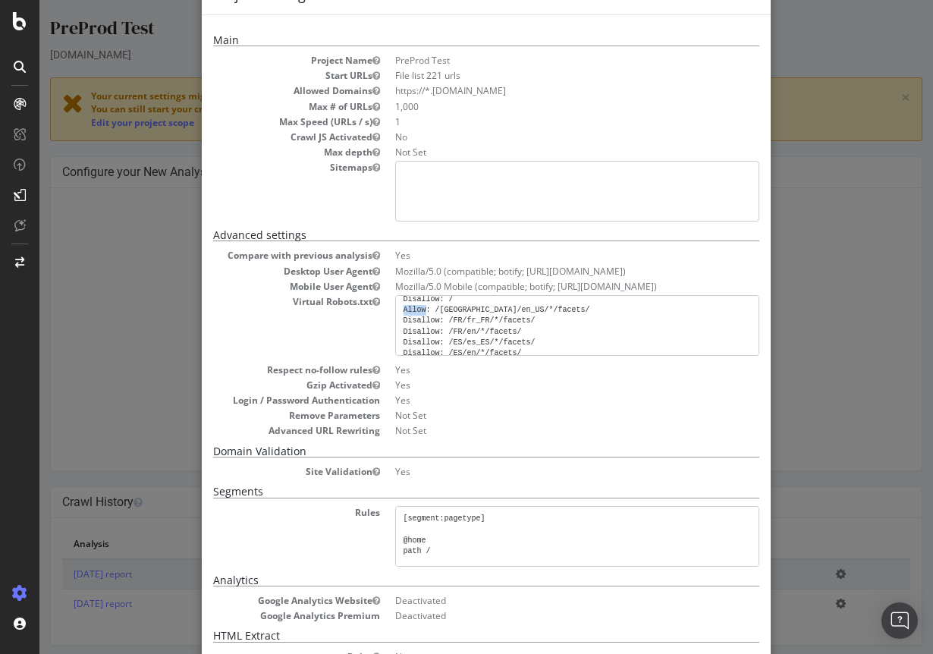
click at [402, 306] on pre "user-agent: * Disallow: / Allow: /[GEOGRAPHIC_DATA]/en_US/*/facets/ Disallow: /…" at bounding box center [577, 325] width 364 height 61
copy pre "Allow"
drag, startPoint x: 438, startPoint y: 319, endPoint x: 398, endPoint y: 318, distance: 40.2
click at [398, 318] on pre "user-agent: * Disallow: / Allow: /[GEOGRAPHIC_DATA]/en_US/*/facets/ Disallow: /…" at bounding box center [577, 325] width 364 height 61
click at [405, 318] on pre "user-agent: * Disallow: / Allow: /[GEOGRAPHIC_DATA]/en_US/*/facets/ Disallow: /…" at bounding box center [577, 325] width 364 height 61
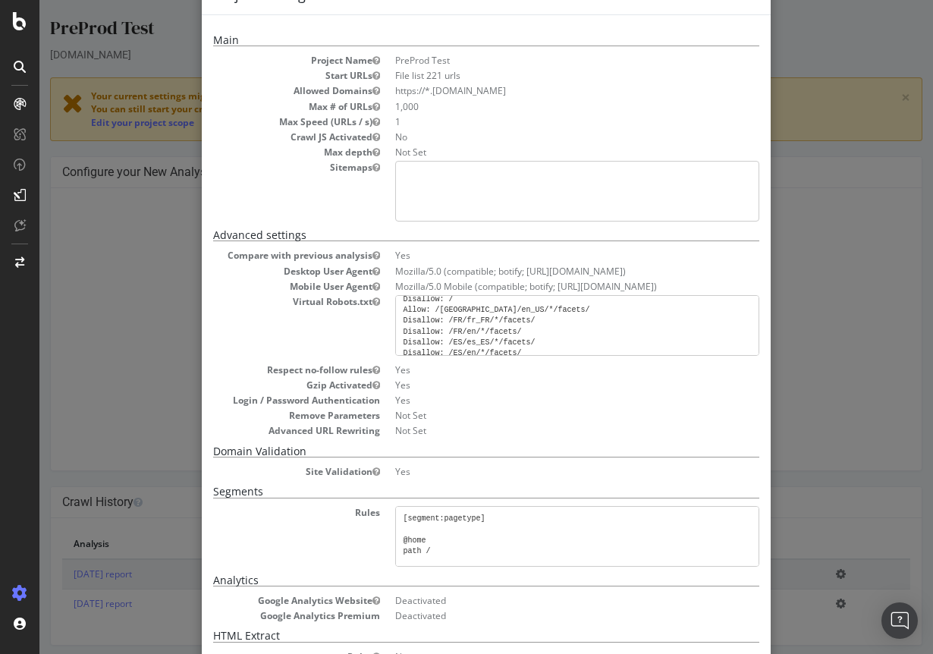
click at [409, 319] on pre "user-agent: * Disallow: / Allow: /[GEOGRAPHIC_DATA]/en_US/*/facets/ Disallow: /…" at bounding box center [577, 325] width 364 height 61
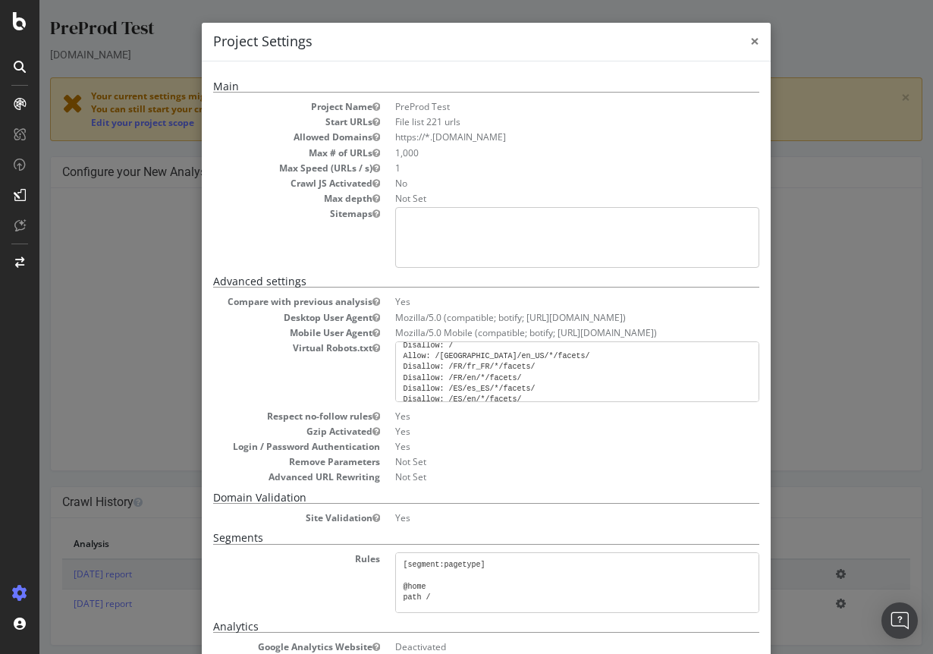
click at [758, 37] on span "×" at bounding box center [754, 40] width 9 height 21
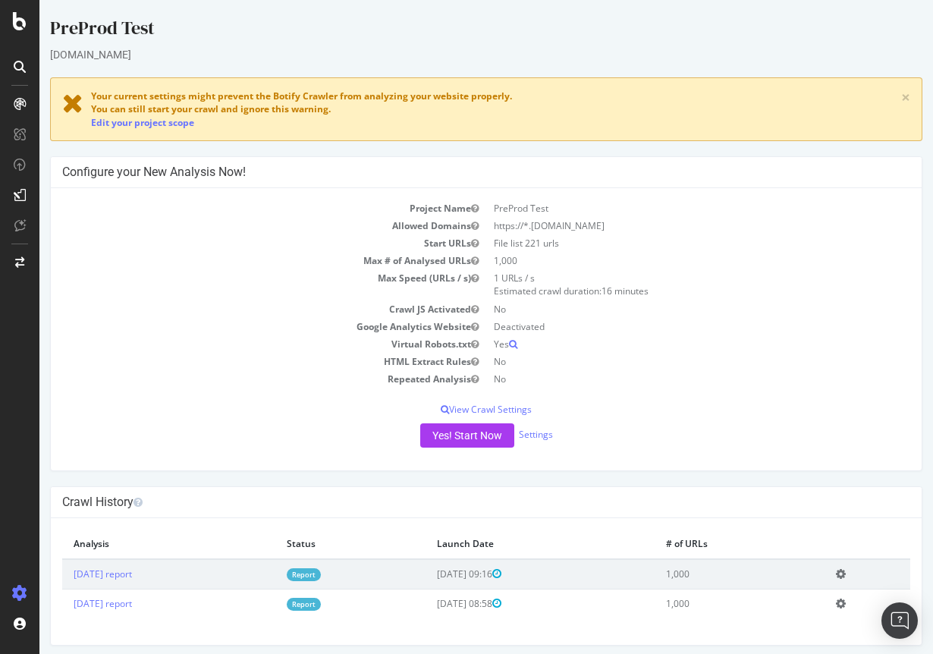
click at [554, 439] on div "Yes! Start Now Settings" at bounding box center [486, 435] width 848 height 24
click at [540, 435] on link "Settings" at bounding box center [536, 434] width 34 height 13
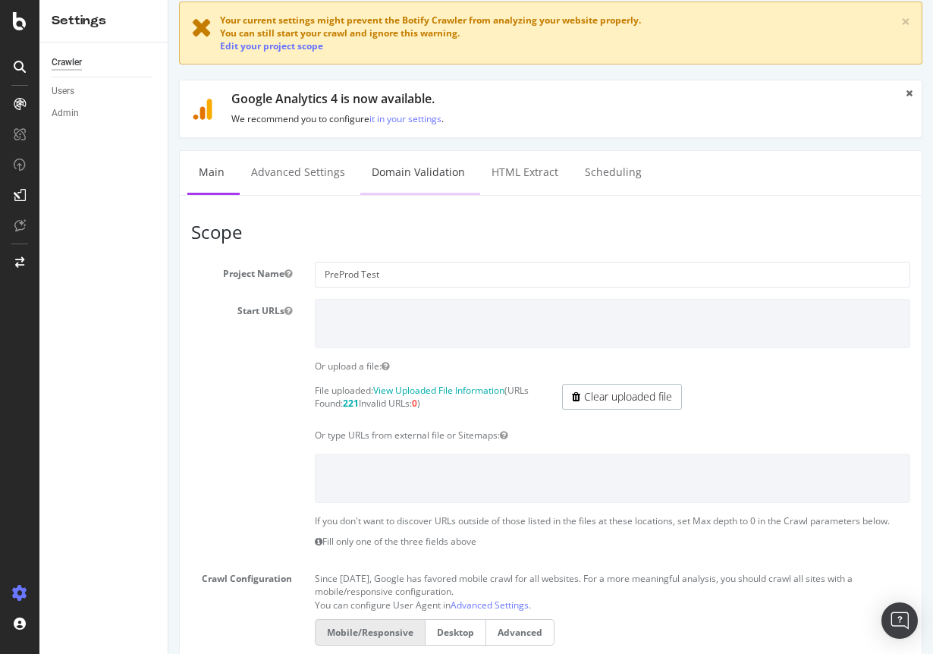
scroll to position [20, 0]
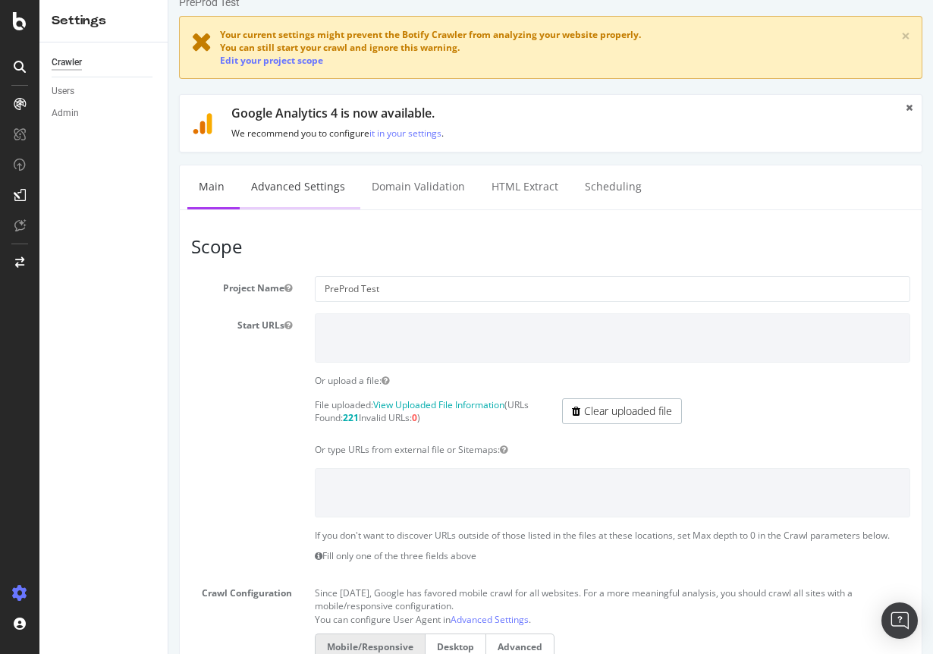
click at [287, 189] on link "Advanced Settings" at bounding box center [298, 186] width 117 height 42
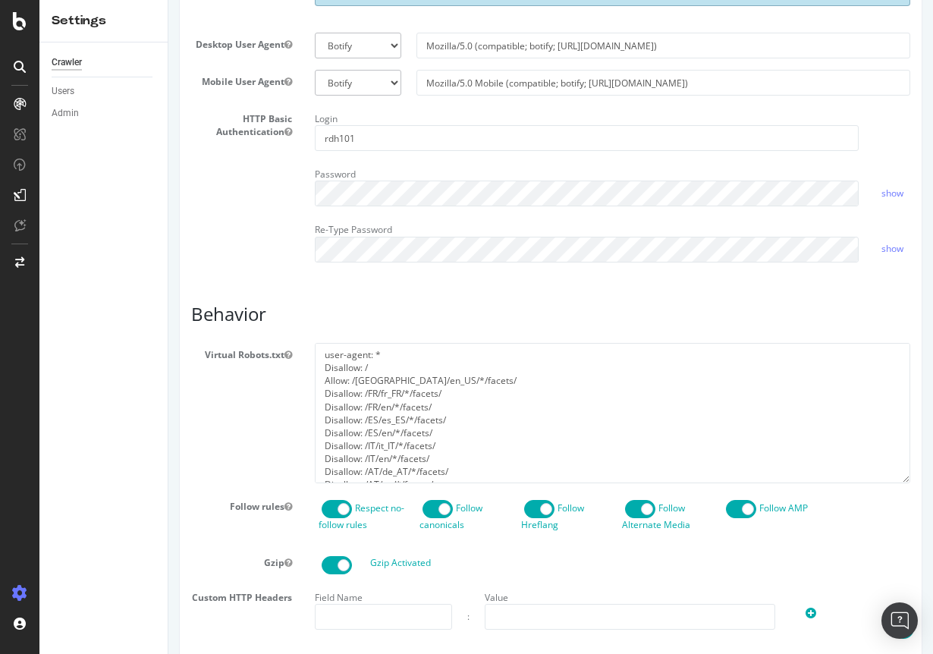
scroll to position [485, 0]
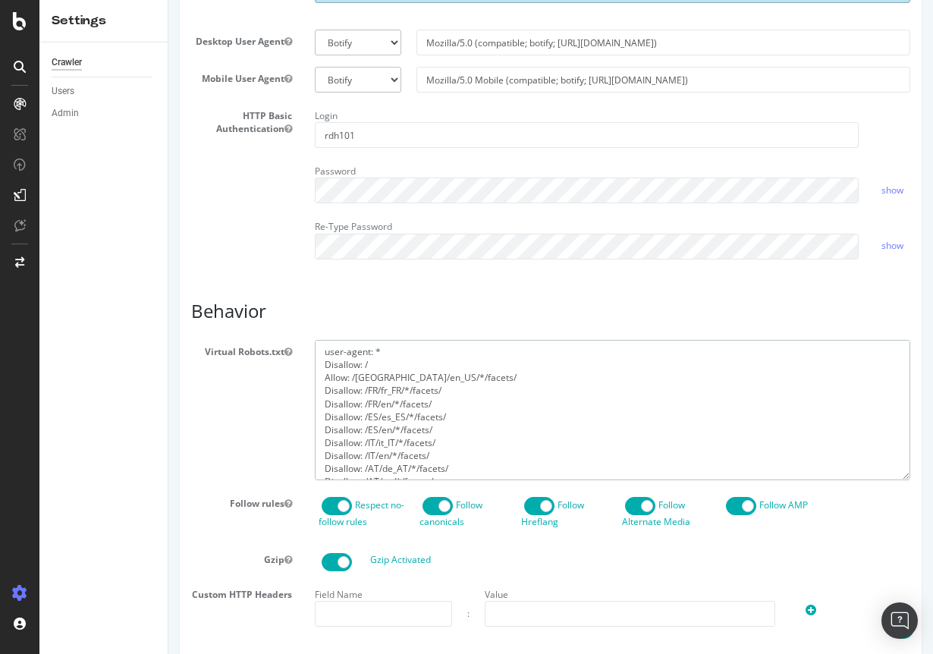
drag, startPoint x: 358, startPoint y: 401, endPoint x: 320, endPoint y: 402, distance: 37.9
click at [320, 402] on textarea "user-agent: * Disallow: / Allow: /US/en_US/*/facets/ Disallow: /FR/fr_FR/*/face…" at bounding box center [612, 410] width 595 height 140
drag, startPoint x: 347, startPoint y: 391, endPoint x: 324, endPoint y: 388, distance: 22.9
click at [324, 388] on textarea "user-agent: * Disallow: / Allow: /US/en_US/*/facets/ Disallow: /FR/fr_FR/*/face…" at bounding box center [612, 410] width 595 height 140
drag, startPoint x: 338, startPoint y: 387, endPoint x: 315, endPoint y: 387, distance: 22.8
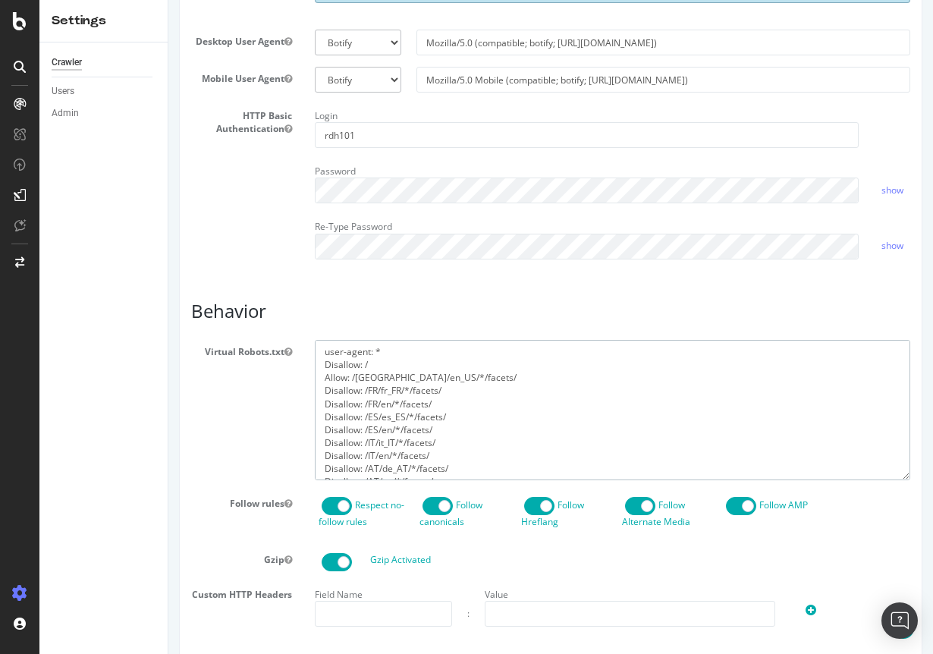
click at [315, 387] on textarea "user-agent: * Disallow: / Allow: /US/en_US/*/facets/ Disallow: /FR/fr_FR/*/face…" at bounding box center [612, 410] width 595 height 140
drag, startPoint x: 361, startPoint y: 402, endPoint x: 314, endPoint y: 400, distance: 47.1
click at [315, 400] on textarea "user-agent: * Disallow: / Allow: /US/en_US/*/facets/ Disallow: /FR/fr_FR/*/face…" at bounding box center [612, 410] width 595 height 140
paste textarea "A"
drag, startPoint x: 359, startPoint y: 414, endPoint x: 303, endPoint y: 412, distance: 56.2
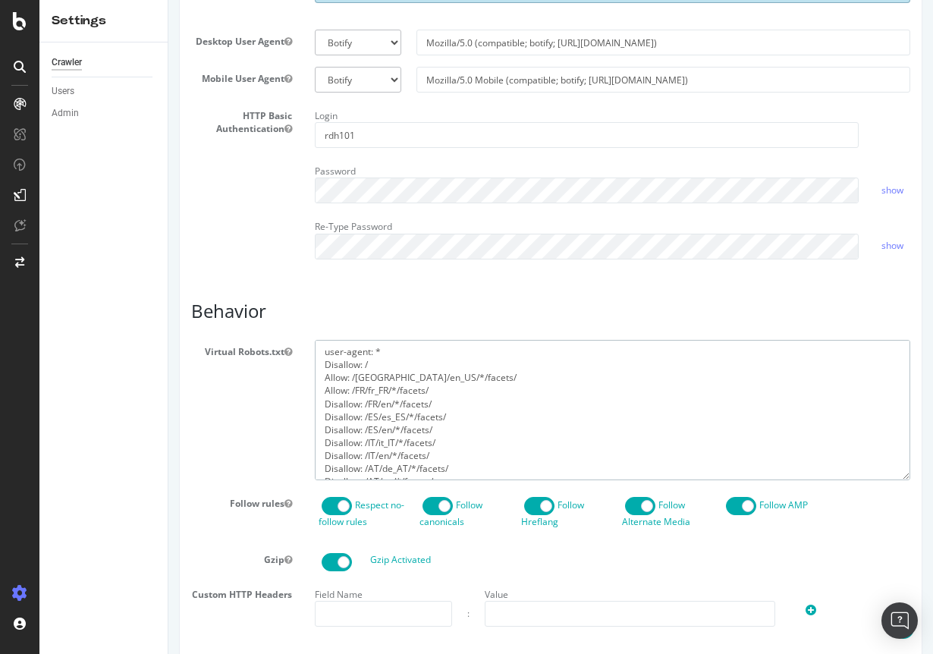
click at [303, 412] on div "user-agent: * Disallow: / Allow: /US/en_US/*/facets/ Disallow: /FR/fr_FR/*/face…" at bounding box center [612, 410] width 618 height 140
paste textarea "A"
drag, startPoint x: 362, startPoint y: 428, endPoint x: 311, endPoint y: 423, distance: 51.0
click at [311, 423] on div "user-agent: * Disallow: / Allow: /US/en_US/*/facets/ Disallow: /FR/fr_FR/*/face…" at bounding box center [612, 410] width 618 height 140
paste textarea "A"
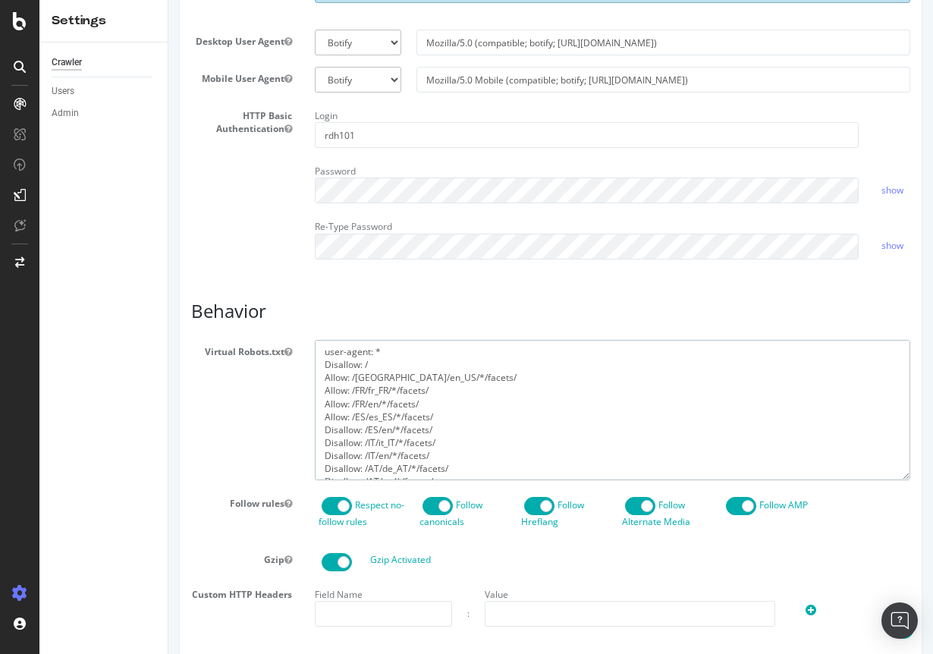
drag, startPoint x: 359, startPoint y: 438, endPoint x: 302, endPoint y: 434, distance: 57.8
click at [302, 434] on div "Virtual Robots.txt user-agent: * Disallow: / Allow: /US/en_US/*/facets/ Disallo…" at bounding box center [551, 410] width 742 height 140
paste textarea
click at [371, 441] on textarea "user-agent: * Disallow: / Allow: /US/en_US/*/facets/ Disallow: /FR/fr_FR/*/face…" at bounding box center [612, 410] width 595 height 140
drag, startPoint x: 362, startPoint y: 441, endPoint x: 321, endPoint y: 437, distance: 41.1
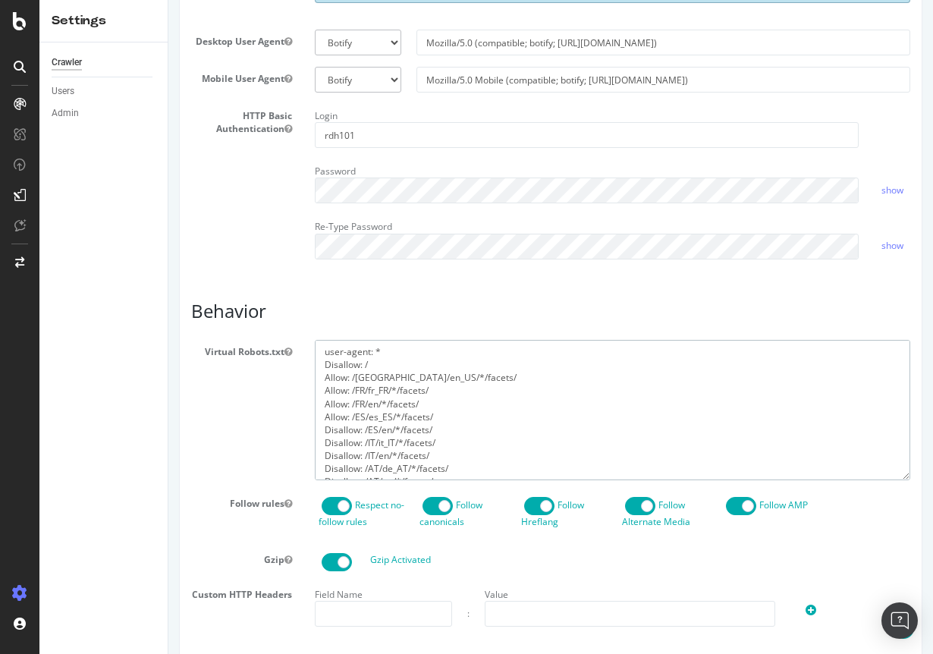
click at [321, 437] on textarea "user-agent: * Disallow: / Allow: /US/en_US/*/facets/ Disallow: /FR/fr_FR/*/face…" at bounding box center [612, 410] width 595 height 140
paste textarea "A"
drag, startPoint x: 359, startPoint y: 454, endPoint x: 302, endPoint y: 451, distance: 57.7
click at [302, 451] on div "Virtual Robots.txt user-agent: * Disallow: / Allow: /US/en_US/*/facets/ Disallo…" at bounding box center [551, 410] width 742 height 140
paste textarea "A"
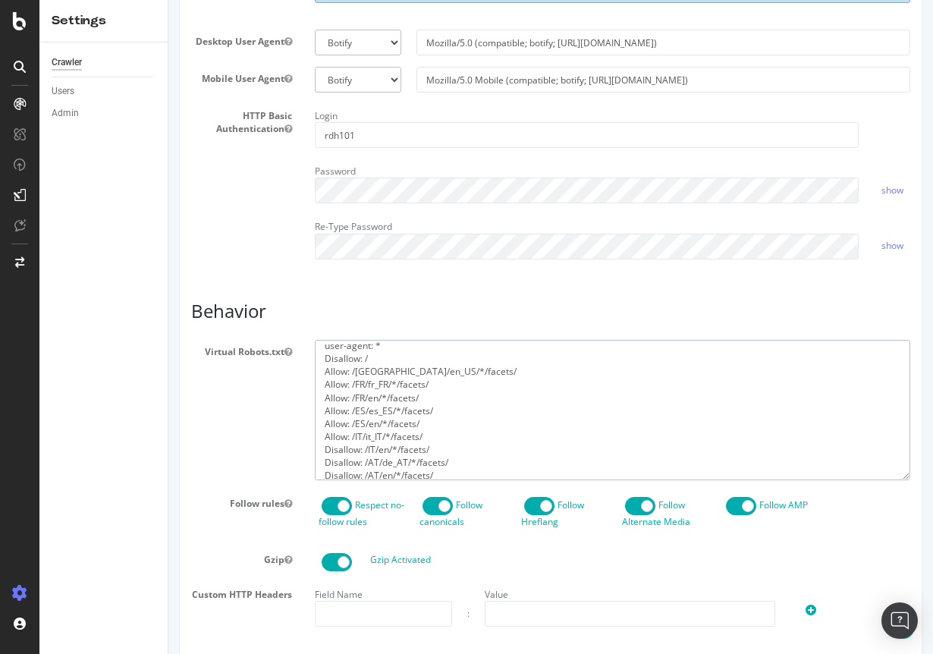
scroll to position [27, 0]
drag, startPoint x: 362, startPoint y: 440, endPoint x: 316, endPoint y: 440, distance: 45.5
click at [316, 440] on textarea "user-agent: * Disallow: / Allow: /US/en_US/*/facets/ Disallow: /FR/fr_FR/*/face…" at bounding box center [612, 410] width 595 height 140
paste textarea "A"
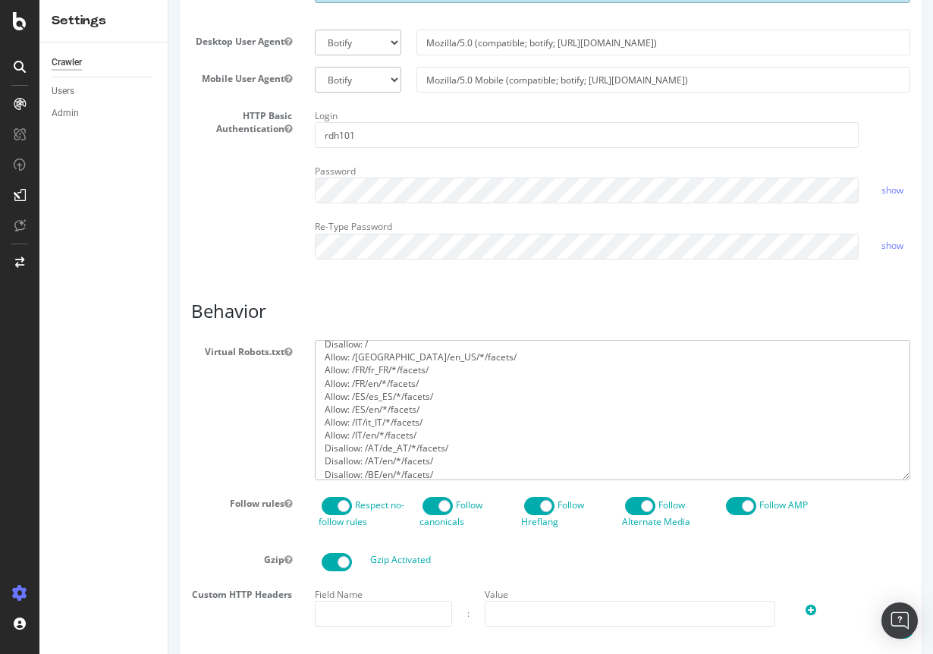
scroll to position [21, 0]
drag, startPoint x: 362, startPoint y: 451, endPoint x: 318, endPoint y: 456, distance: 43.5
click at [318, 456] on textarea "user-agent: * Disallow: / Allow: /US/en_US/*/facets/ Disallow: /FR/fr_FR/*/face…" at bounding box center [612, 410] width 595 height 140
paste textarea "A"
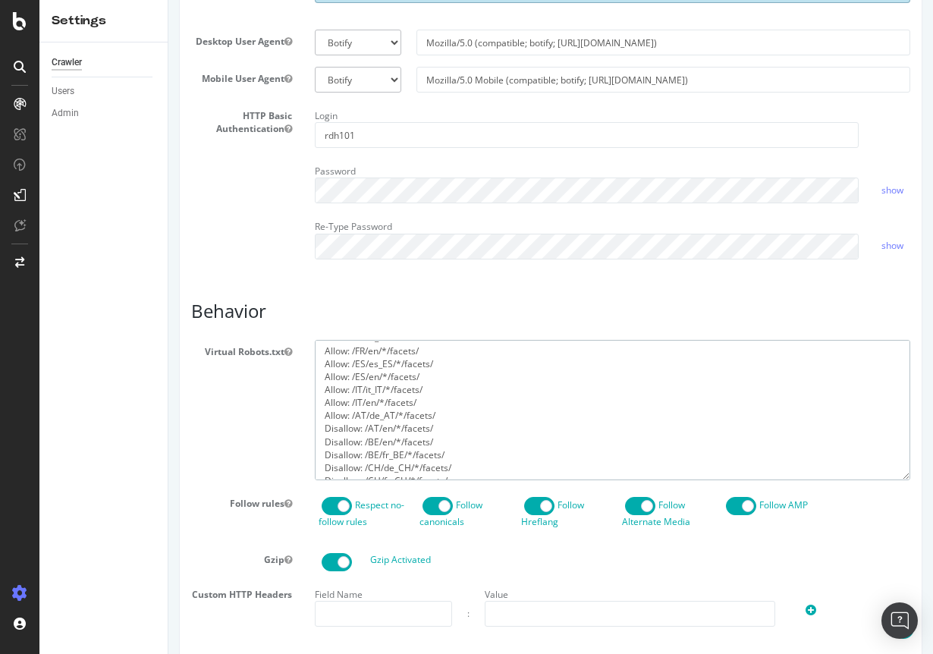
drag, startPoint x: 355, startPoint y: 440, endPoint x: 307, endPoint y: 438, distance: 47.8
click at [307, 438] on div "user-agent: * Disallow: / Allow: /US/en_US/*/facets/ Disallow: /FR/fr_FR/*/face…" at bounding box center [612, 410] width 618 height 140
paste textarea "Allow:"
drag, startPoint x: 362, startPoint y: 451, endPoint x: 314, endPoint y: 449, distance: 48.6
click at [315, 449] on textarea "user-agent: * Disallow: / Allow: /US/en_US/*/facets/ Disallow: /FR/fr_FR/*/face…" at bounding box center [612, 410] width 595 height 140
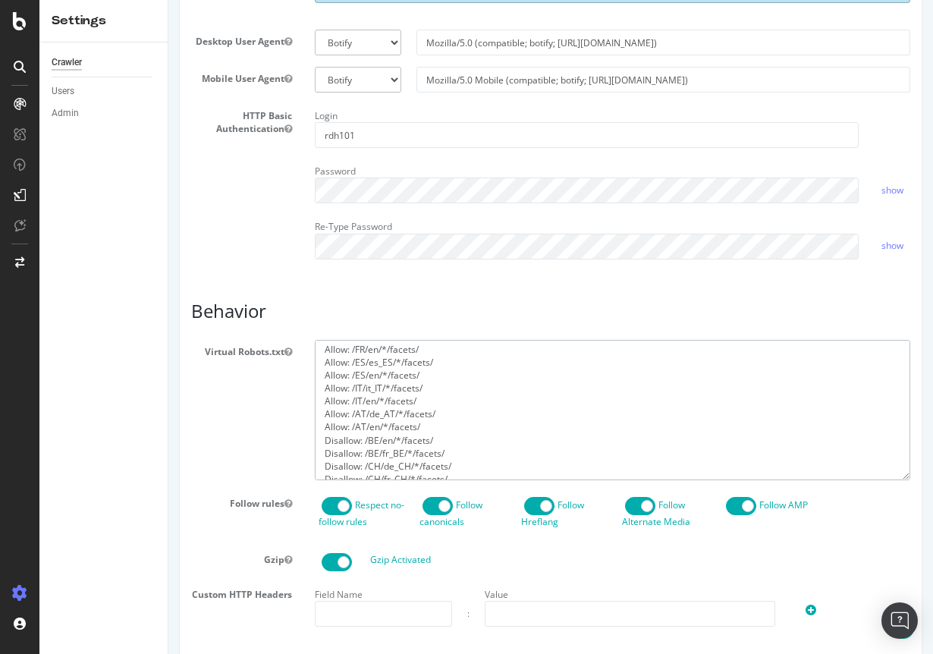
paste textarea "A"
drag, startPoint x: 362, startPoint y: 465, endPoint x: 315, endPoint y: 462, distance: 47.1
click at [315, 462] on textarea "user-agent: * Disallow: / Allow: /US/en_US/*/facets/ Disallow: /FR/fr_FR/*/face…" at bounding box center [612, 410] width 595 height 140
paste textarea "A"
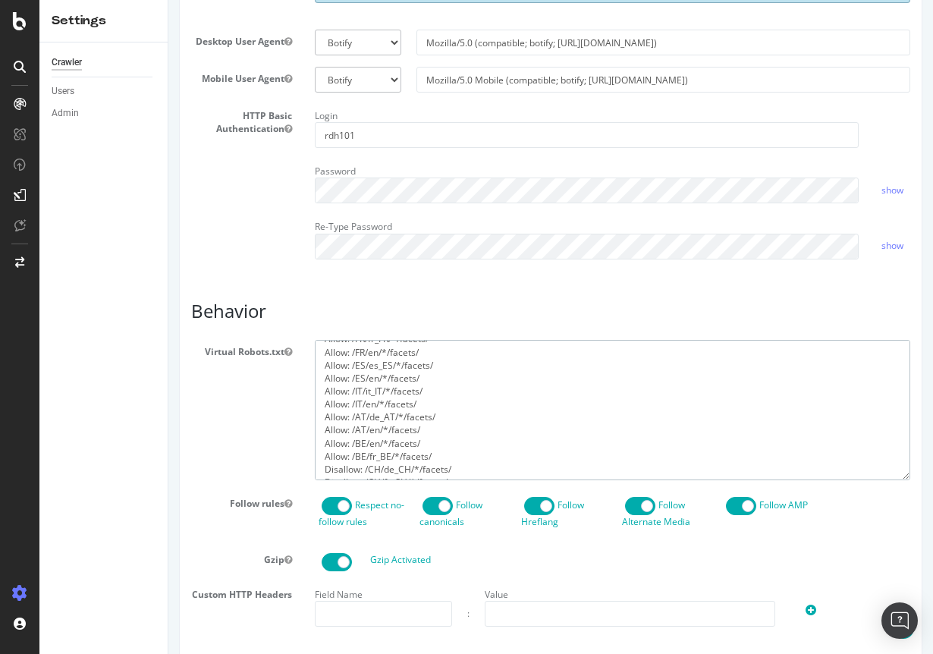
drag, startPoint x: 361, startPoint y: 475, endPoint x: 318, endPoint y: 477, distance: 42.5
click at [318, 477] on textarea "user-agent: * Disallow: / Allow: /US/en_US/*/facets/ Disallow: /FR/fr_FR/*/face…" at bounding box center [612, 410] width 595 height 140
paste textarea "A"
drag, startPoint x: 362, startPoint y: 457, endPoint x: 310, endPoint y: 456, distance: 51.6
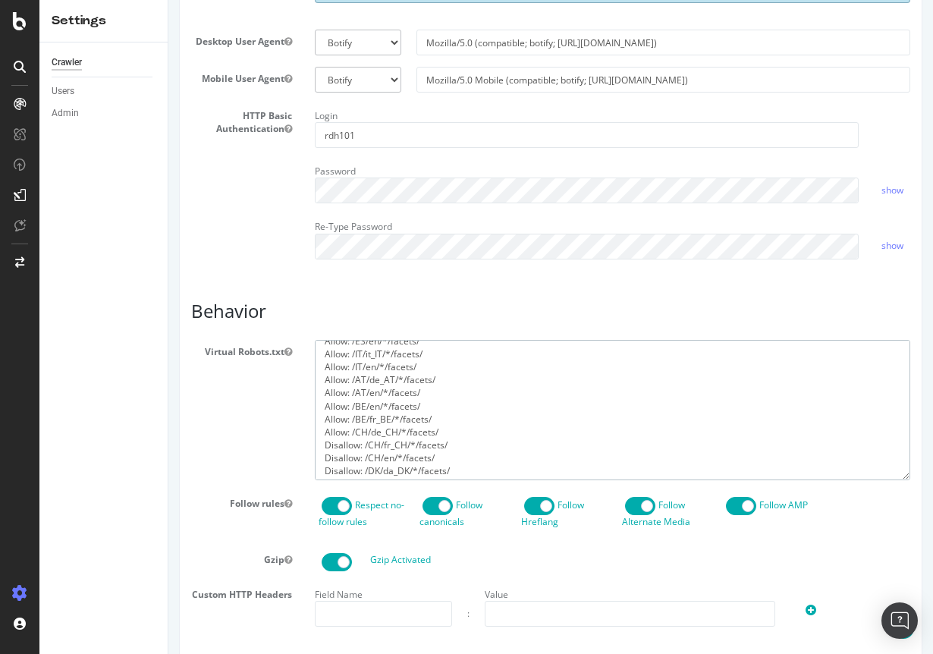
click at [310, 456] on div "user-agent: * Disallow: / Allow: /US/en_US/*/facets/ Disallow: /FR/fr_FR/*/face…" at bounding box center [612, 410] width 618 height 140
paste textarea "Allow:"
drag, startPoint x: 362, startPoint y: 468, endPoint x: 313, endPoint y: 468, distance: 49.3
click at [313, 468] on div "user-agent: * Disallow: / Allow: /US/en_US/*/facets/ Disallow: /FR/fr_FR/*/face…" at bounding box center [612, 410] width 618 height 140
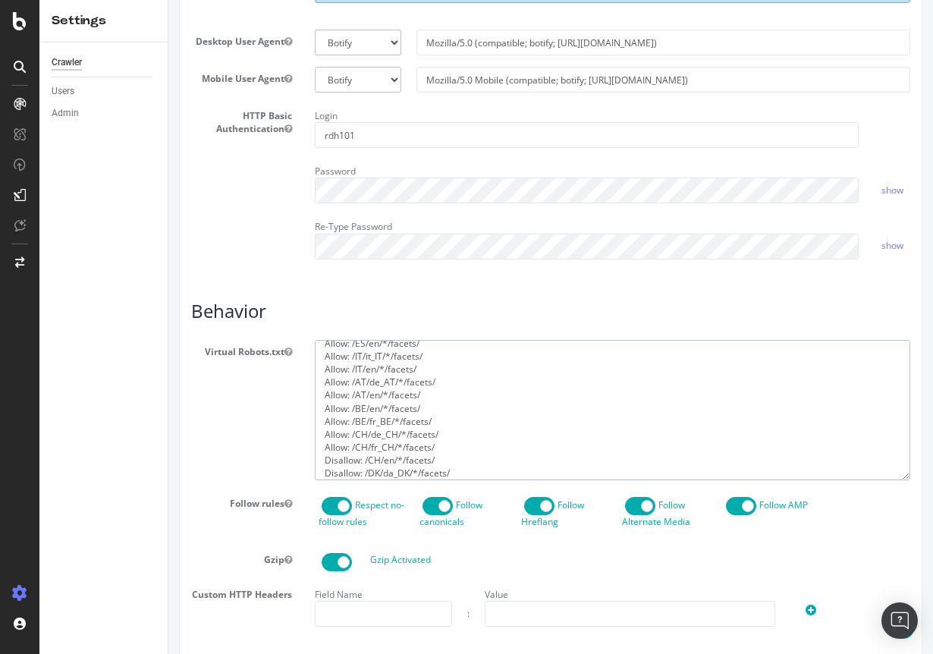
paste textarea "A"
drag, startPoint x: 353, startPoint y: 483, endPoint x: 324, endPoint y: 445, distance: 48.1
click at [324, 445] on textarea "user-agent: * Disallow: / Allow: /US/en_US/*/facets/ Disallow: /FR/fr_FR/*/face…" at bounding box center [612, 410] width 595 height 140
paste textarea "A"
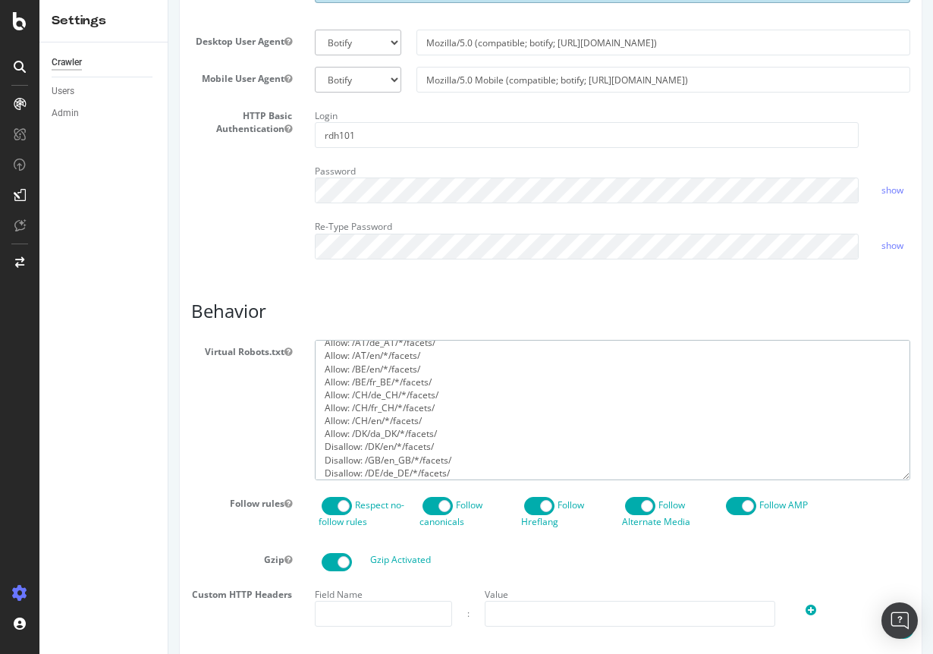
drag, startPoint x: 362, startPoint y: 457, endPoint x: 322, endPoint y: 454, distance: 40.3
click at [322, 454] on textarea "user-agent: * Disallow: / Allow: /US/en_US/*/facets/ Disallow: /FR/fr_FR/*/face…" at bounding box center [612, 410] width 595 height 140
paste textarea "A"
drag, startPoint x: 362, startPoint y: 471, endPoint x: 315, endPoint y: 466, distance: 47.2
click at [315, 466] on textarea "user-agent: * Disallow: / Allow: /US/en_US/*/facets/ Disallow: /FR/fr_FR/*/face…" at bounding box center [612, 410] width 595 height 140
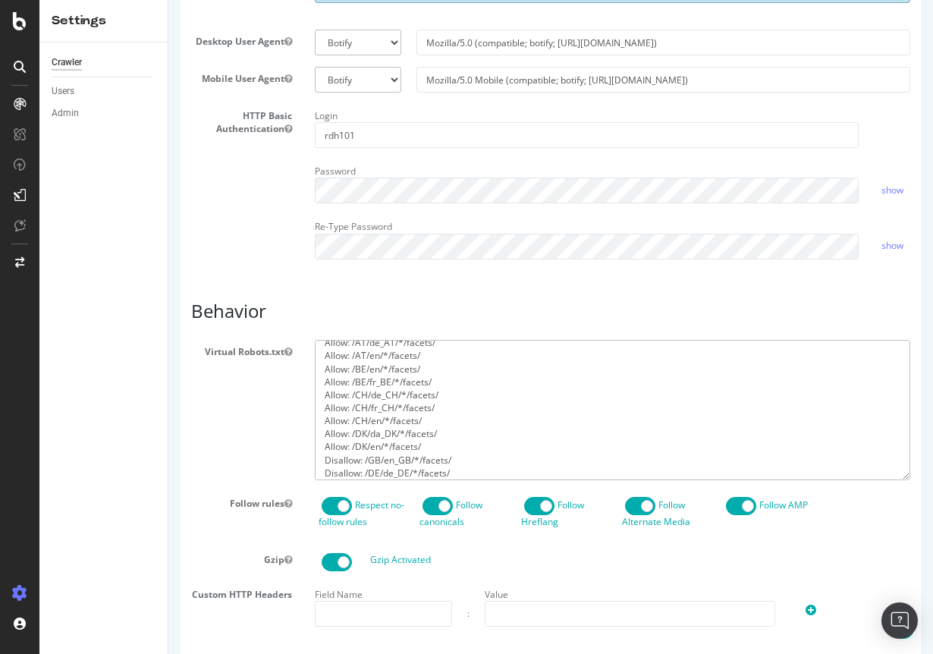
paste textarea "A"
drag, startPoint x: 362, startPoint y: 483, endPoint x: 315, endPoint y: 472, distance: 48.4
click at [315, 473] on textarea "user-agent: * Disallow: / Allow: /US/en_US/*/facets/ Disallow: /FR/fr_FR/*/face…" at bounding box center [612, 410] width 595 height 140
click at [366, 432] on textarea "user-agent: * Disallow: / Allow: /US/en_US/*/facets/ Disallow: /FR/fr_FR/*/face…" at bounding box center [612, 410] width 595 height 140
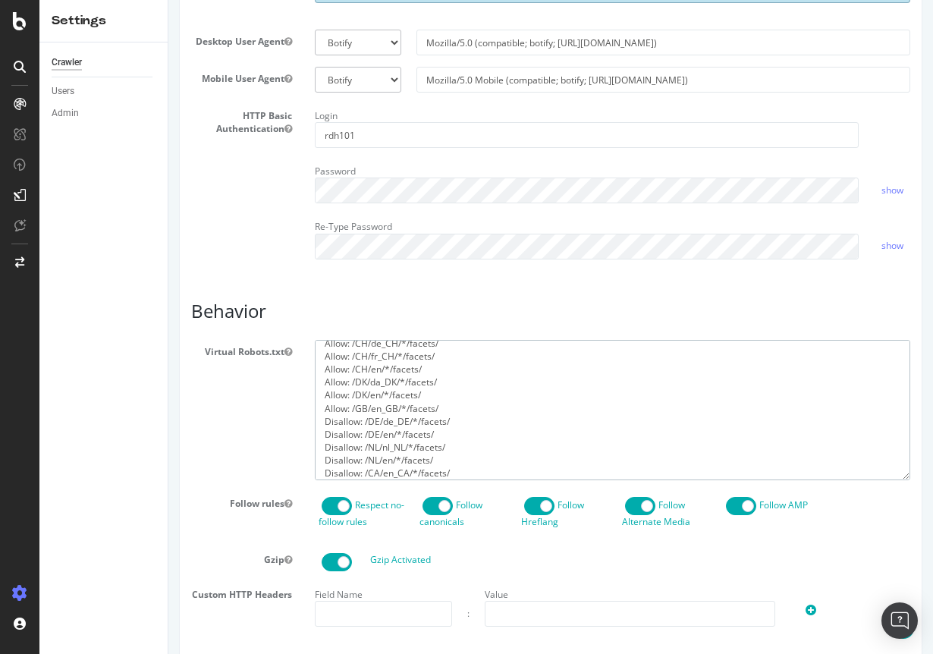
drag, startPoint x: 361, startPoint y: 431, endPoint x: 317, endPoint y: 429, distance: 44.0
click at [317, 429] on textarea "user-agent: * Disallow: / Allow: /US/en_US/*/facets/ Disallow: /FR/fr_FR/*/face…" at bounding box center [612, 410] width 595 height 140
paste textarea "A"
drag, startPoint x: 362, startPoint y: 444, endPoint x: 322, endPoint y: 443, distance: 41.0
click at [322, 443] on textarea "user-agent: * Disallow: / Allow: /US/en_US/*/facets/ Disallow: /FR/fr_FR/*/face…" at bounding box center [612, 410] width 595 height 140
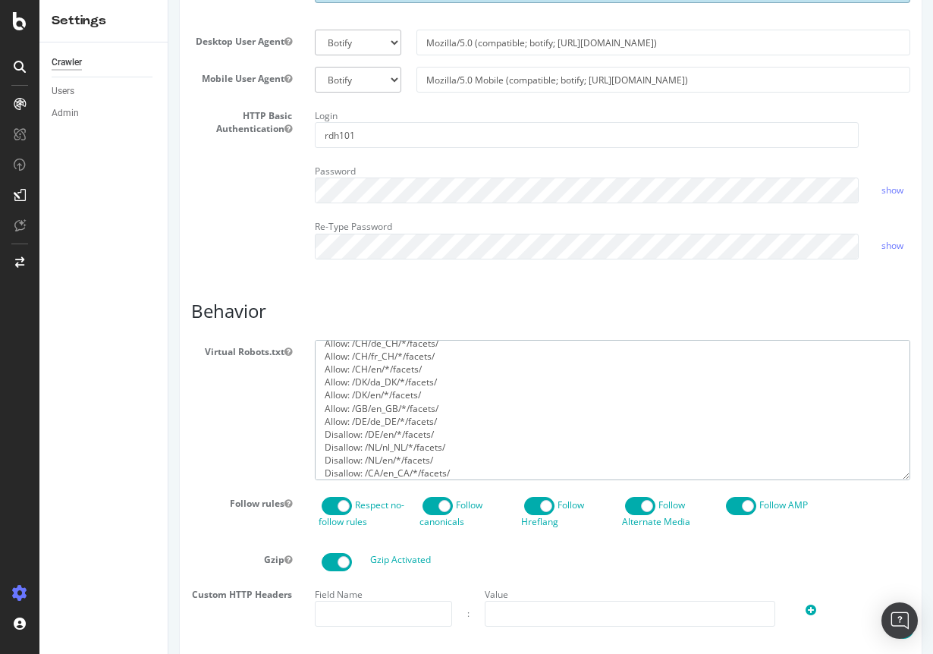
paste textarea "A"
drag, startPoint x: 360, startPoint y: 457, endPoint x: 319, endPoint y: 453, distance: 41.1
click at [319, 453] on textarea "user-agent: * Disallow: / Allow: /US/en_US/*/facets/ Disallow: /FR/fr_FR/*/face…" at bounding box center [612, 410] width 595 height 140
paste textarea "A"
drag, startPoint x: 362, startPoint y: 470, endPoint x: 315, endPoint y: 464, distance: 47.4
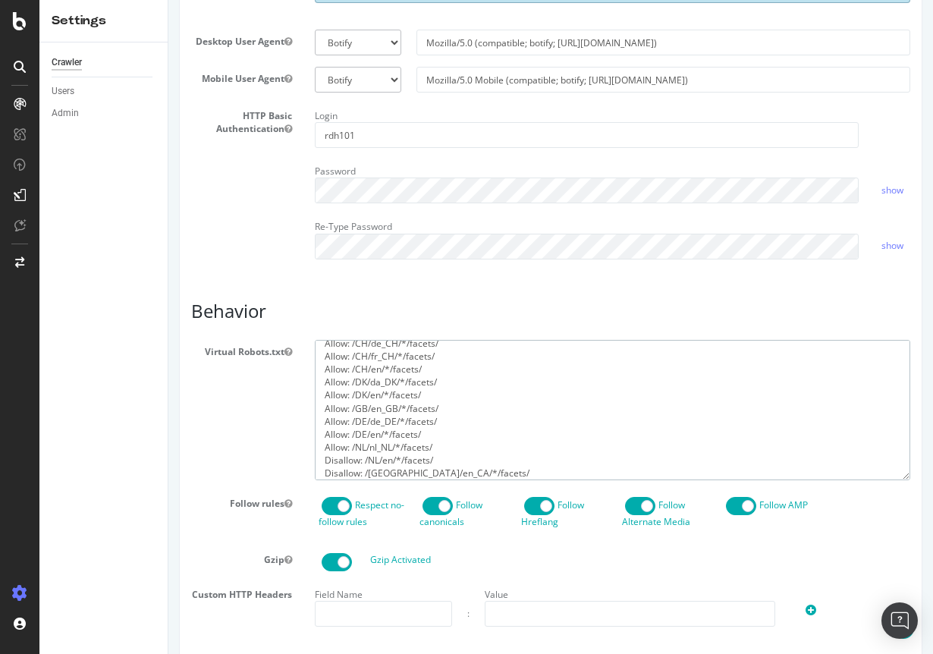
click at [315, 464] on textarea "user-agent: * Disallow: / Allow: /US/en_US/*/facets/ Disallow: /FR/fr_FR/*/face…" at bounding box center [612, 410] width 595 height 140
paste textarea "A"
drag, startPoint x: 362, startPoint y: 484, endPoint x: 318, endPoint y: 468, distance: 46.1
click at [318, 468] on textarea "user-agent: * Disallow: / Allow: /US/en_US/*/facets/ Disallow: /FR/fr_FR/*/face…" at bounding box center [612, 410] width 595 height 140
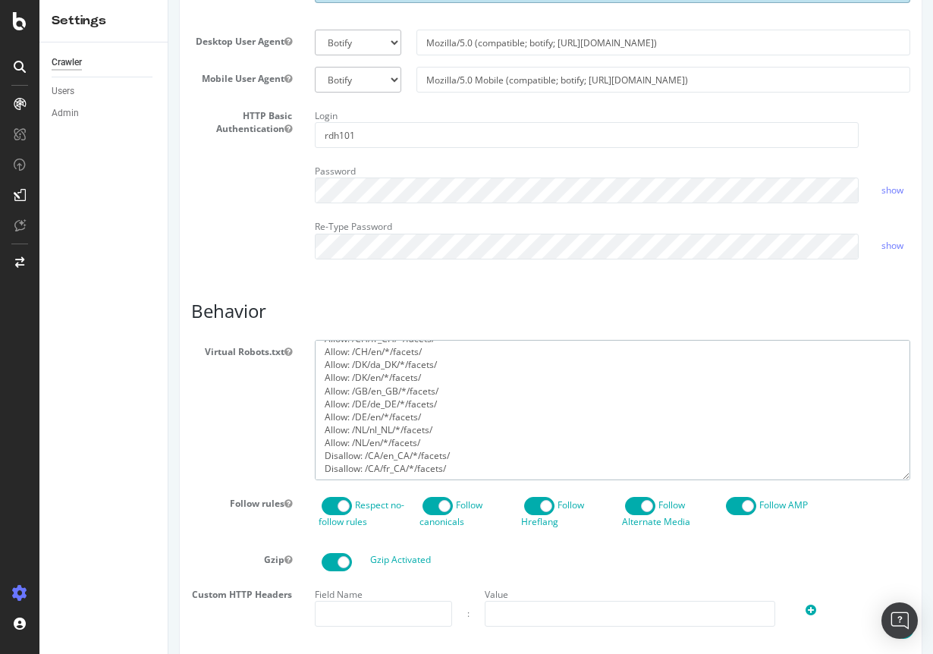
paste textarea "A"
drag, startPoint x: 362, startPoint y: 480, endPoint x: 316, endPoint y: 475, distance: 46.5
click at [316, 475] on textarea "user-agent: * Disallow: / Allow: /US/en_US/*/facets/ Disallow: /FR/fr_FR/*/face…" at bounding box center [612, 410] width 595 height 140
paste textarea "A"
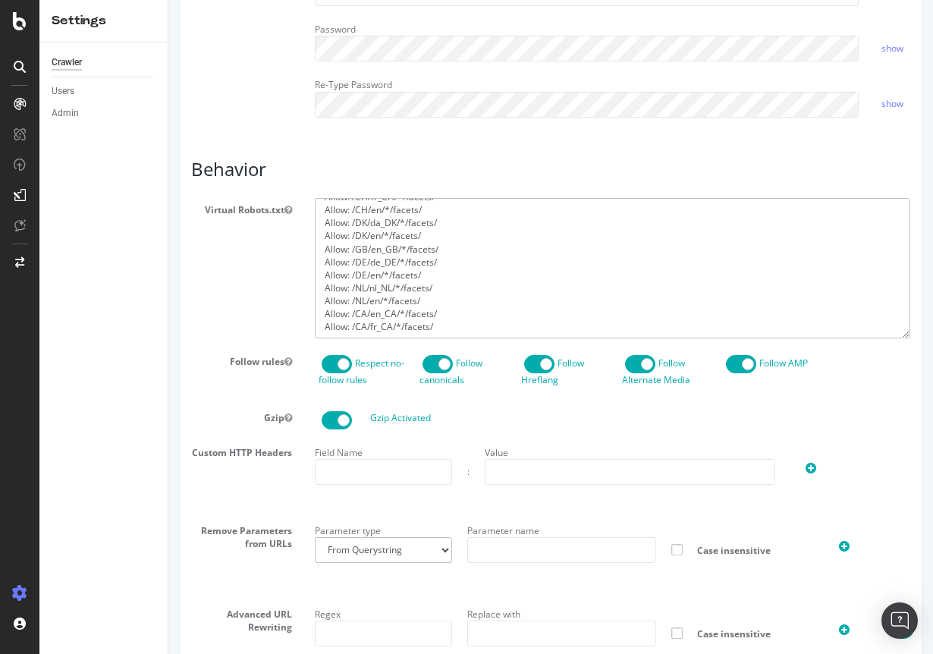
scroll to position [786, 0]
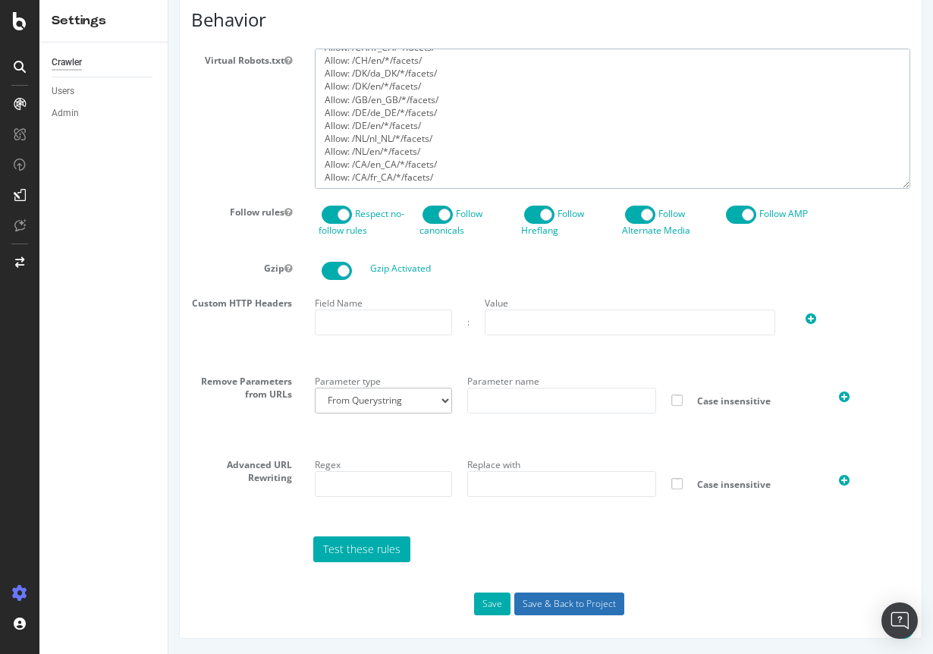
type textarea "user-agent: * Disallow: / Allow: /US/en_US/*/facets/ Allow: /FR/fr_FR/*/facets/…"
click at [576, 607] on input "Save & Back to Project" at bounding box center [569, 603] width 110 height 23
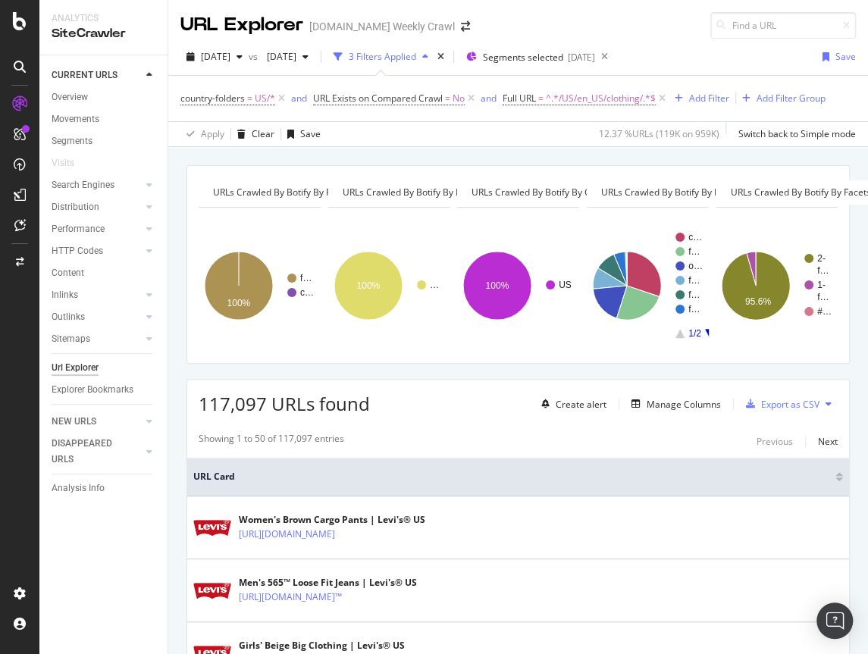
scroll to position [97, 0]
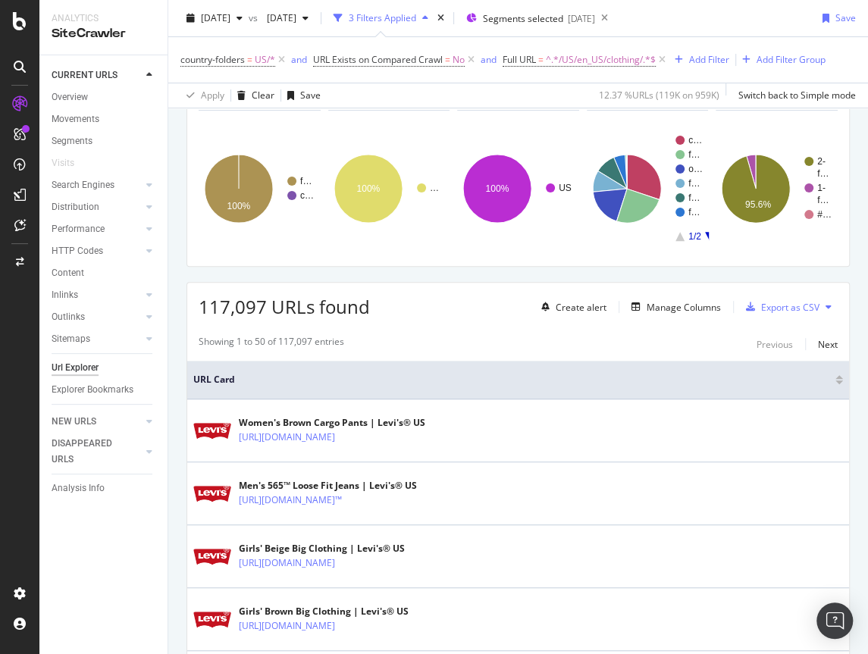
drag, startPoint x: 453, startPoint y: 325, endPoint x: 411, endPoint y: 310, distance: 44.8
click at [20, 21] on icon at bounding box center [20, 21] width 14 height 18
